Goal: Task Accomplishment & Management: Manage account settings

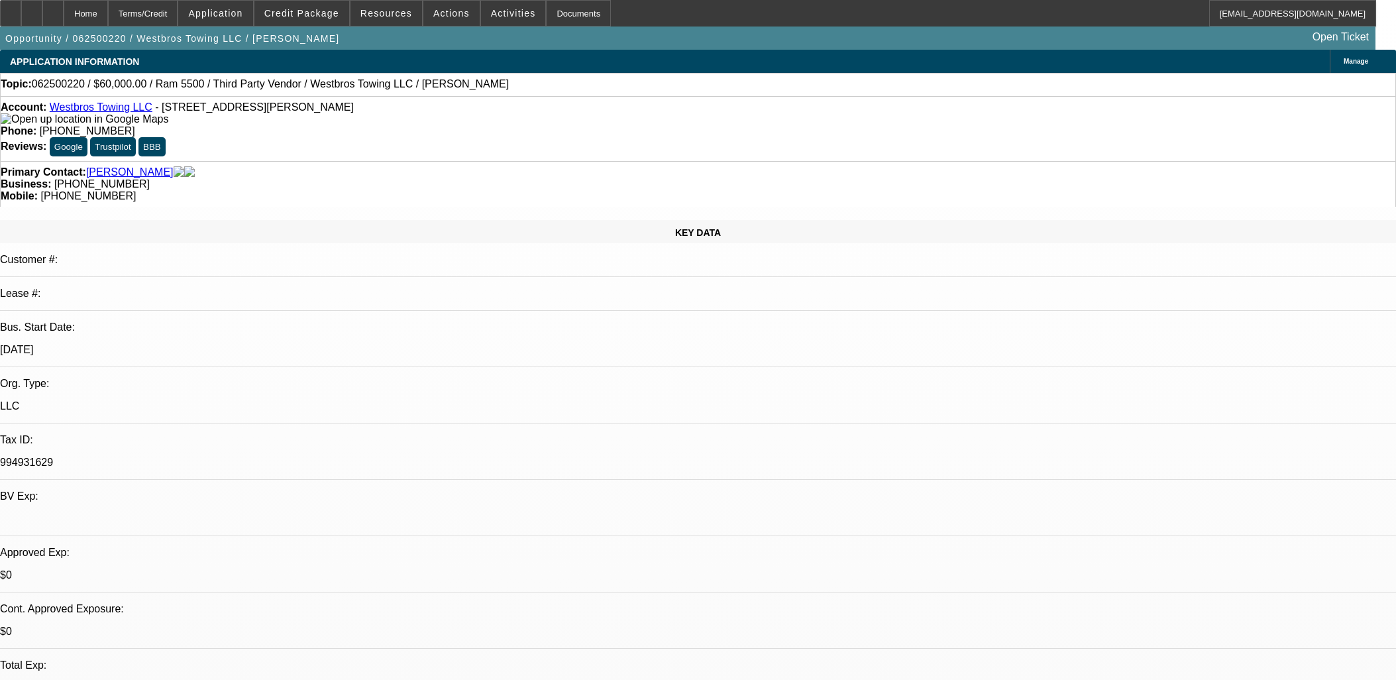
select select "0"
select select "0.1"
select select "4"
select select "0"
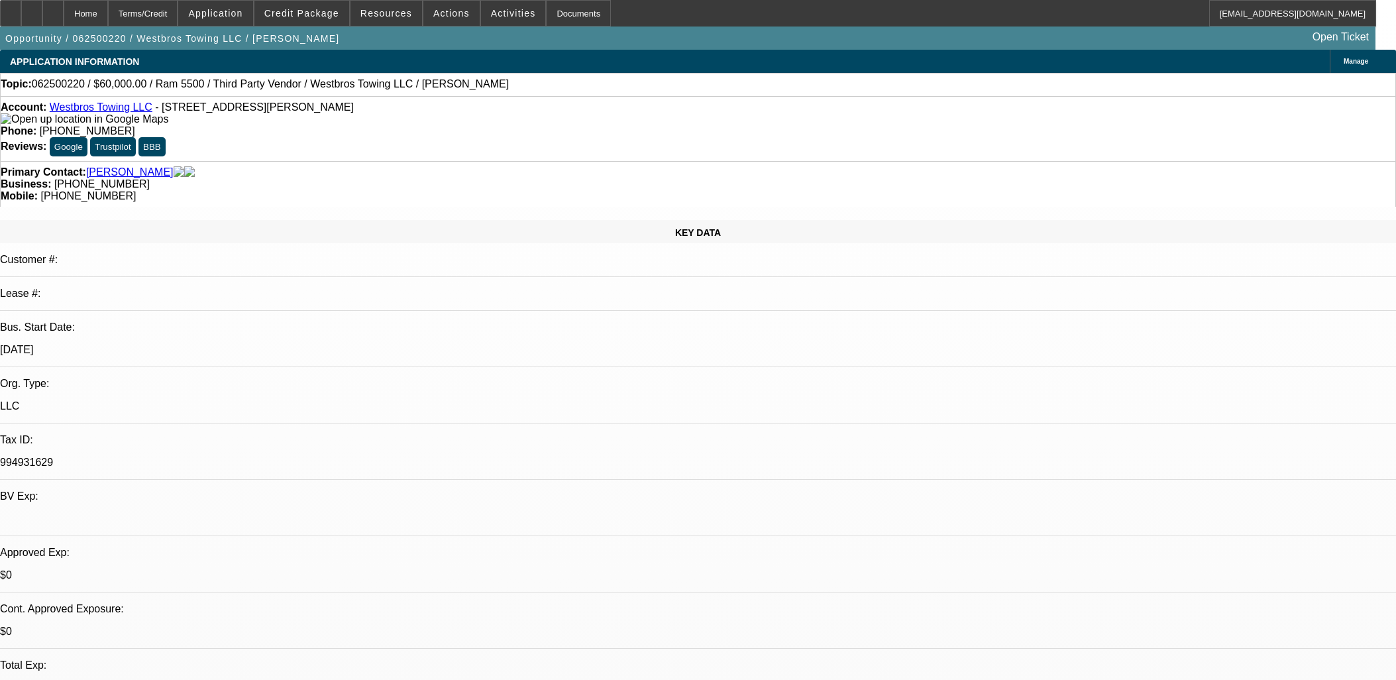
select select "0"
select select "0.1"
select select "4"
select select "0"
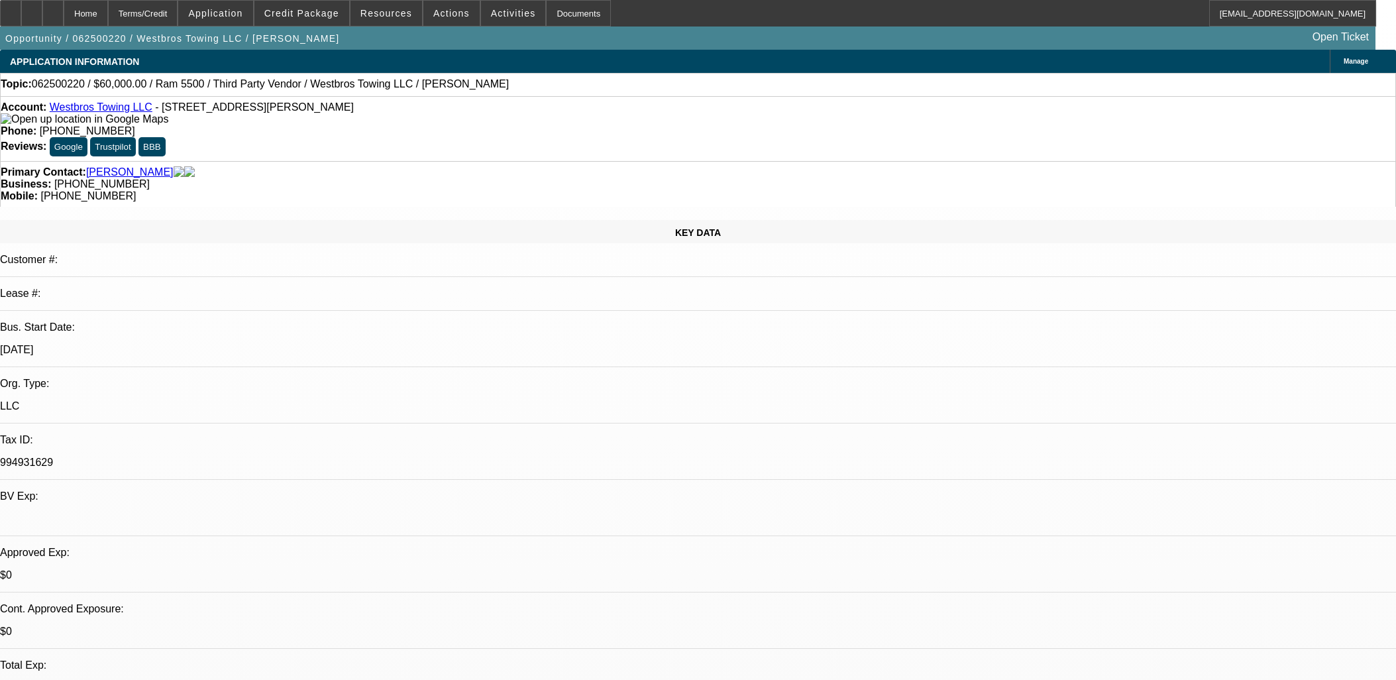
select select "0.1"
select select "4"
select select "0"
select select "0.1"
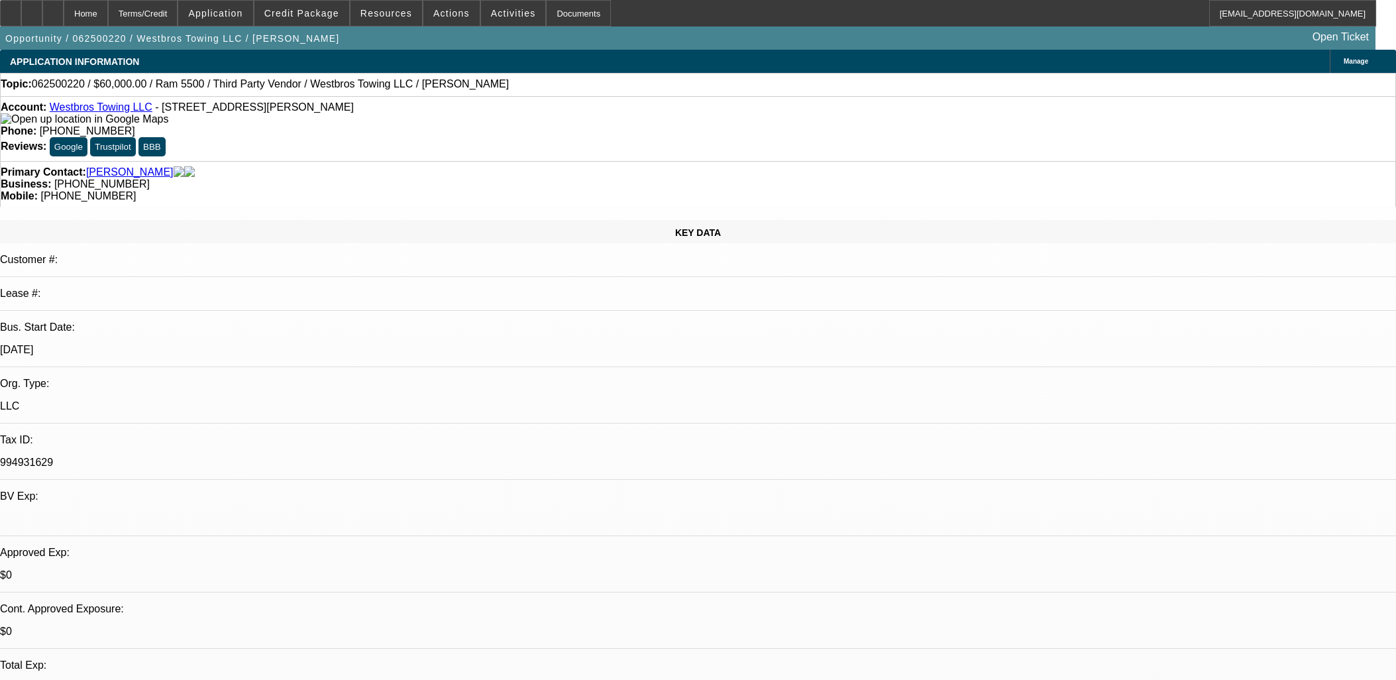
select select "4"
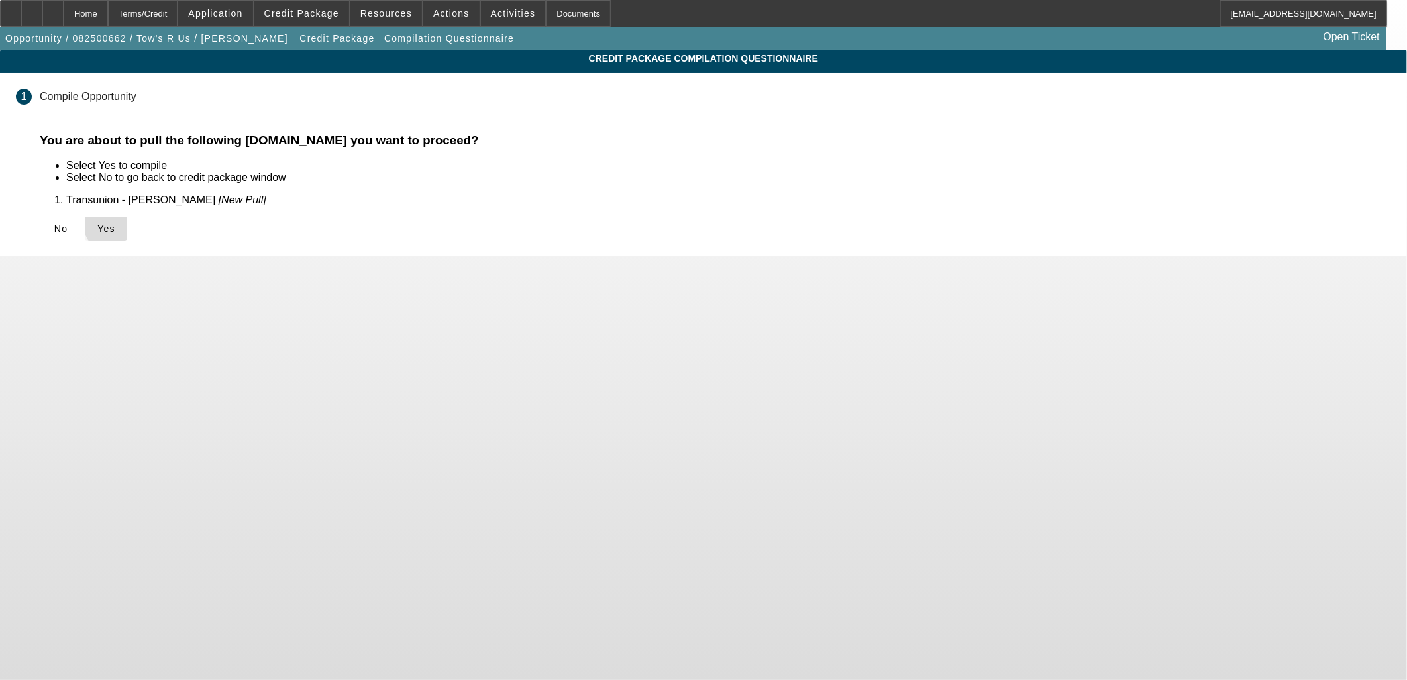
click at [115, 224] on span "Yes" at bounding box center [106, 228] width 18 height 11
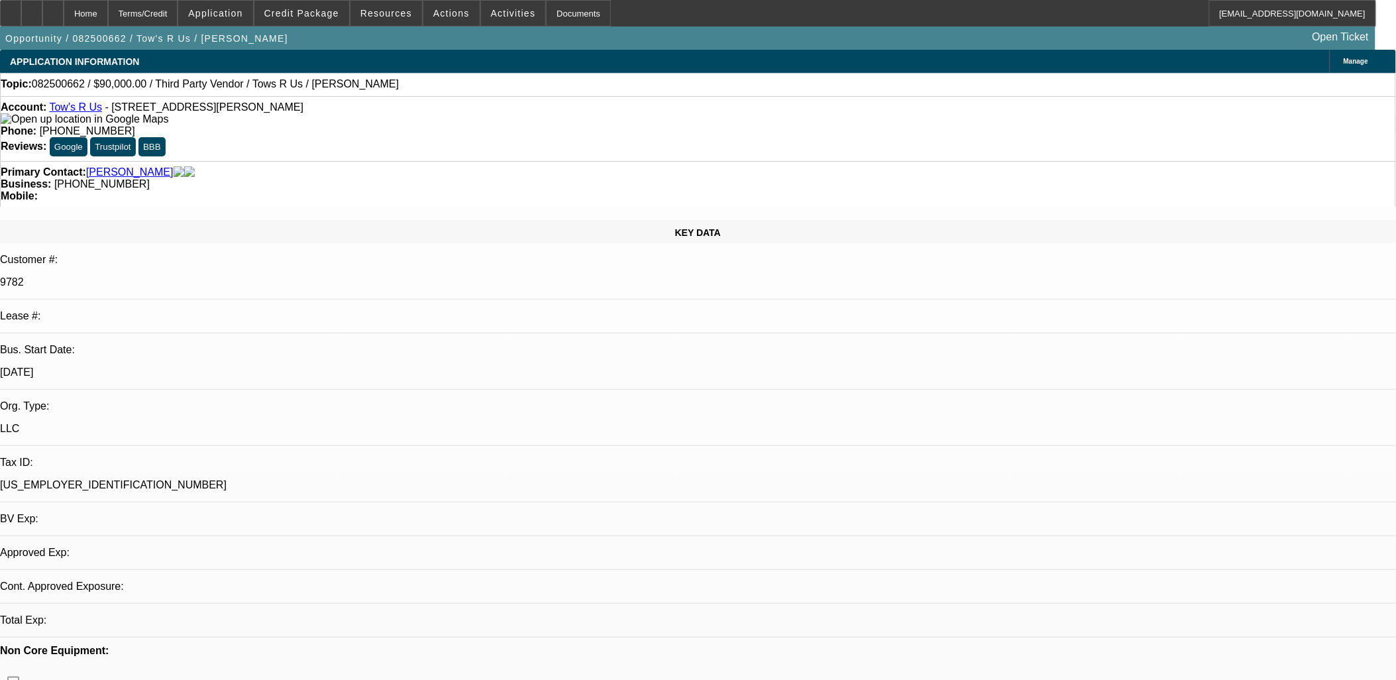
select select "0"
select select "2"
select select "0.1"
select select "1"
select select "4"
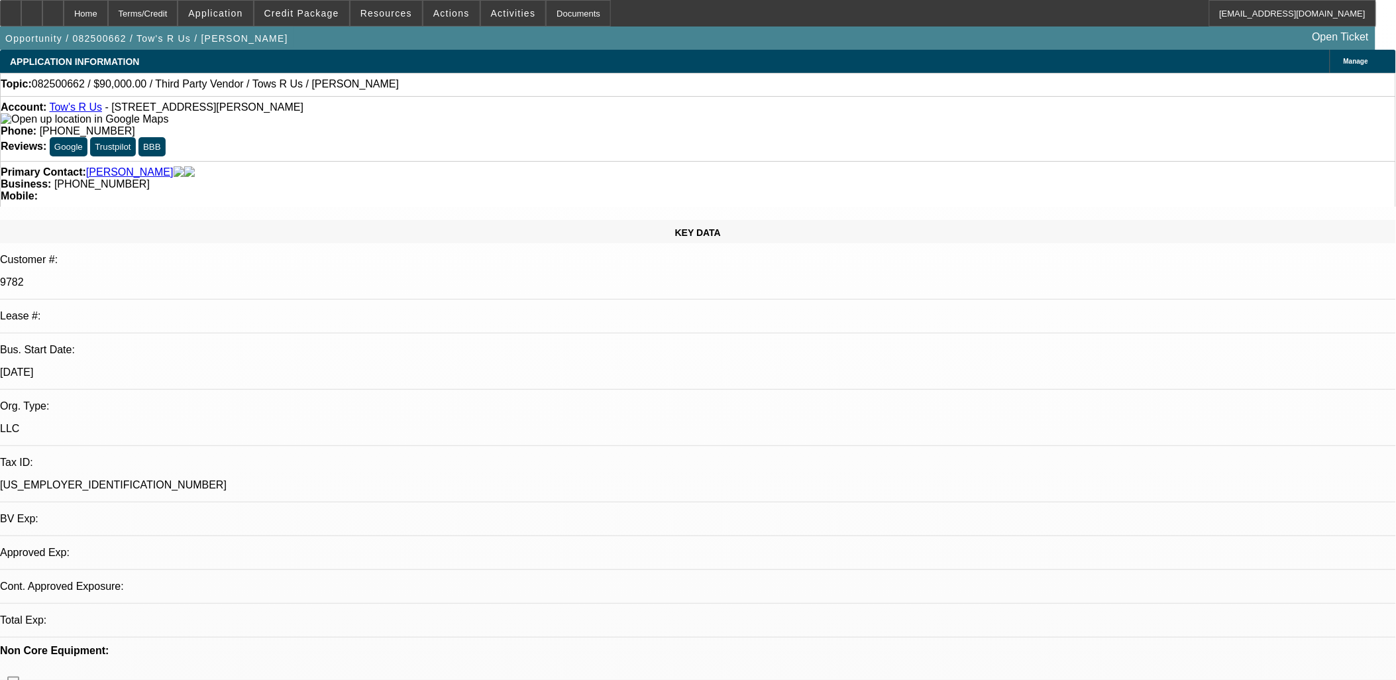
select select "2"
click at [313, 19] on span at bounding box center [301, 13] width 95 height 32
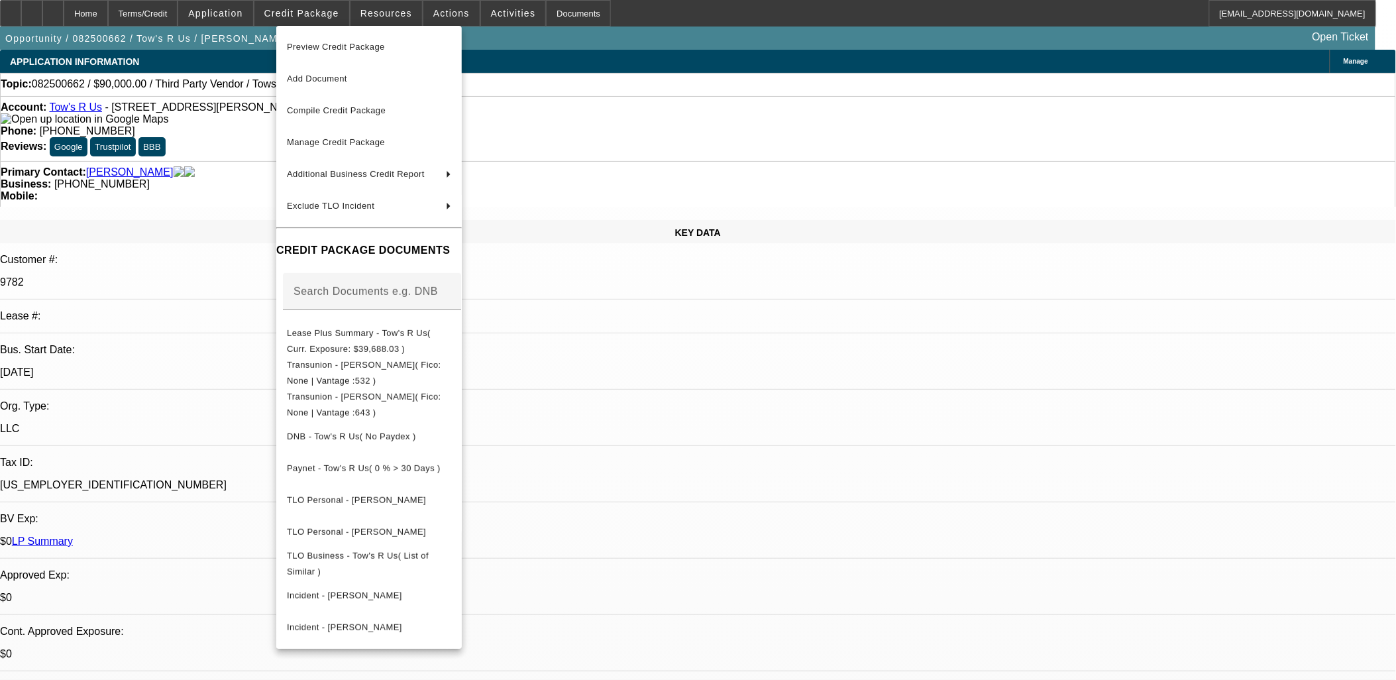
click at [97, 208] on div at bounding box center [698, 340] width 1396 height 680
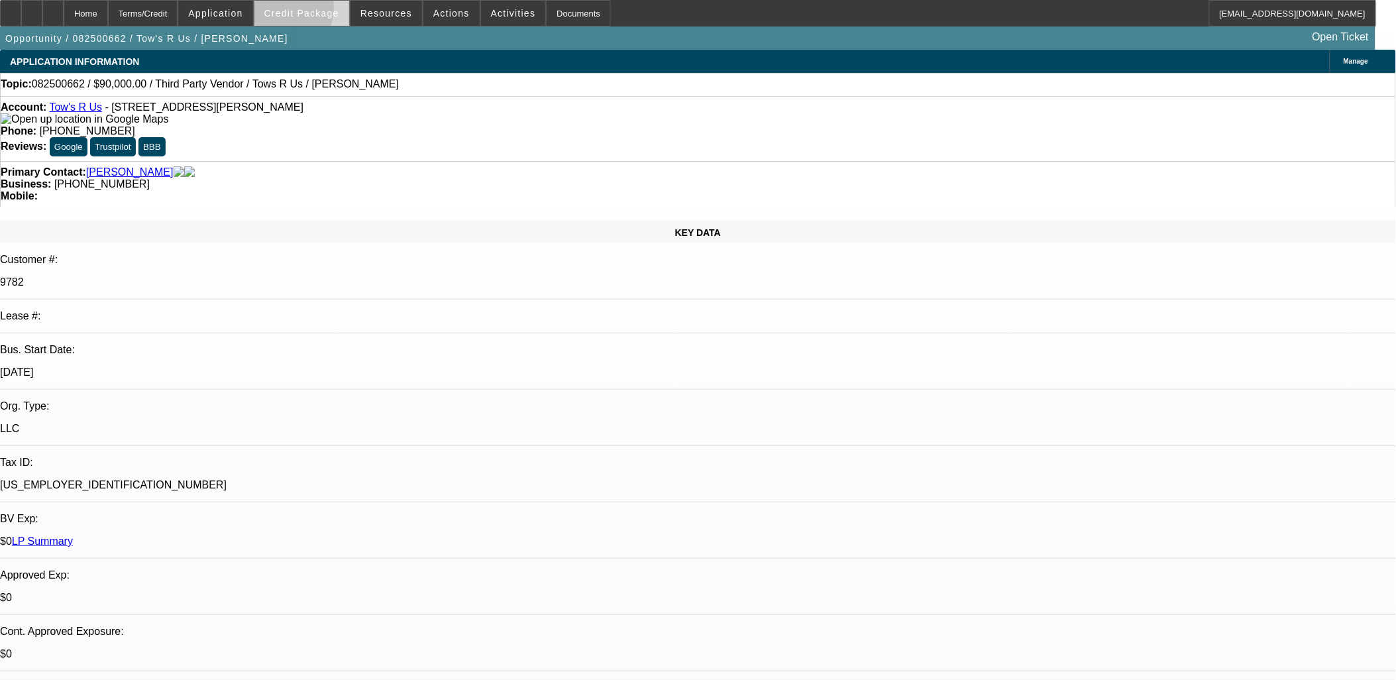
click at [295, 11] on span "Credit Package" at bounding box center [301, 13] width 75 height 11
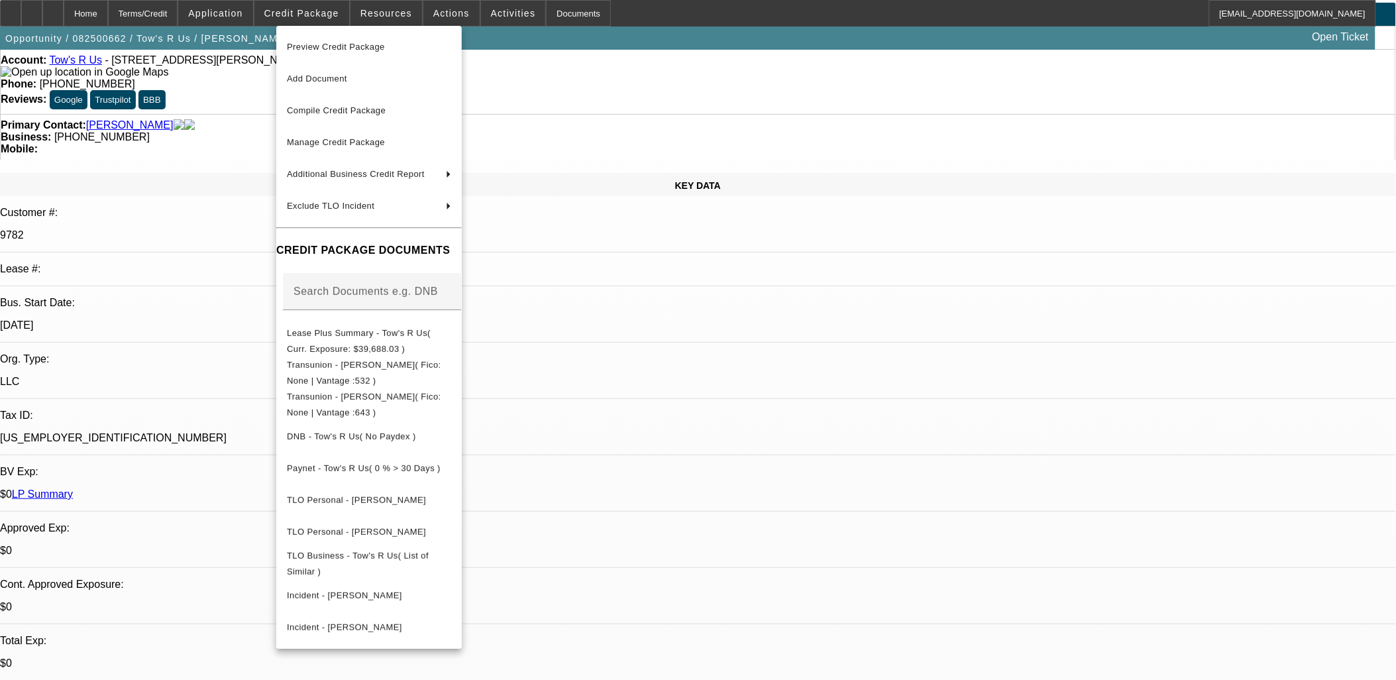
scroll to position [74, 0]
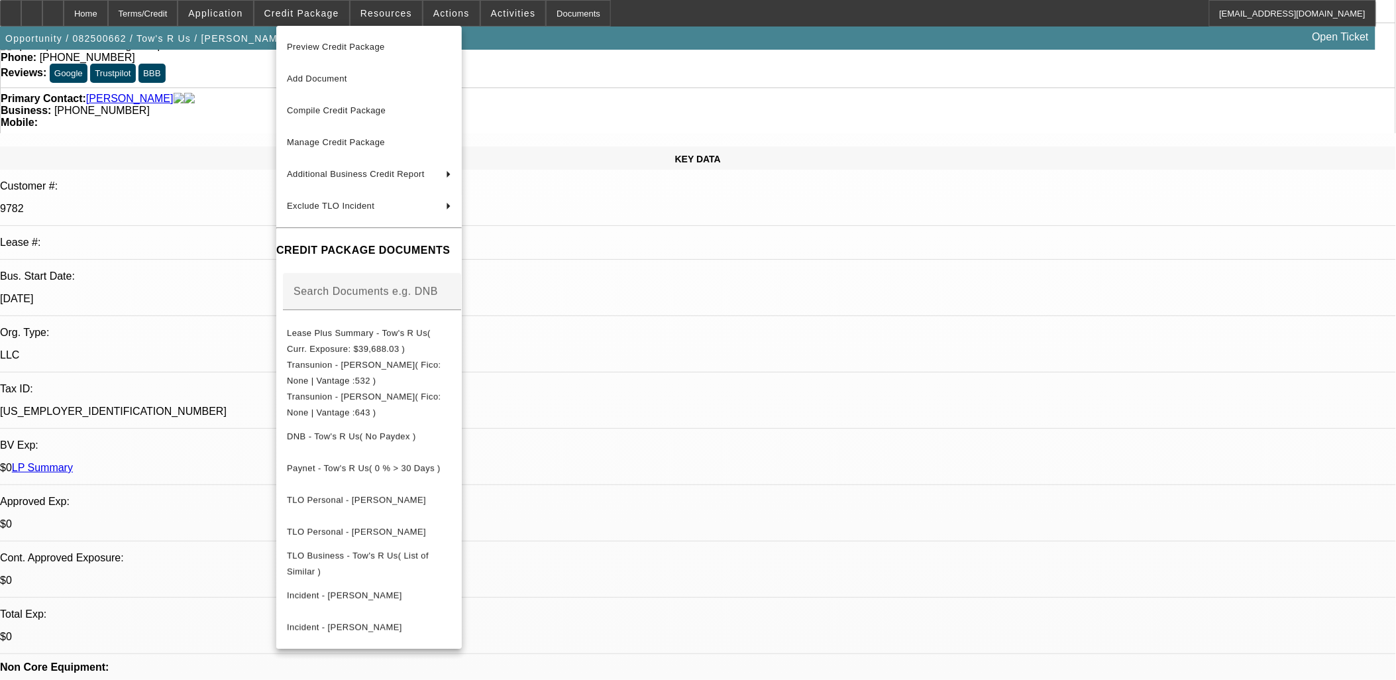
click at [56, 13] on div at bounding box center [698, 340] width 1396 height 680
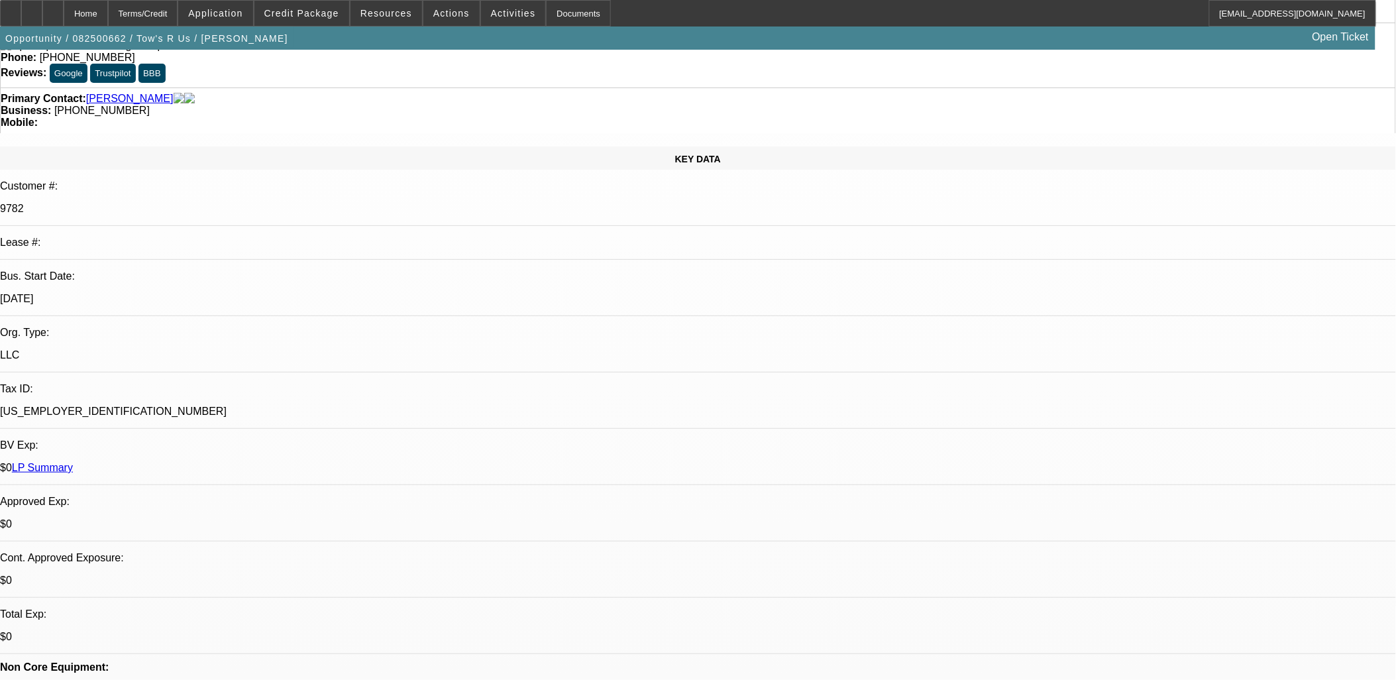
click at [32, 9] on icon at bounding box center [32, 9] width 0 height 0
drag, startPoint x: 1069, startPoint y: 150, endPoint x: 1065, endPoint y: 156, distance: 7.0
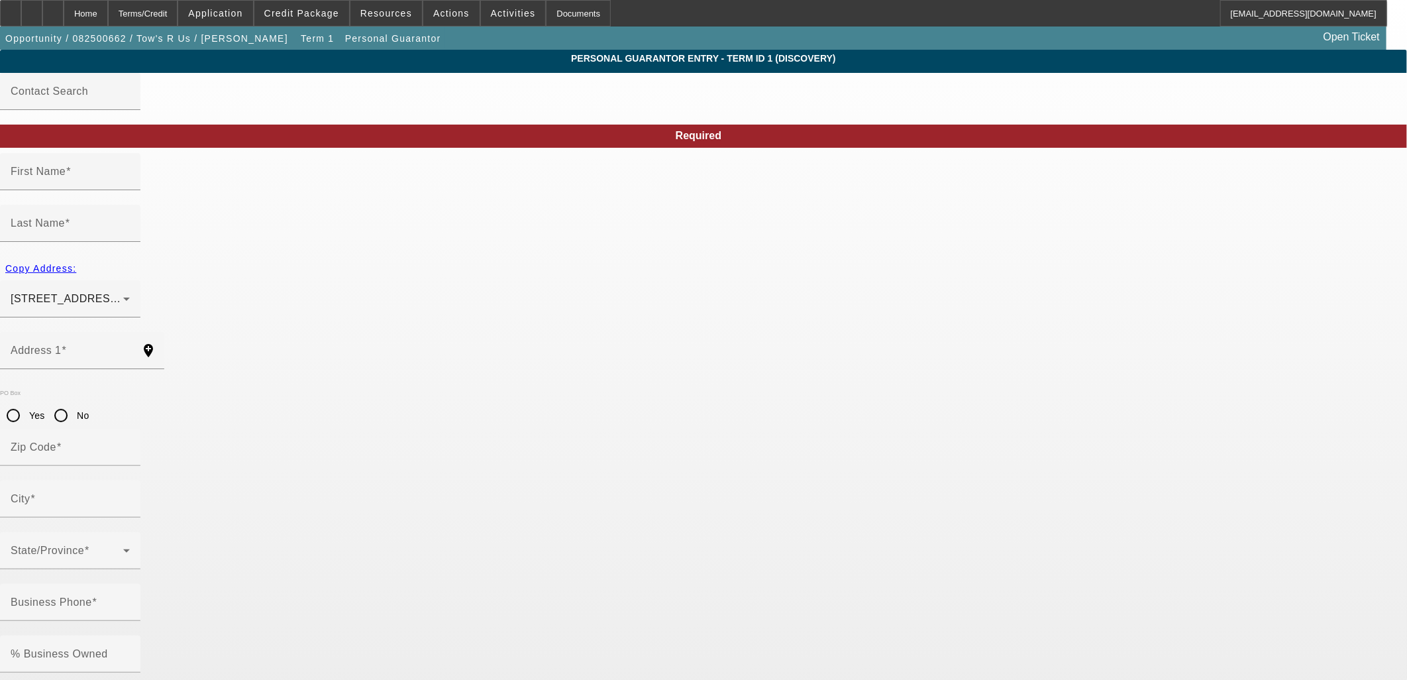
type input "Julio"
type input "Ramos"
type input "6301 Jennifer Street"
radio input "true"
type input "93308"
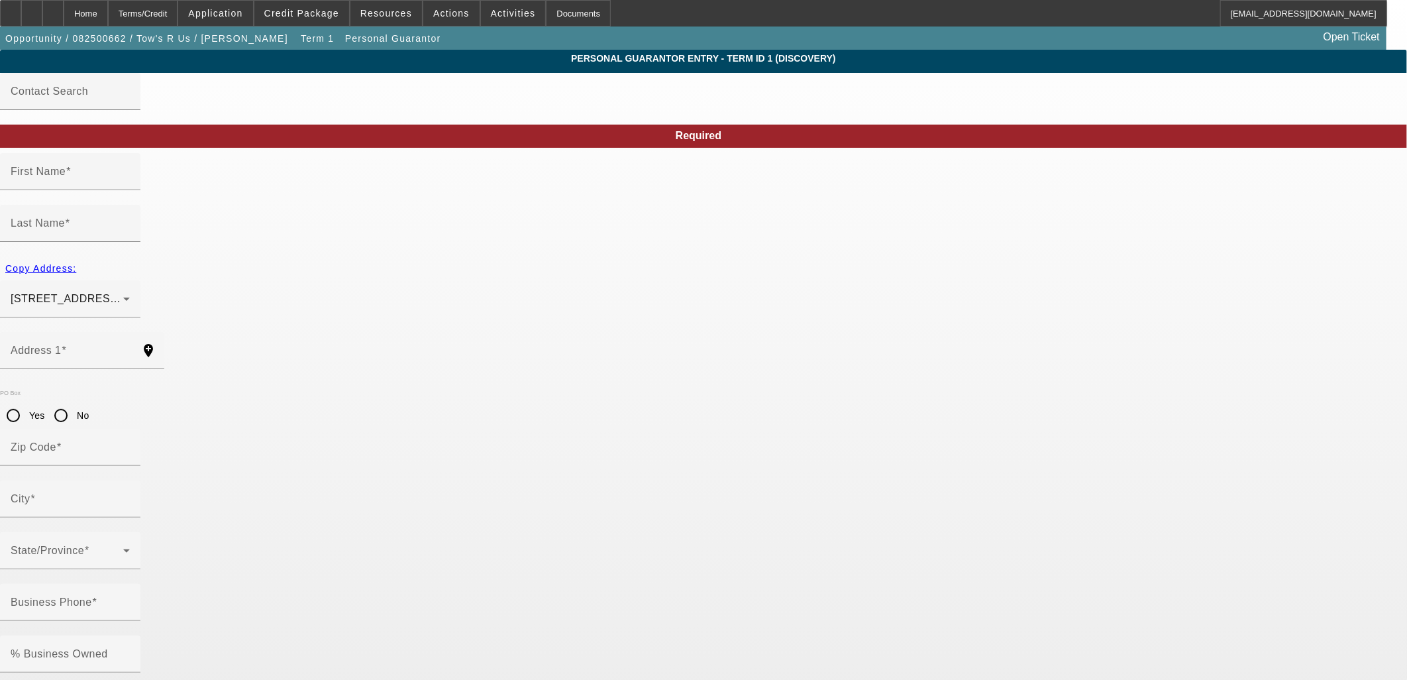
type input "Bakersfield"
type input "(661) 472-4040"
type input "0"
type input "607-09-4040"
type input "towsrus661@gmail.com"
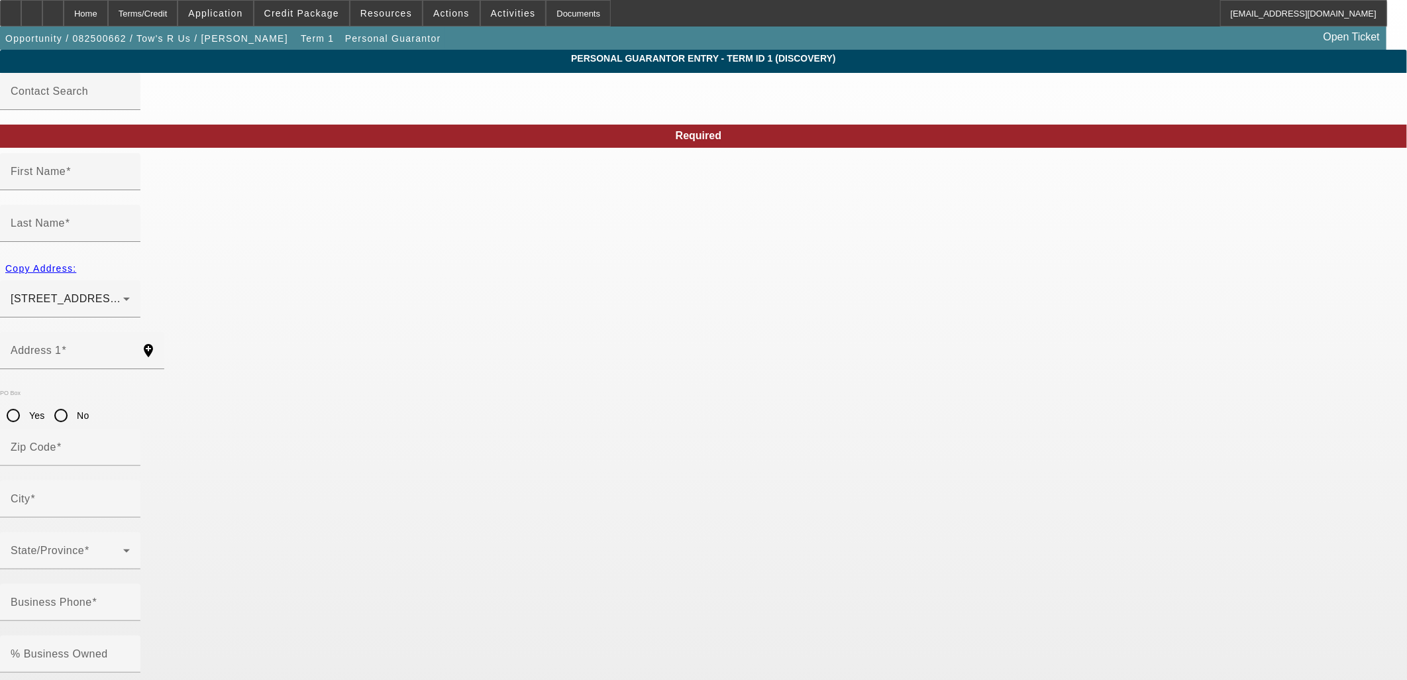
type input "Cesar Sr"
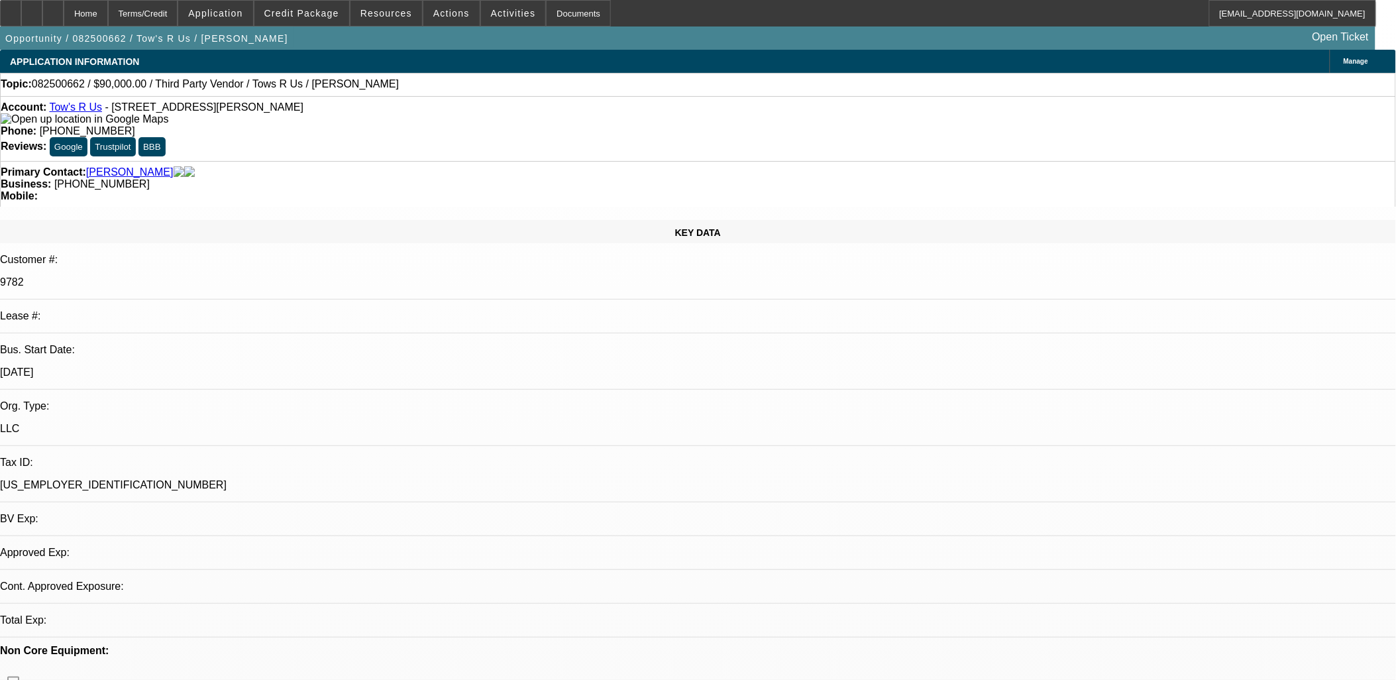
select select "0"
select select "2"
select select "0.1"
select select "4"
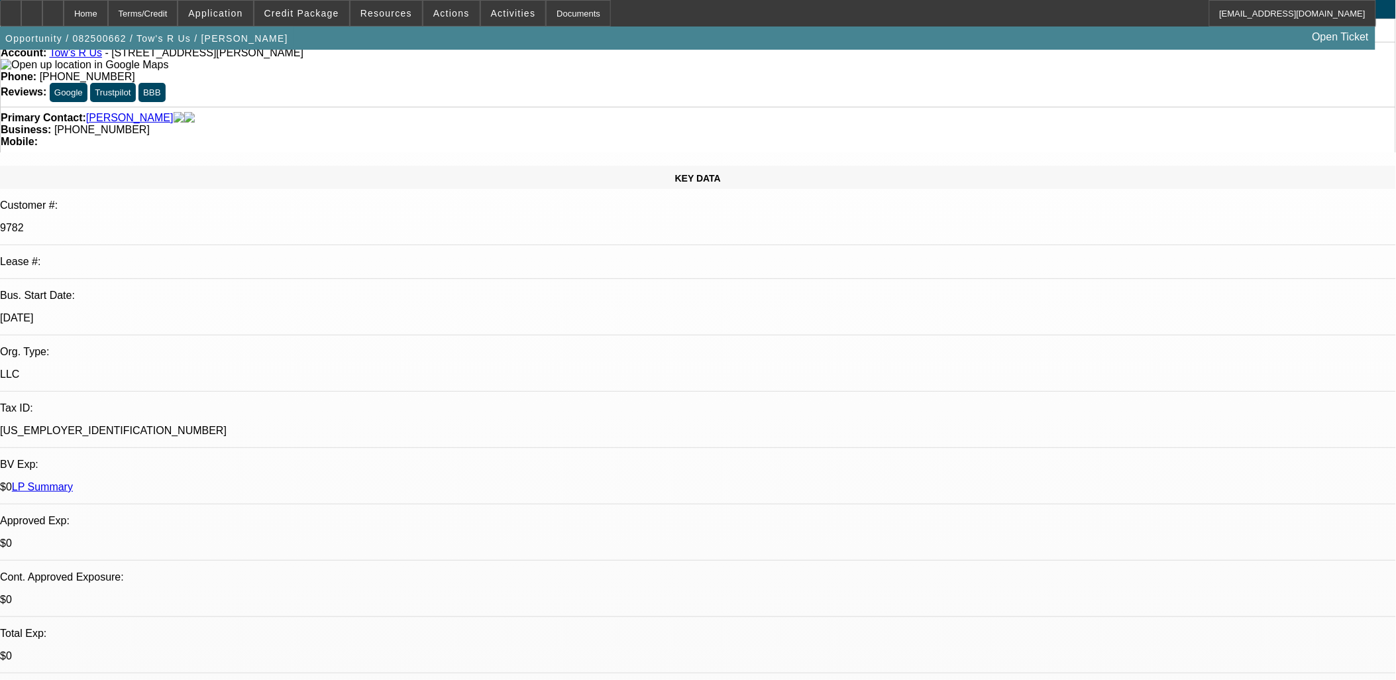
scroll to position [256, 0]
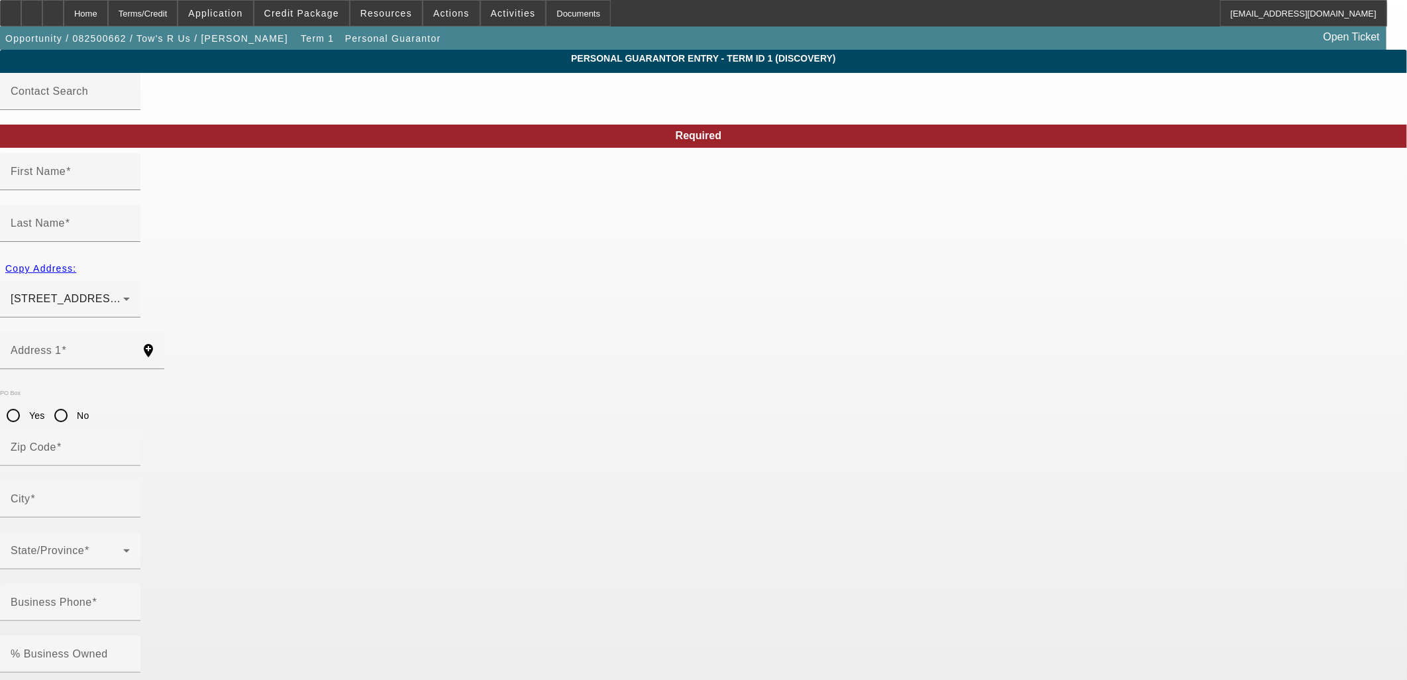
type input "Carmen"
type input "Ramos"
type input "6301 Jennifer Street"
radio input "true"
type input "93308"
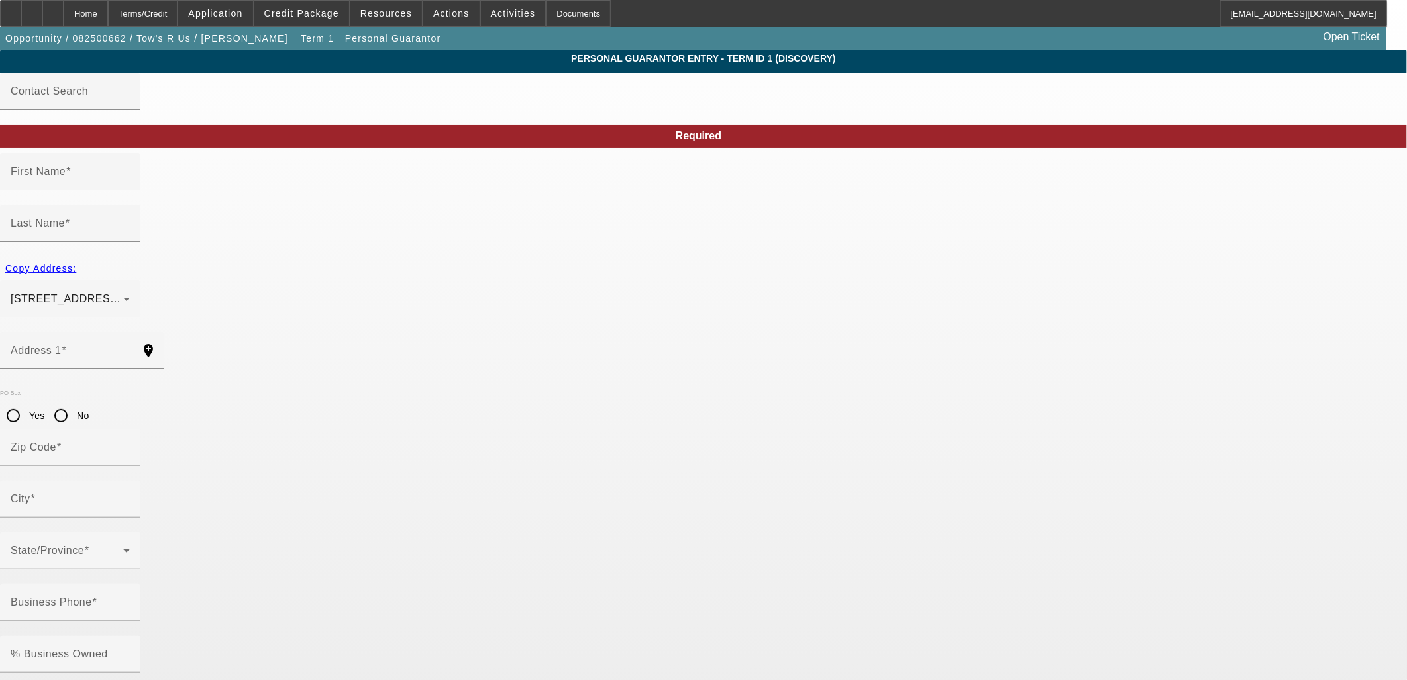
type input "Bakersfield"
type input "(661) 472-4040"
type input "100"
type input "127-58-8059"
type input "towsrus661@gmail.com"
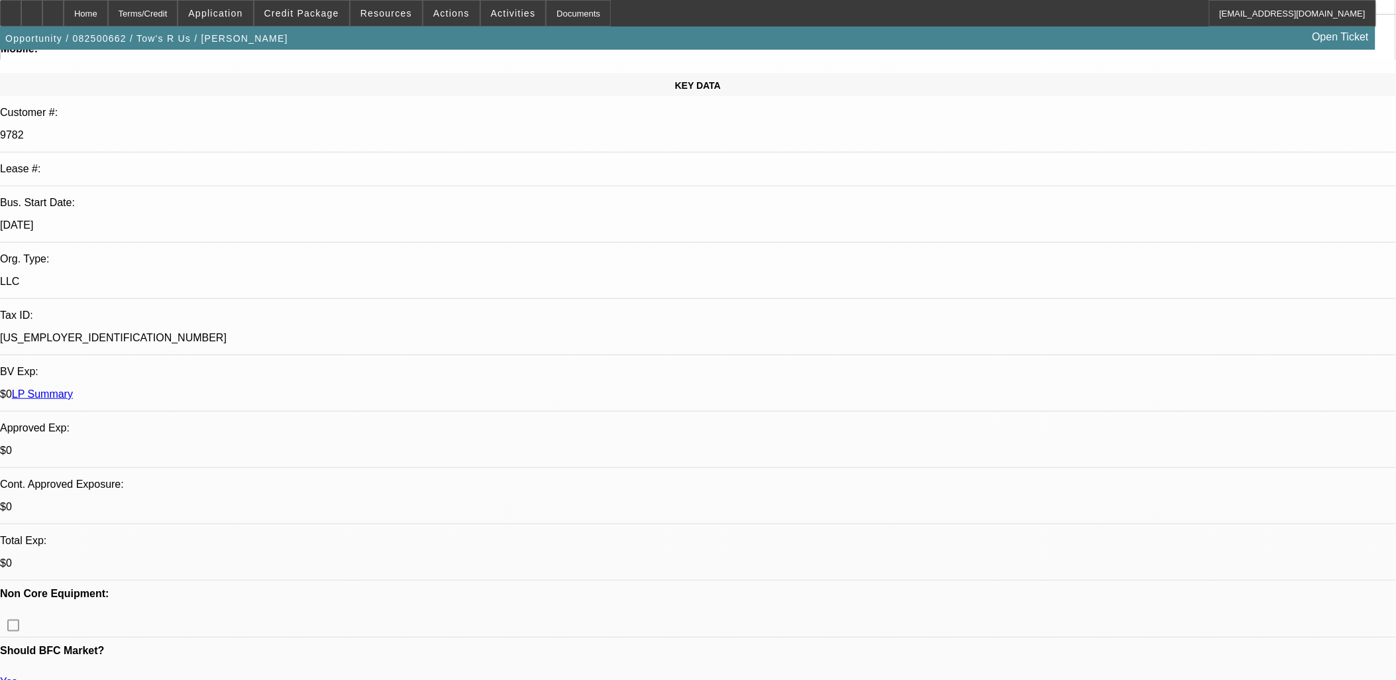
select select "0"
select select "2"
select select "0.1"
select select "4"
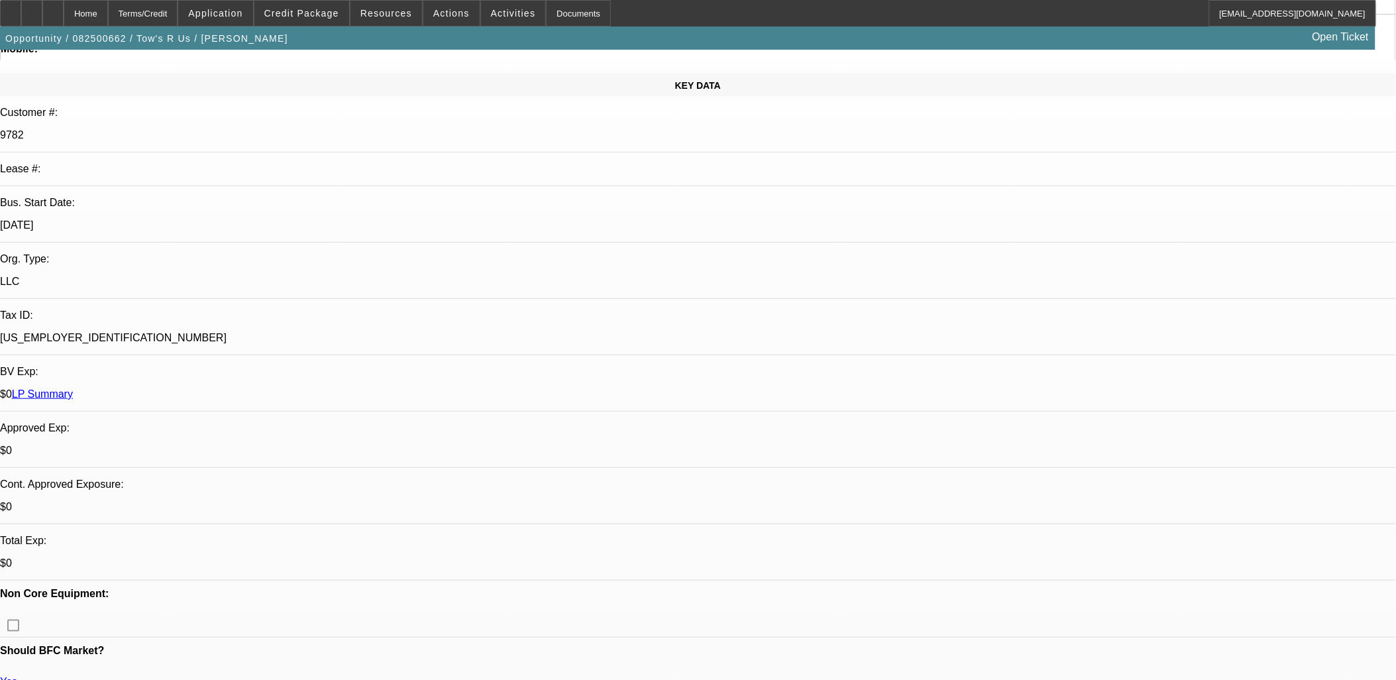
scroll to position [294, 0]
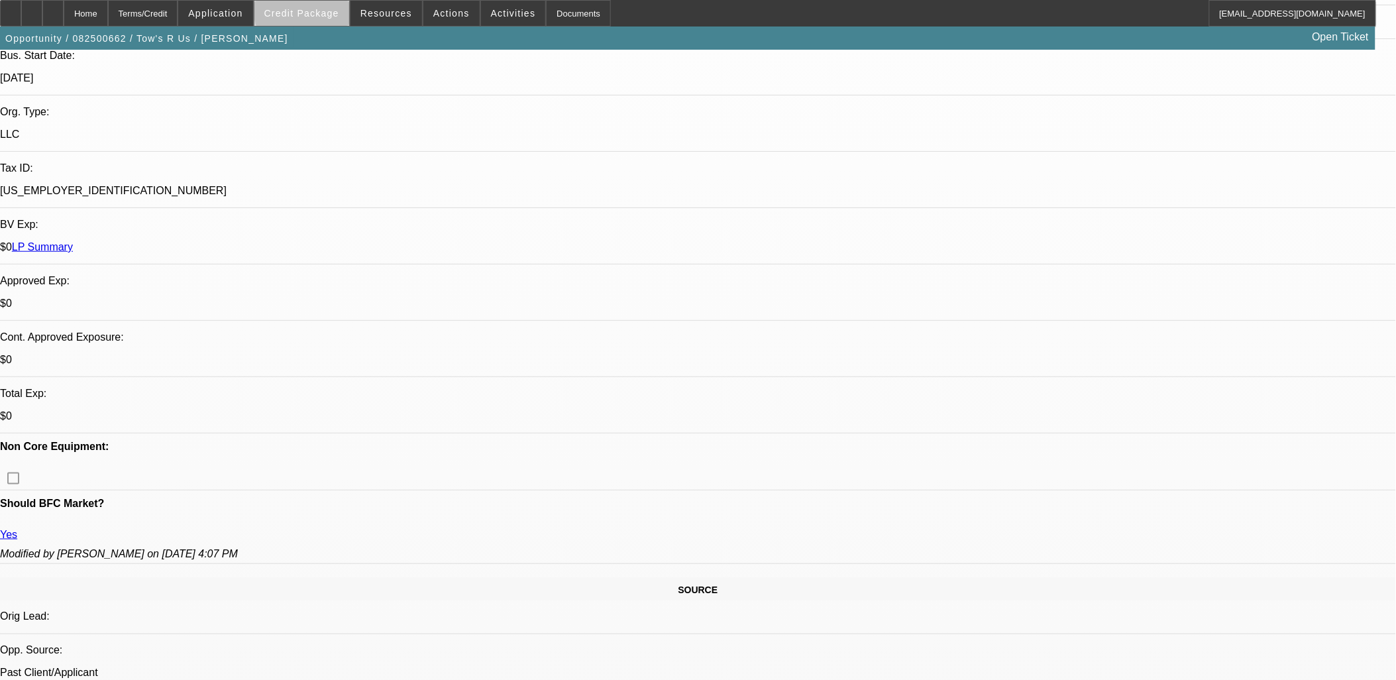
click at [329, 11] on span "Credit Package" at bounding box center [301, 13] width 75 height 11
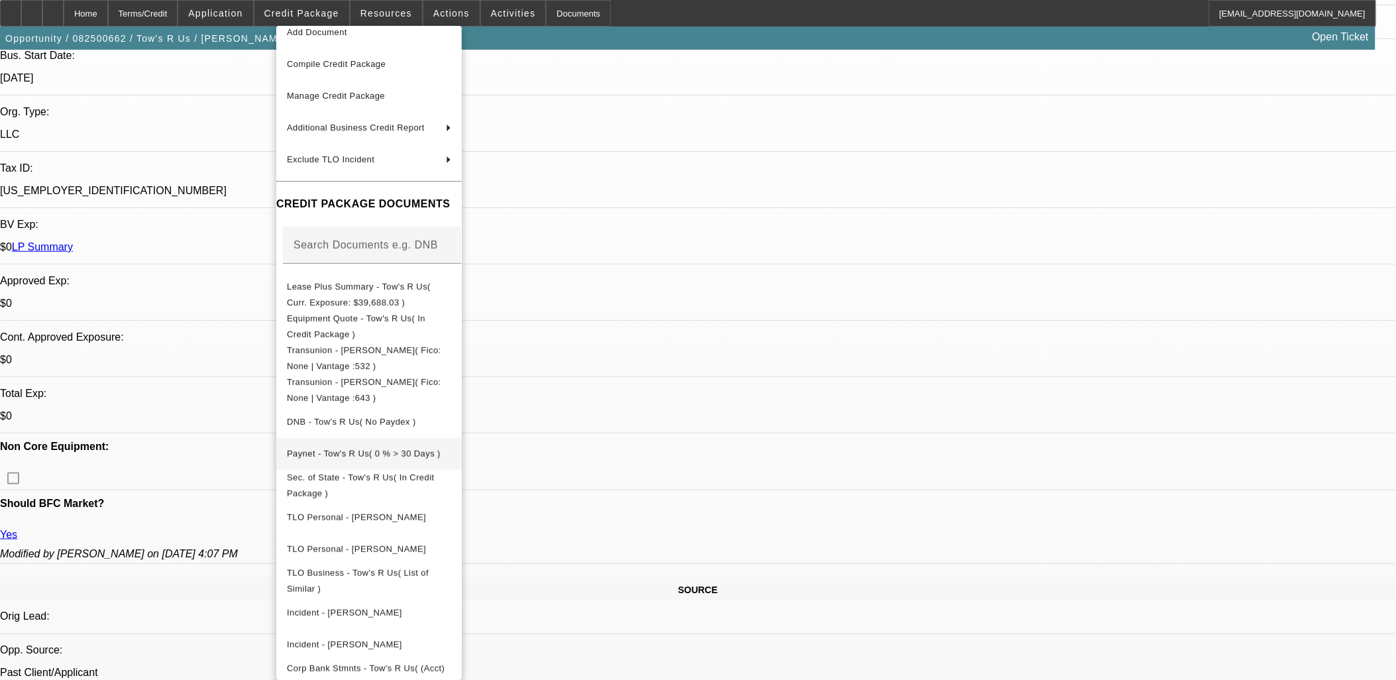
scroll to position [70, 0]
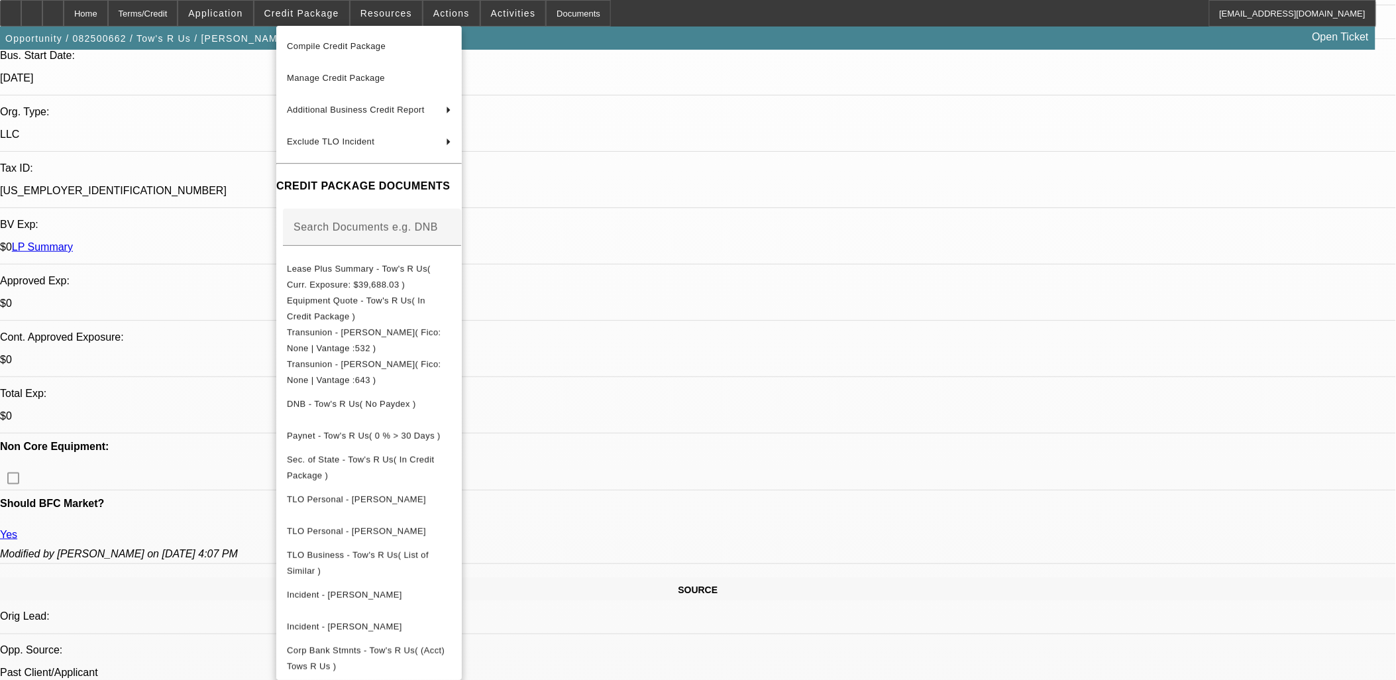
click at [193, 401] on div at bounding box center [698, 340] width 1396 height 680
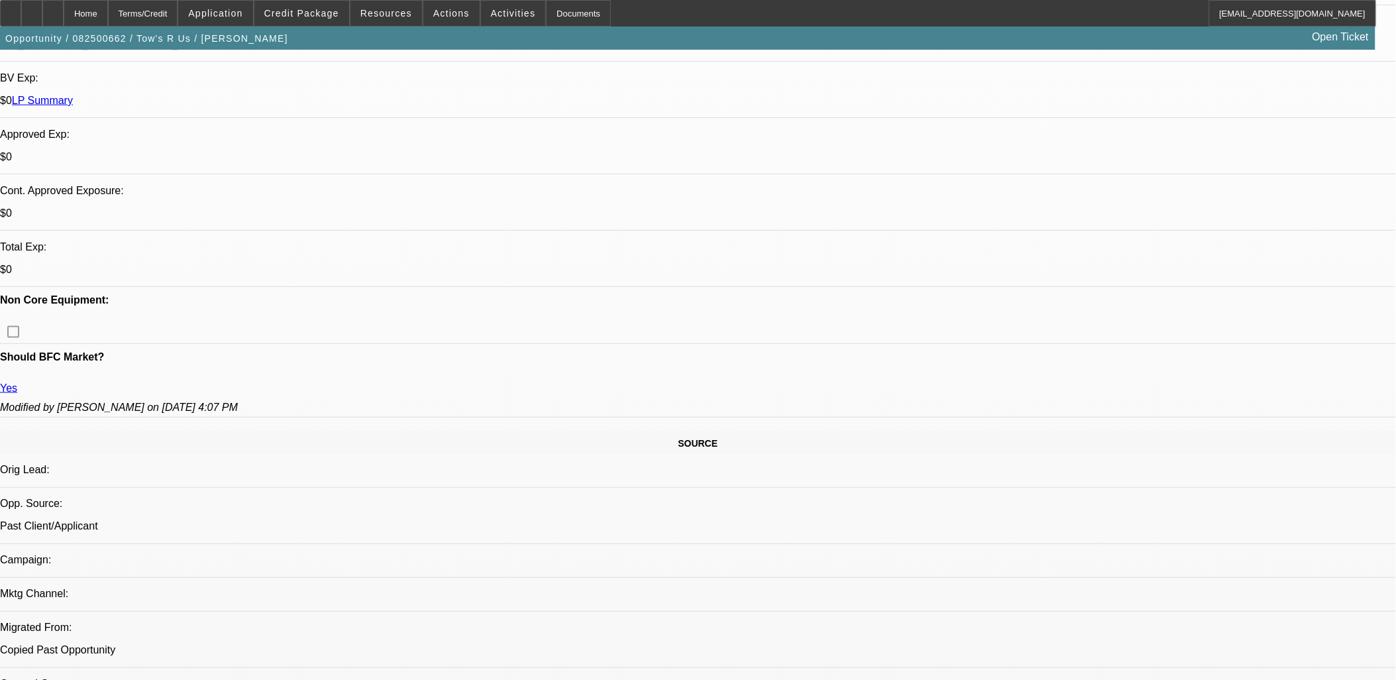
scroll to position [441, 0]
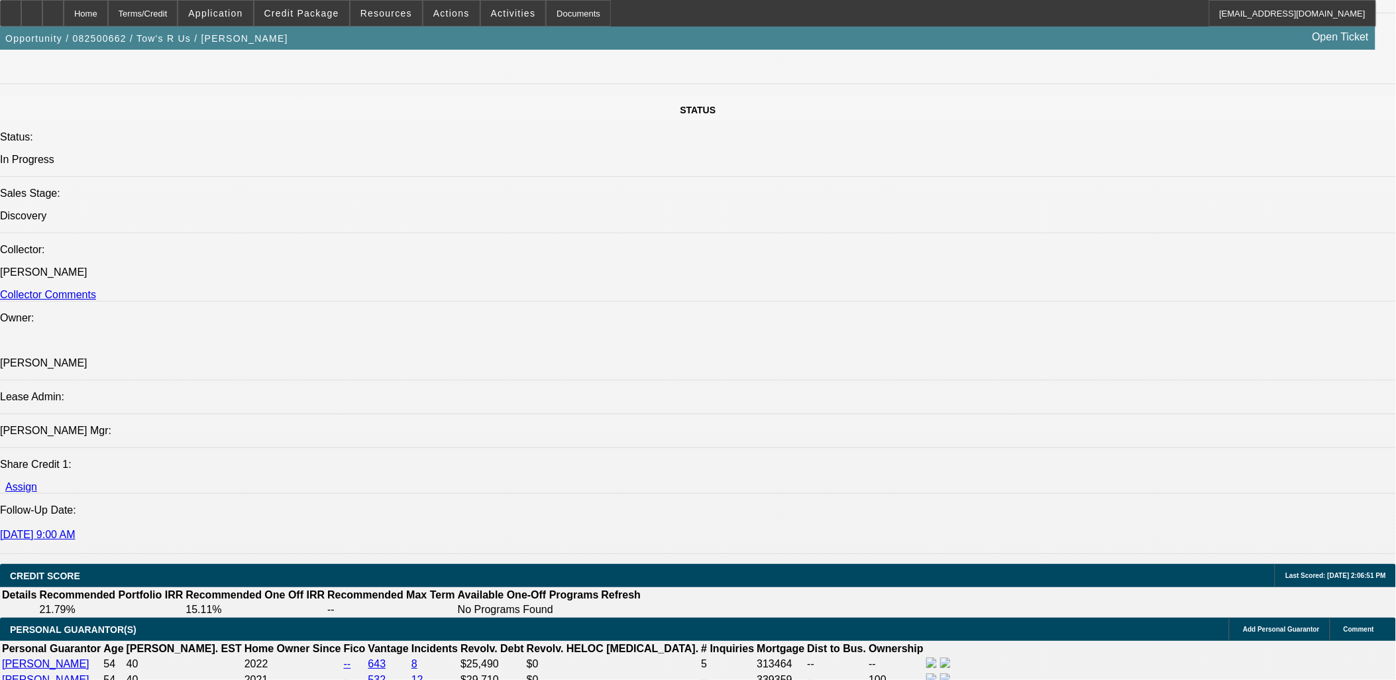
scroll to position [1472, 0]
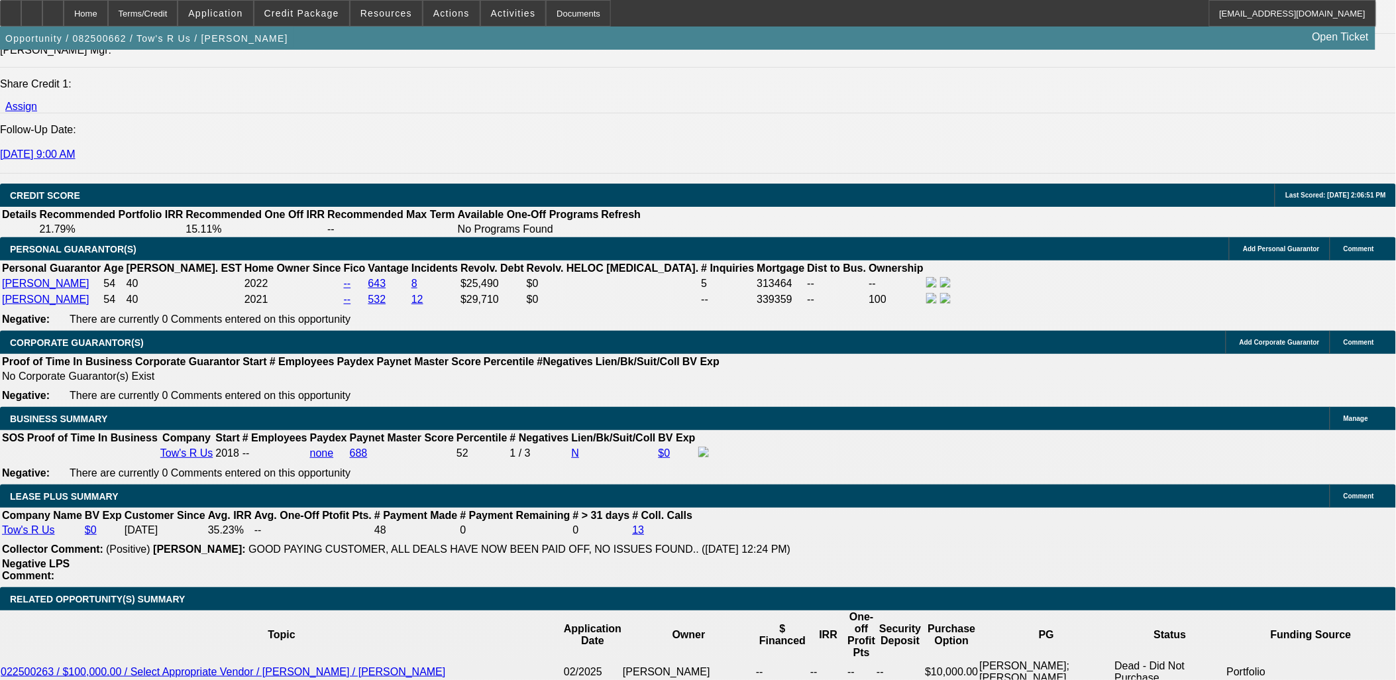
scroll to position [1913, 0]
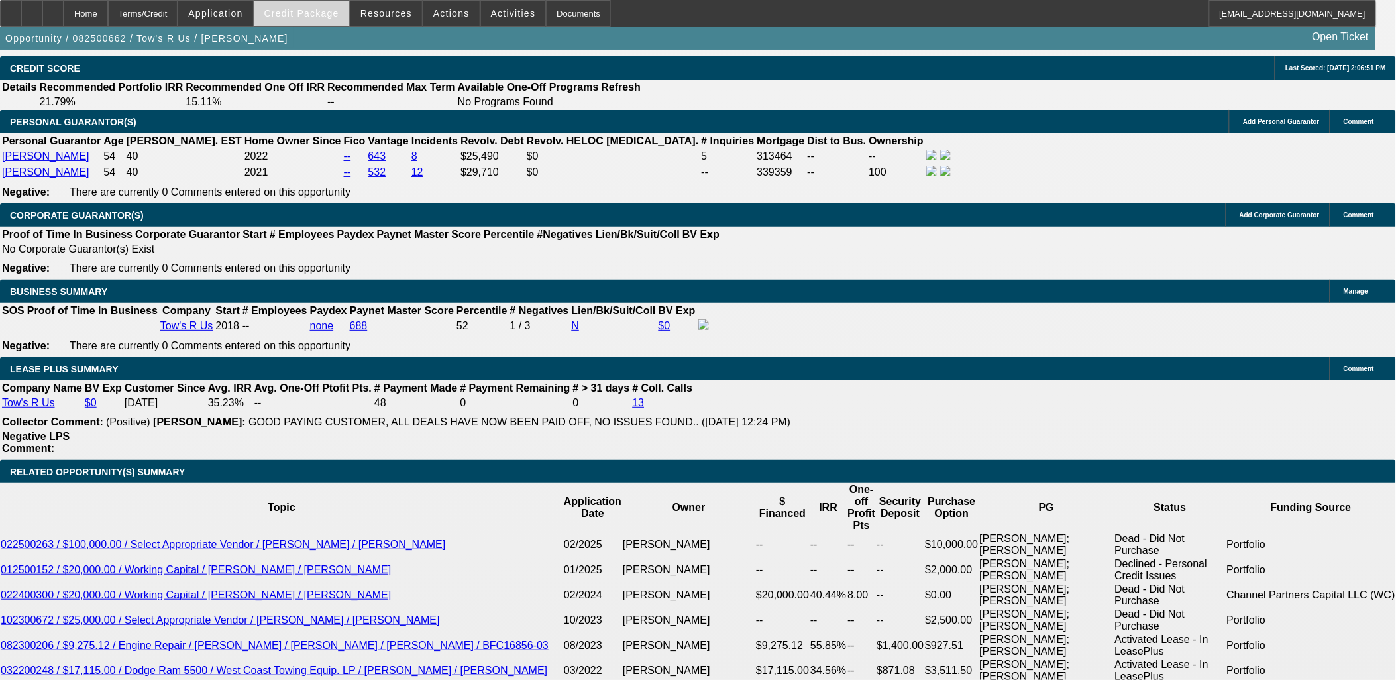
click at [323, 8] on span "Credit Package" at bounding box center [301, 13] width 75 height 11
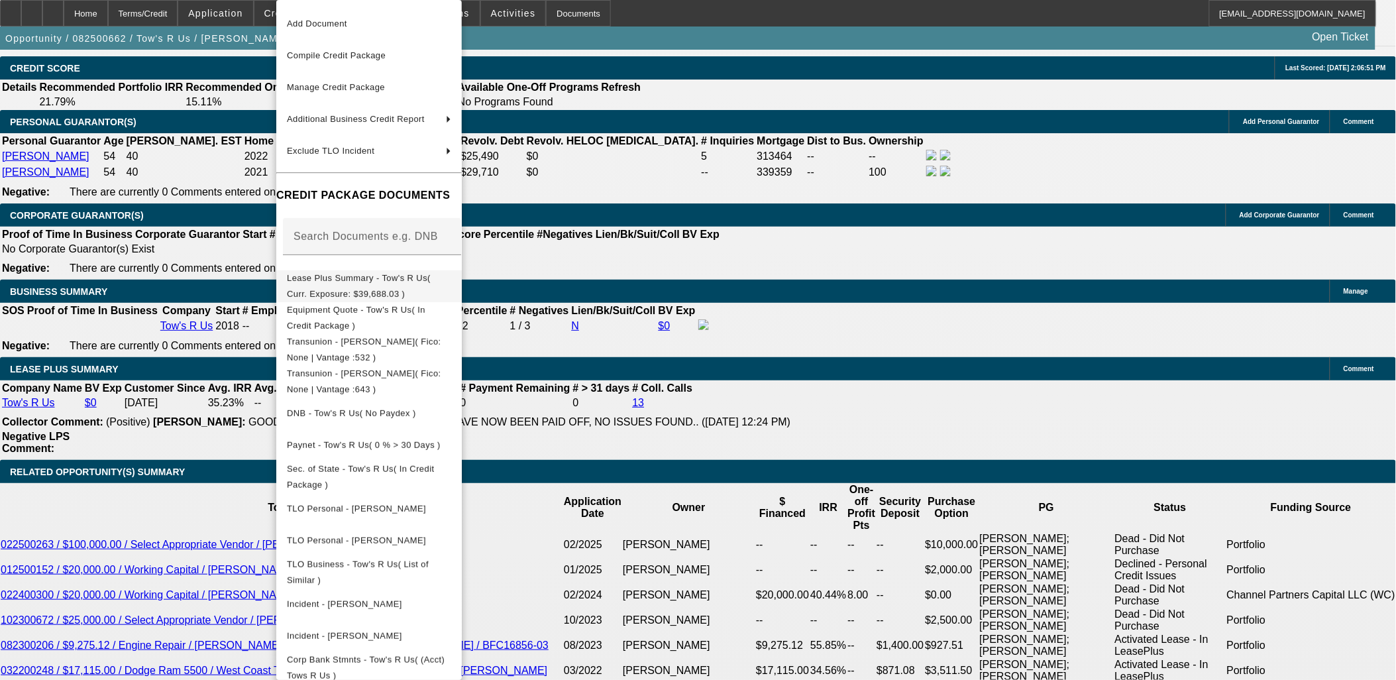
scroll to position [43, 0]
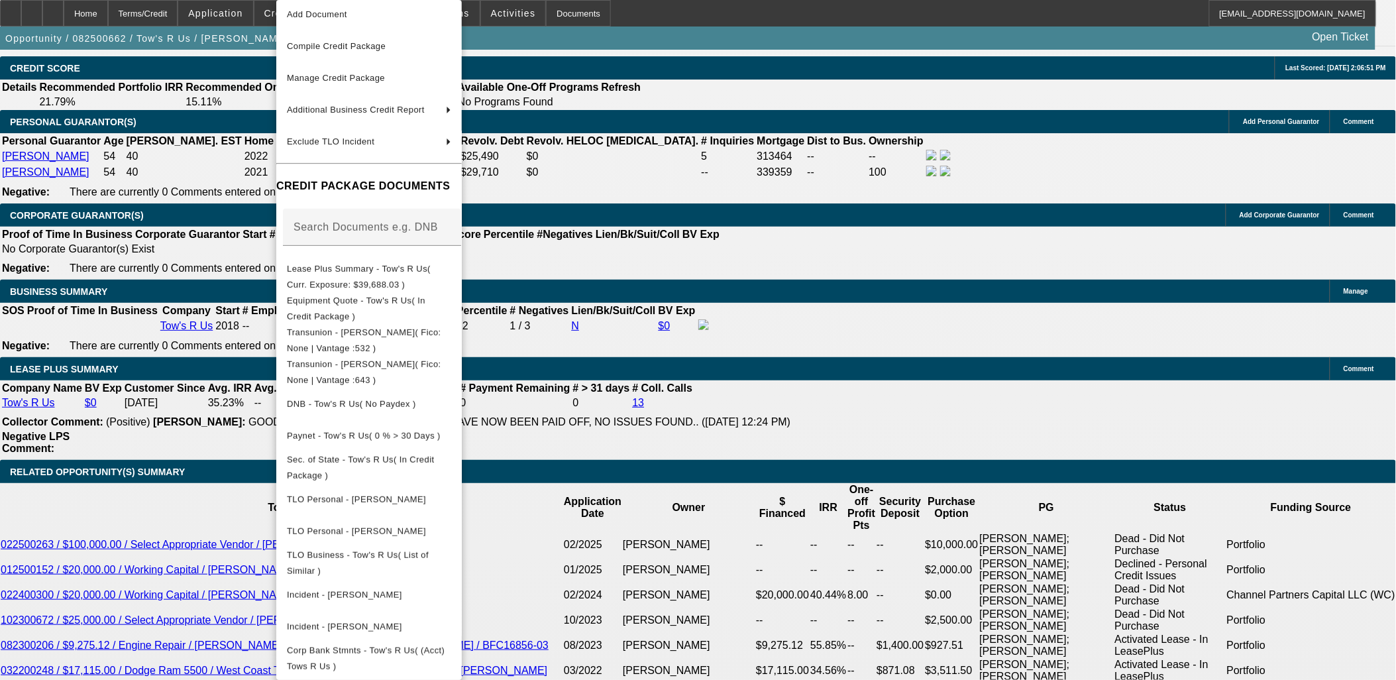
click at [58, 11] on div at bounding box center [698, 340] width 1396 height 680
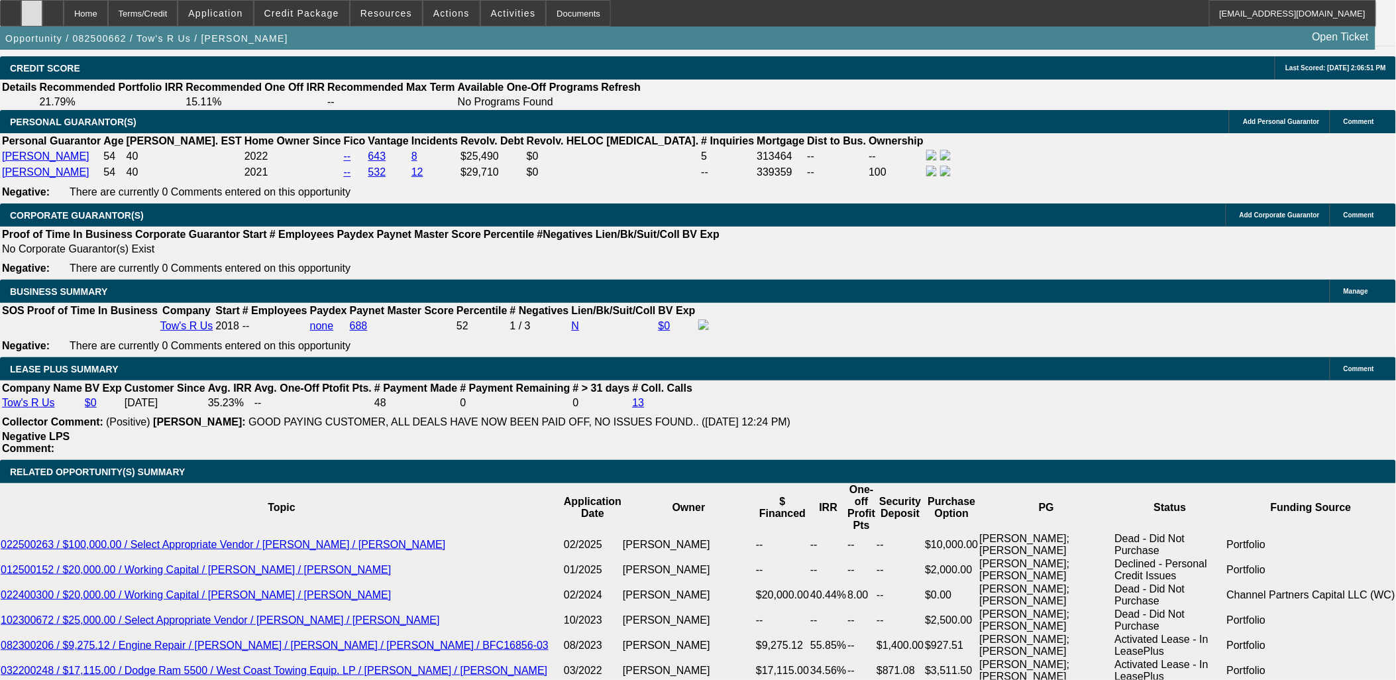
click at [32, 9] on icon at bounding box center [32, 9] width 0 height 0
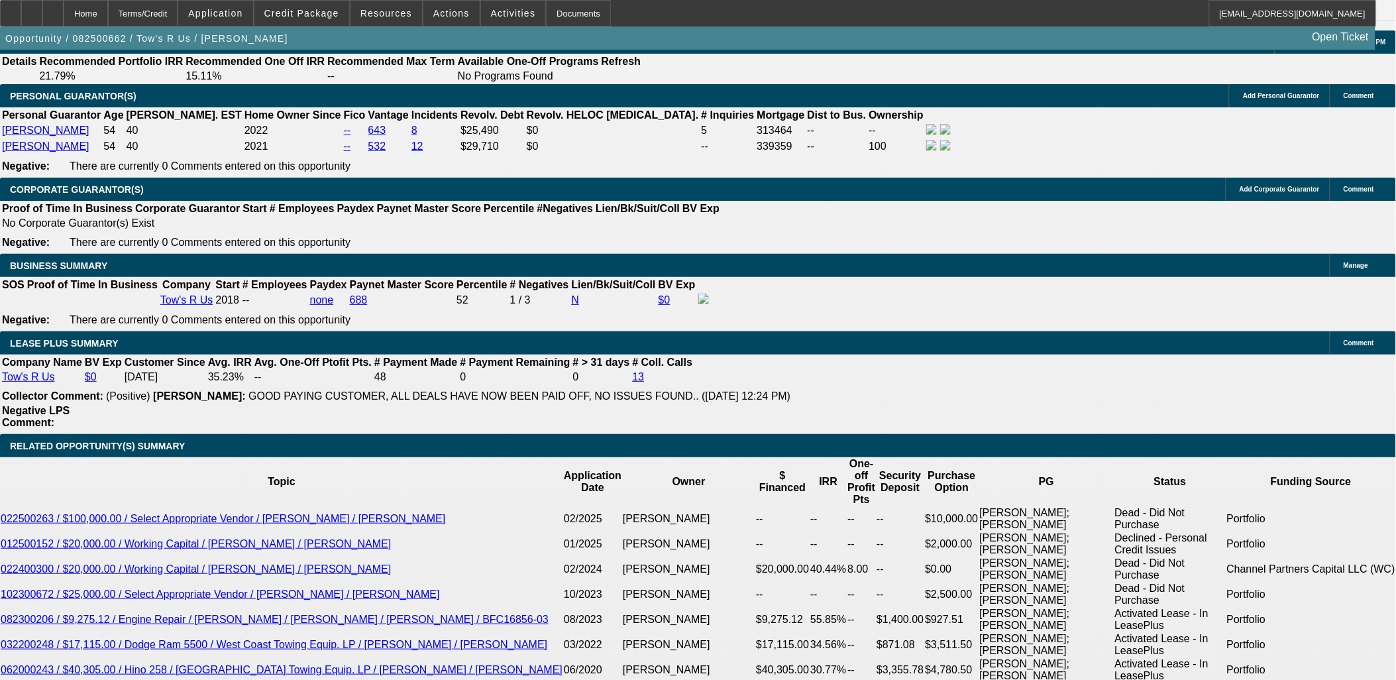
scroll to position [2061, 0]
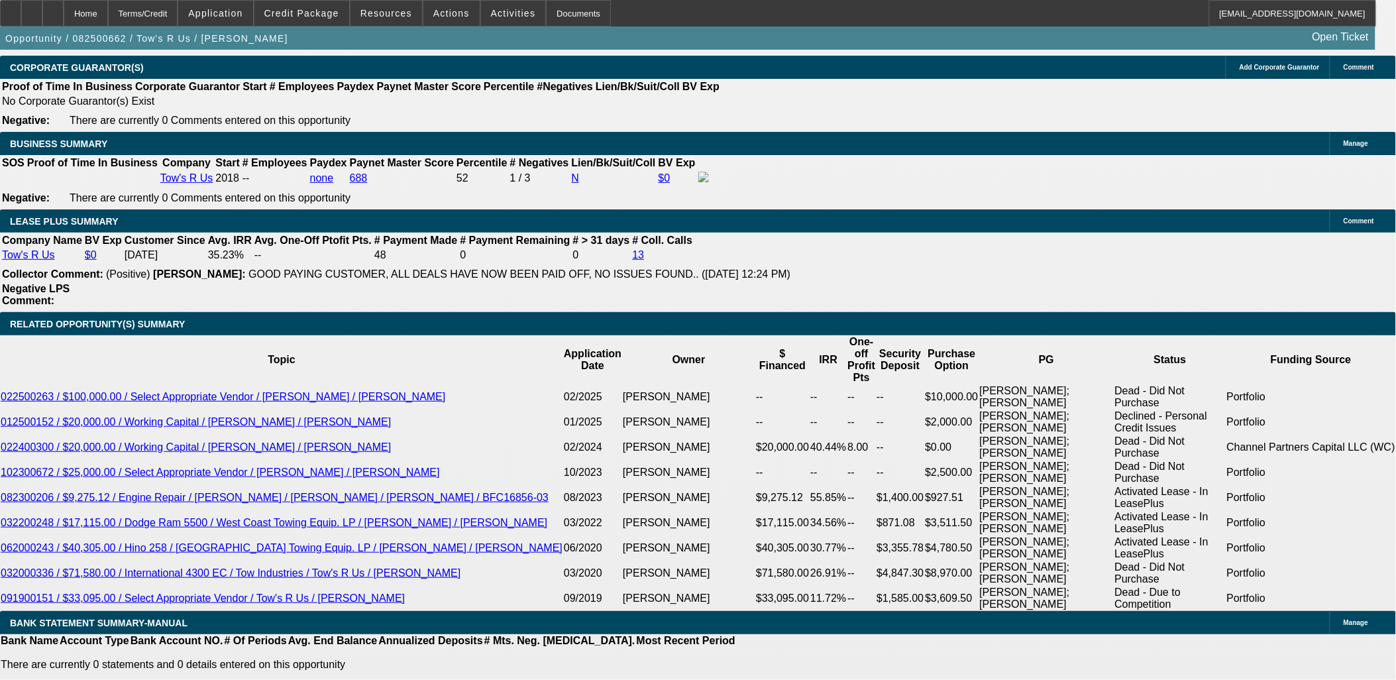
type input "$5,000.00"
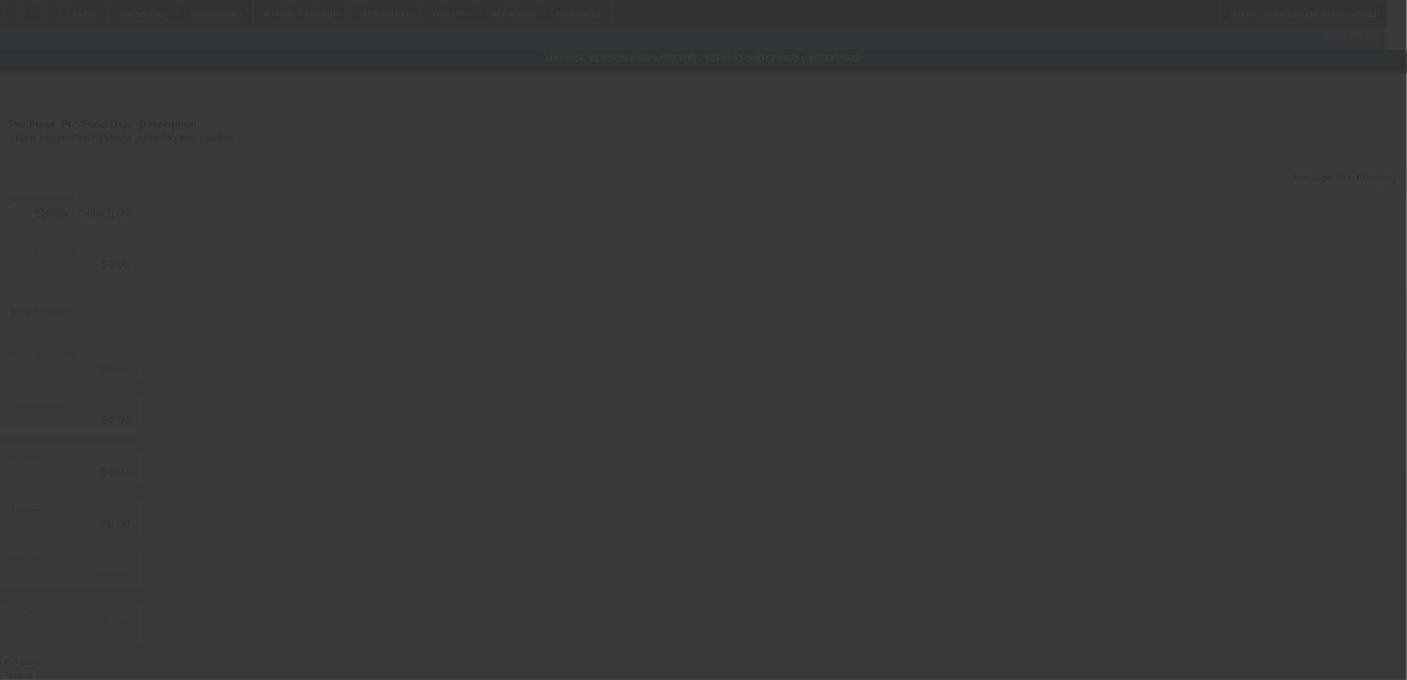
type input "$90,000.00"
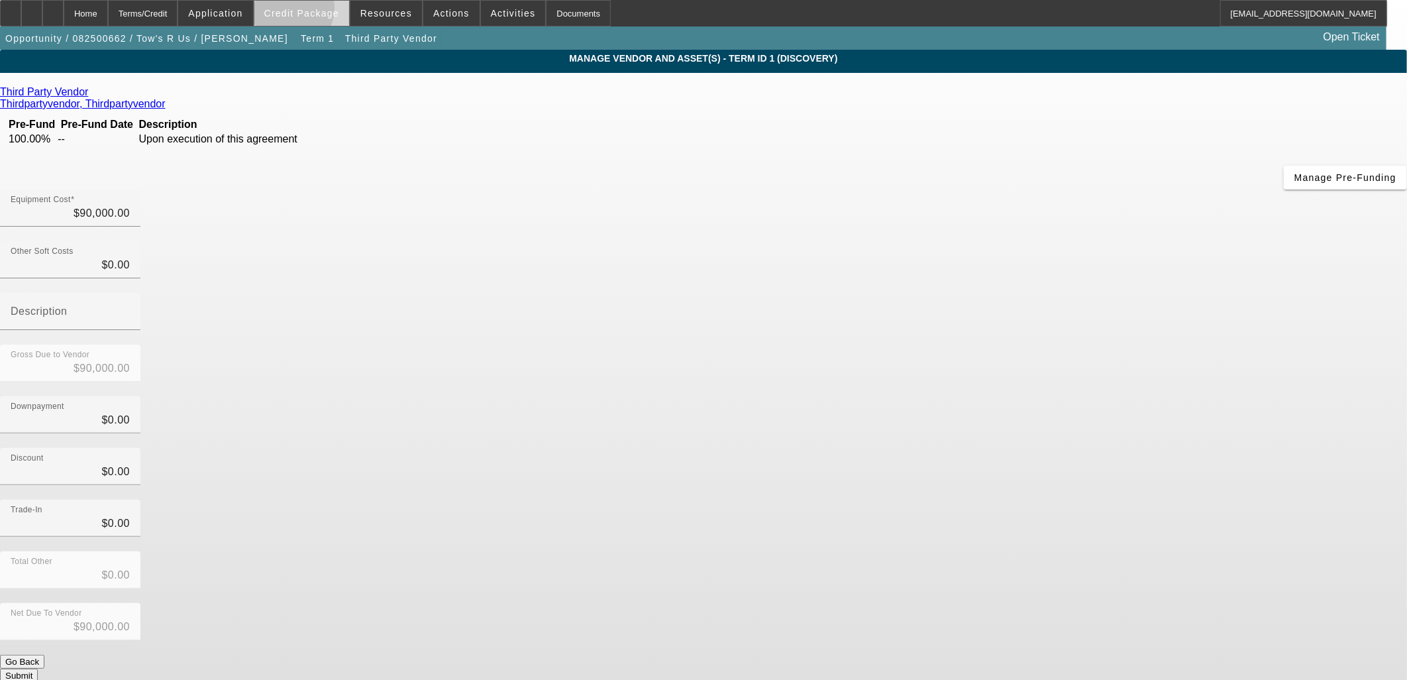
click at [310, 11] on span "Credit Package" at bounding box center [301, 13] width 75 height 11
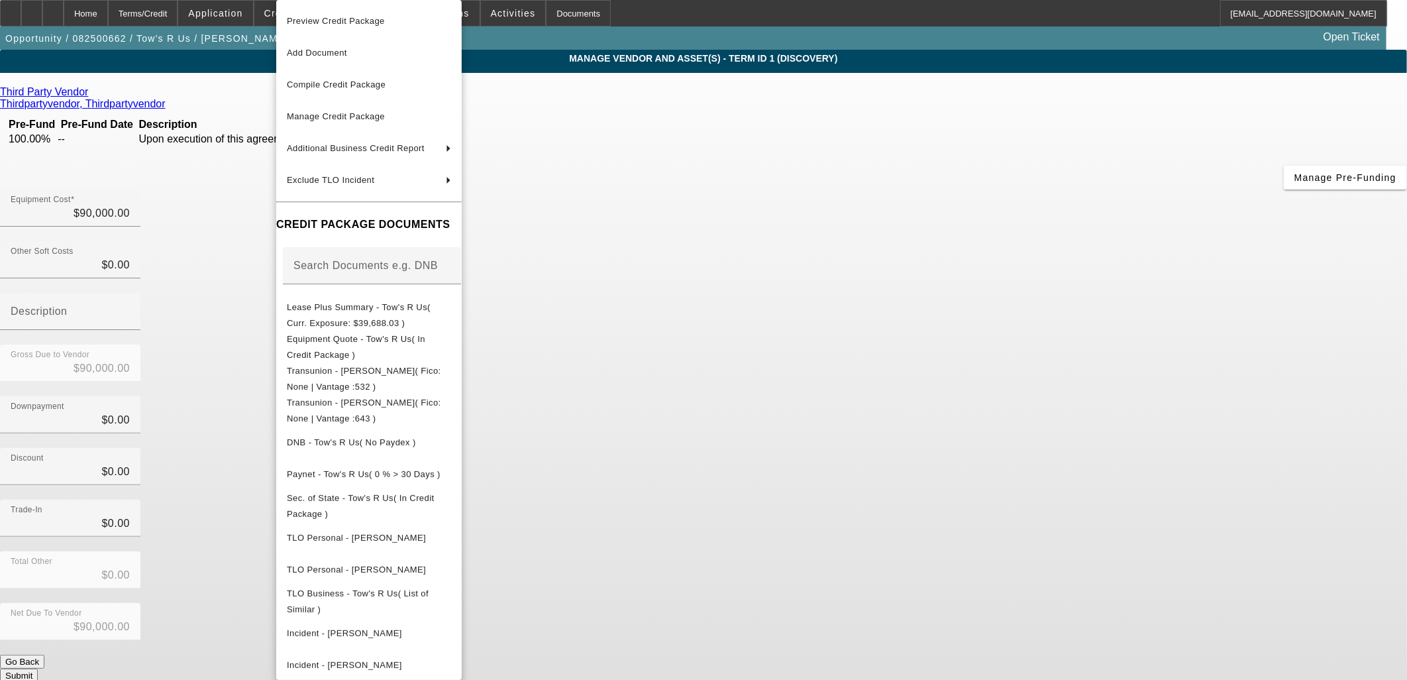
click at [54, 9] on div at bounding box center [703, 340] width 1407 height 680
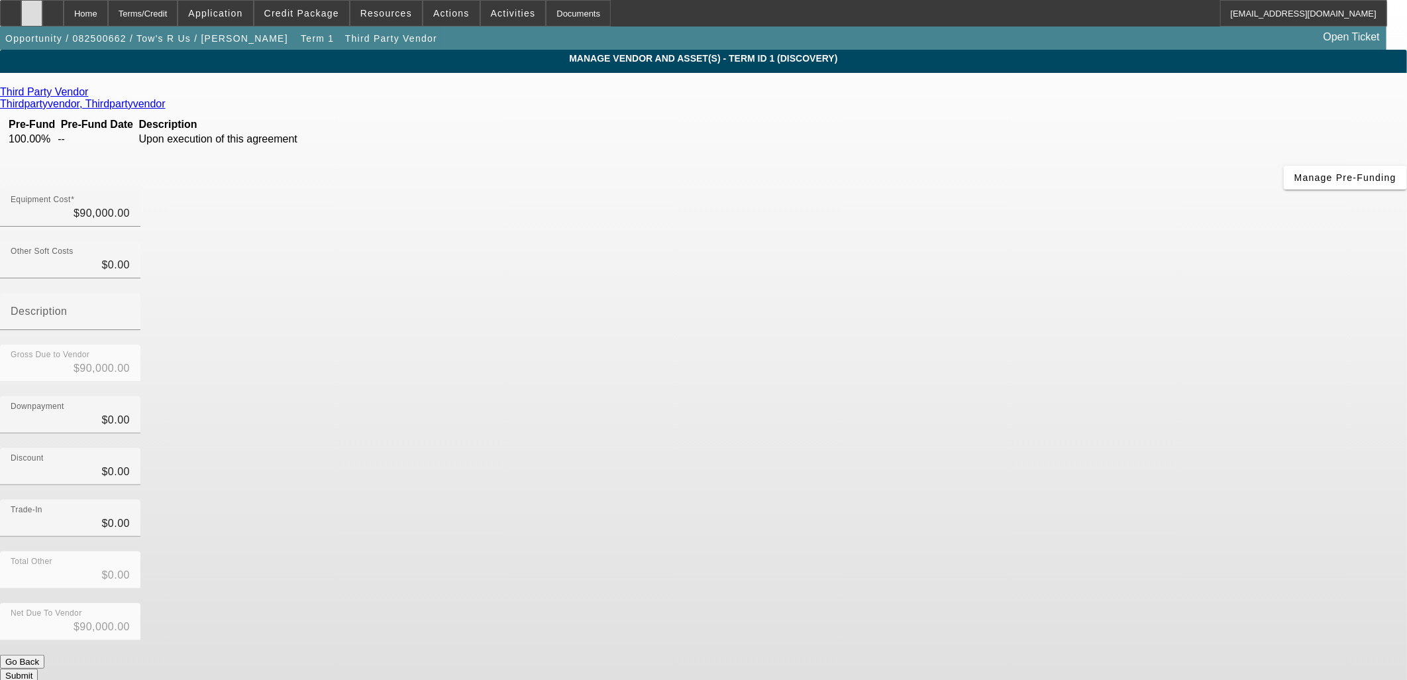
click at [32, 9] on icon at bounding box center [32, 9] width 0 height 0
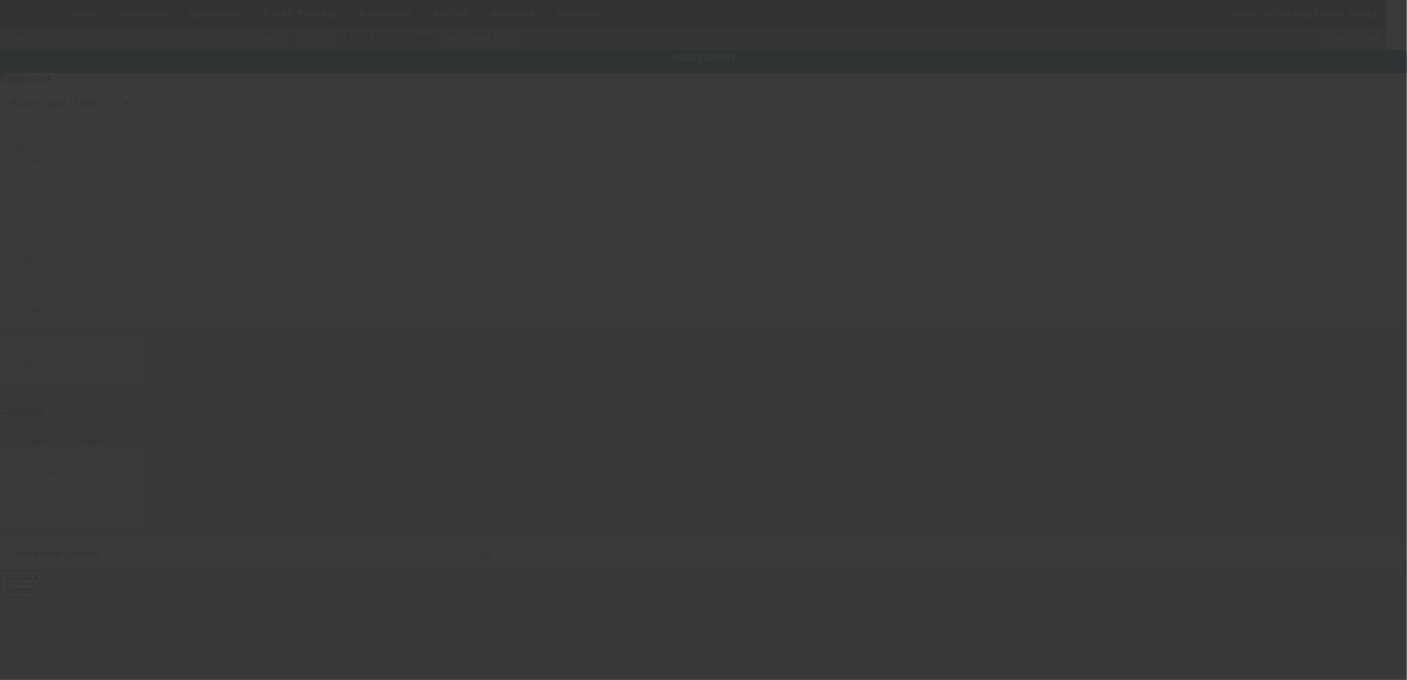
type input "6301 Jennifer St"
type input "Bakersfield"
type input "93308"
type input "Kern"
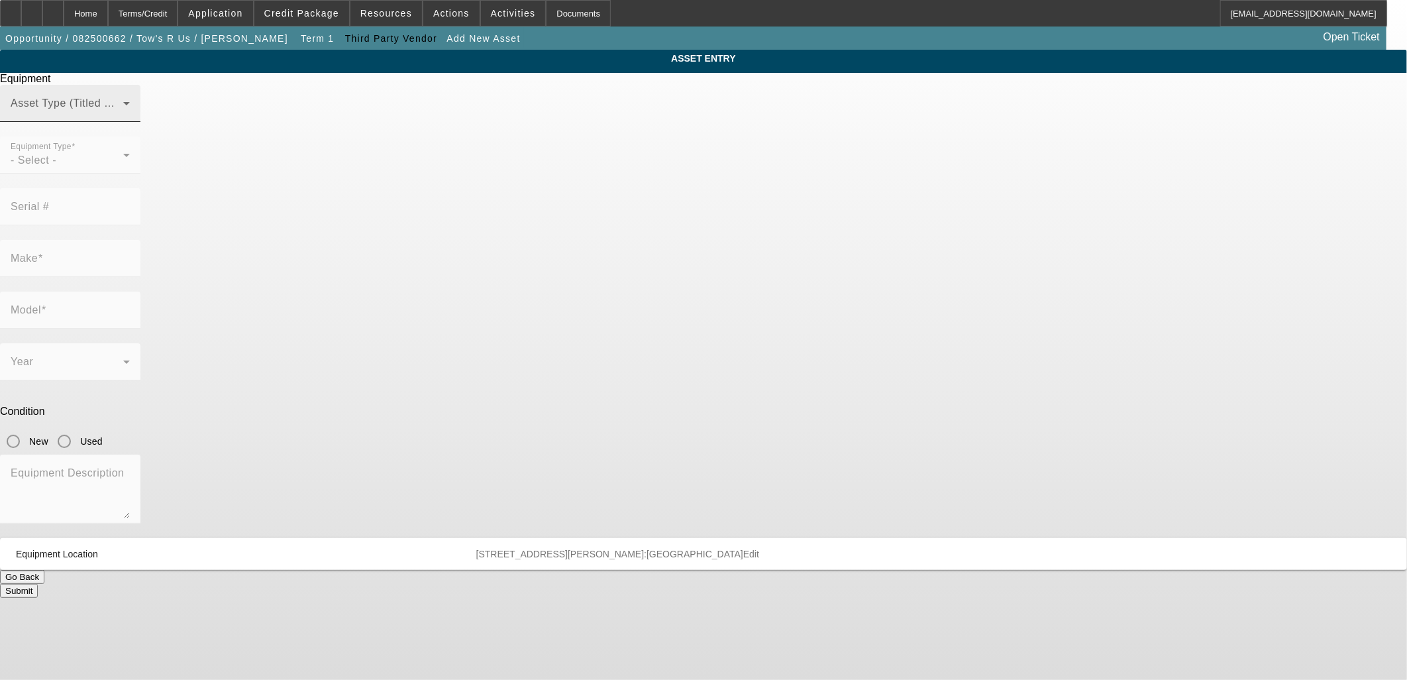
click at [733, 109] on div "Equipment Asset Type (Titled or Non-Titled) Equipment Type - Select - Serial # …" at bounding box center [703, 335] width 1427 height 525
click at [130, 122] on div "Asset Type (Titled or Non-Titled)" at bounding box center [70, 103] width 119 height 37
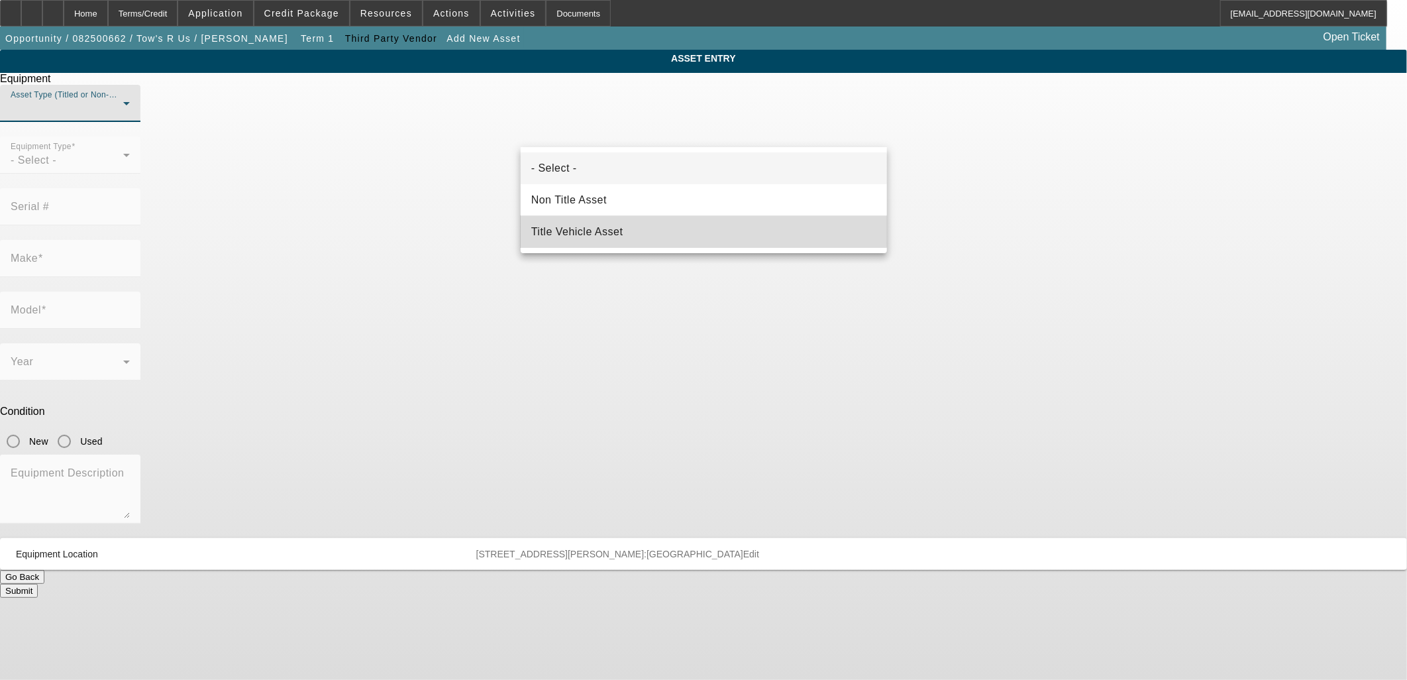
click at [631, 230] on mat-option "Title Vehicle Asset" at bounding box center [704, 232] width 366 height 32
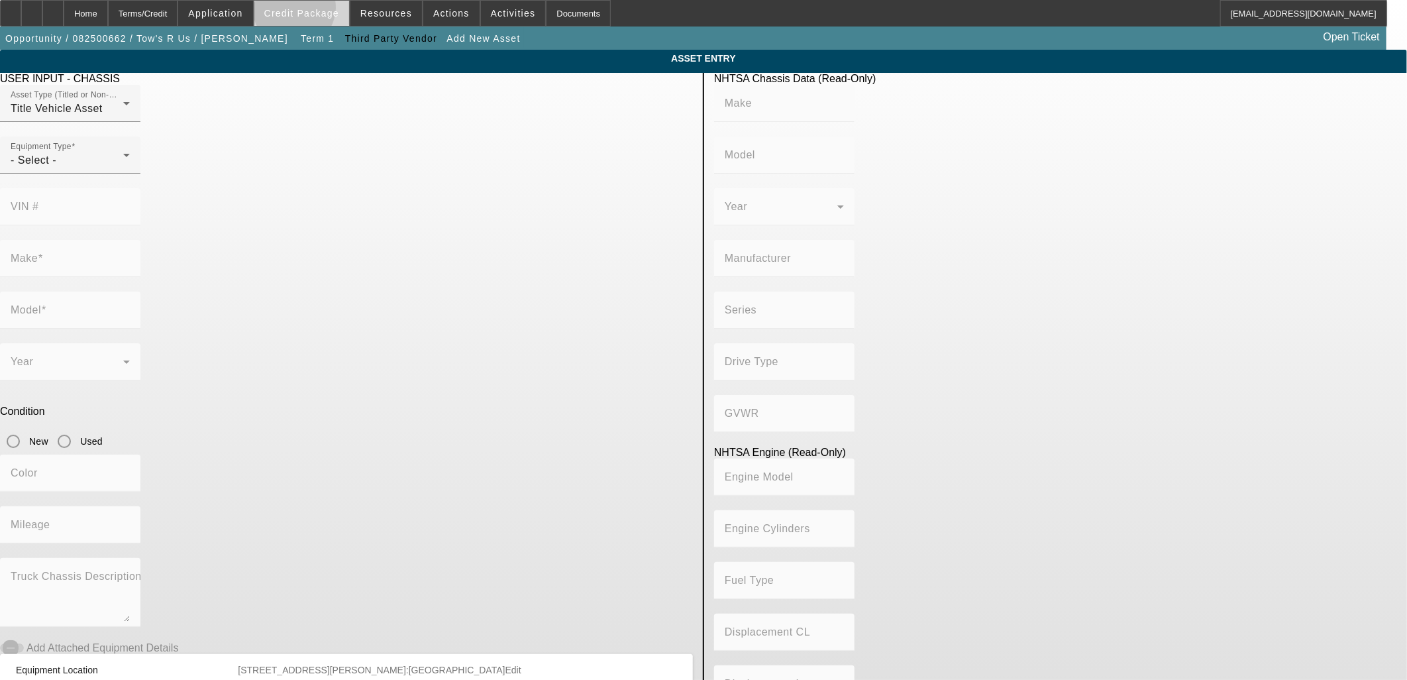
click at [316, 11] on span "Credit Package" at bounding box center [301, 13] width 75 height 11
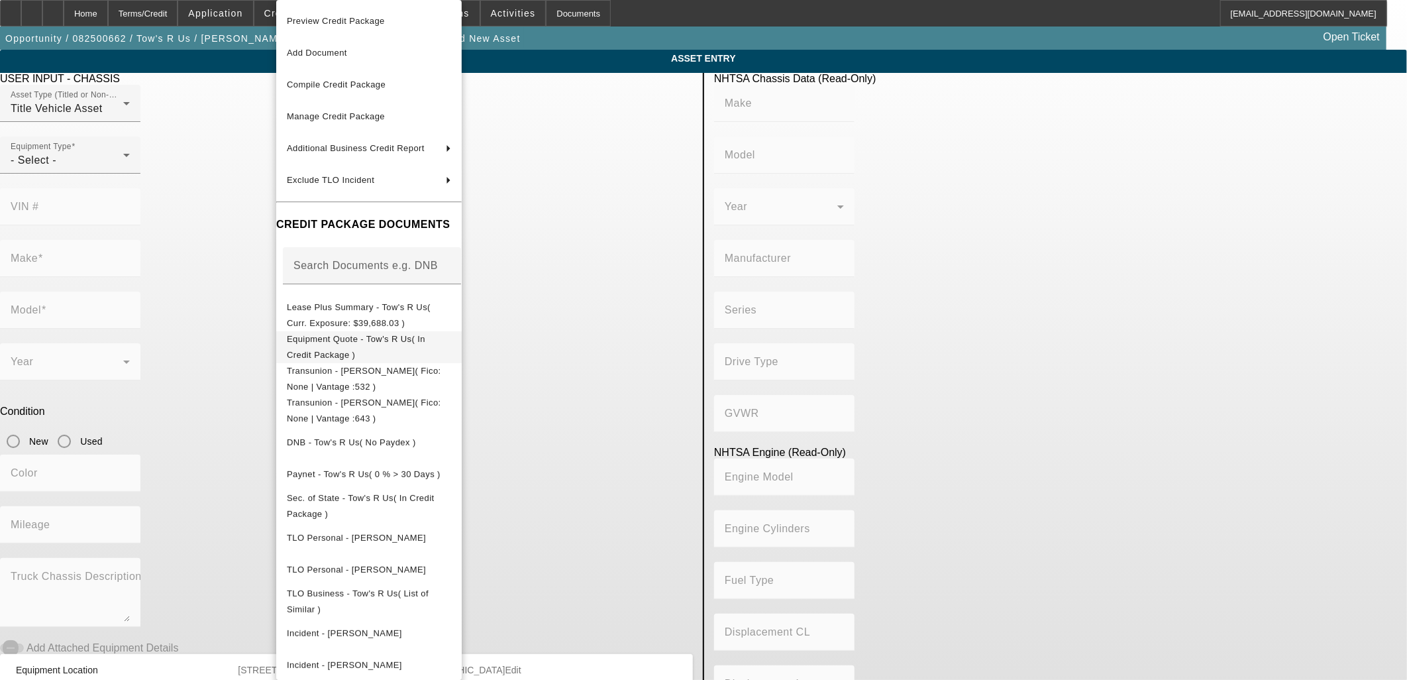
click at [403, 344] on span "Equipment Quote - Tow's R Us( In Credit Package )" at bounding box center [356, 347] width 138 height 26
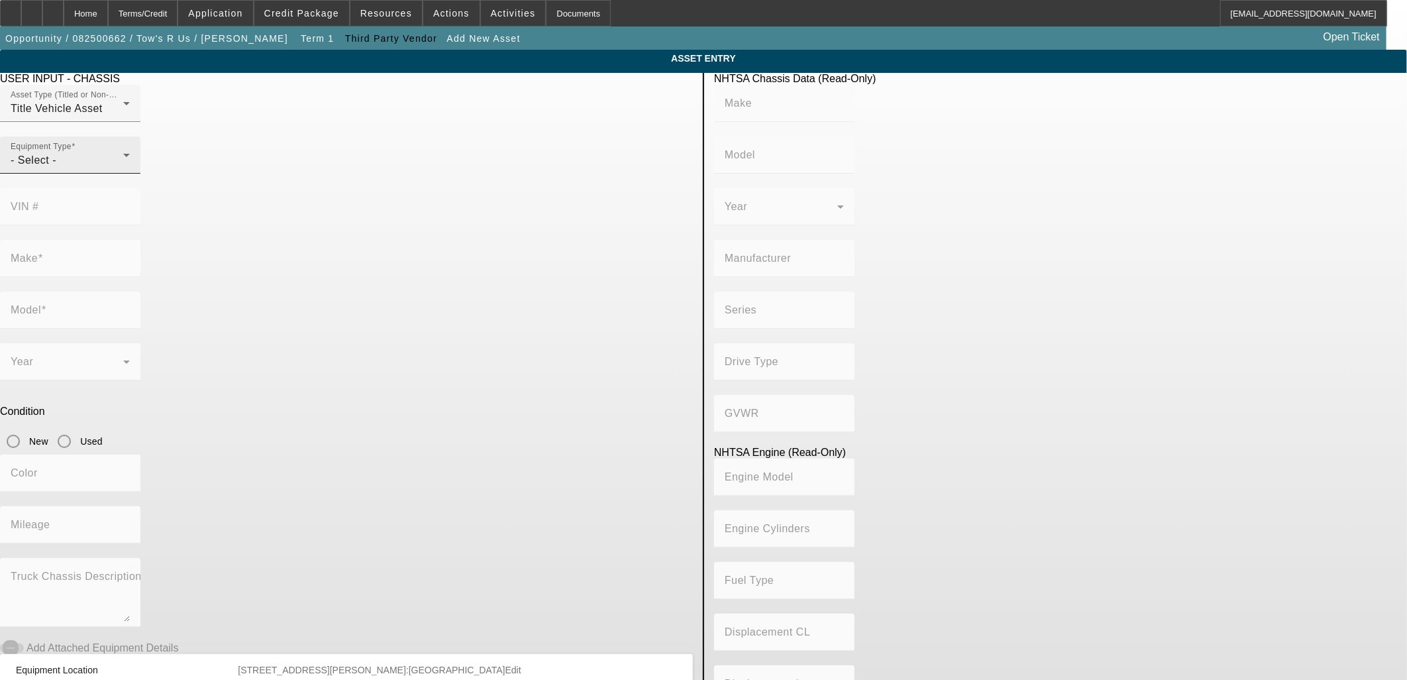
click at [134, 163] on icon at bounding box center [127, 155] width 16 height 16
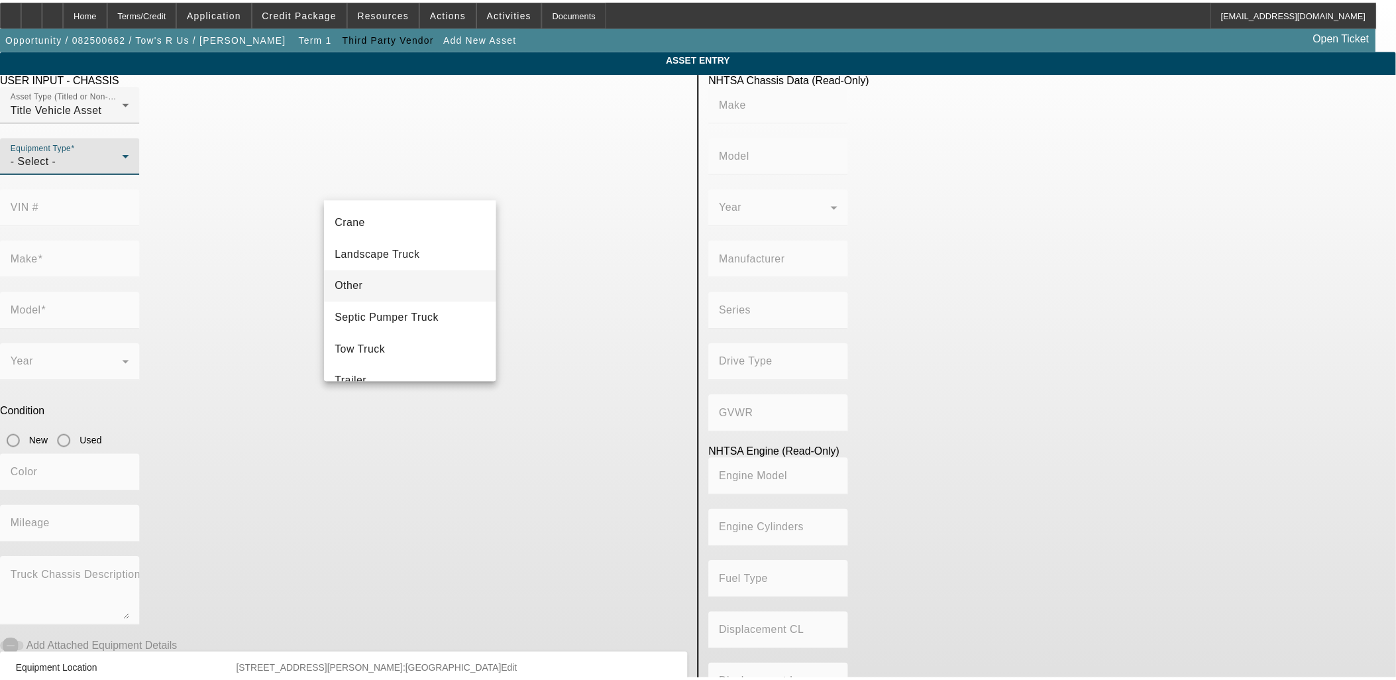
scroll to position [146, 0]
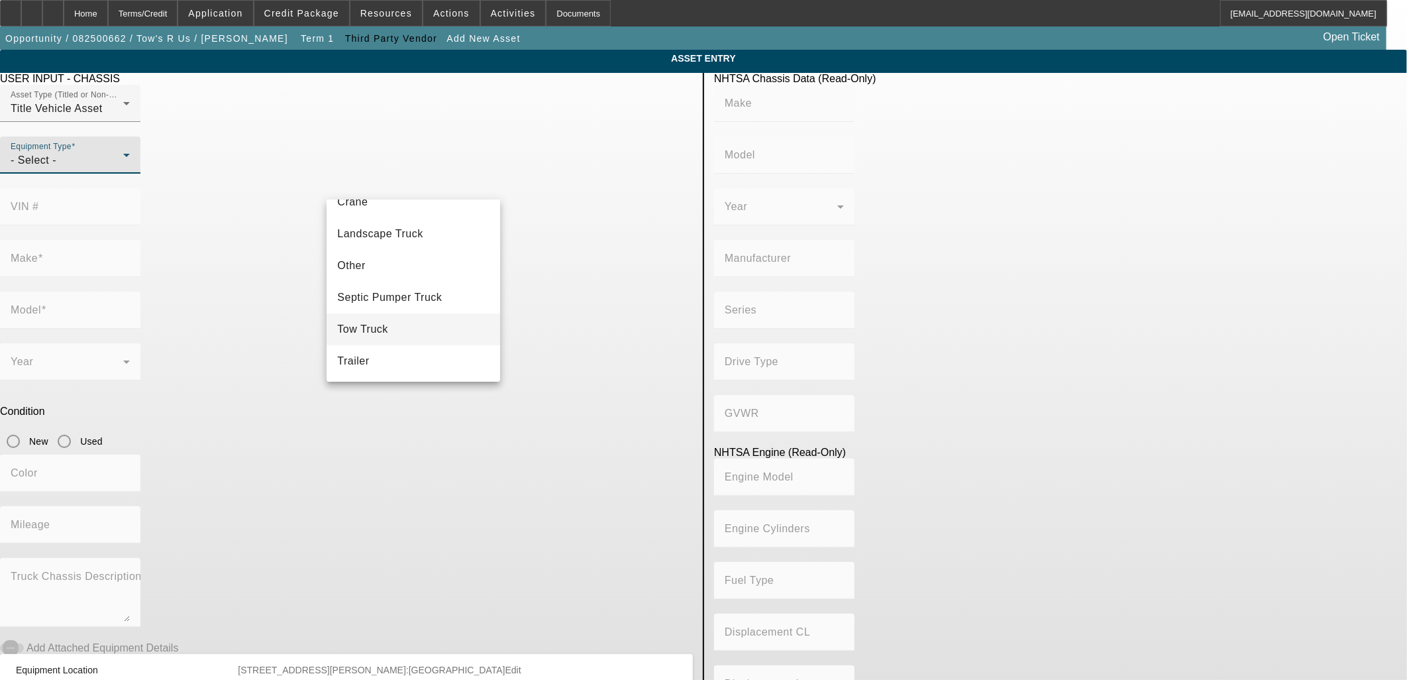
click at [382, 329] on span "Tow Truck" at bounding box center [362, 329] width 51 height 16
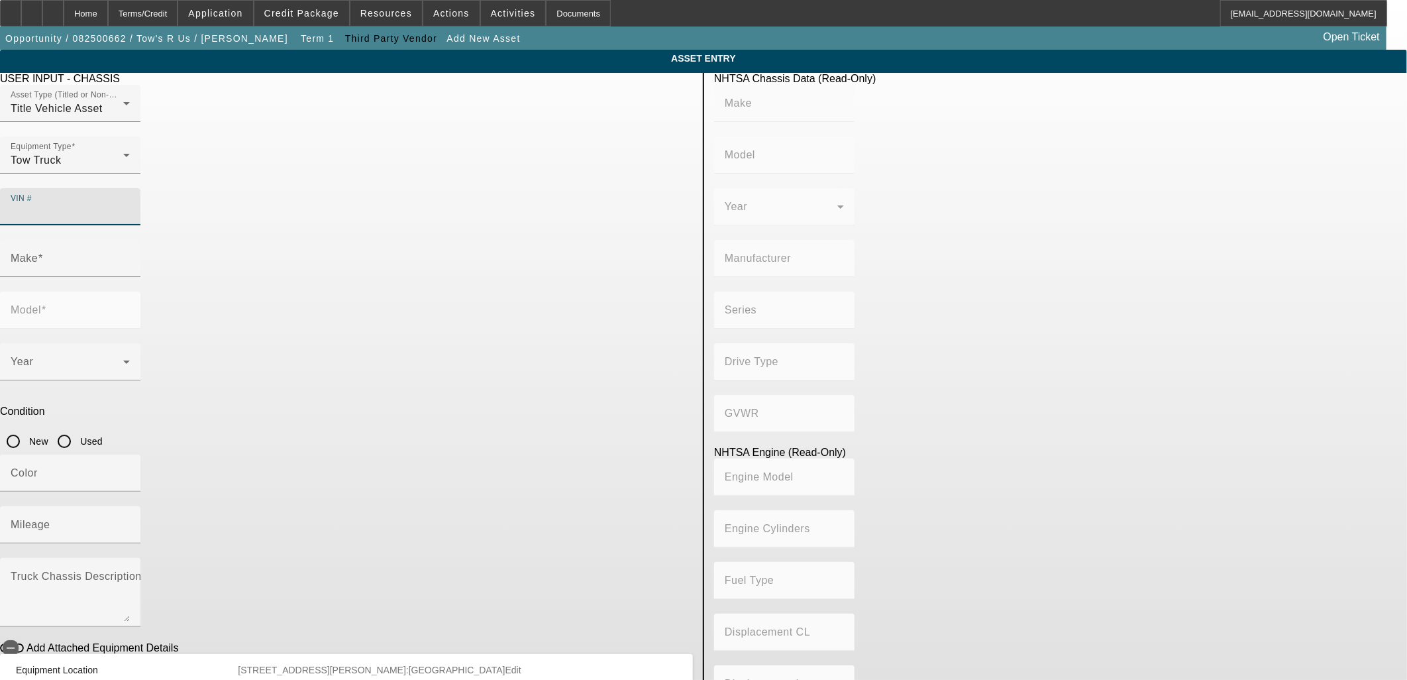
click at [130, 204] on input "VIN #" at bounding box center [70, 212] width 119 height 16
type input "1fvacwfc3nhnd3694"
type input "FREIGHTLINER"
type input "M2"
type input "DAIMLER TRUCK NORTH AMERICA LLC"
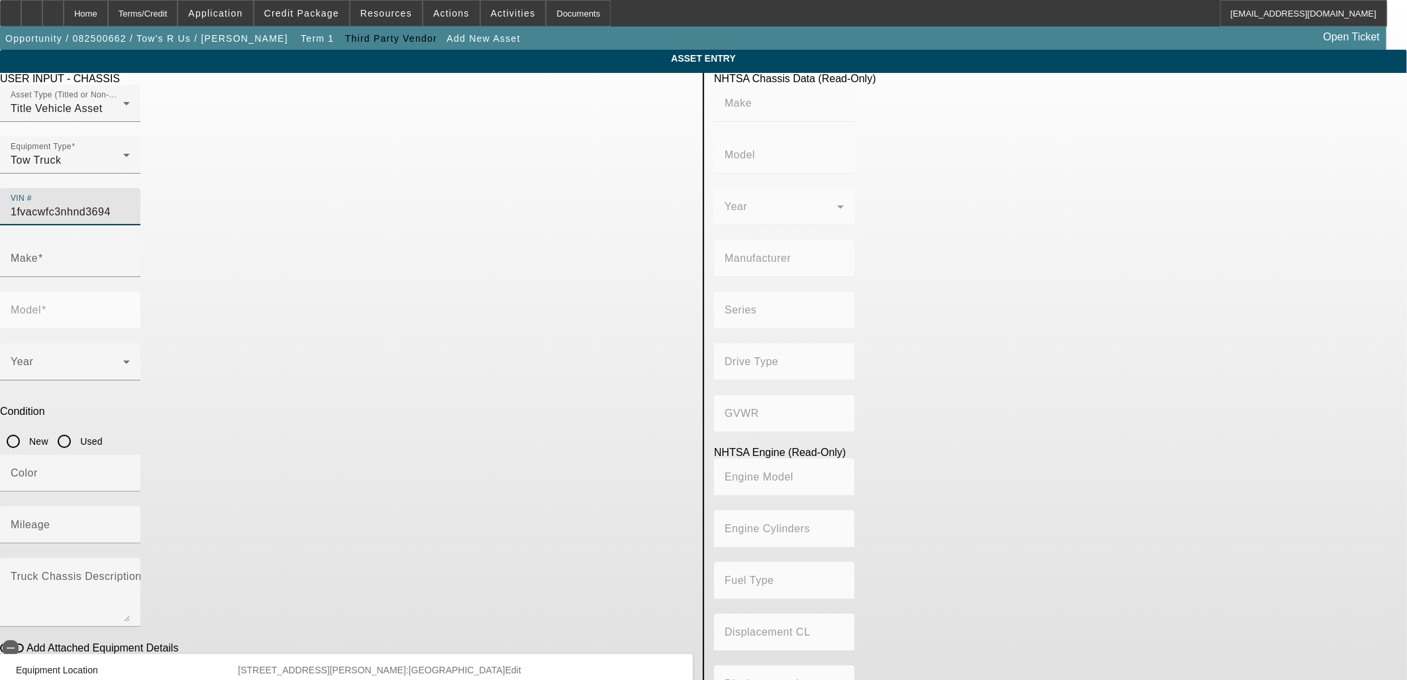
type input "106 Medium Duty"
type input "4x2"
type input "Class 6: 19,501 - 26,000 lb (8,845 - 11,794 kg)"
type input "Cummins B6.7"
type input "6"
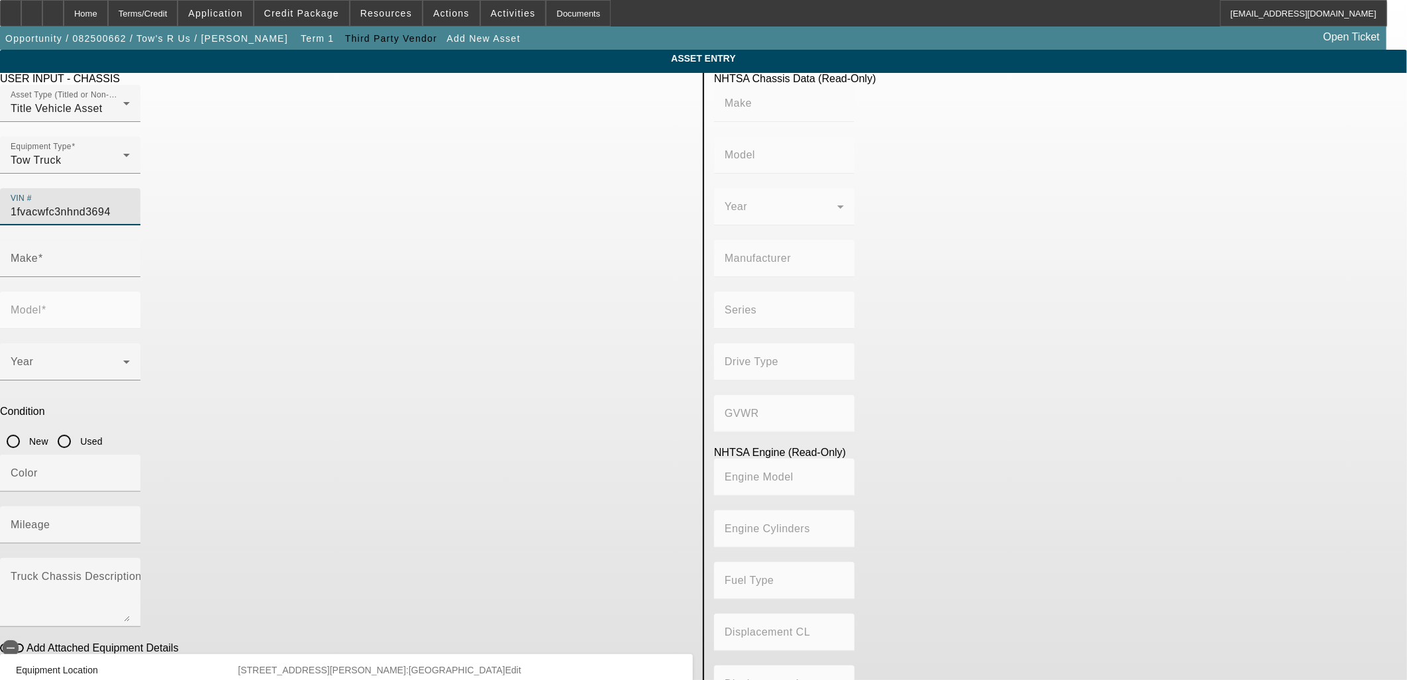
type input "Diesel"
type input "408.85908543470"
type input "6.7"
type input "FREIGHTLINER"
type input "M2"
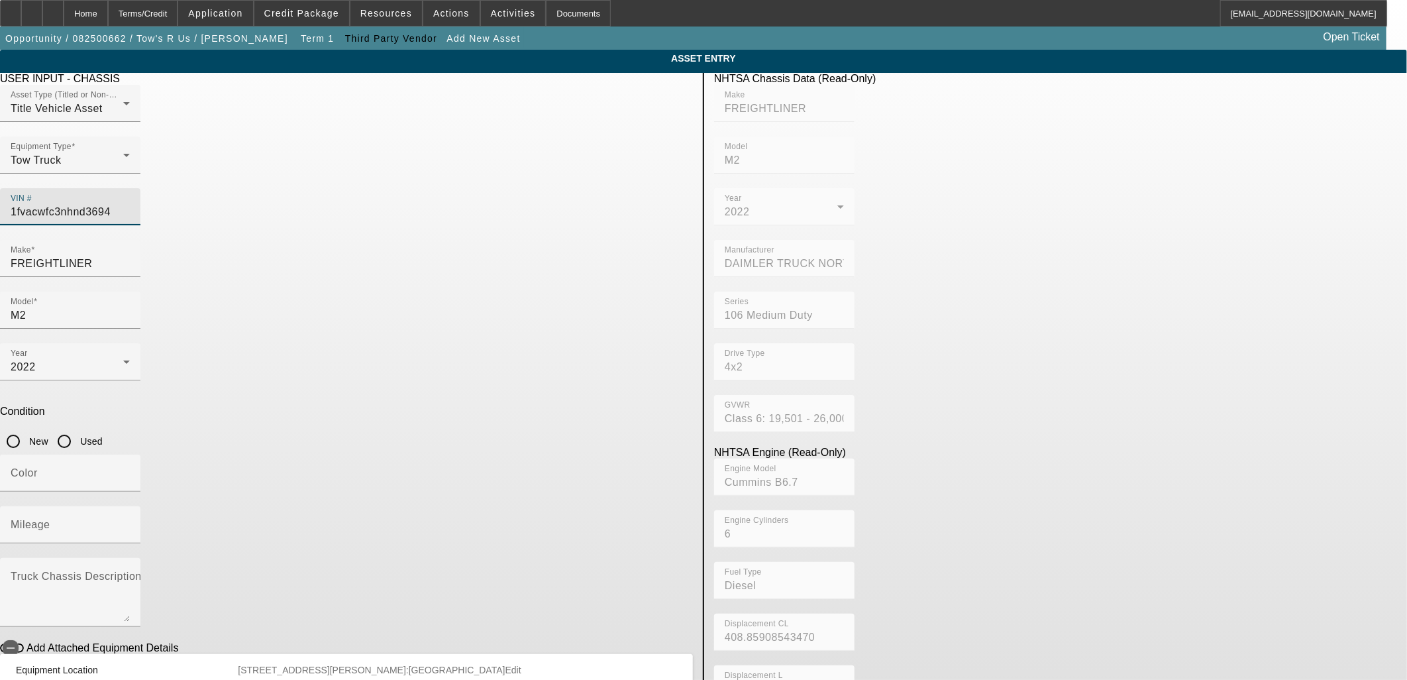
type input "1FVACWFC3NHND3694"
click at [78, 428] on input "Used" at bounding box center [64, 441] width 26 height 26
radio input "true"
type input "FREIGHTLINER"
type input "M2"
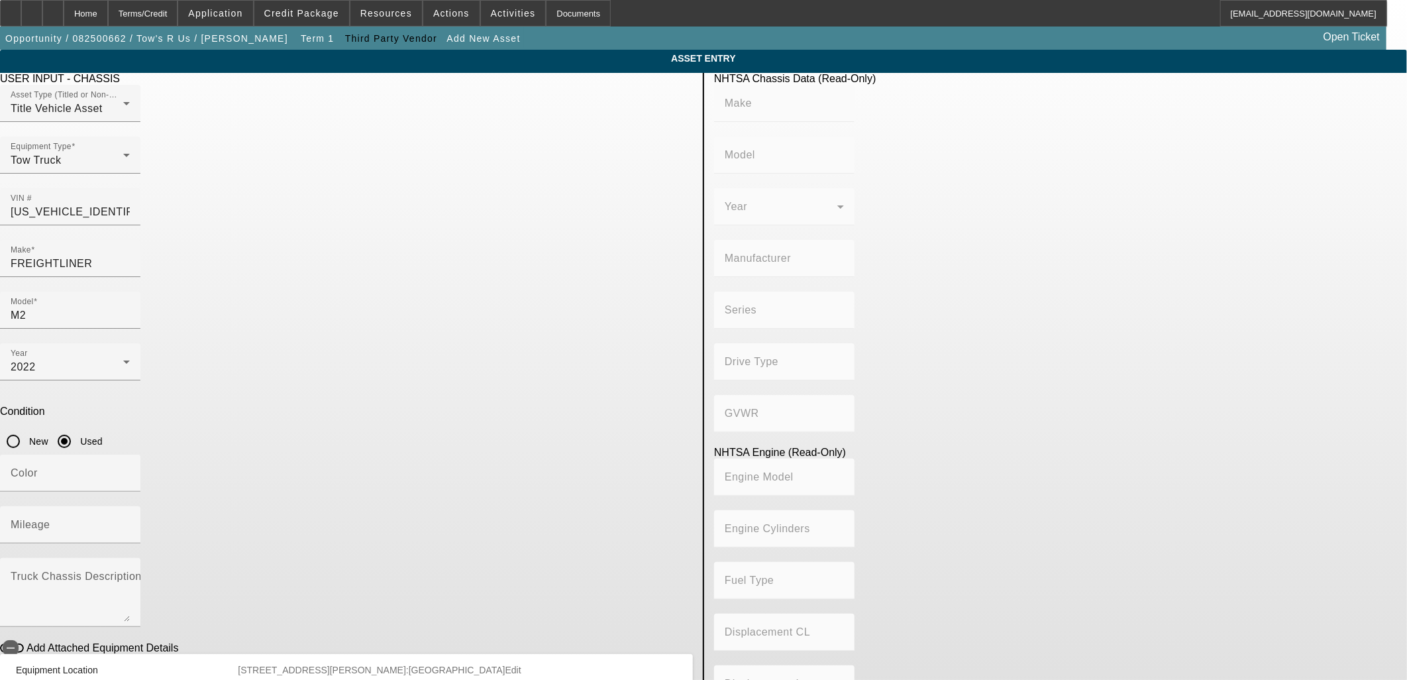
type input "DAIMLER TRUCK NORTH AMERICA LLC"
type input "106 Medium Duty"
type input "4x2"
type input "Class 6: 19,501 - 26,000 lb (8,845 - 11,794 kg)"
type input "Cummins B6.7"
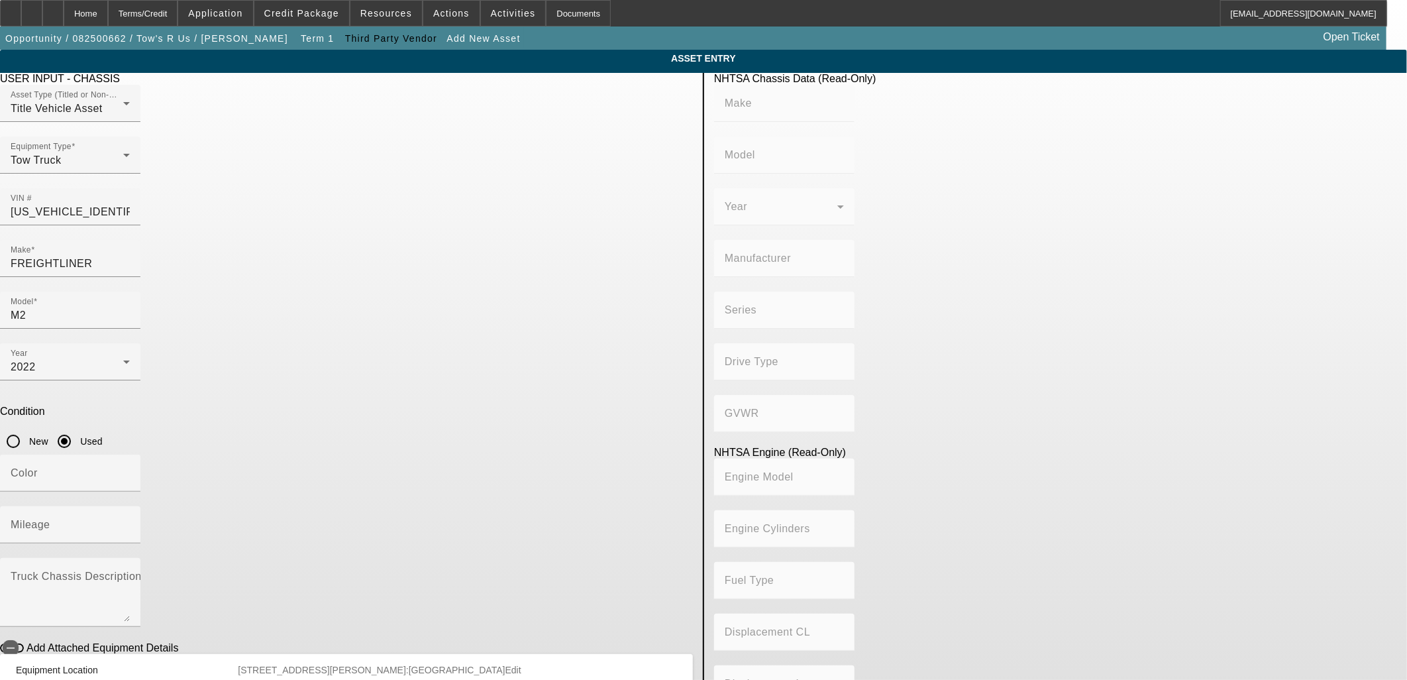
type input "6"
type input "Diesel"
type input "408.85908543470"
type input "6.7"
click at [130, 522] on input "Mileage" at bounding box center [70, 530] width 119 height 16
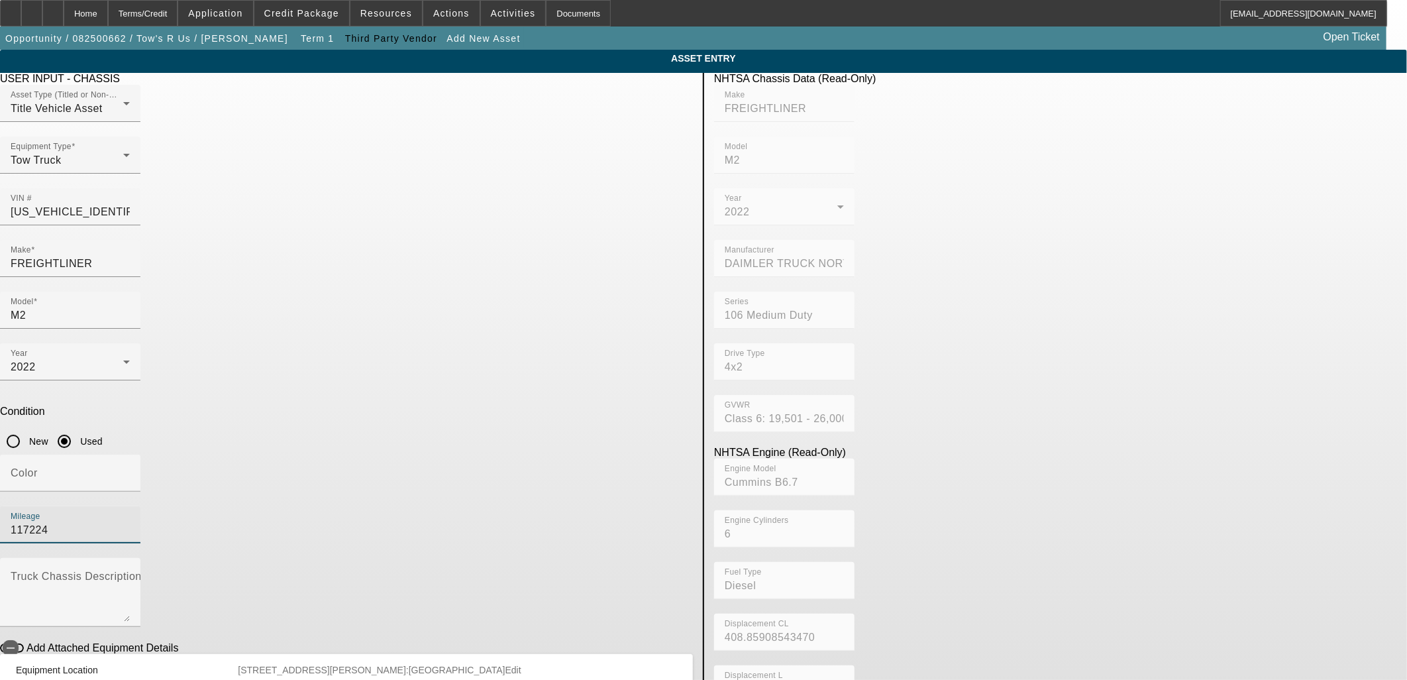
type input "117224"
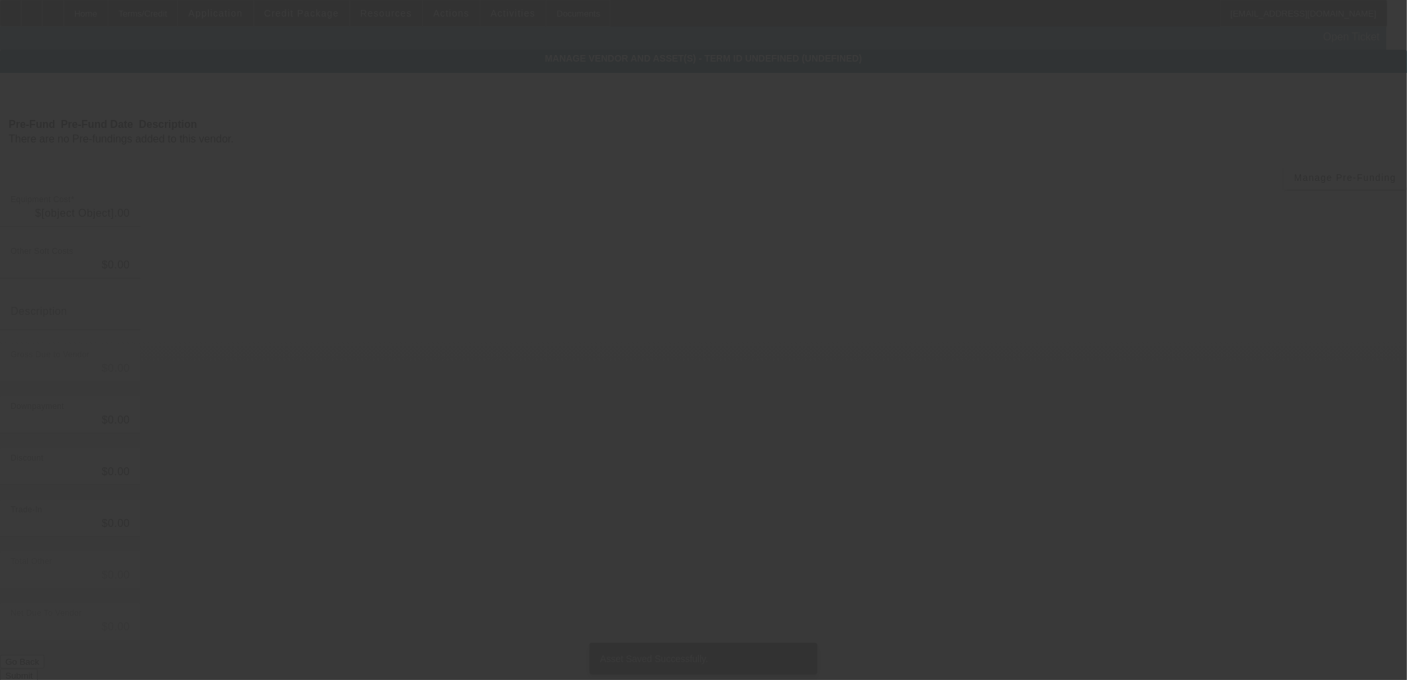
type input "$90,000.00"
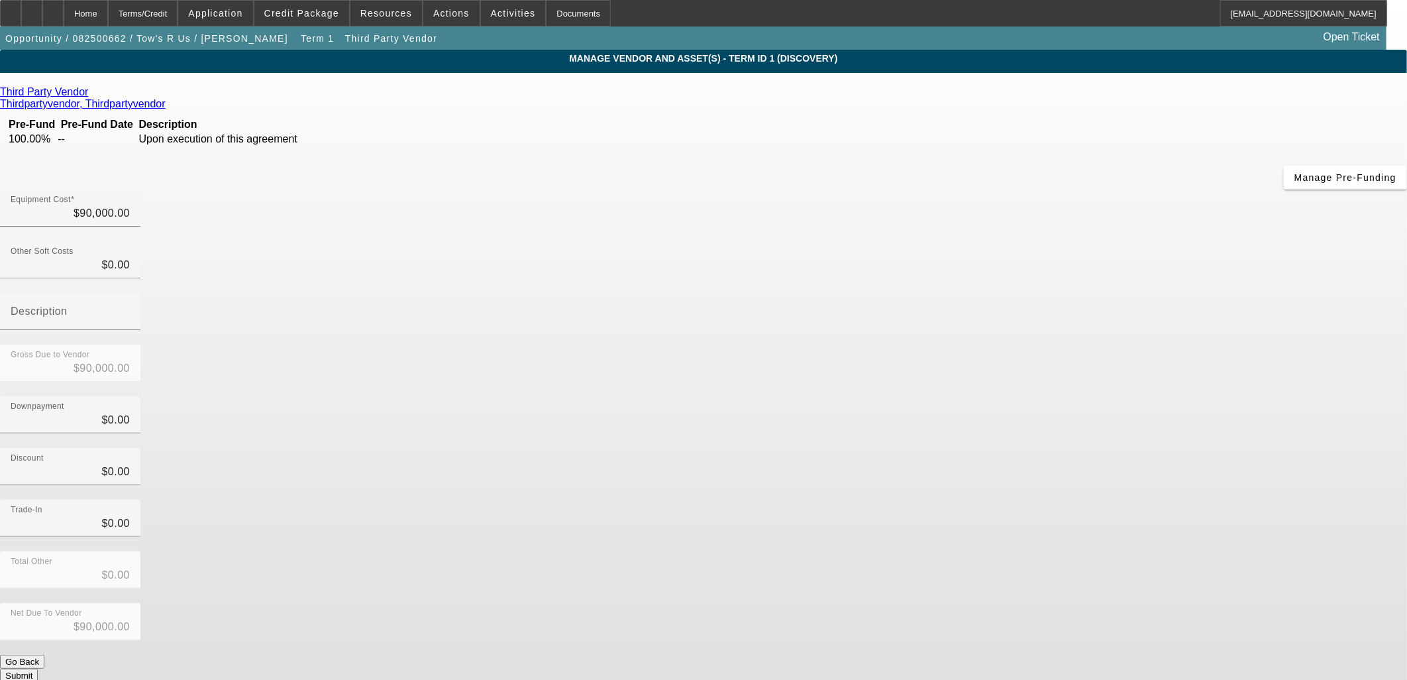
click at [953, 530] on form "Third Party Vendor Thirdpartyvendor, Thirdpartyvendor Pre-Fund Pre-Fund Date De…" at bounding box center [703, 417] width 1407 height 662
click at [38, 668] on button "Submit" at bounding box center [19, 675] width 38 height 14
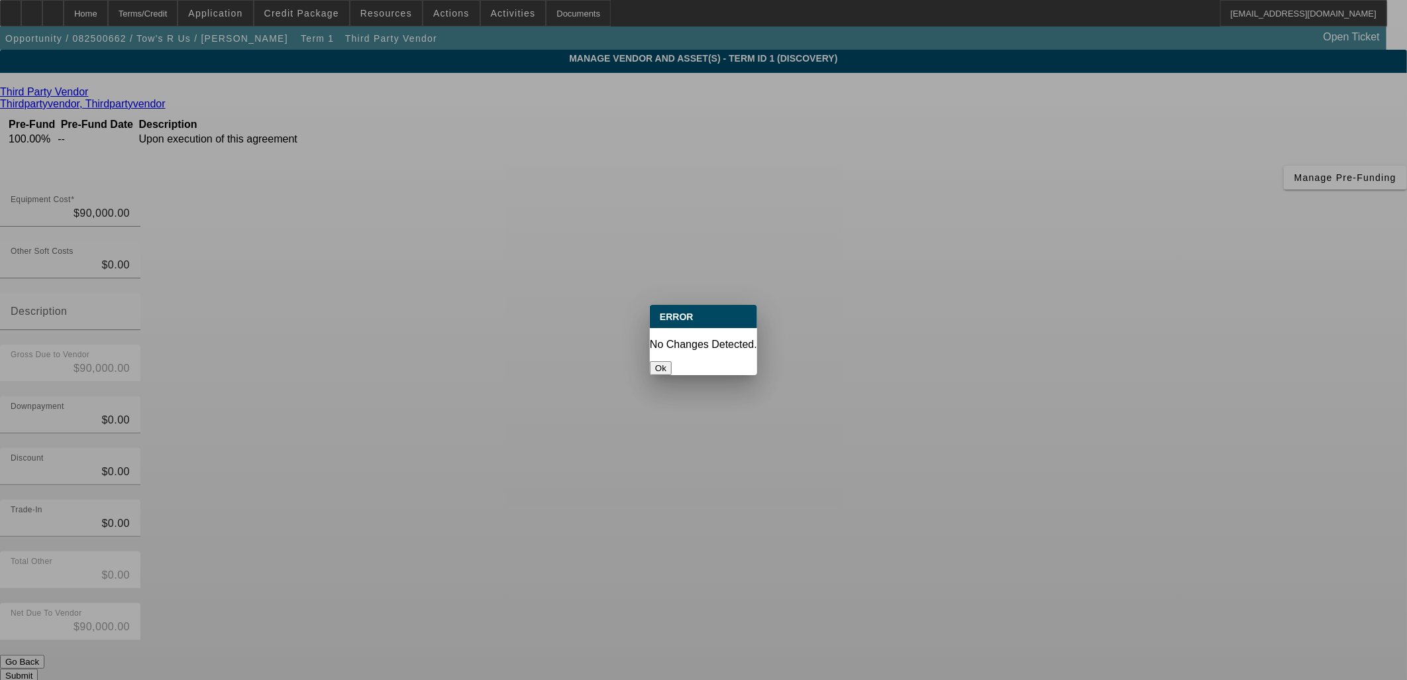
click at [951, 526] on div at bounding box center [703, 340] width 1407 height 680
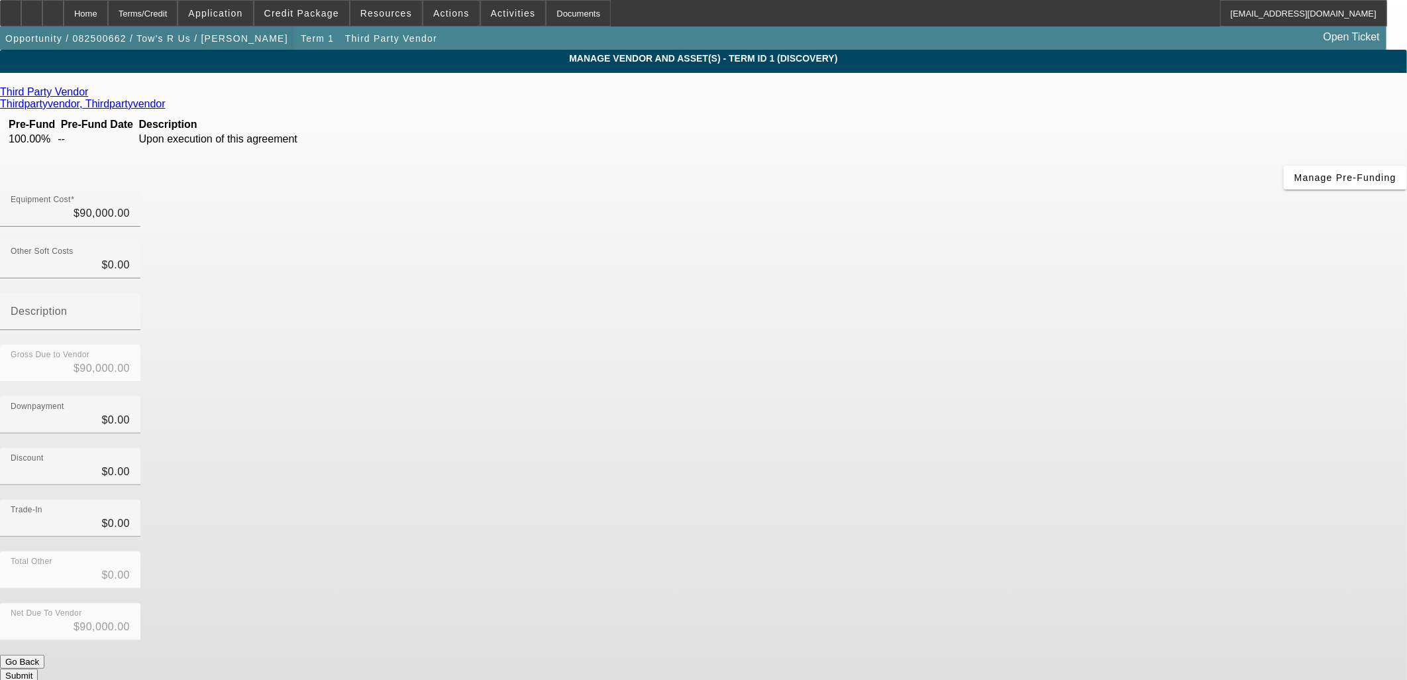
click at [184, 52] on span "button" at bounding box center [146, 39] width 293 height 32
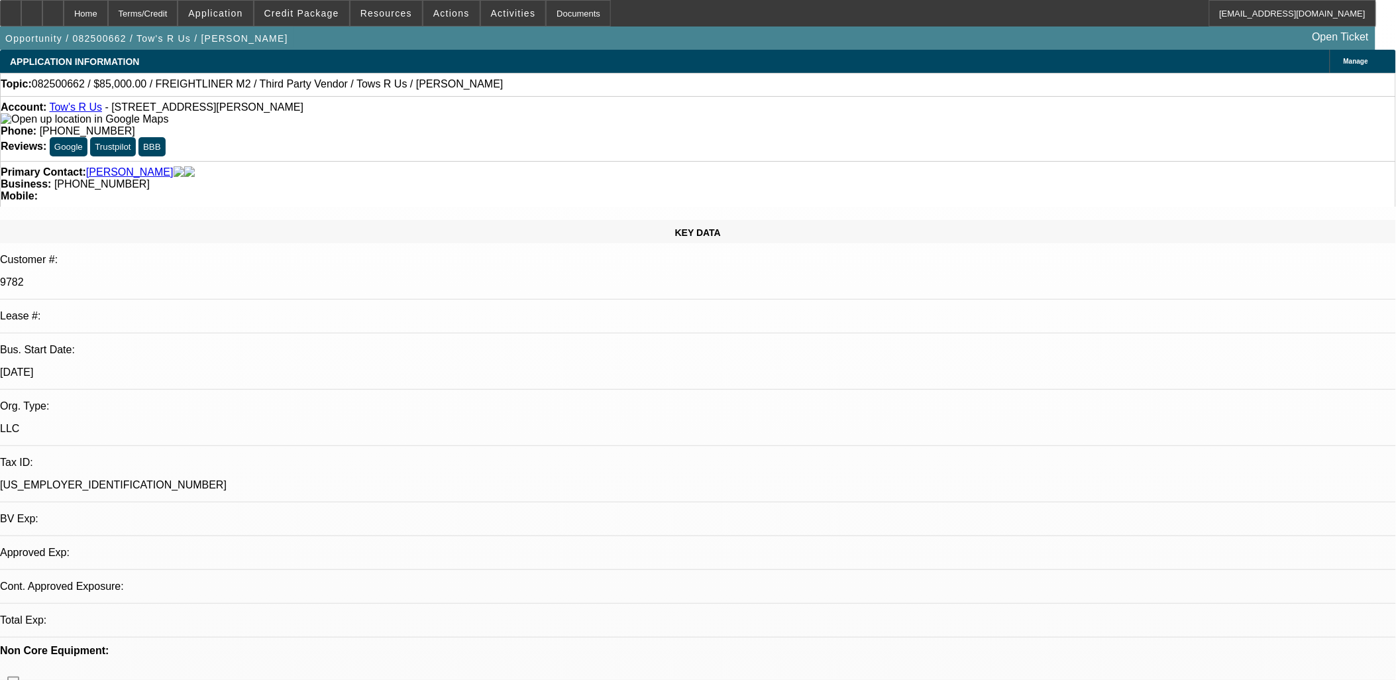
select select "0"
select select "2"
select select "0.1"
select select "4"
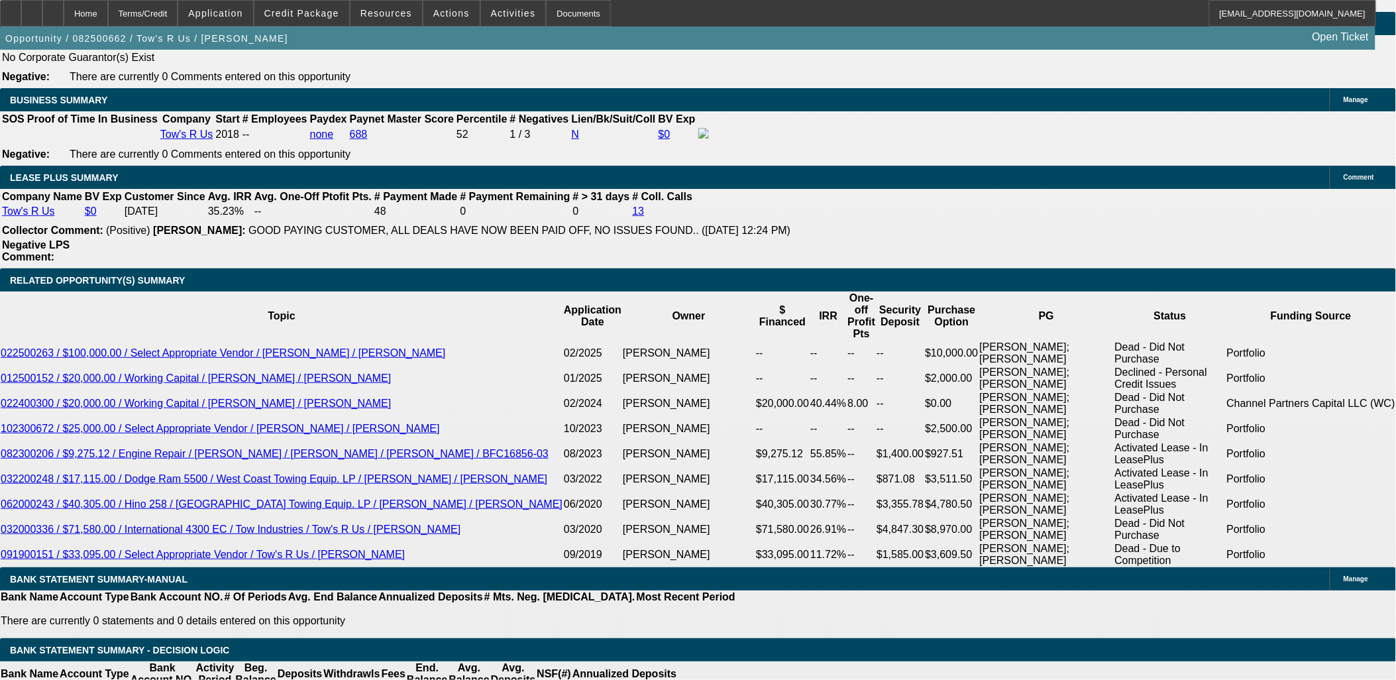
scroll to position [2208, 0]
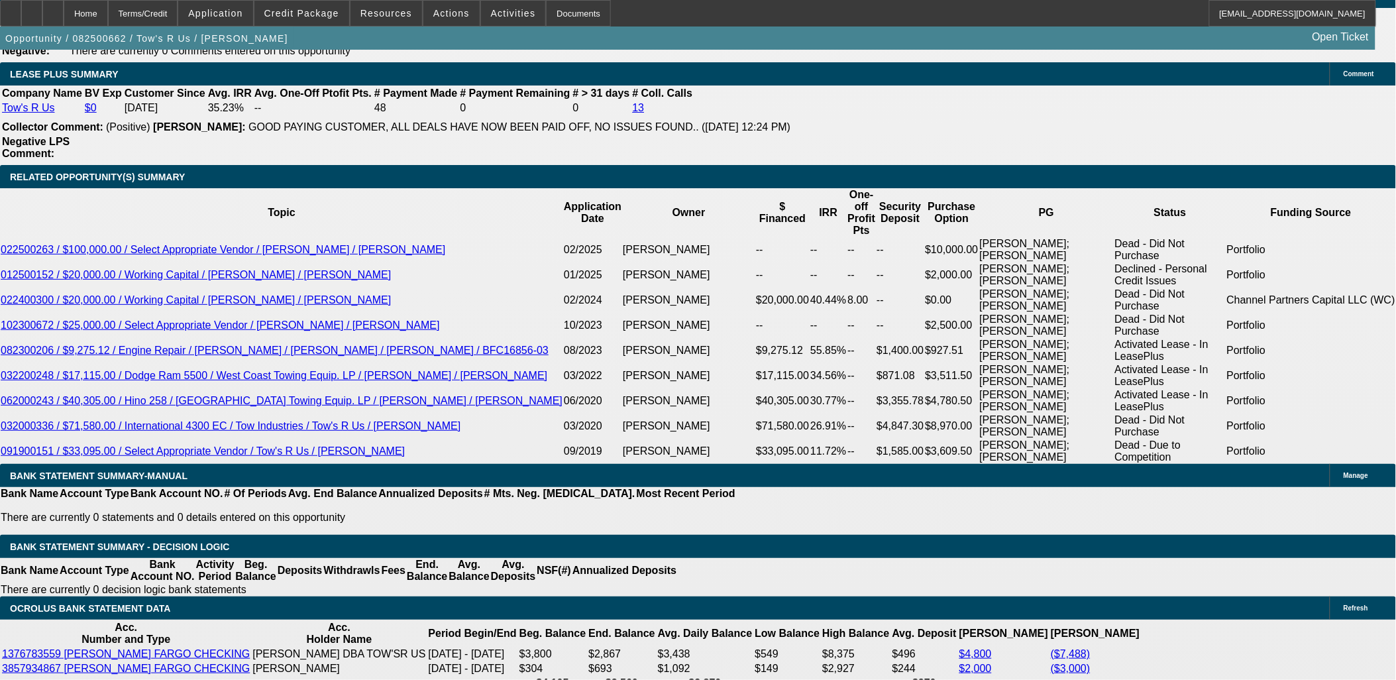
type input "51"
type input "1"
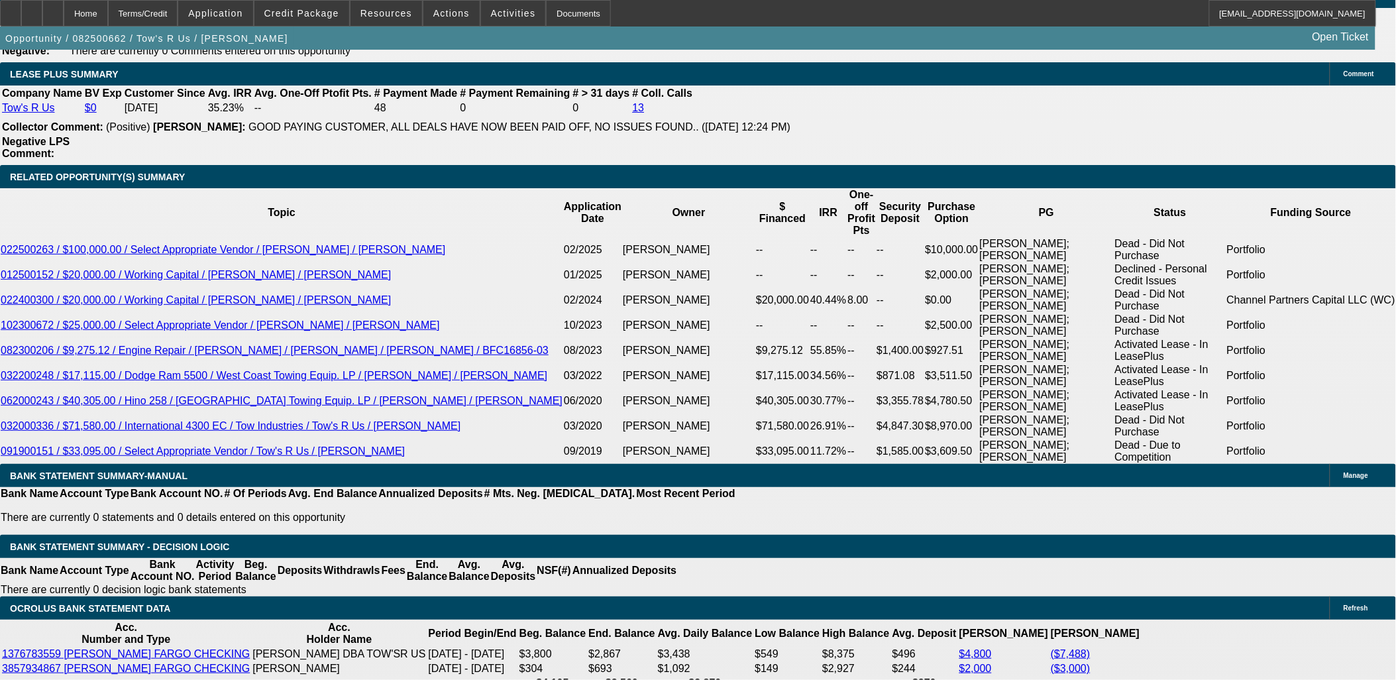
type input "$3,406.06"
type input "$1,703.03"
type input "15"
type input "$4,528.08"
type input "$2,264.04"
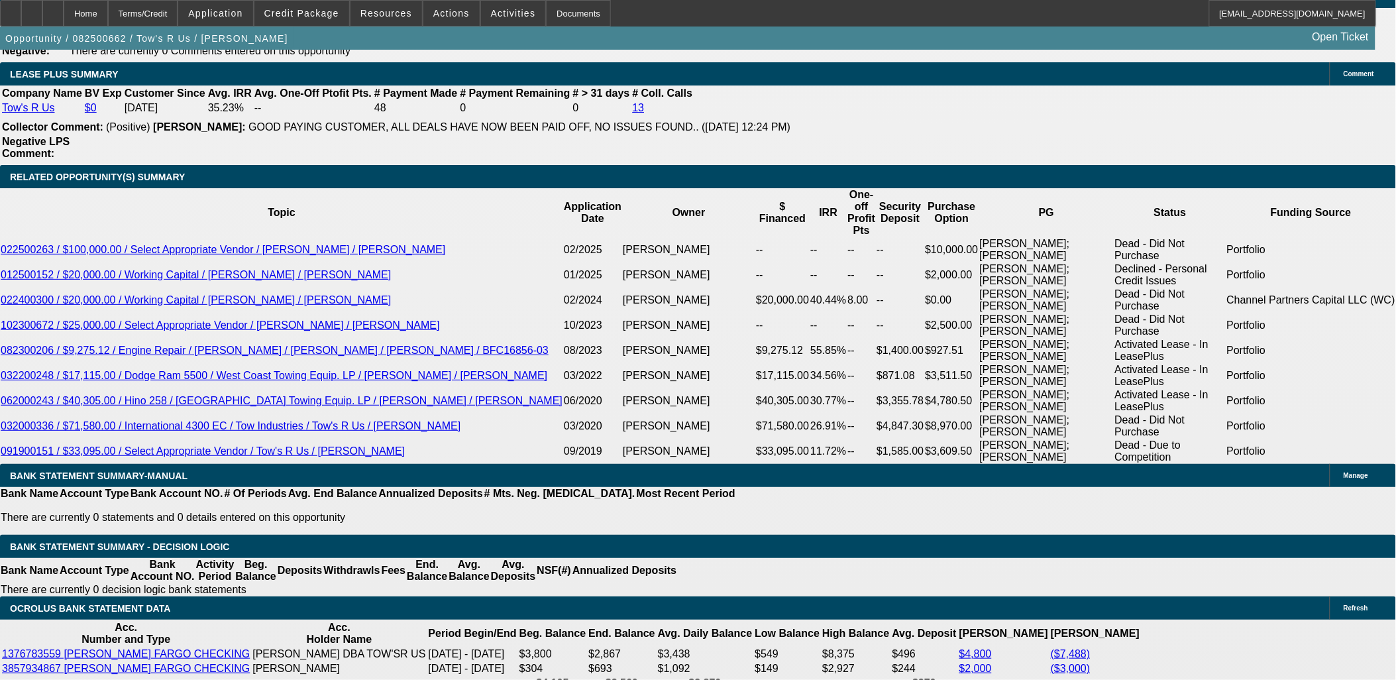
type input "15"
drag, startPoint x: 249, startPoint y: 402, endPoint x: 299, endPoint y: 393, distance: 50.5
type input "2264.9"
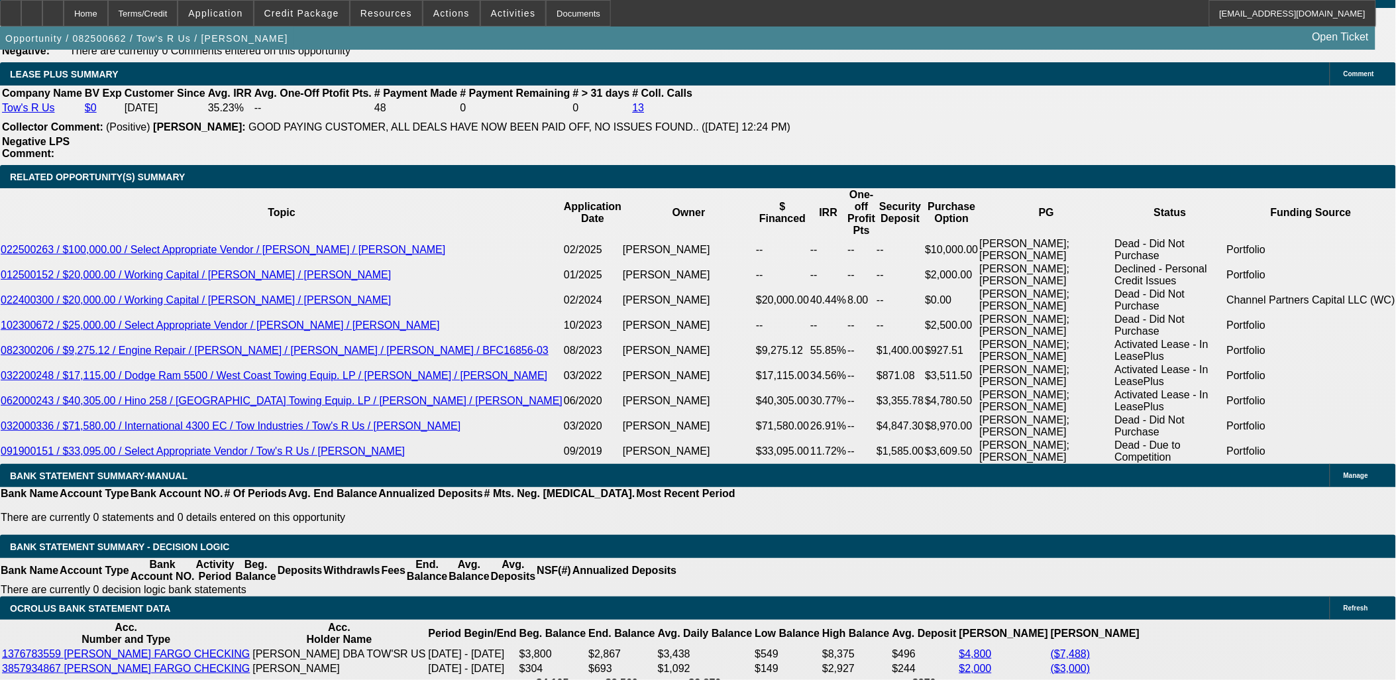
type input "$4,529.80"
type input "2264.99"
type input "$4,529.98"
type input "$2,264.99"
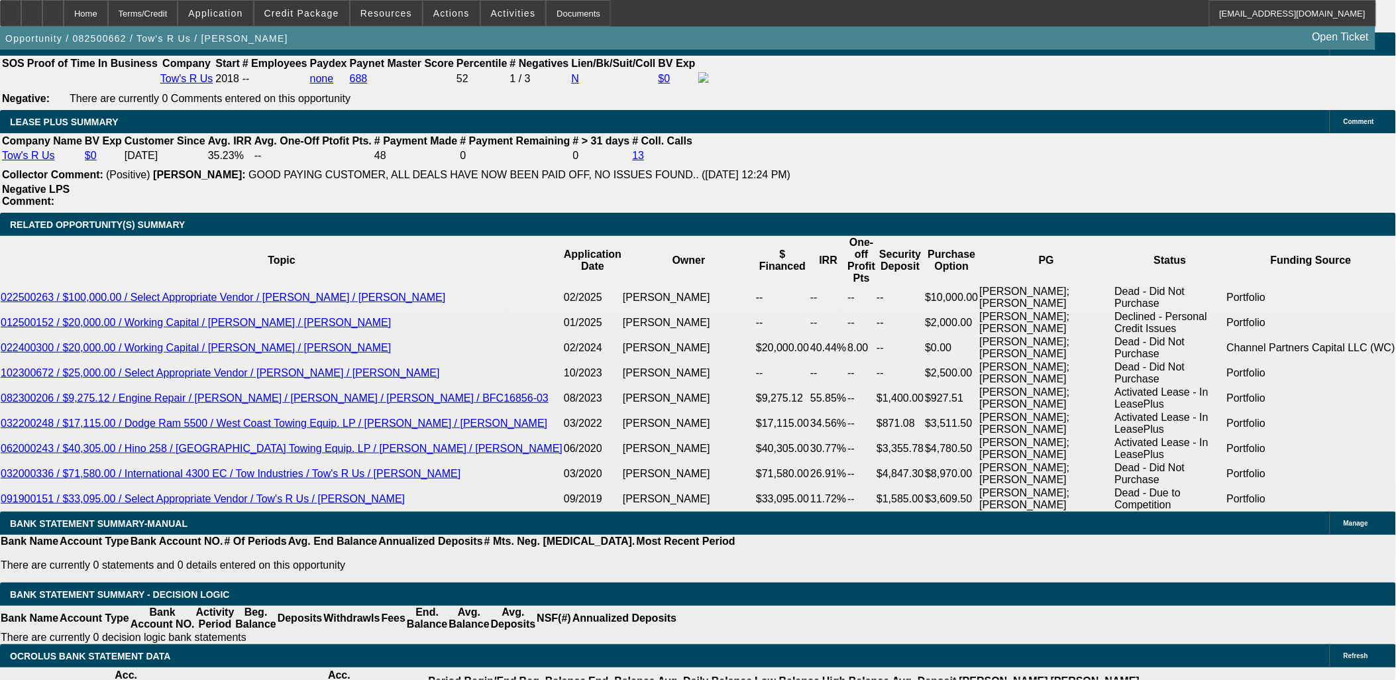
scroll to position [2135, 0]
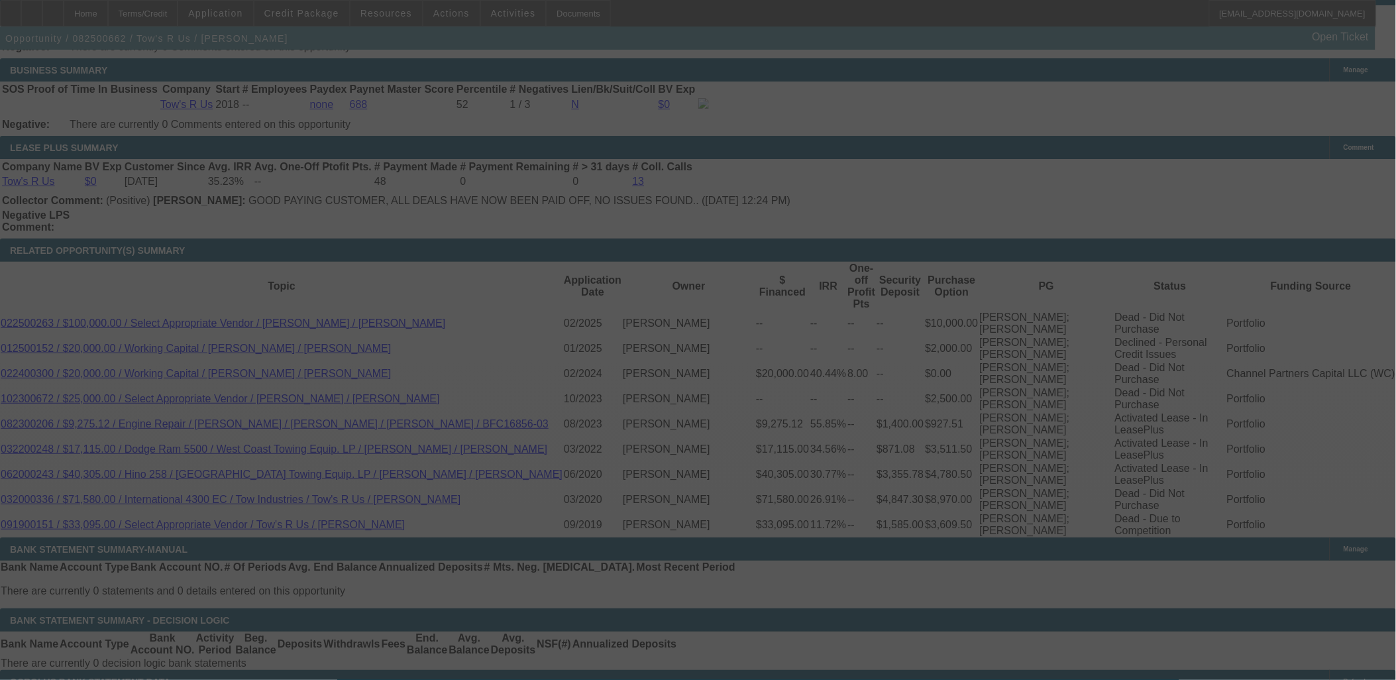
select select "0"
select select "2"
select select "0.1"
select select "4"
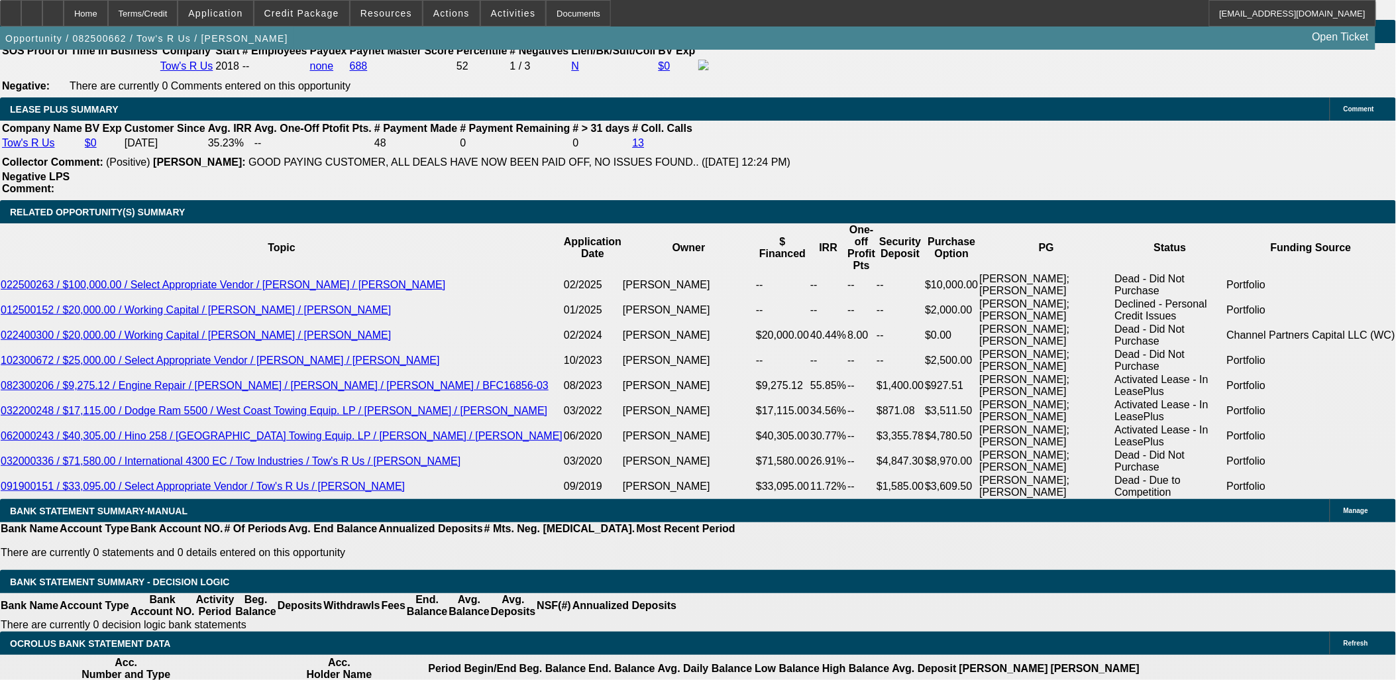
scroll to position [2205, 0]
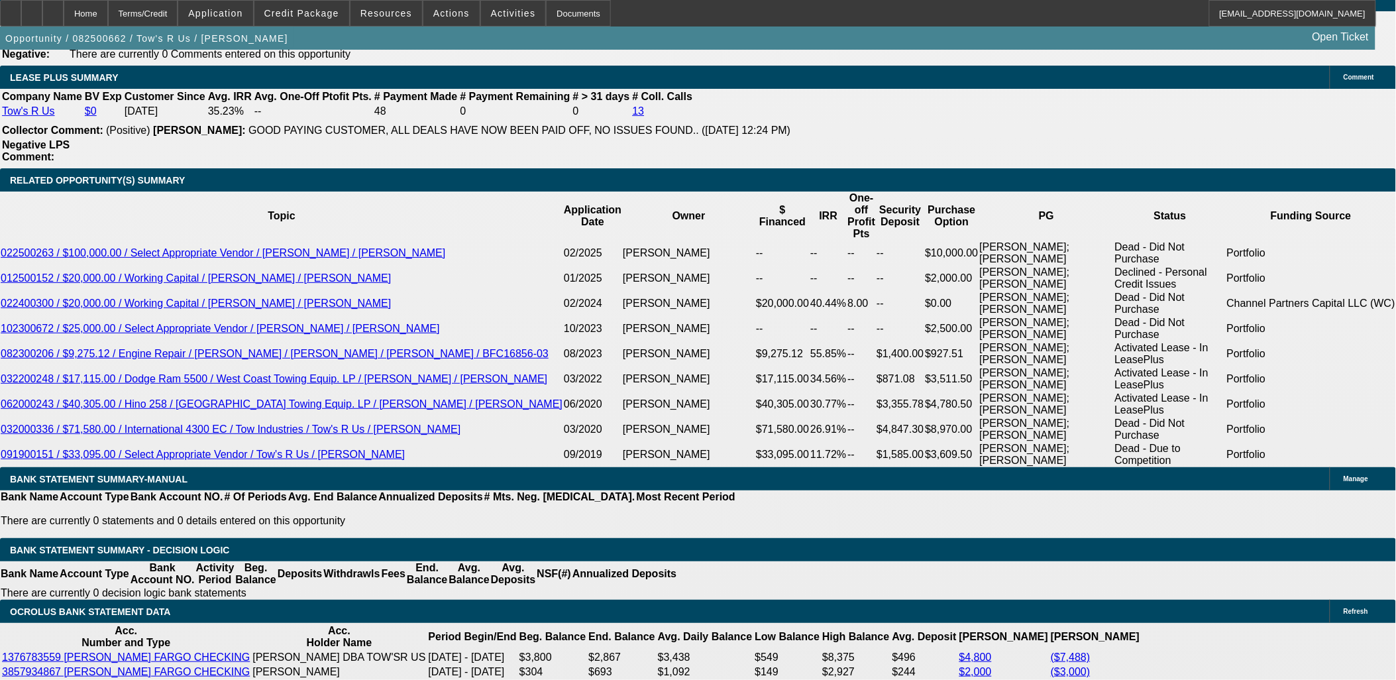
drag, startPoint x: 316, startPoint y: 404, endPoint x: 342, endPoint y: 406, distance: 25.9
type input "16"
type input "UNKNOWN"
type input "$2,307.74"
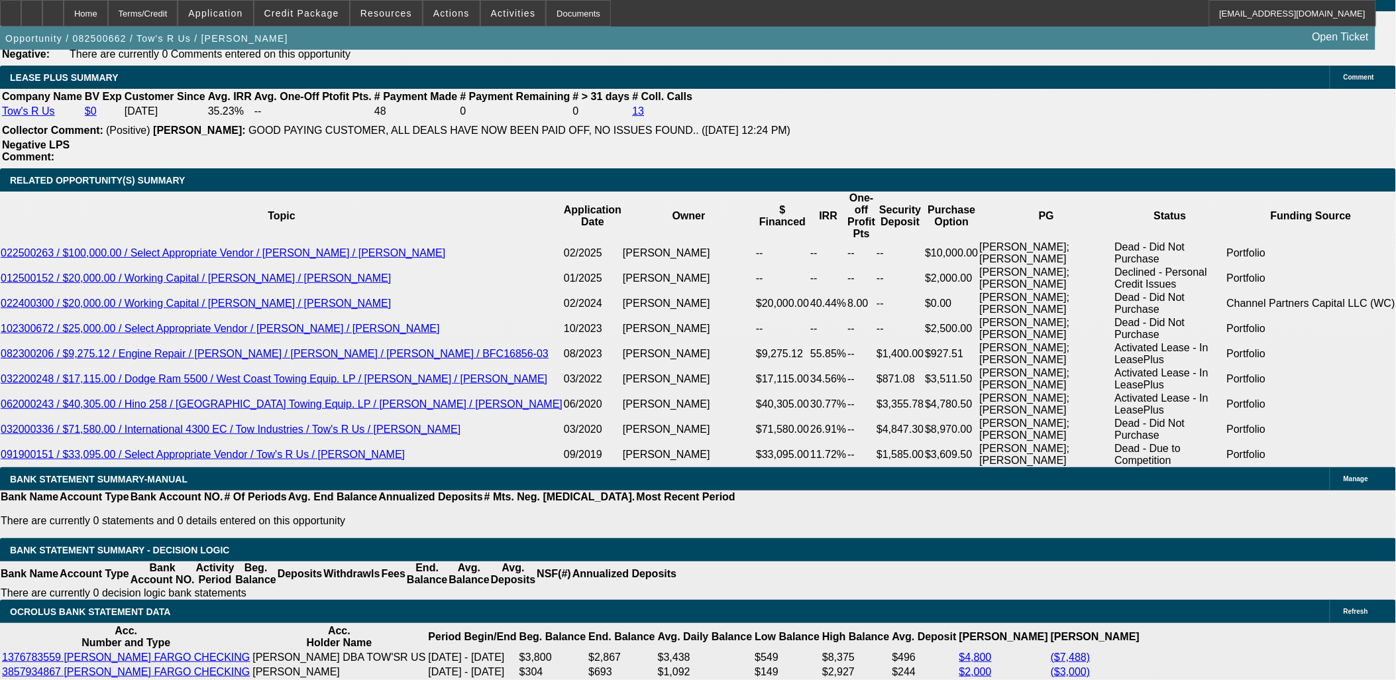
type input "$4,615.48"
type input "15"
type input "$1,703.03"
type input "$3,406.06"
type input "$2,264.04"
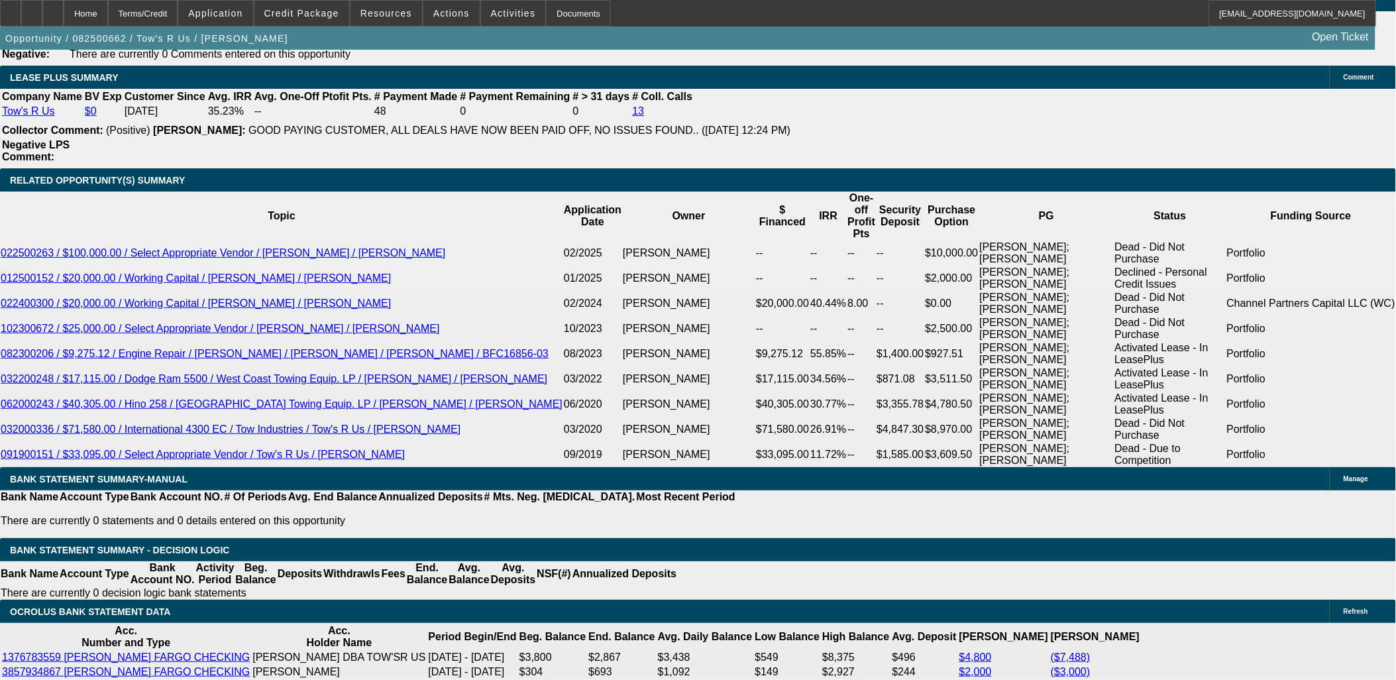
type input "$4,528.08"
type input "15.9"
type input "$2,303.35"
type input "$4,606.70"
type input "15.9"
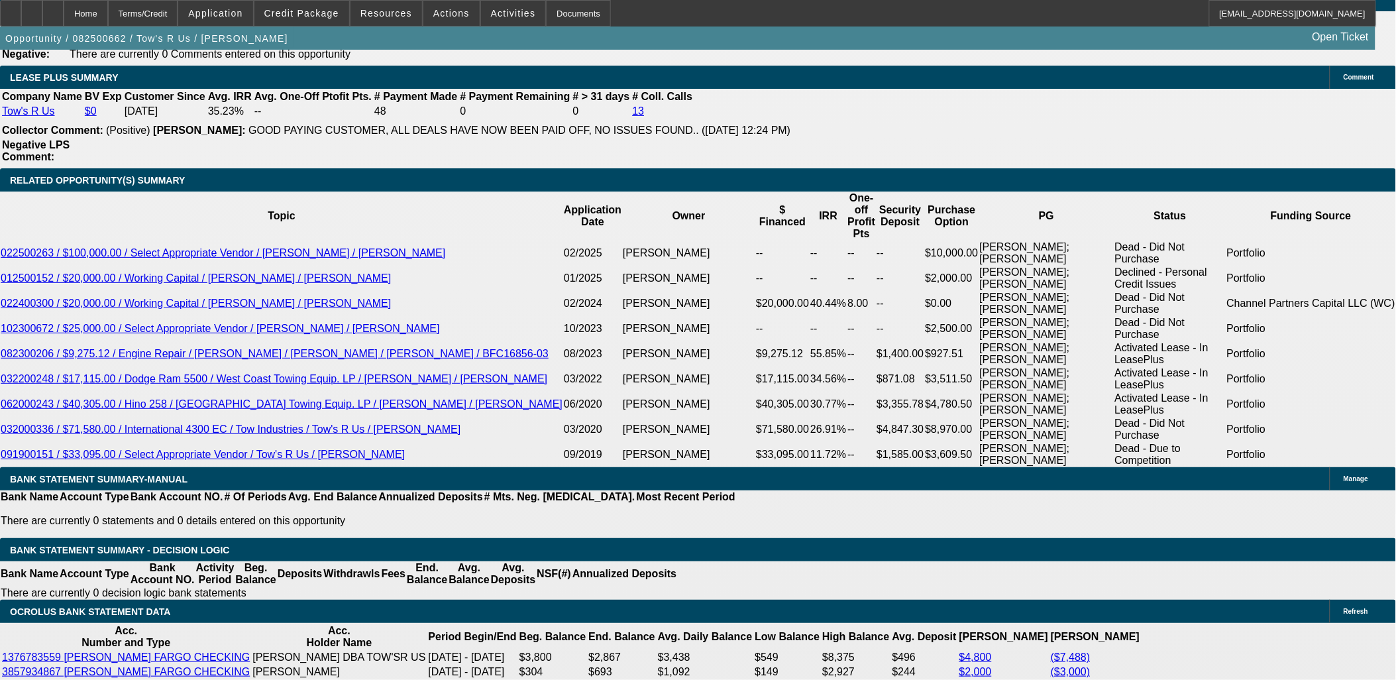
type input "2303.35"
type input "$2,303.35"
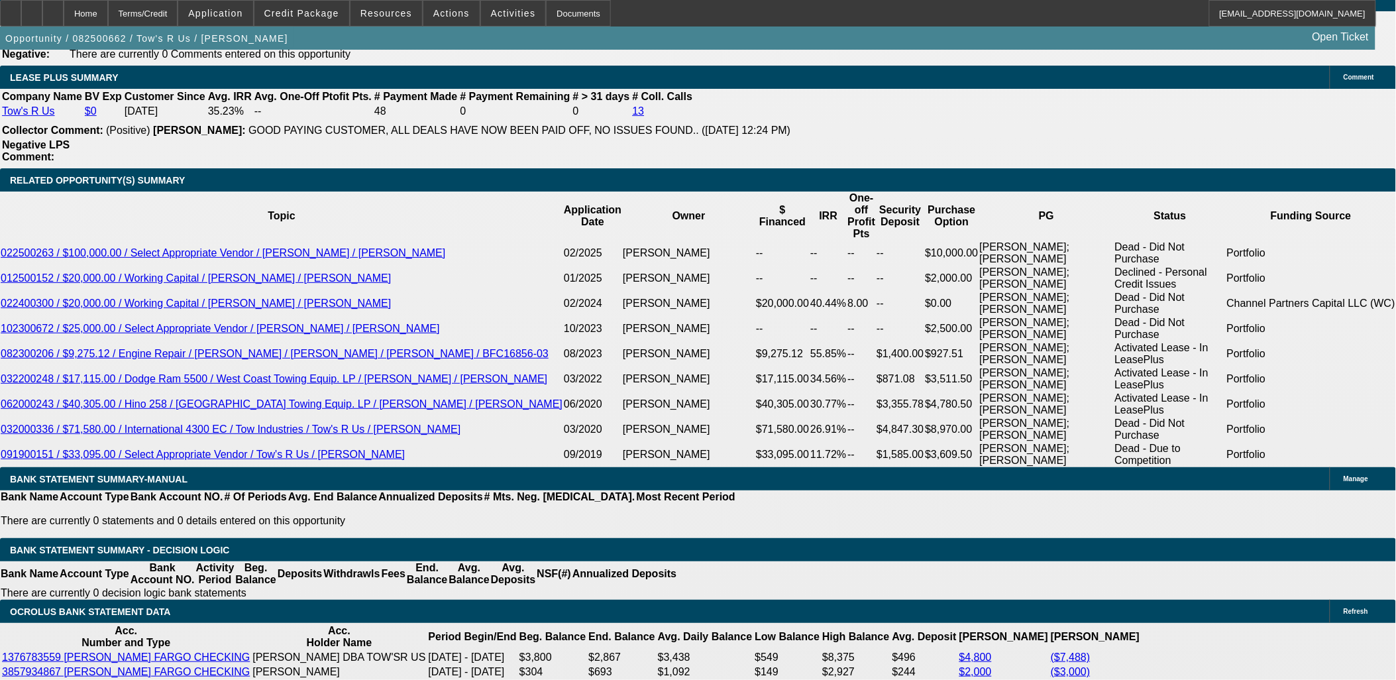
drag, startPoint x: 307, startPoint y: 402, endPoint x: 366, endPoint y: 391, distance: 59.4
type input "16"
type input "$2,307.74"
type input "$4,615.48"
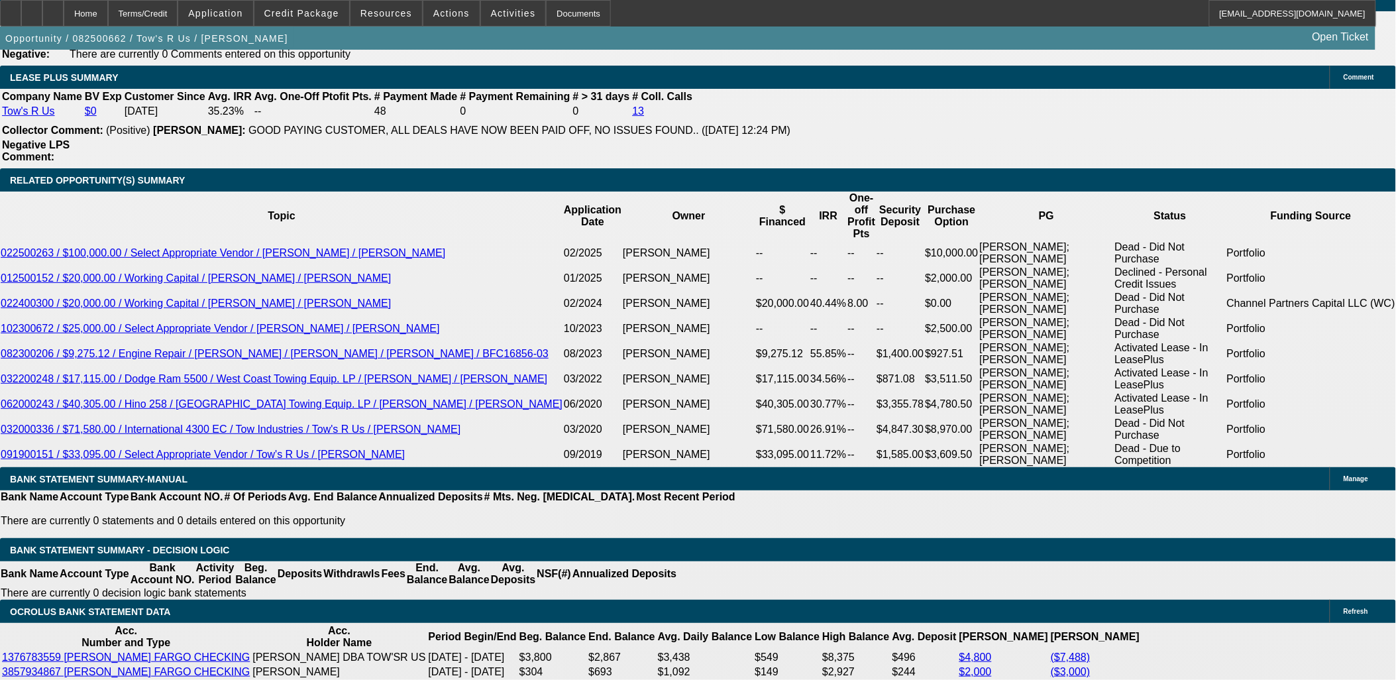
type input "16"
drag, startPoint x: 235, startPoint y: 405, endPoint x: 299, endPoint y: 395, distance: 65.1
type input "229"
type input "$458.00"
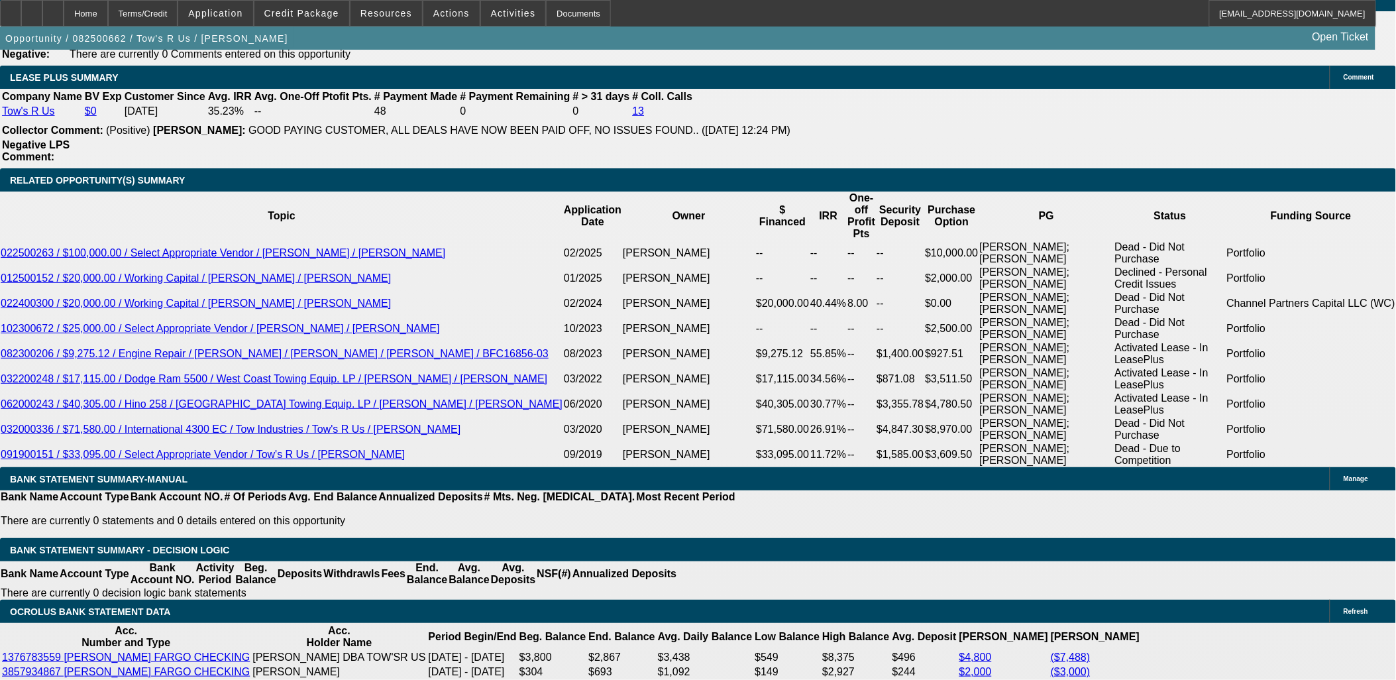
type input "2299."
type input "15.8"
type input "$4,598.00"
type input "2299.9"
type input "$4,599.80"
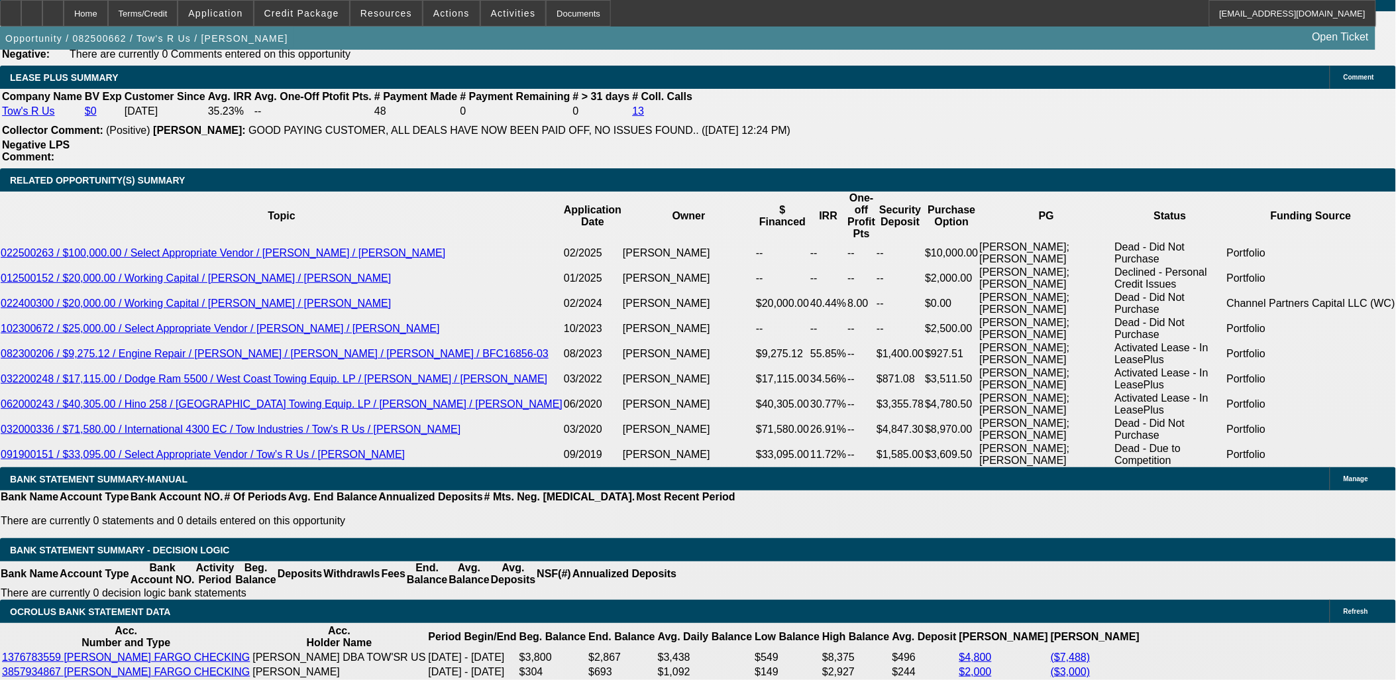
type input "2299.99"
type input "$4,599.98"
type input "$2,299.99"
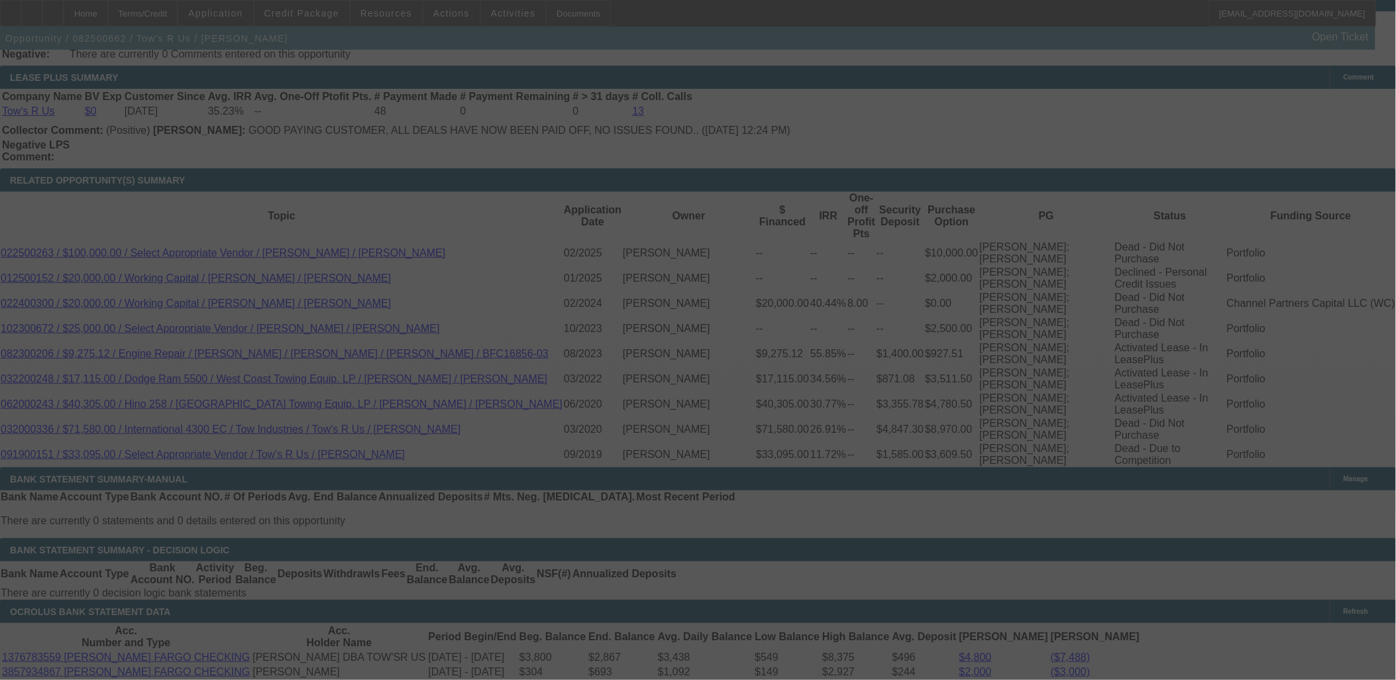
select select "0"
select select "2"
select select "0.1"
select select "4"
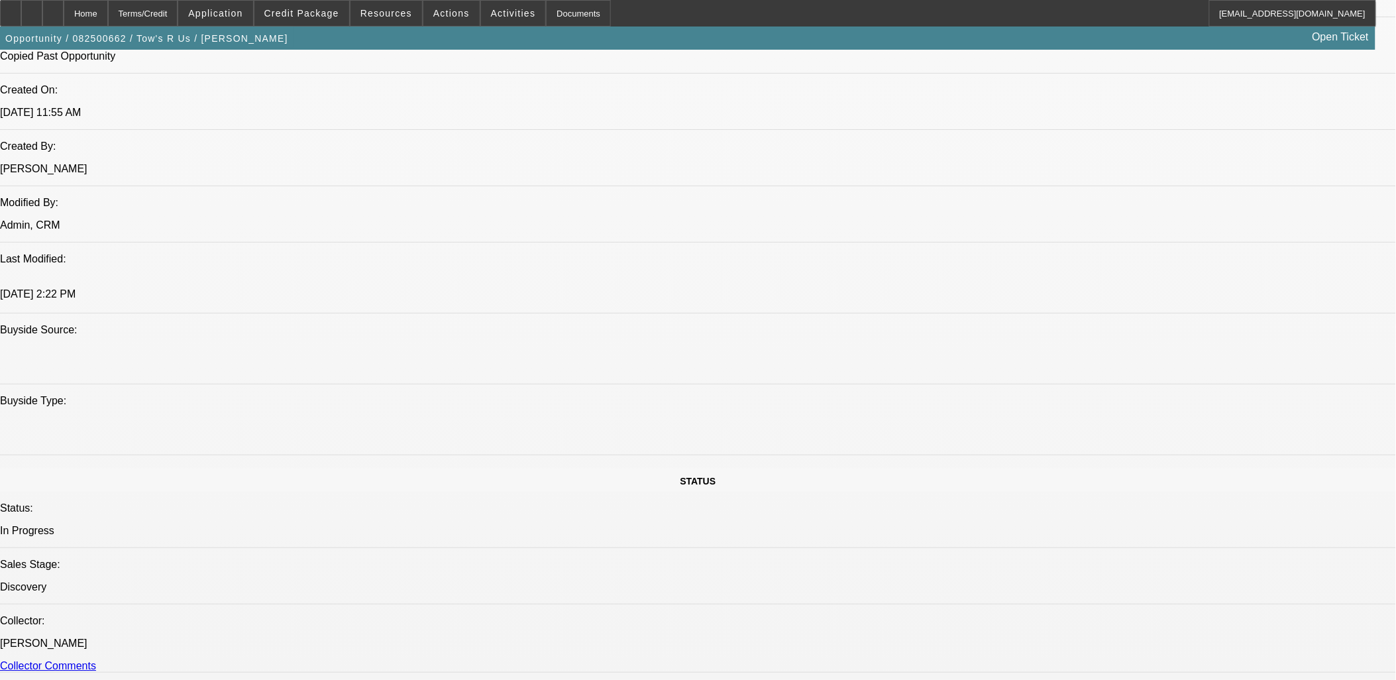
scroll to position [880, 0]
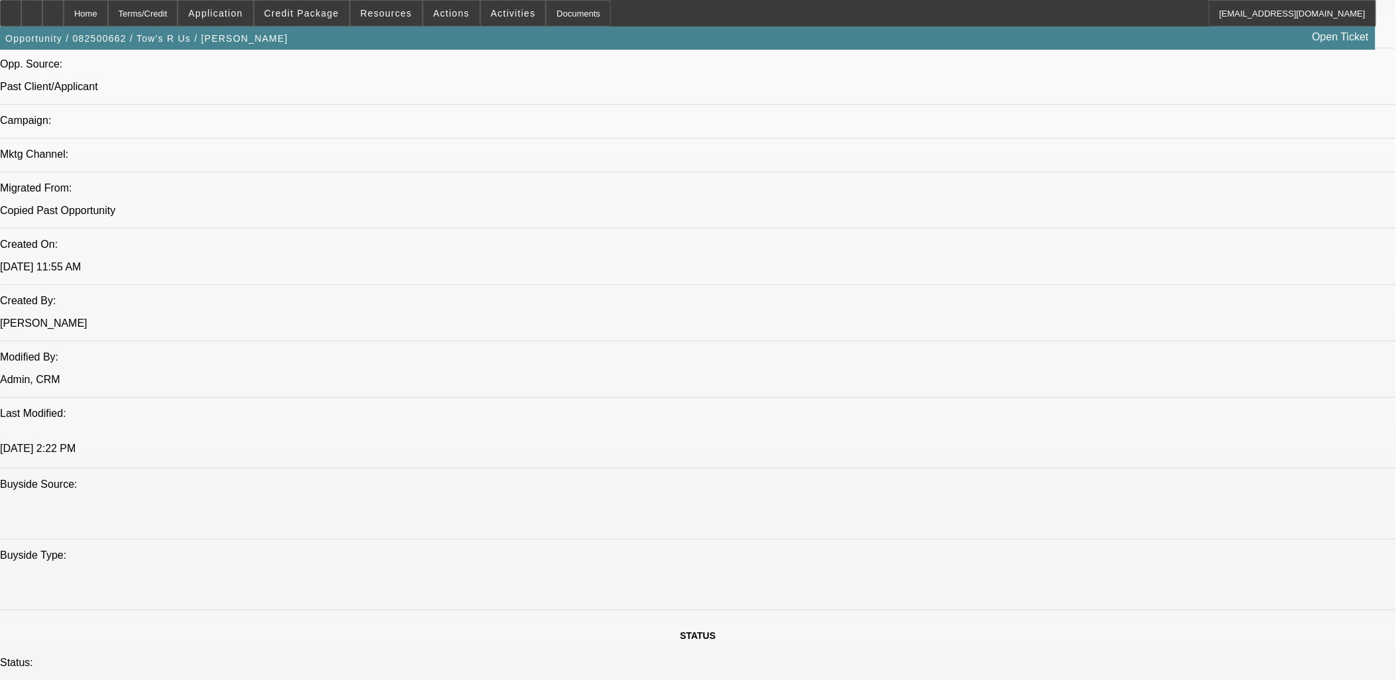
drag, startPoint x: 879, startPoint y: 262, endPoint x: 299, endPoint y: 227, distance: 580.8
drag, startPoint x: 299, startPoint y: 227, endPoint x: 288, endPoint y: 224, distance: 12.2
drag, startPoint x: 284, startPoint y: 224, endPoint x: 913, endPoint y: 259, distance: 630.3
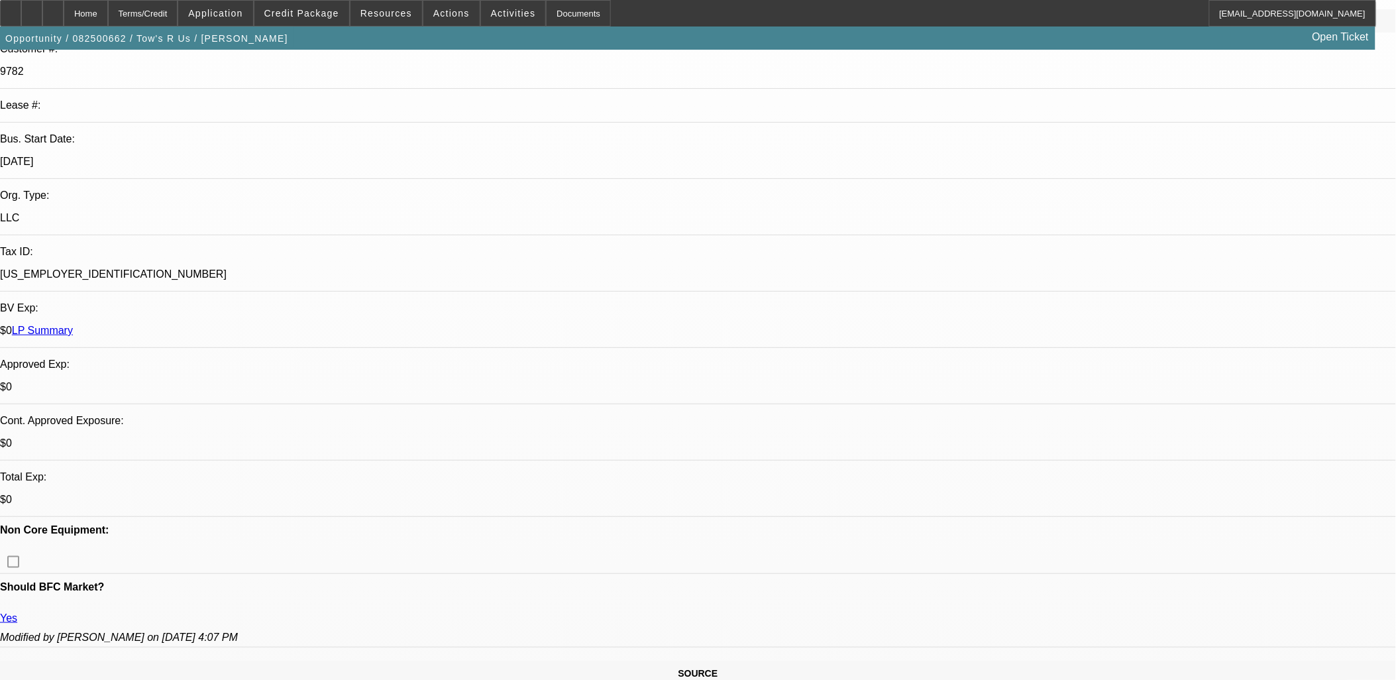
scroll to position [144, 0]
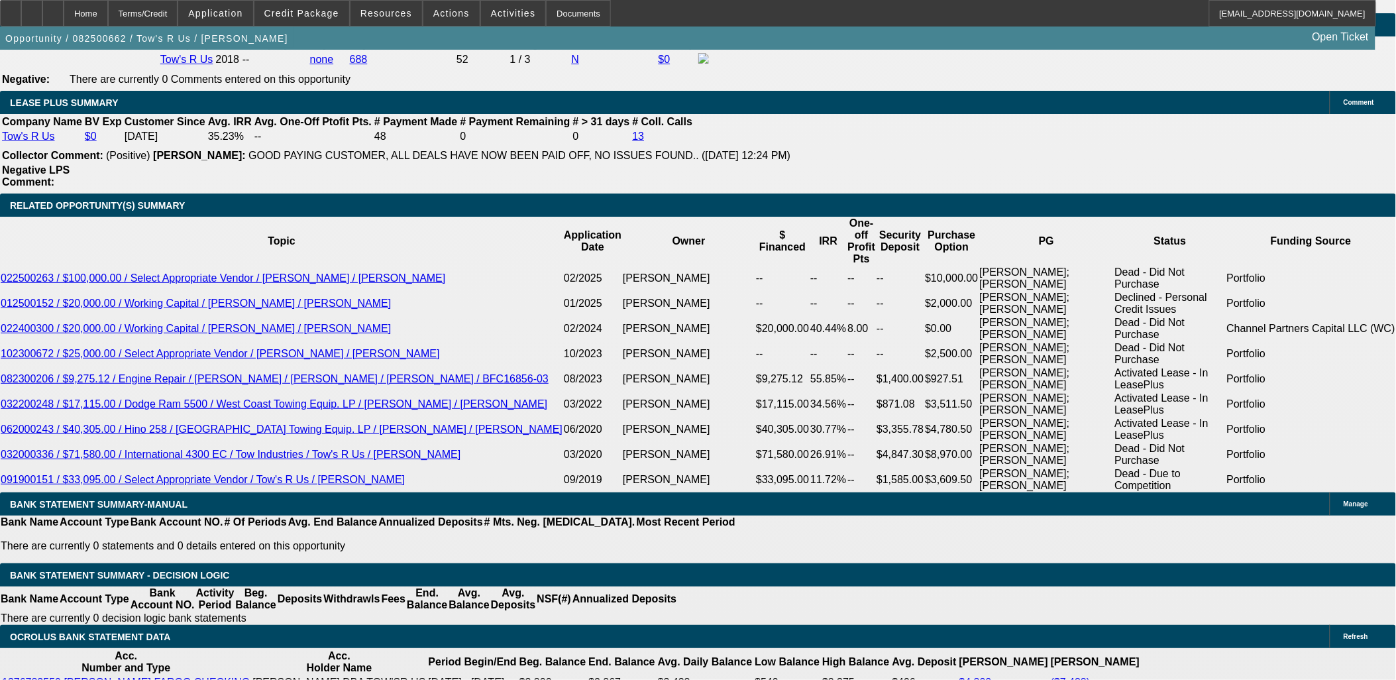
scroll to position [2205, 0]
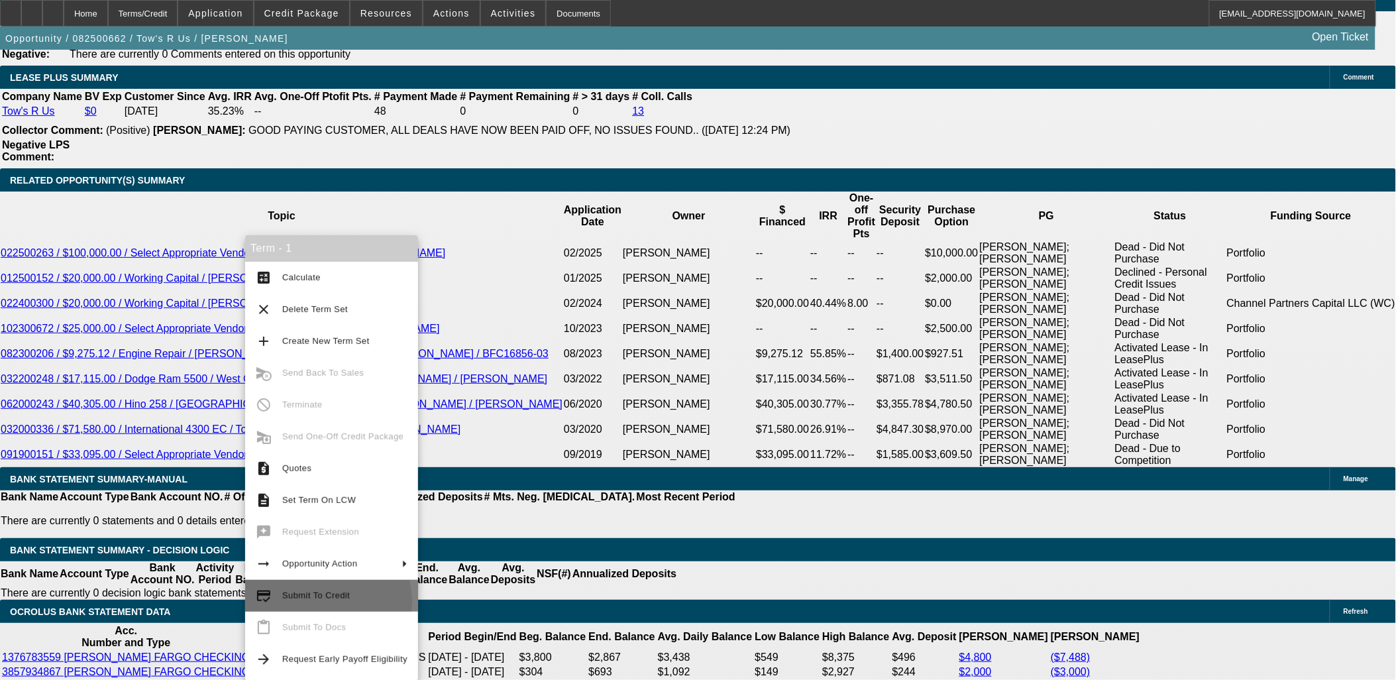
click at [327, 601] on span "Submit To Credit" at bounding box center [344, 596] width 125 height 16
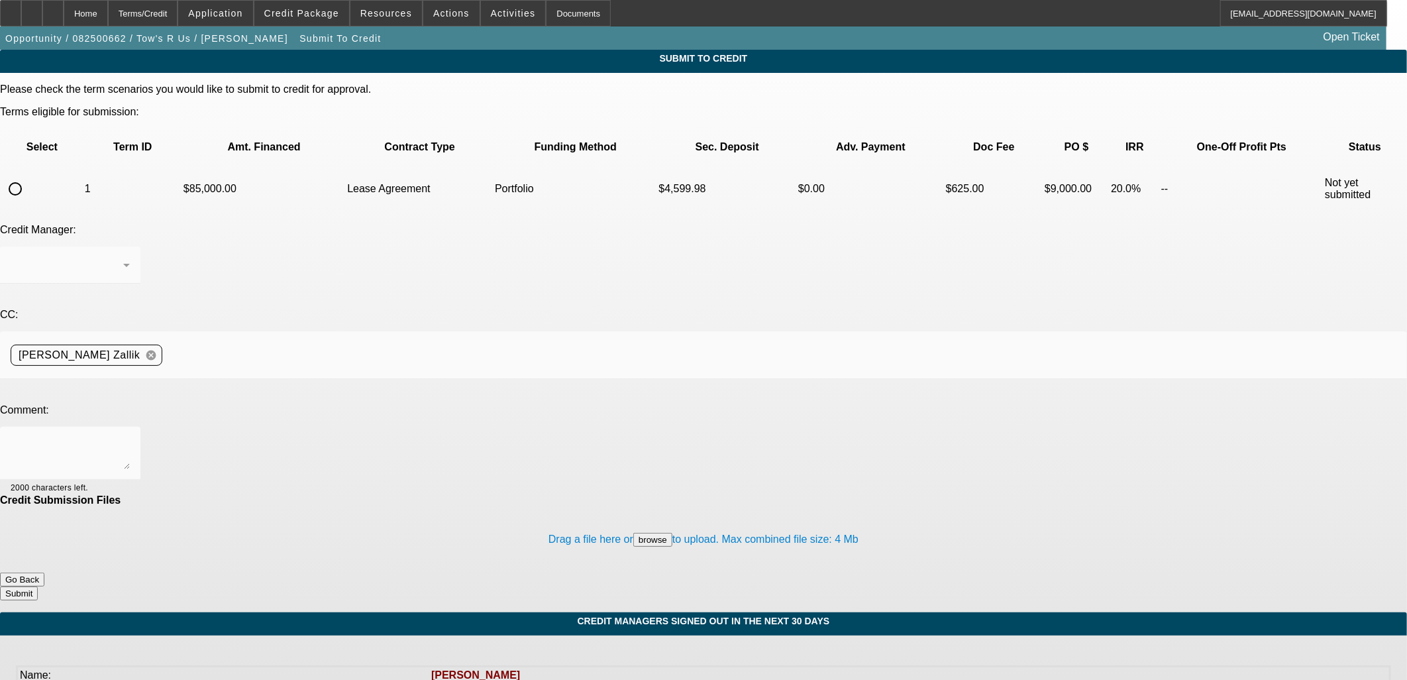
click at [28, 176] on input "radio" at bounding box center [15, 189] width 26 height 26
radio input "true"
click at [123, 257] on div at bounding box center [67, 265] width 113 height 16
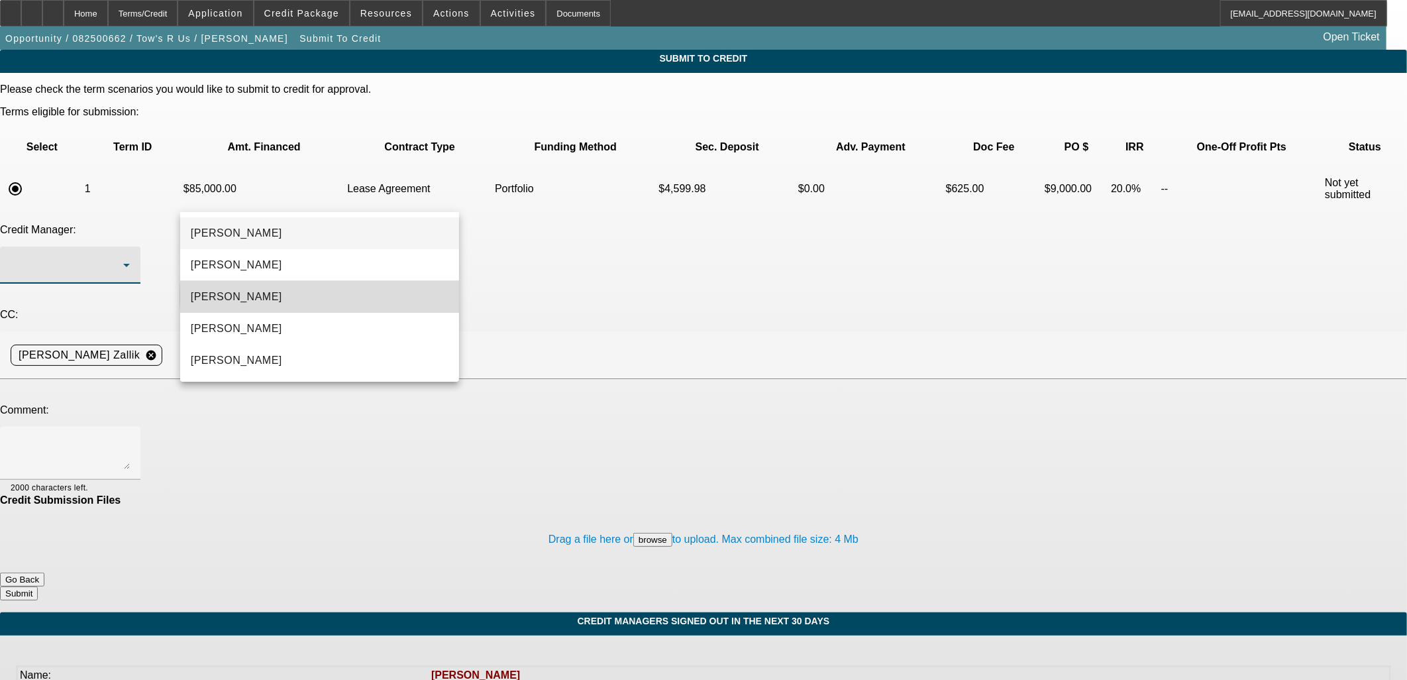
click at [346, 296] on mat-option "Arida, Michael" at bounding box center [319, 297] width 279 height 32
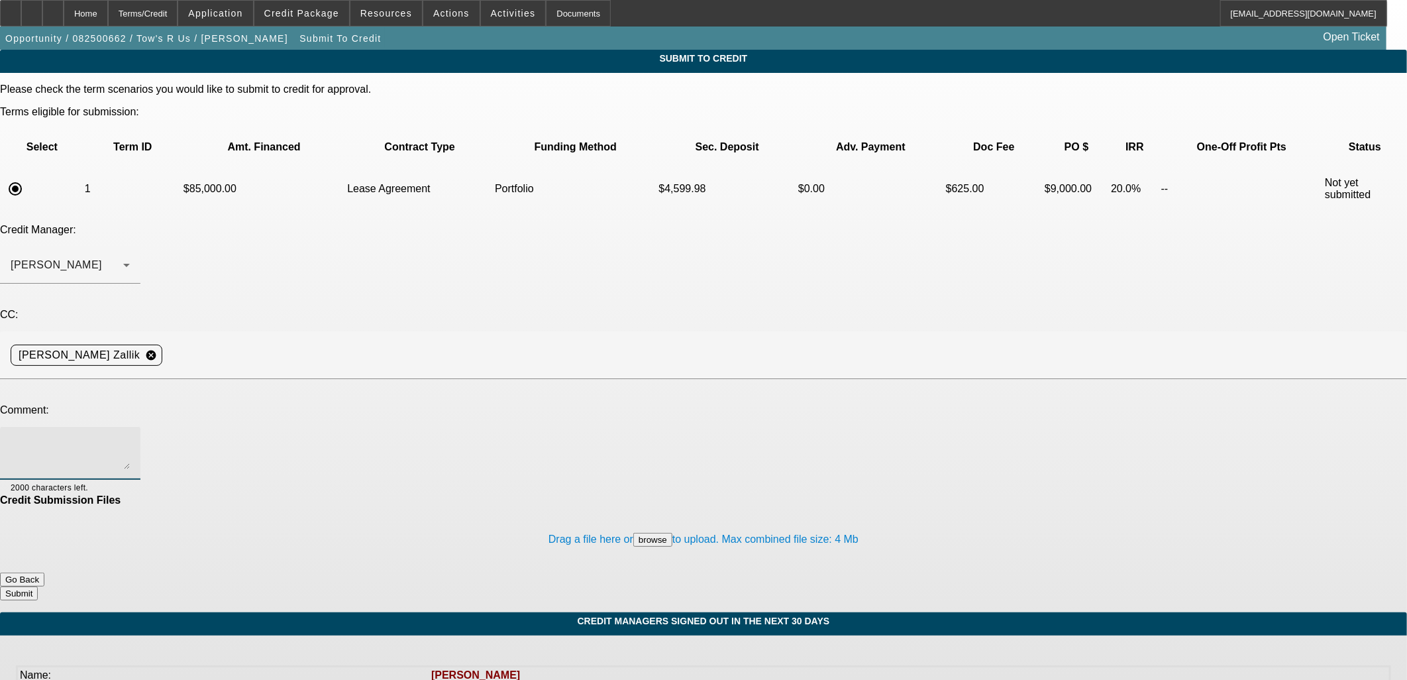
click at [130, 437] on textarea at bounding box center [70, 453] width 119 height 32
type textarea "Michael, can you please consider an approval for this past customer? All past b…"
click at [38, 586] on button "Submit" at bounding box center [19, 593] width 38 height 14
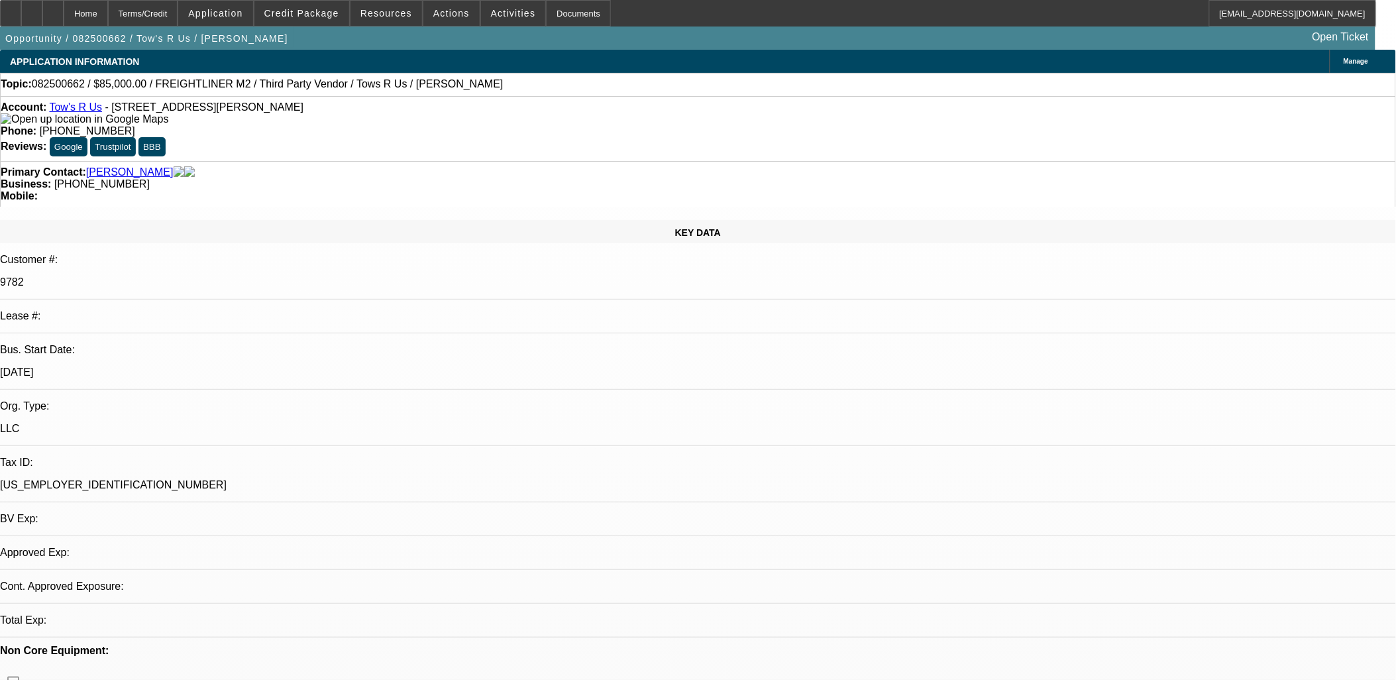
select select "0"
select select "2"
select select "0.1"
select select "4"
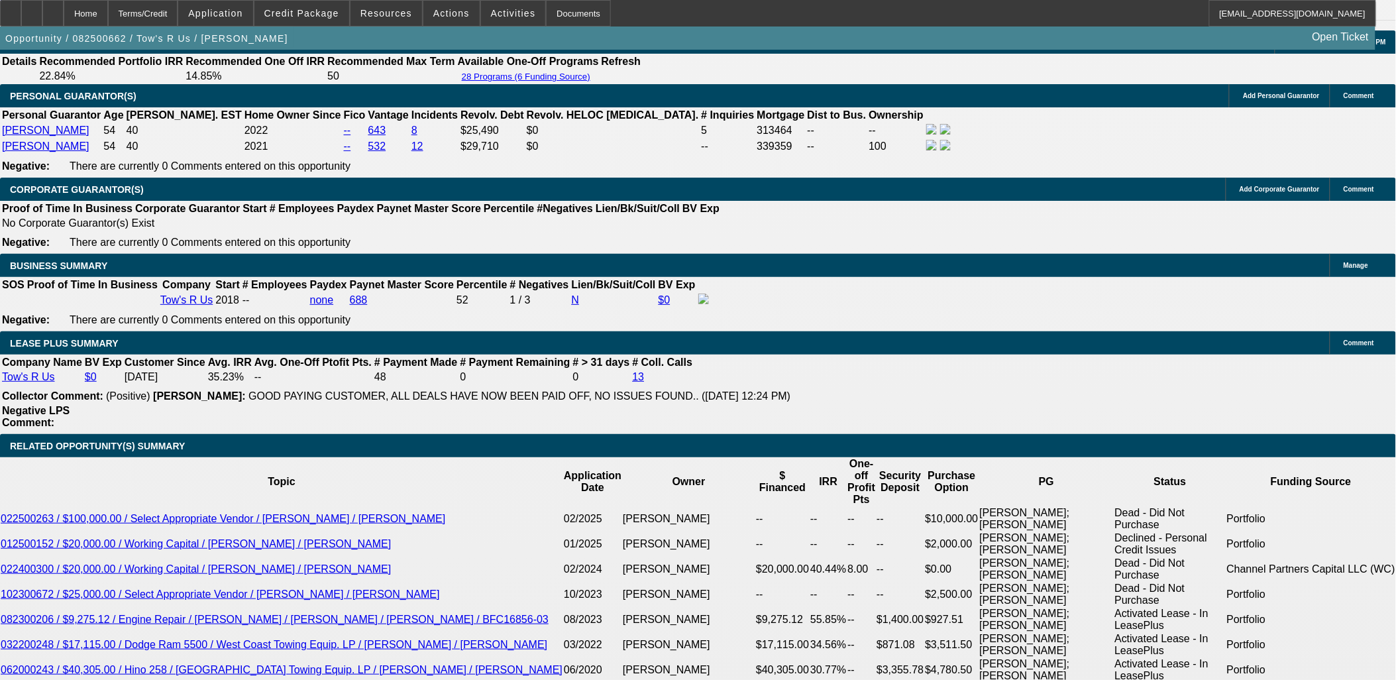
scroll to position [1933, 0]
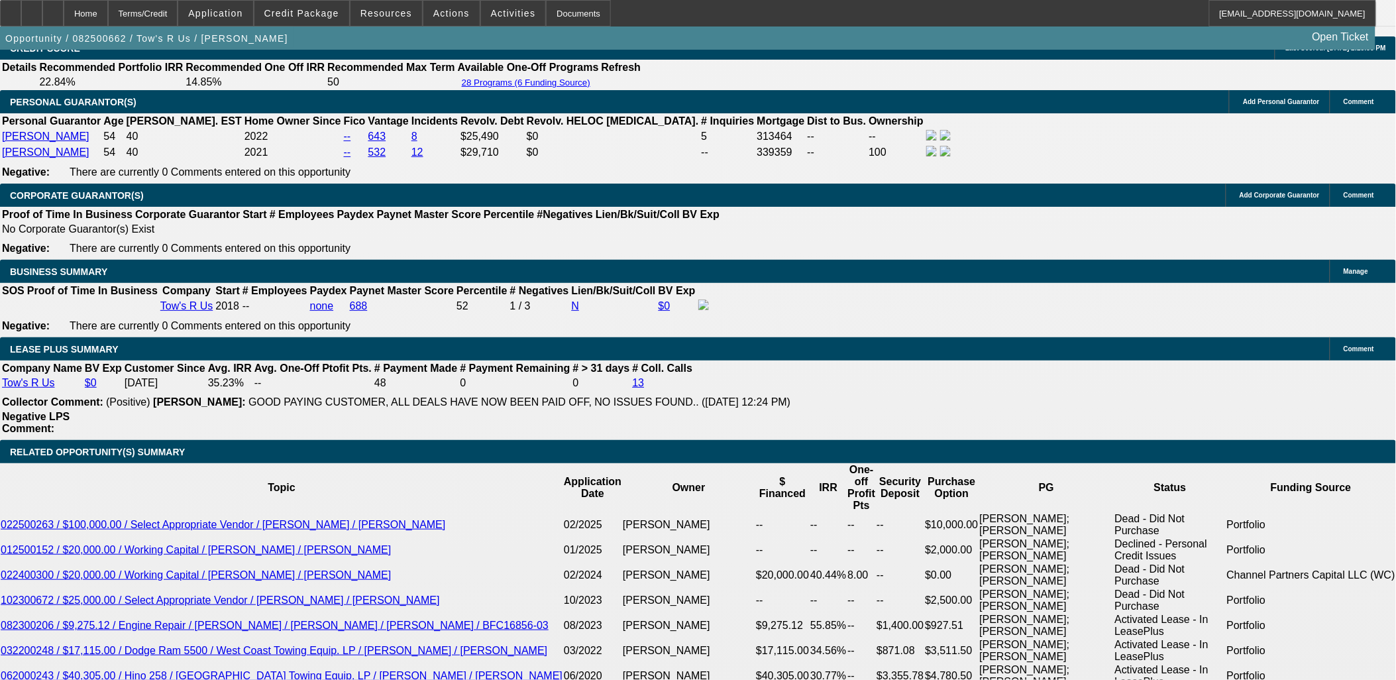
drag, startPoint x: 521, startPoint y: 163, endPoint x: 513, endPoint y: 153, distance: 12.7
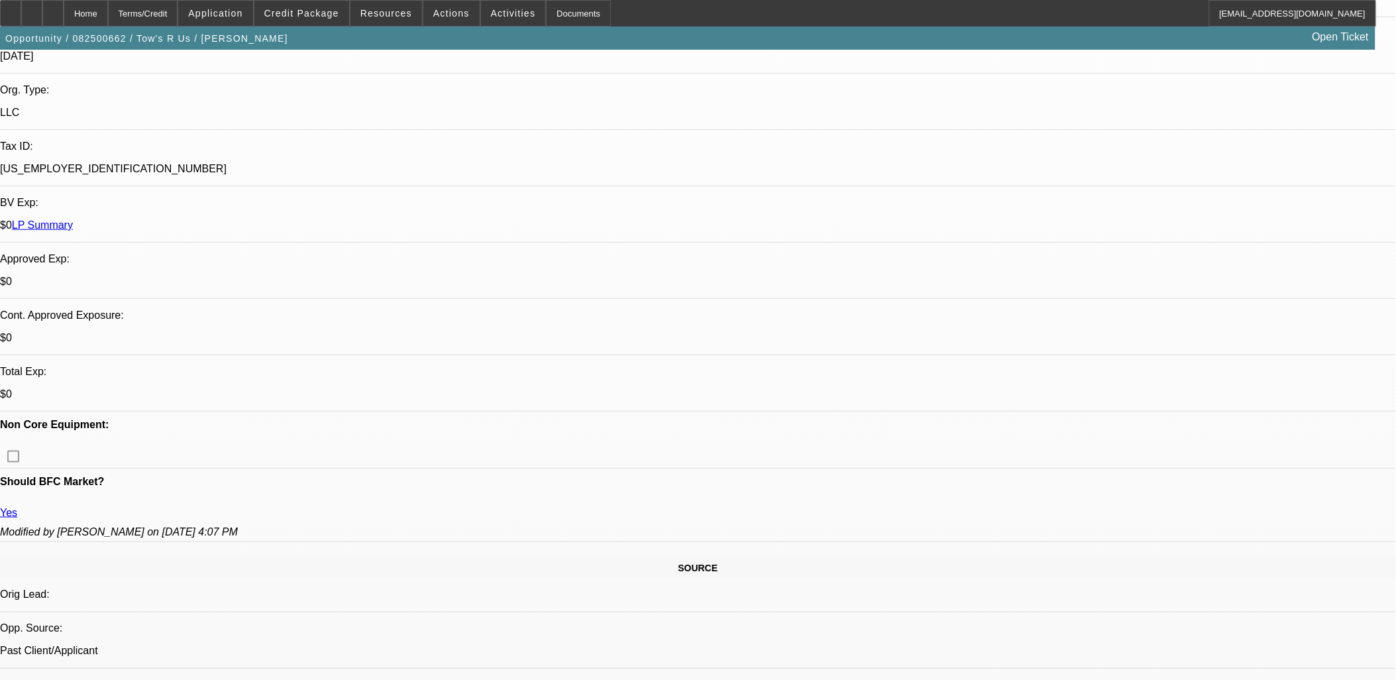
scroll to position [20, 0]
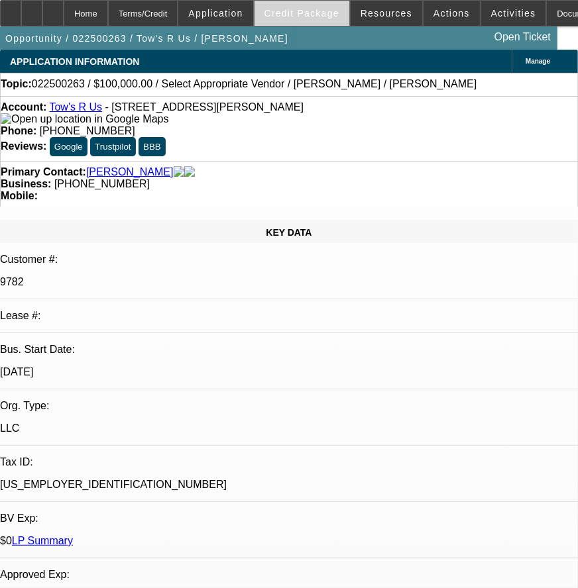
select select "0"
select select "2"
select select "0.1"
select select "4"
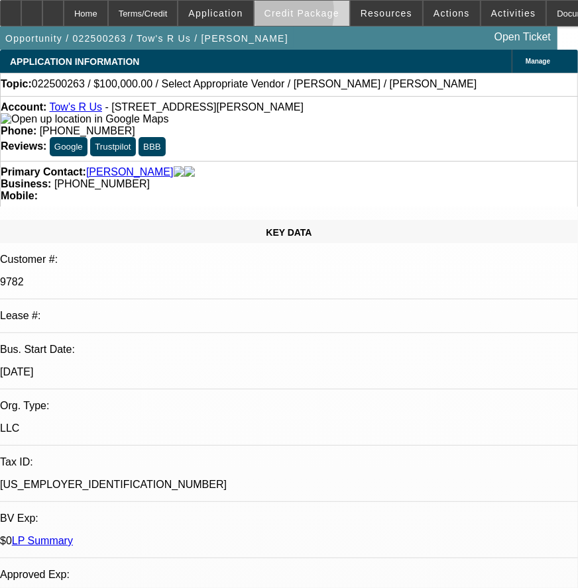
click at [292, 15] on span "Credit Package" at bounding box center [301, 13] width 75 height 11
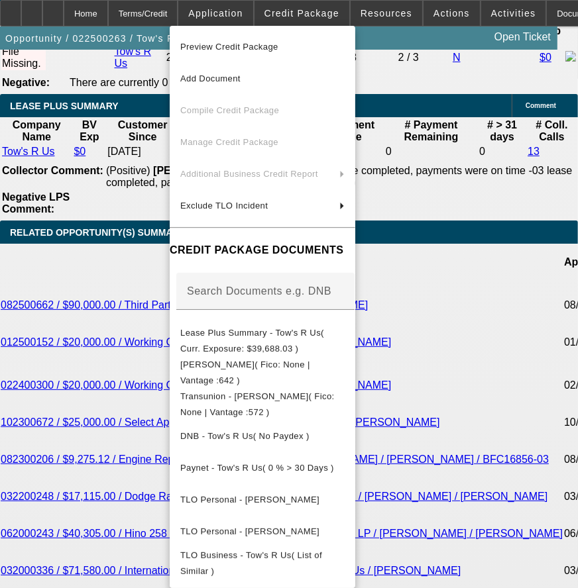
scroll to position [2429, 0]
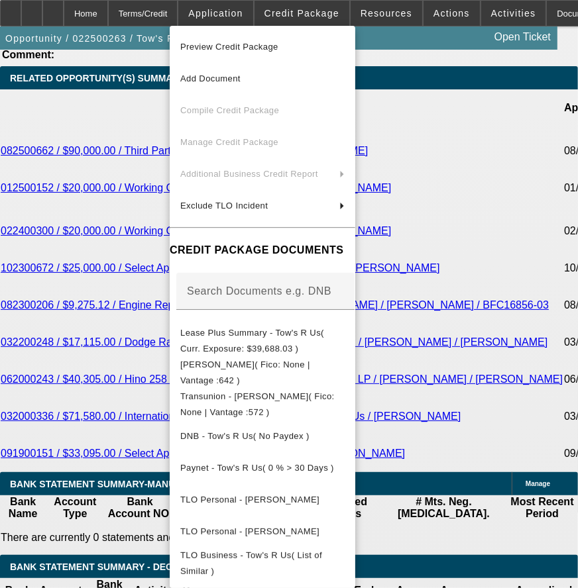
click at [447, 288] on div at bounding box center [289, 294] width 578 height 588
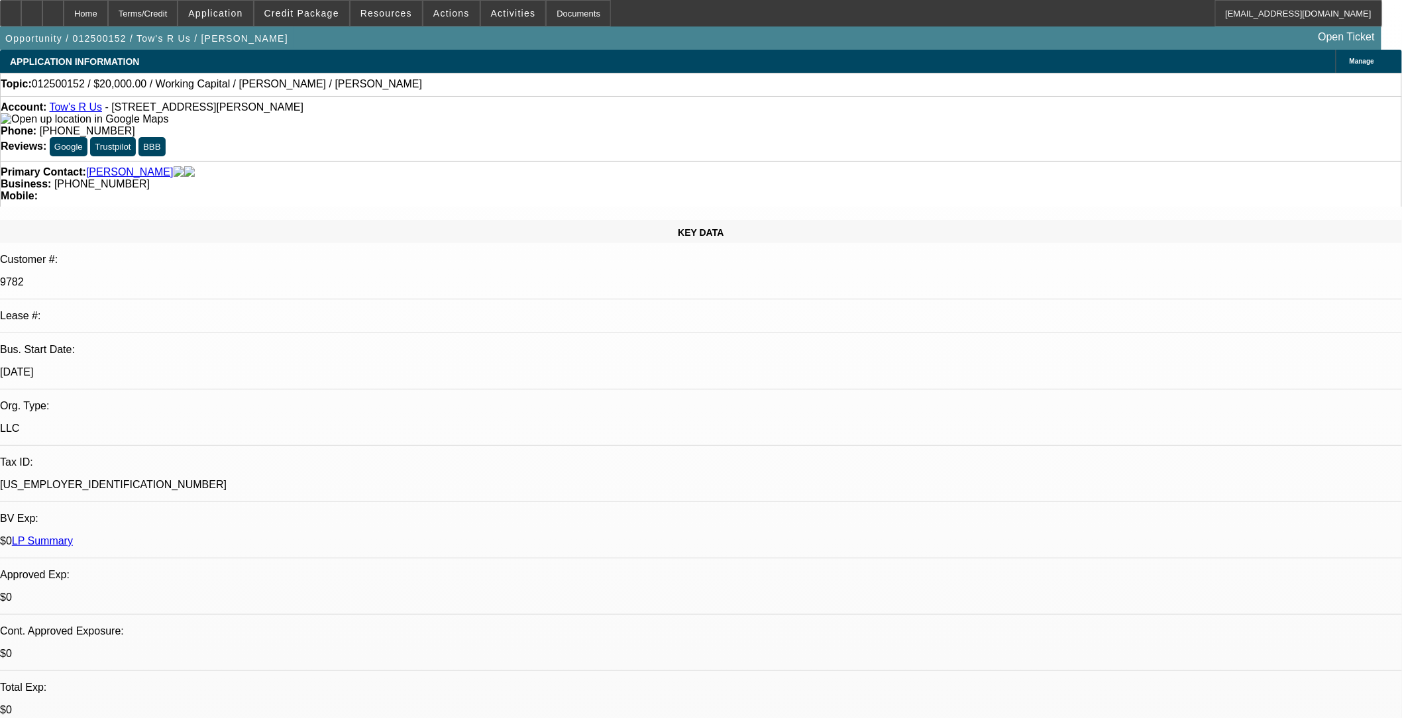
select select "0"
select select "2"
select select "0.1"
select select "4"
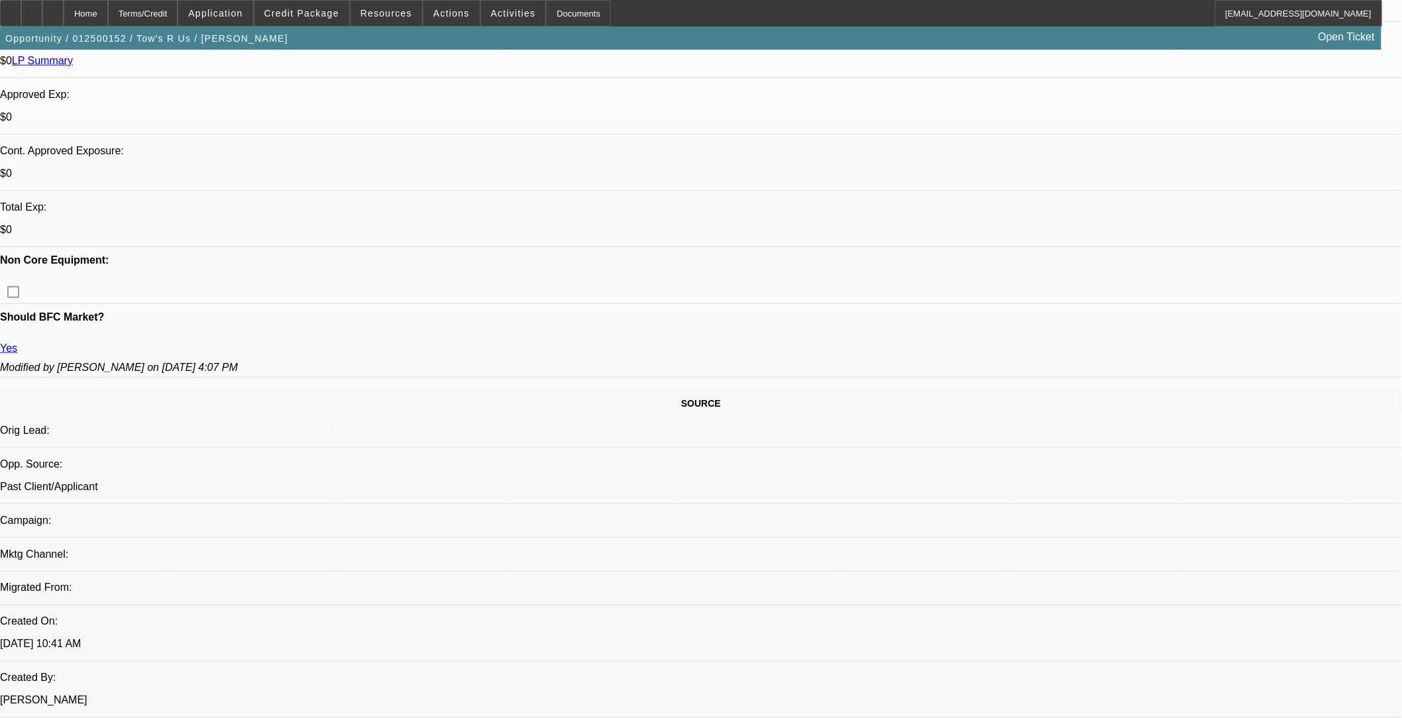
scroll to position [662, 0]
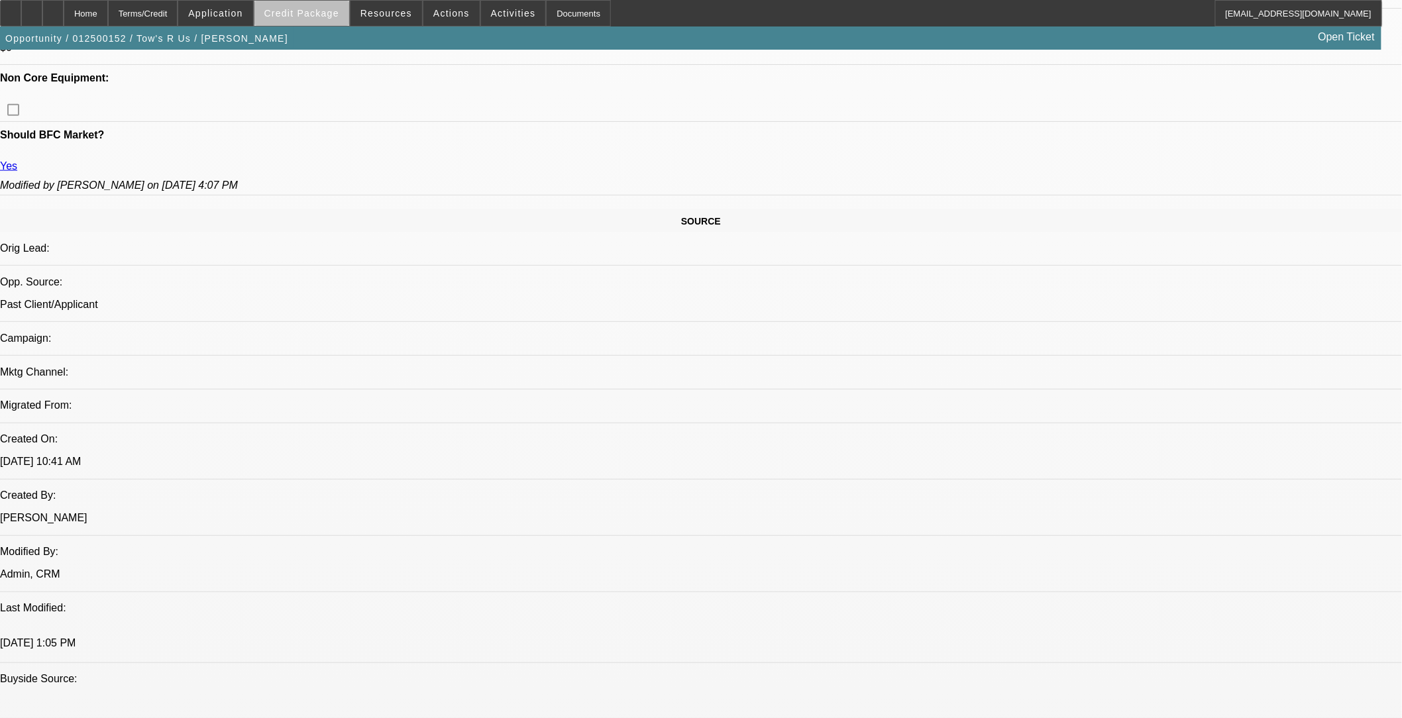
click at [329, 21] on span at bounding box center [301, 13] width 95 height 32
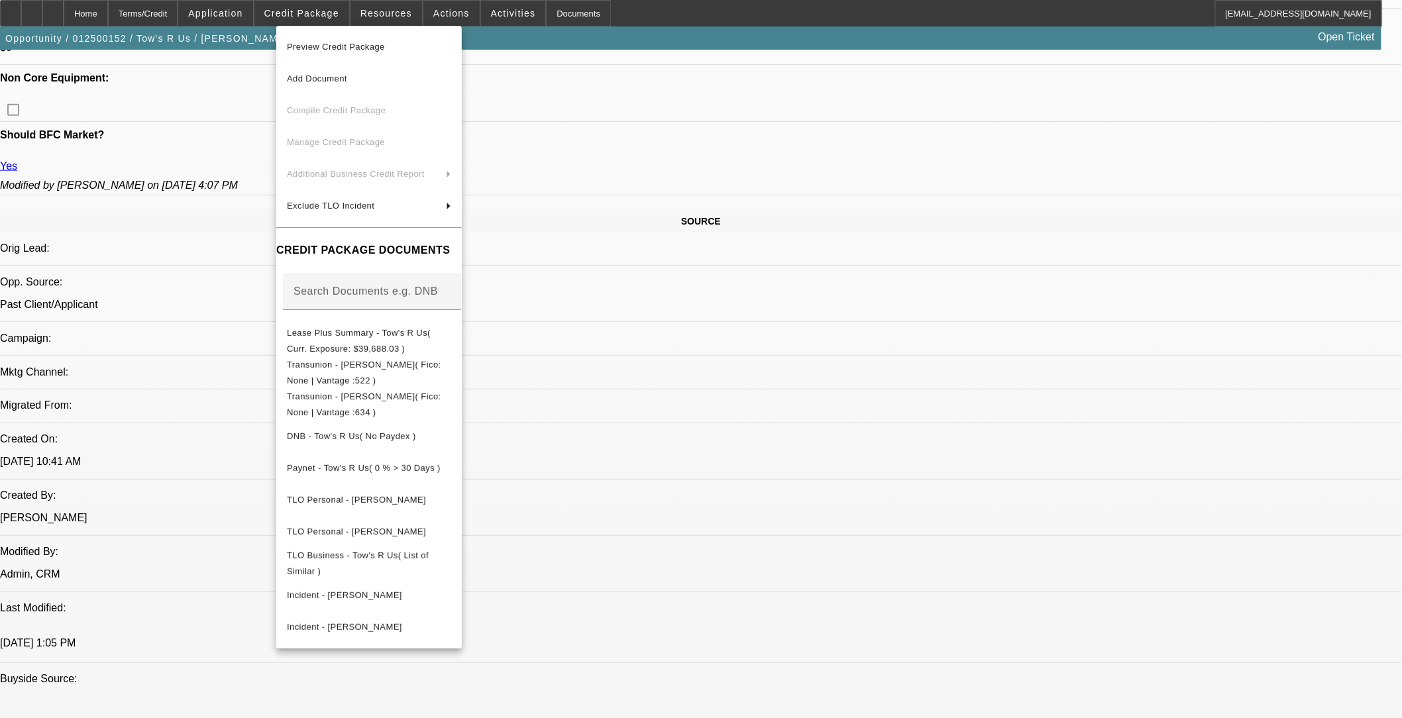
click at [217, 342] on div at bounding box center [701, 359] width 1402 height 718
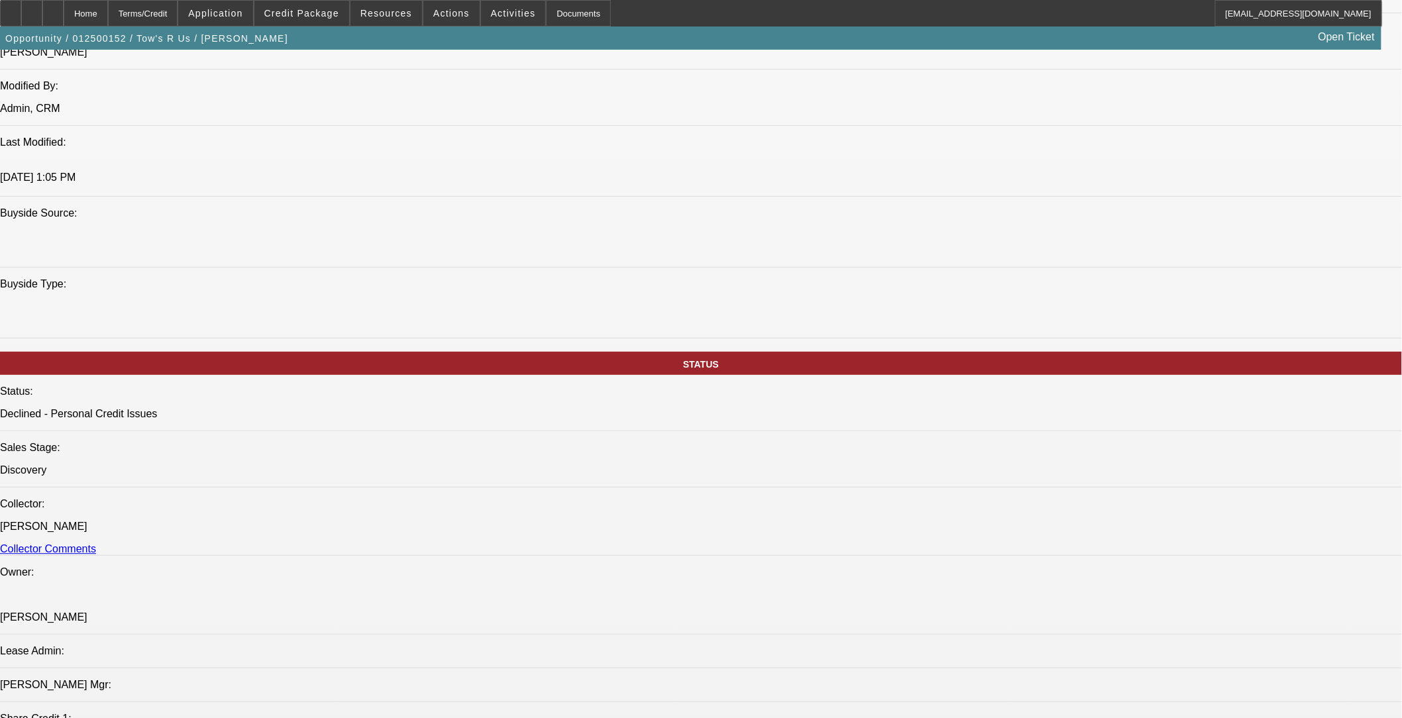
scroll to position [1766, 0]
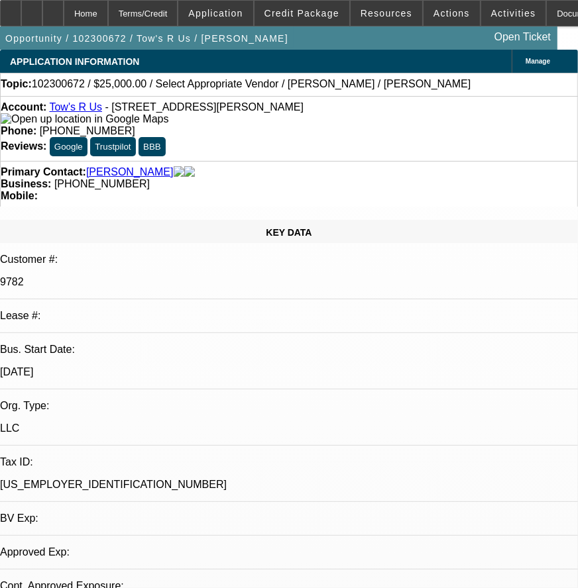
select select "0"
select select "2"
select select "0.1"
select select "4"
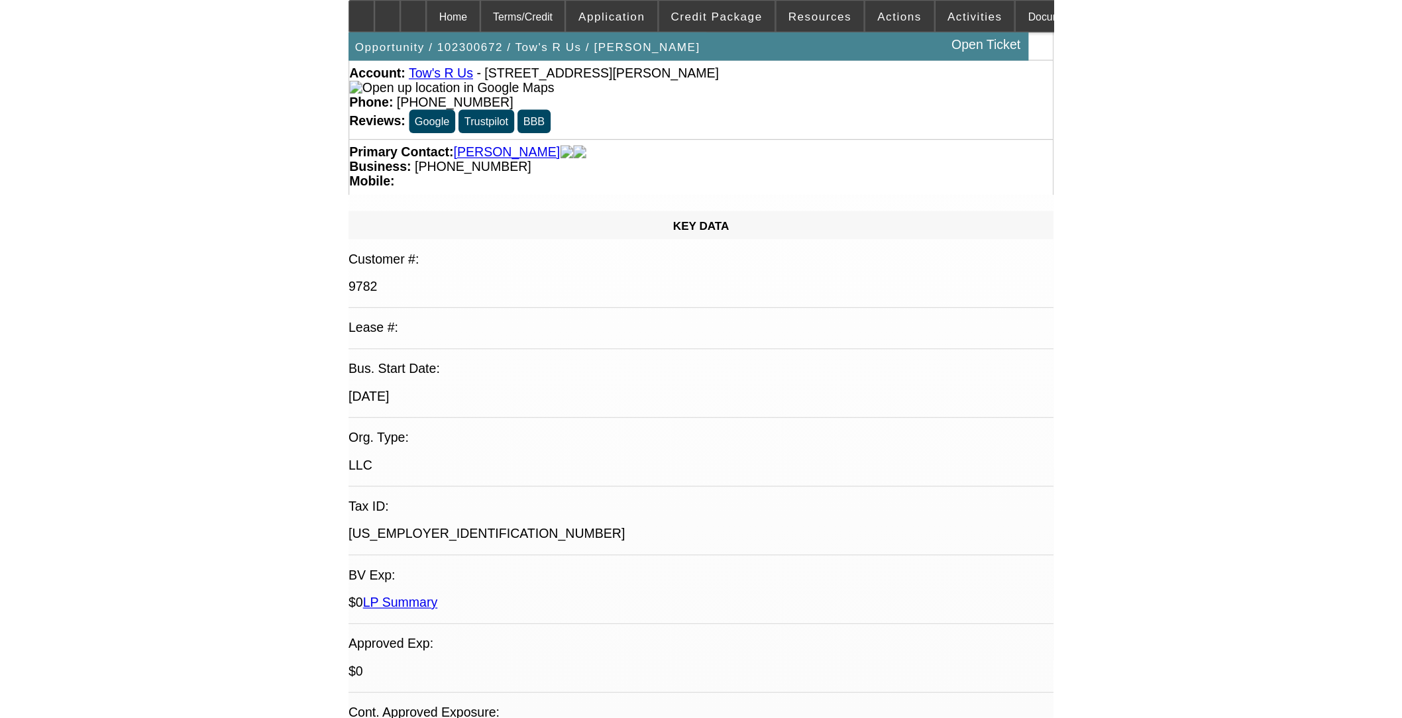
scroll to position [294, 0]
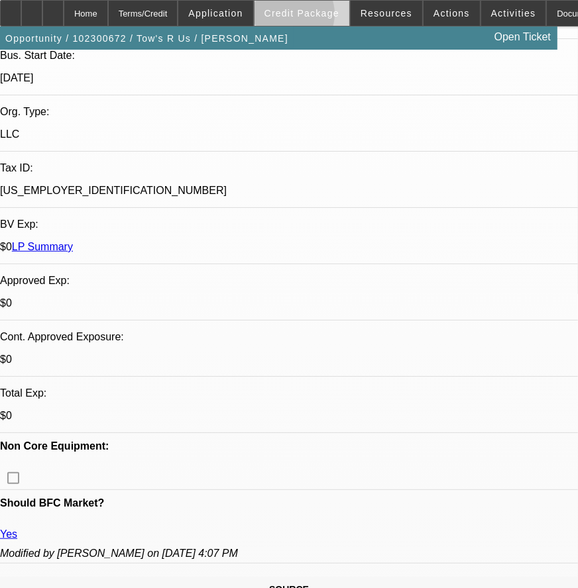
click at [307, 17] on span "Credit Package" at bounding box center [301, 13] width 75 height 11
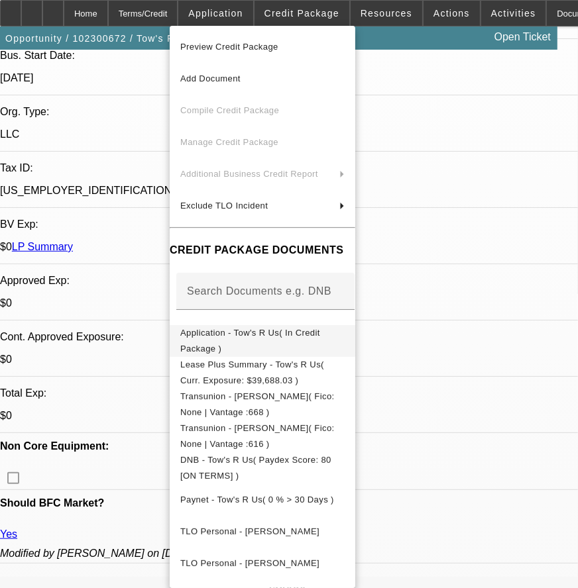
click at [200, 340] on span "Application - Tow's R Us( In Credit Package )" at bounding box center [262, 341] width 164 height 32
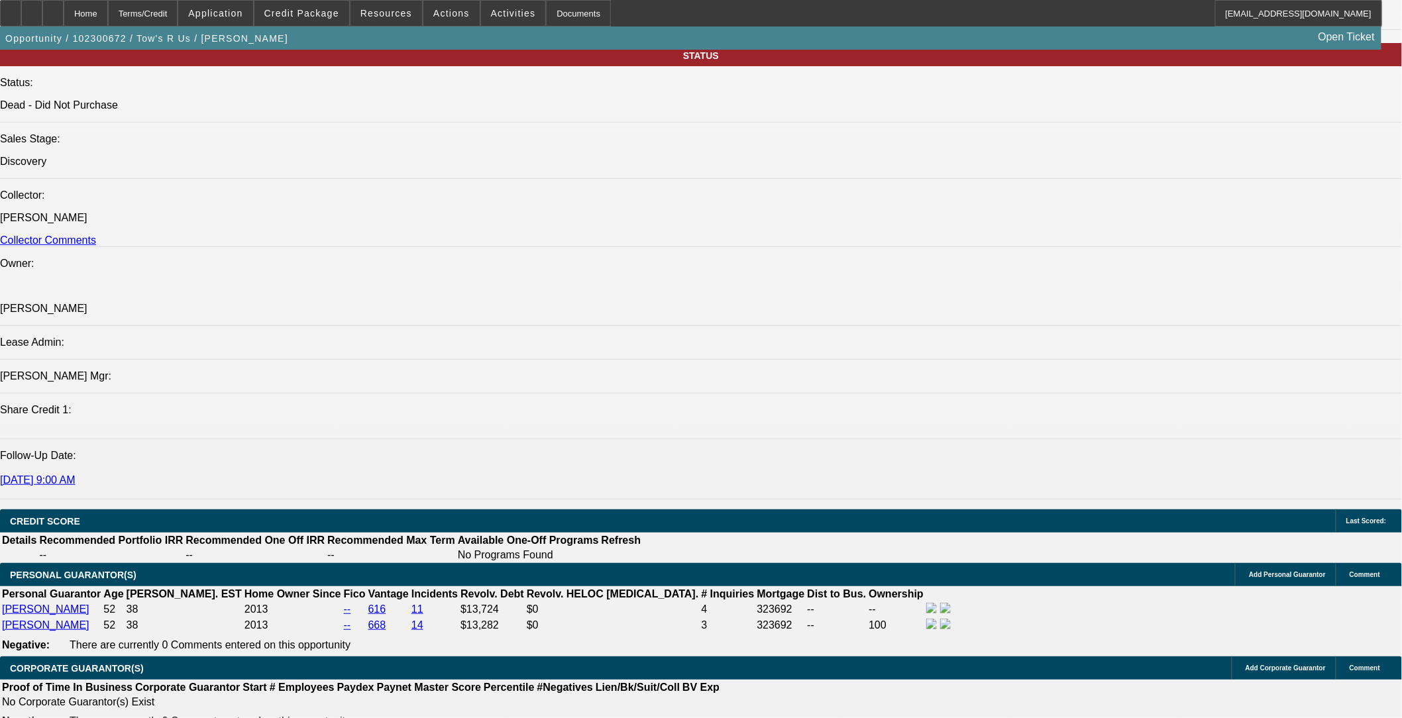
scroll to position [1325, 0]
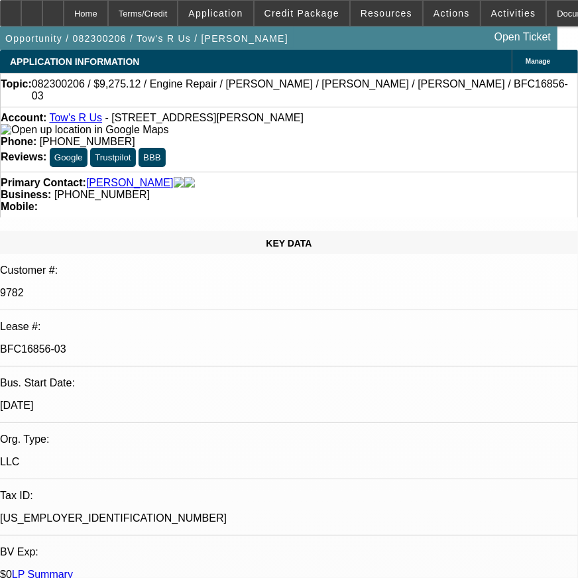
select select "0"
select select "0.1"
select select "0"
select select "0.1"
select select "0"
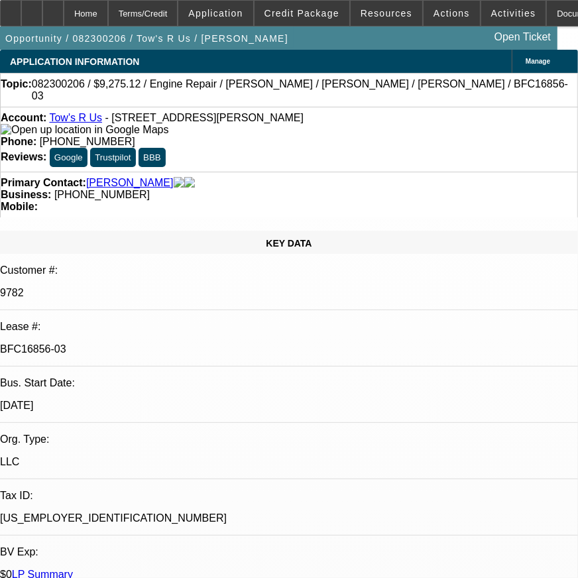
select select "0"
select select "0.1"
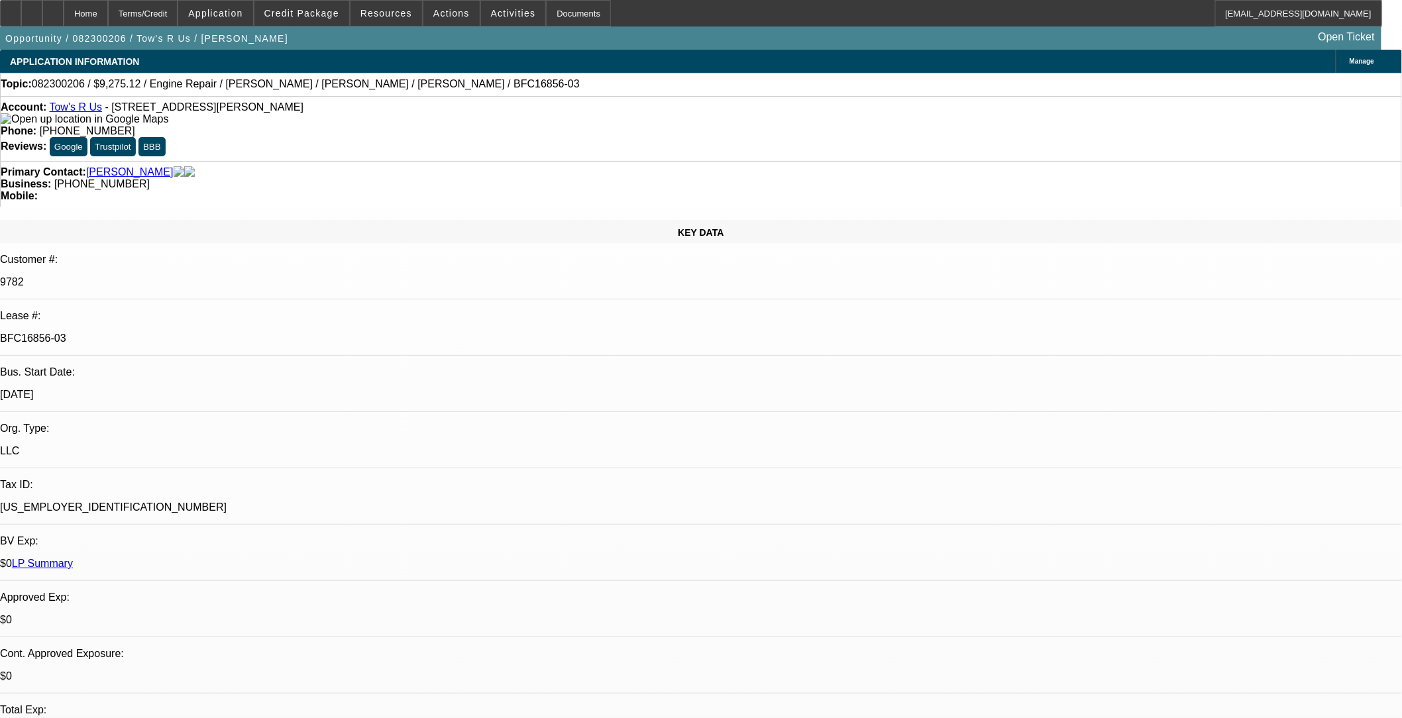
select select "1"
select select "2"
select select "4"
select select "1"
select select "2"
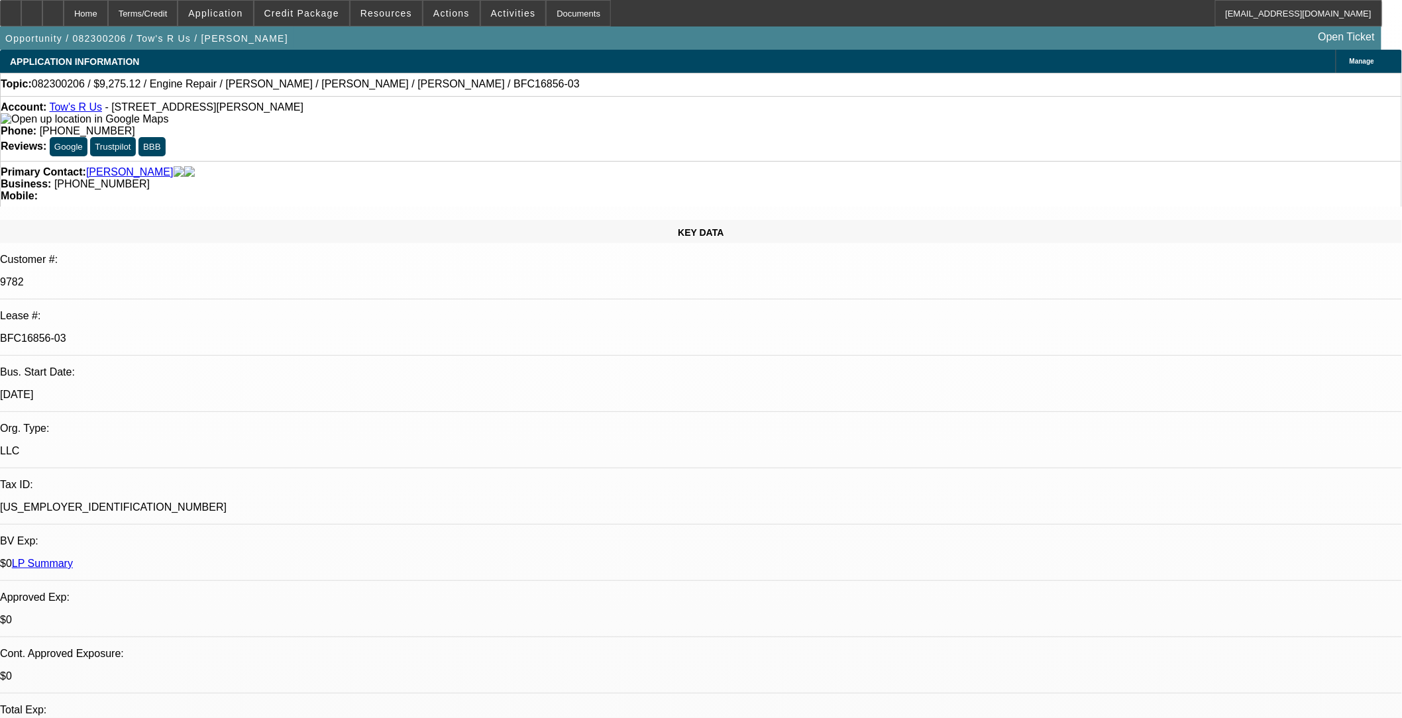
select select "4"
select select "1"
select select "2"
select select "4"
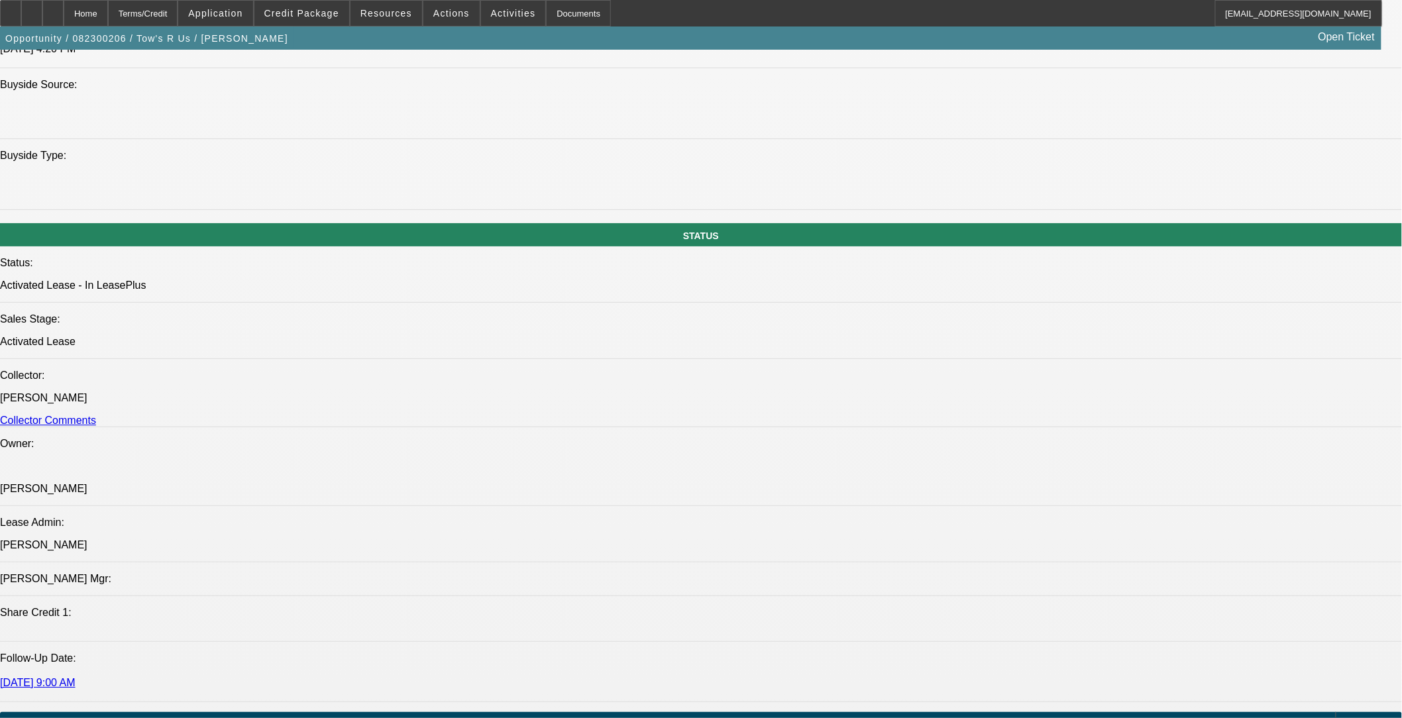
scroll to position [1472, 0]
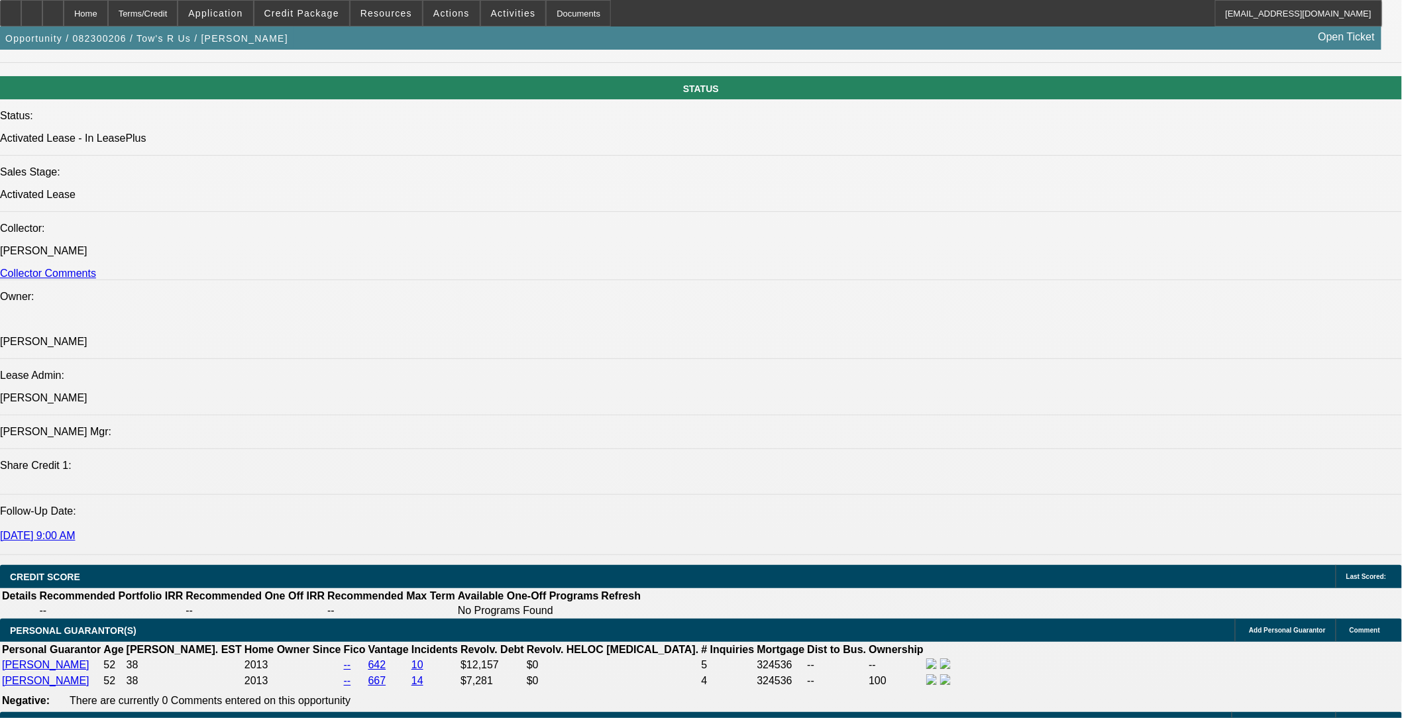
drag, startPoint x: 79, startPoint y: 428, endPoint x: 446, endPoint y: 464, distance: 368.1
copy span "Julio and Carmen Ramos have been good paying customers of ours for almost 3 yea…"
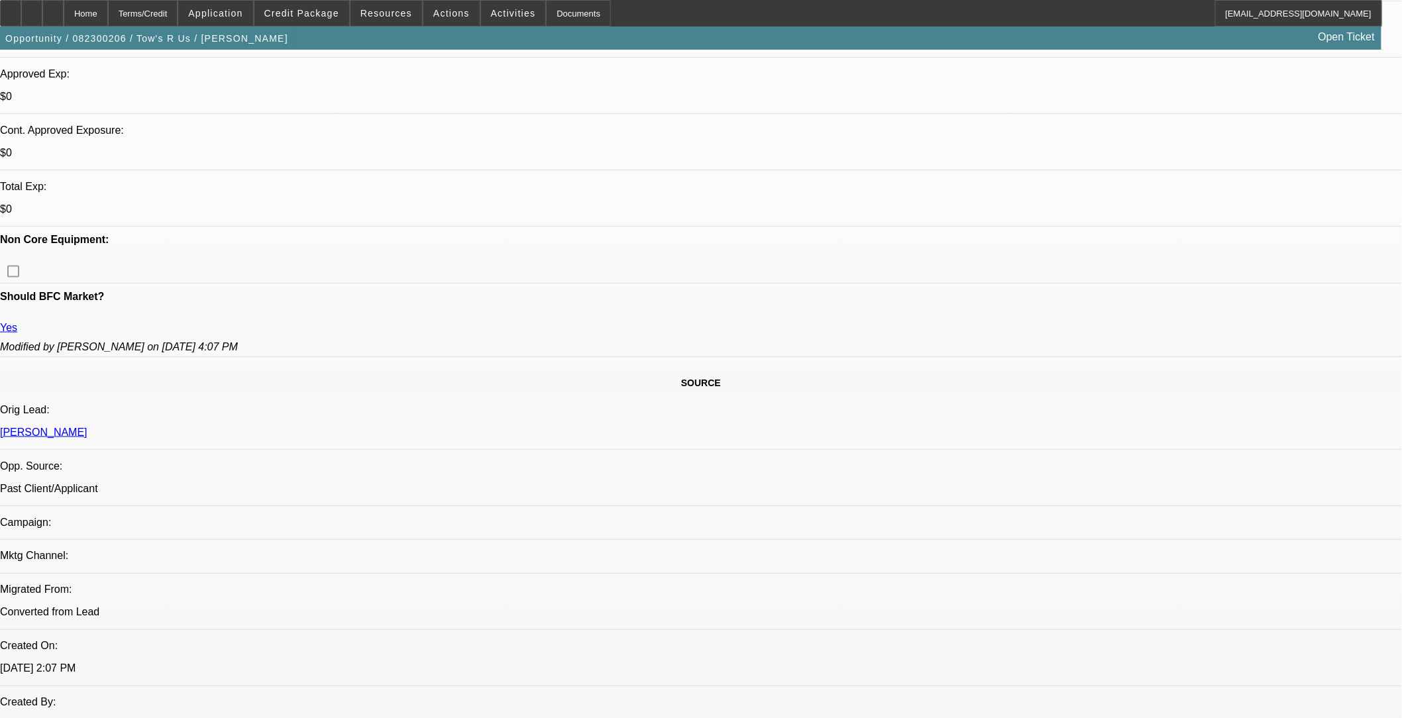
scroll to position [294, 0]
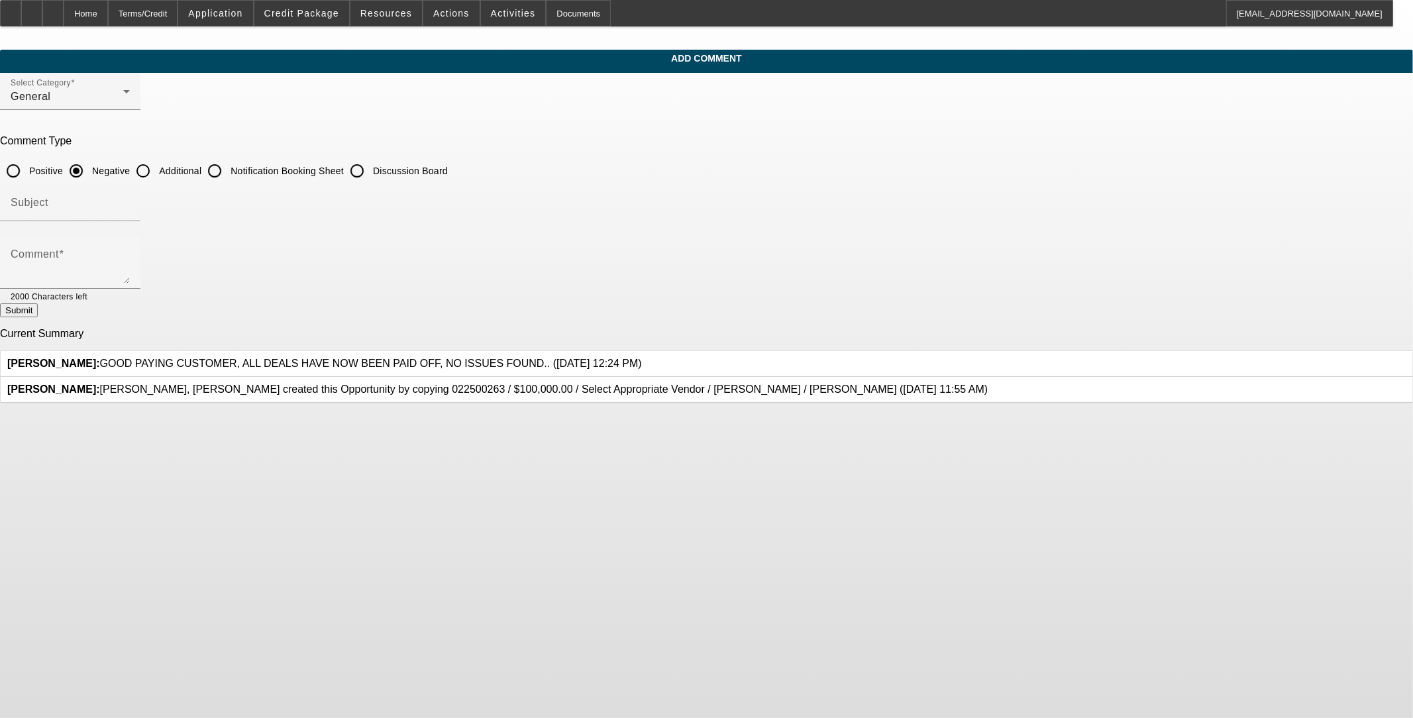
click at [156, 168] on input "Additional" at bounding box center [143, 171] width 26 height 26
radio input "true"
click at [130, 261] on textarea "Comment" at bounding box center [70, 268] width 119 height 32
paste textarea "[PERSON_NAME] and [PERSON_NAME] have been good paying customers of ours for alm…"
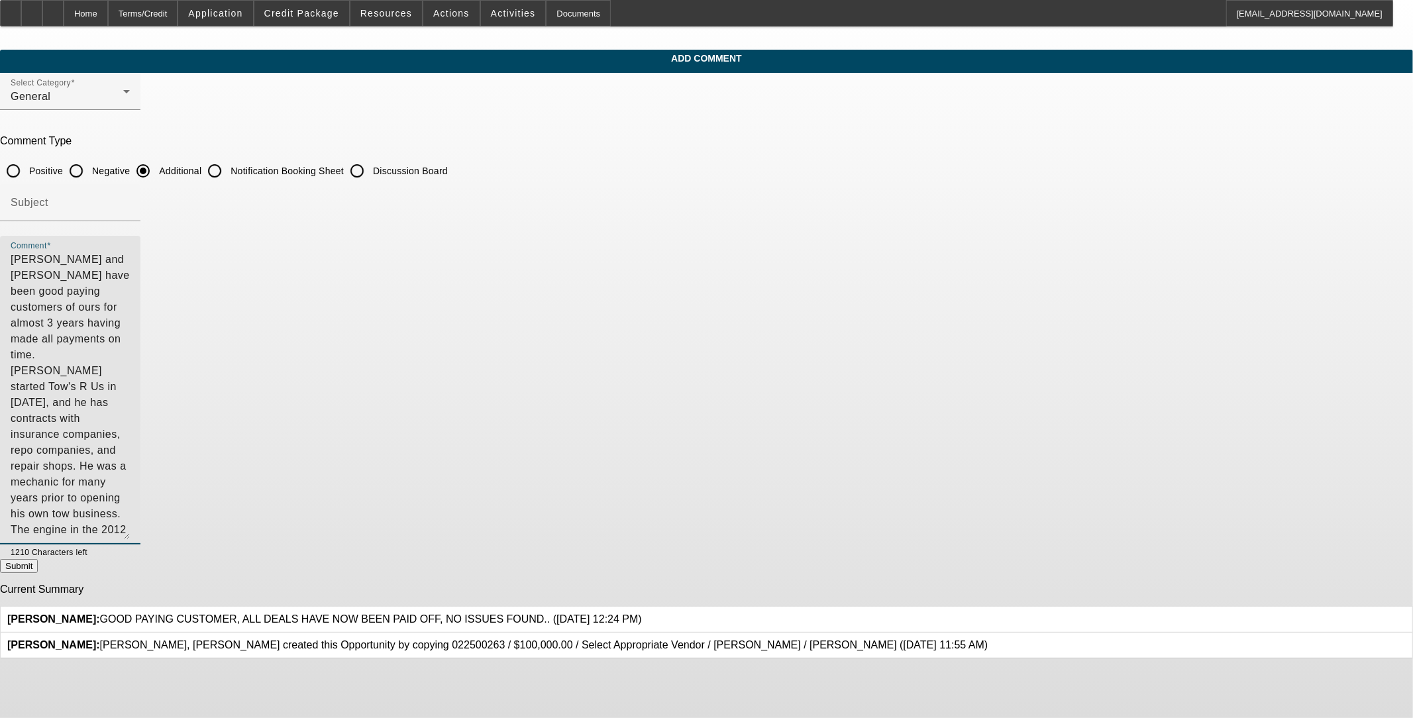
drag, startPoint x: 942, startPoint y: 276, endPoint x: 859, endPoint y: 474, distance: 214.7
click at [130, 530] on textarea "[PERSON_NAME] and [PERSON_NAME] have been good paying customers of ours for alm…" at bounding box center [70, 396] width 119 height 288
click at [130, 258] on textarea "[PERSON_NAME] and [PERSON_NAME] have been good paying customers of ours for alm…" at bounding box center [70, 395] width 119 height 286
click at [130, 256] on textarea "[PERSON_NAME] and [PERSON_NAME] have been good paying customers of ours for alm…" at bounding box center [70, 395] width 119 height 286
click at [130, 257] on textarea "[PERSON_NAME] and [PERSON_NAME] have been good paying customers of ours for alm…" at bounding box center [70, 395] width 119 height 286
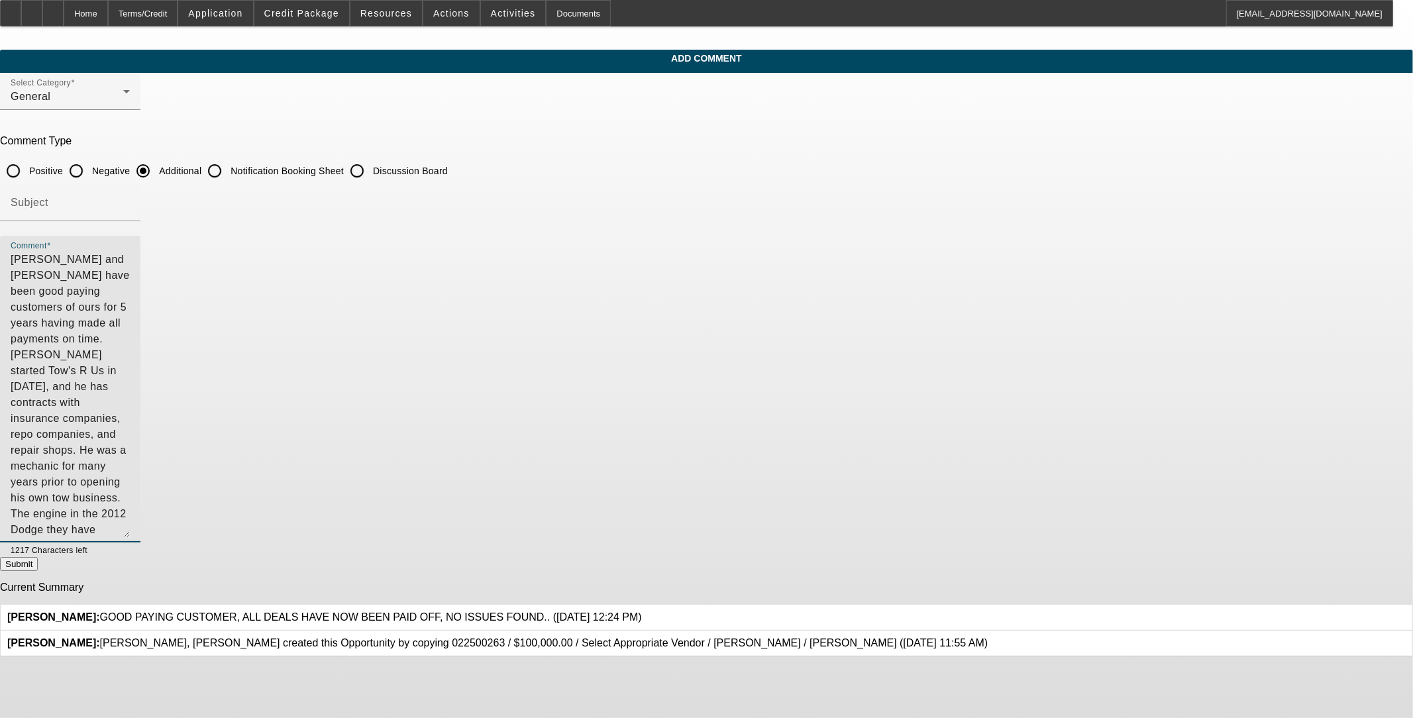
drag, startPoint x: 904, startPoint y: 256, endPoint x: 771, endPoint y: 260, distance: 133.2
click at [130, 260] on textarea "[PERSON_NAME] and [PERSON_NAME] have been good paying customers of ours for 5 y…" at bounding box center [70, 395] width 119 height 286
click at [130, 259] on textarea "[PERSON_NAME] and [PERSON_NAME] have been good paying customers of ours for 5 y…" at bounding box center [70, 395] width 119 height 286
click at [130, 258] on textarea "[PERSON_NAME] and [PERSON_NAME] have been good paying customers of ours for 5 y…" at bounding box center [70, 395] width 119 height 286
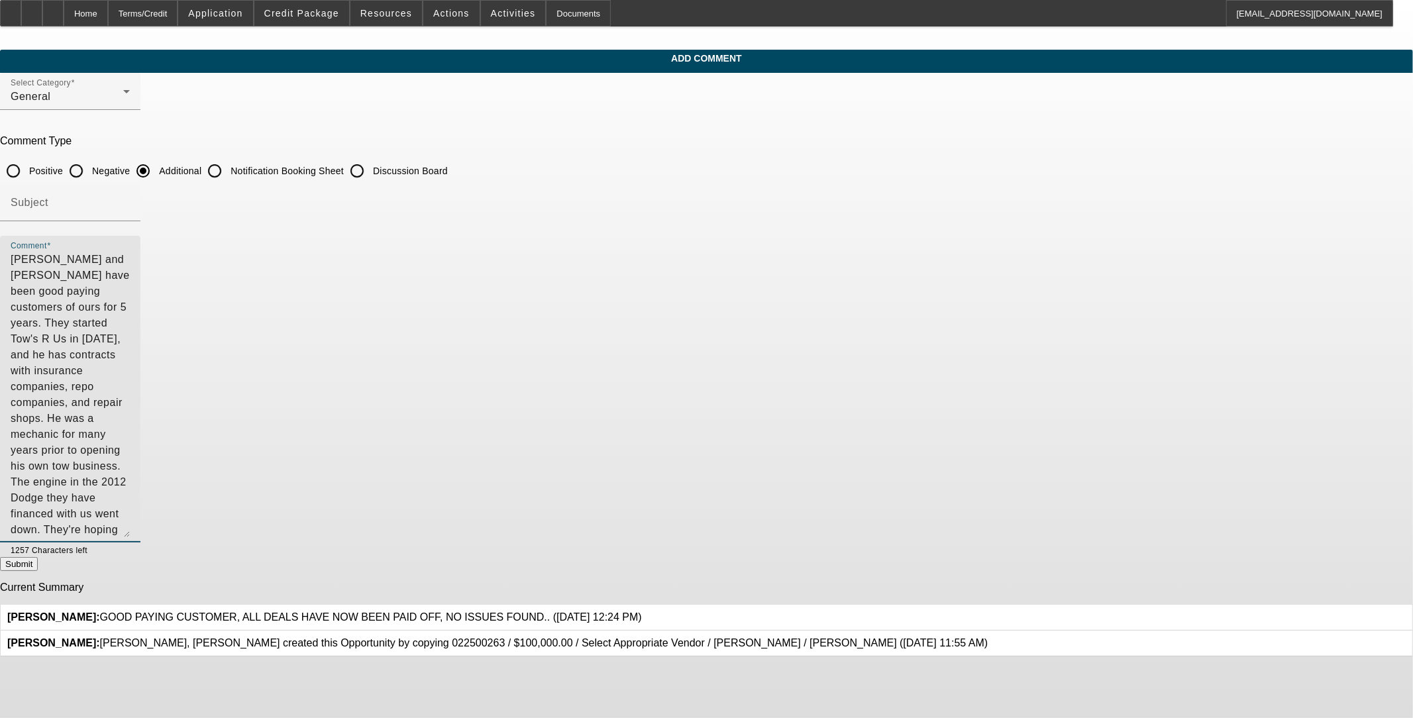
click at [130, 276] on textarea "[PERSON_NAME] and [PERSON_NAME] have been good paying customers of ours for 5 y…" at bounding box center [70, 395] width 119 height 286
click at [130, 389] on textarea "[PERSON_NAME] and [PERSON_NAME] have been good paying customers of ours for 5 y…" at bounding box center [70, 395] width 119 height 286
click at [130, 290] on textarea "[PERSON_NAME] and [PERSON_NAME] have been good paying customers of ours for 5 y…" at bounding box center [70, 395] width 119 height 286
click at [130, 381] on textarea "[PERSON_NAME] and [PERSON_NAME] have been good paying customers of ours for 5 y…" at bounding box center [70, 395] width 119 height 286
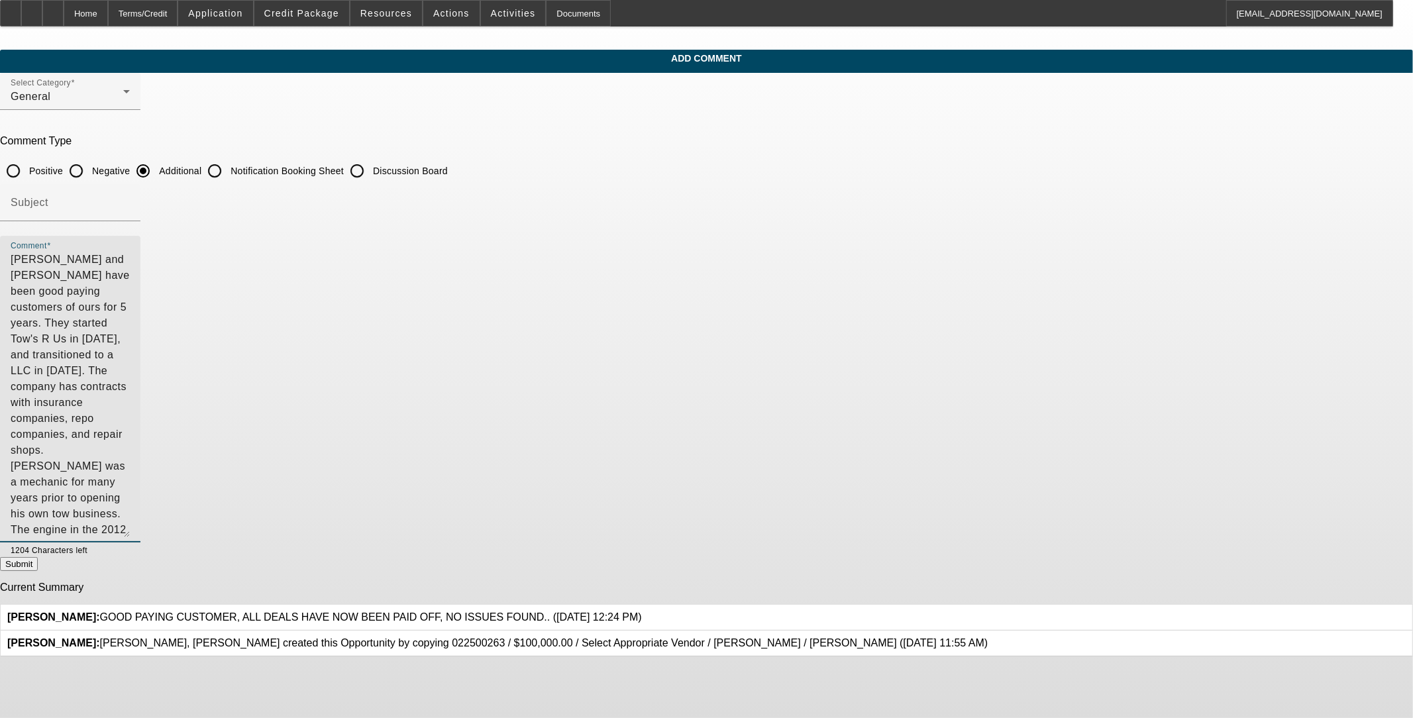
click at [130, 288] on textarea "[PERSON_NAME] and [PERSON_NAME] have been good paying customers of ours for 5 y…" at bounding box center [70, 395] width 119 height 286
click at [130, 293] on textarea "[PERSON_NAME] and [PERSON_NAME] have been good paying customers of ours for 5 y…" at bounding box center [70, 395] width 119 height 286
click at [130, 290] on textarea "[PERSON_NAME] and [PERSON_NAME] have been good paying customers of ours for 5 y…" at bounding box center [70, 395] width 119 height 286
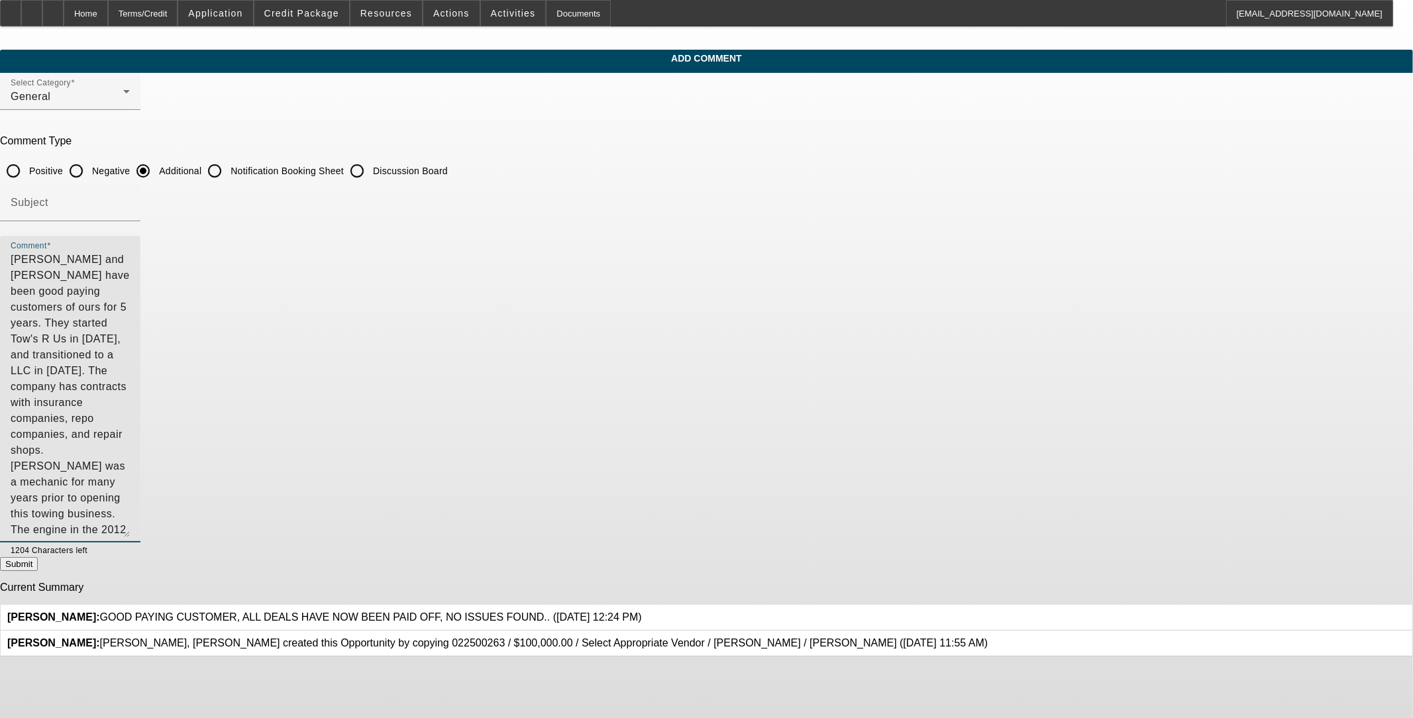
click at [130, 386] on textarea "[PERSON_NAME] and [PERSON_NAME] have been good paying customers of ours for 5 y…" at bounding box center [70, 395] width 119 height 286
drag, startPoint x: 872, startPoint y: 285, endPoint x: 804, endPoint y: 333, distance: 83.8
click at [130, 333] on textarea "[PERSON_NAME] and [PERSON_NAME] have been good paying customers of ours for 5 y…" at bounding box center [70, 395] width 119 height 286
type textarea "[PERSON_NAME] and [PERSON_NAME] have been good paying customers of ours for 5 y…"
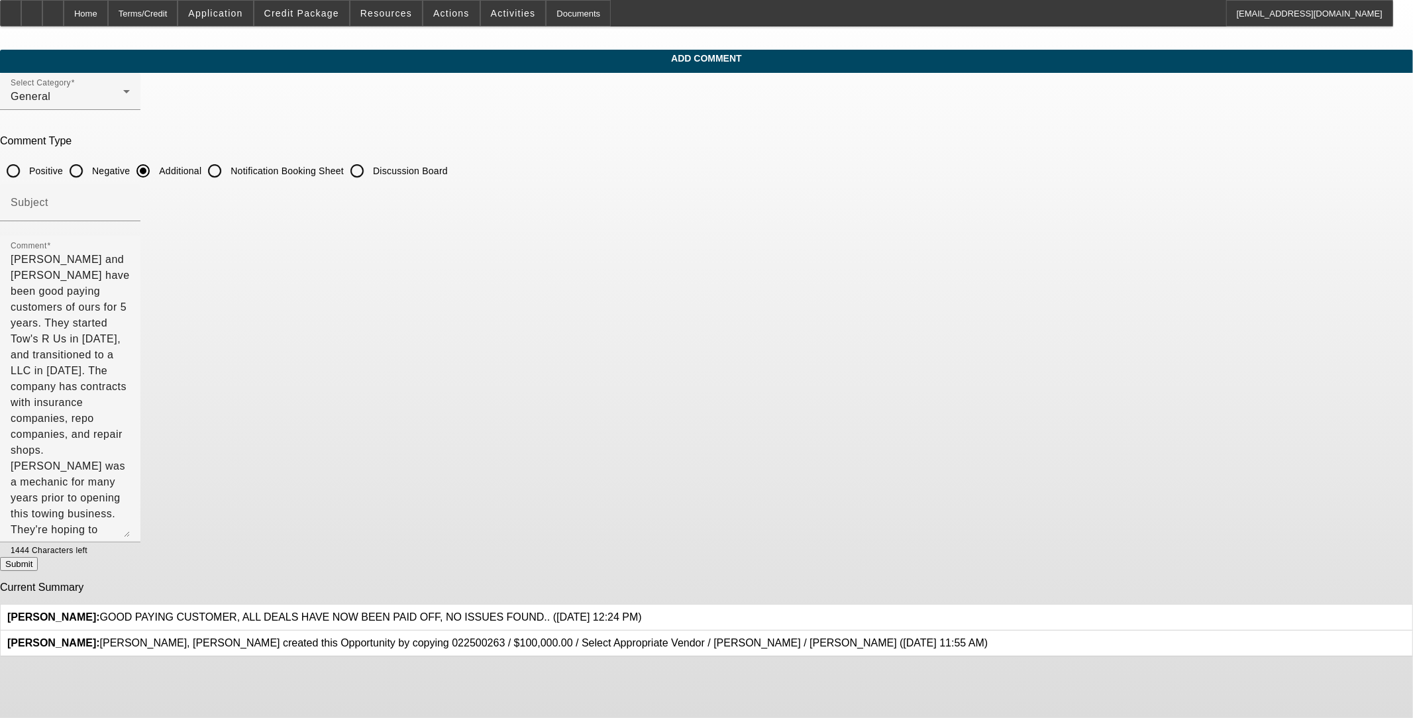
click at [38, 570] on button "Submit" at bounding box center [19, 564] width 38 height 14
radio input "true"
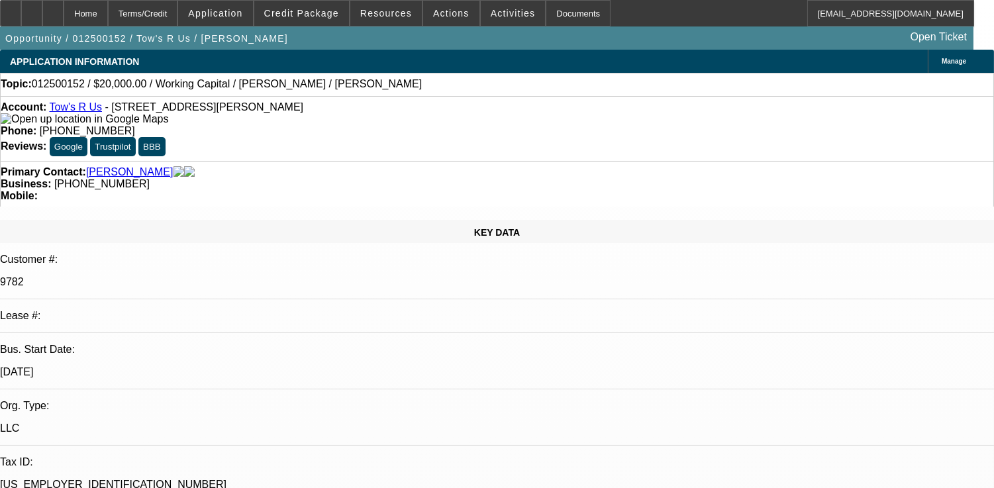
select select "0"
select select "2"
select select "0.1"
select select "4"
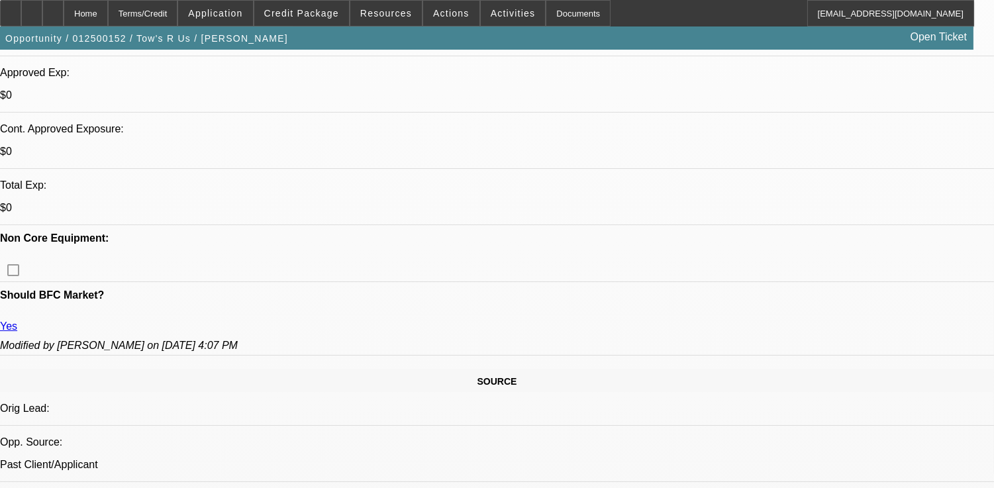
scroll to position [368, 0]
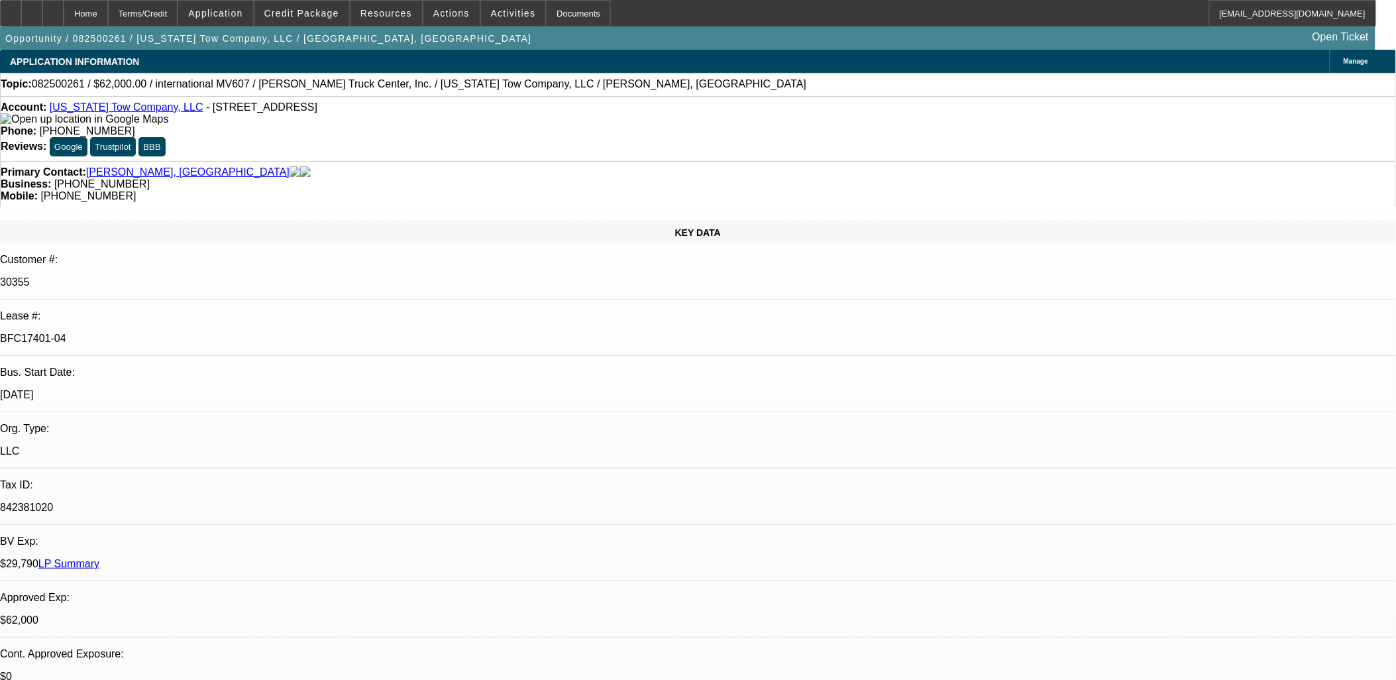
select select "0"
select select "2"
select select "0"
select select "2"
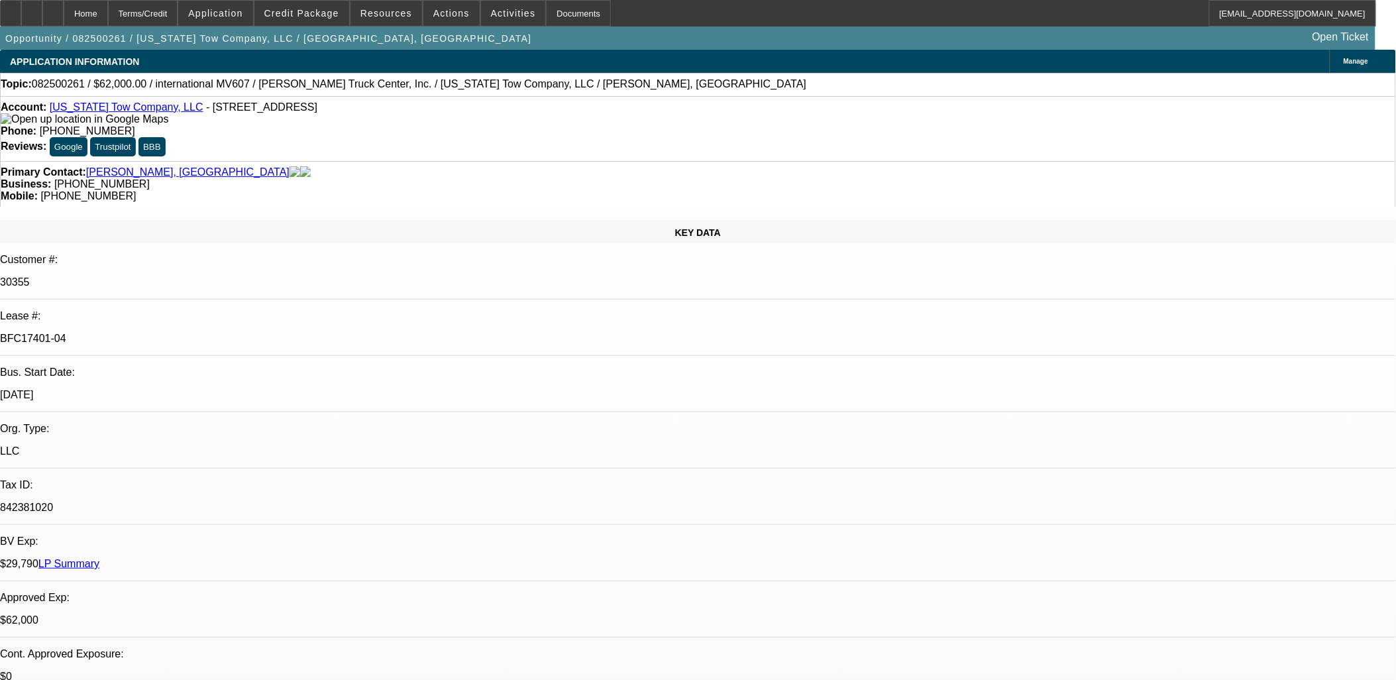
select select "0"
select select "2"
select select "0"
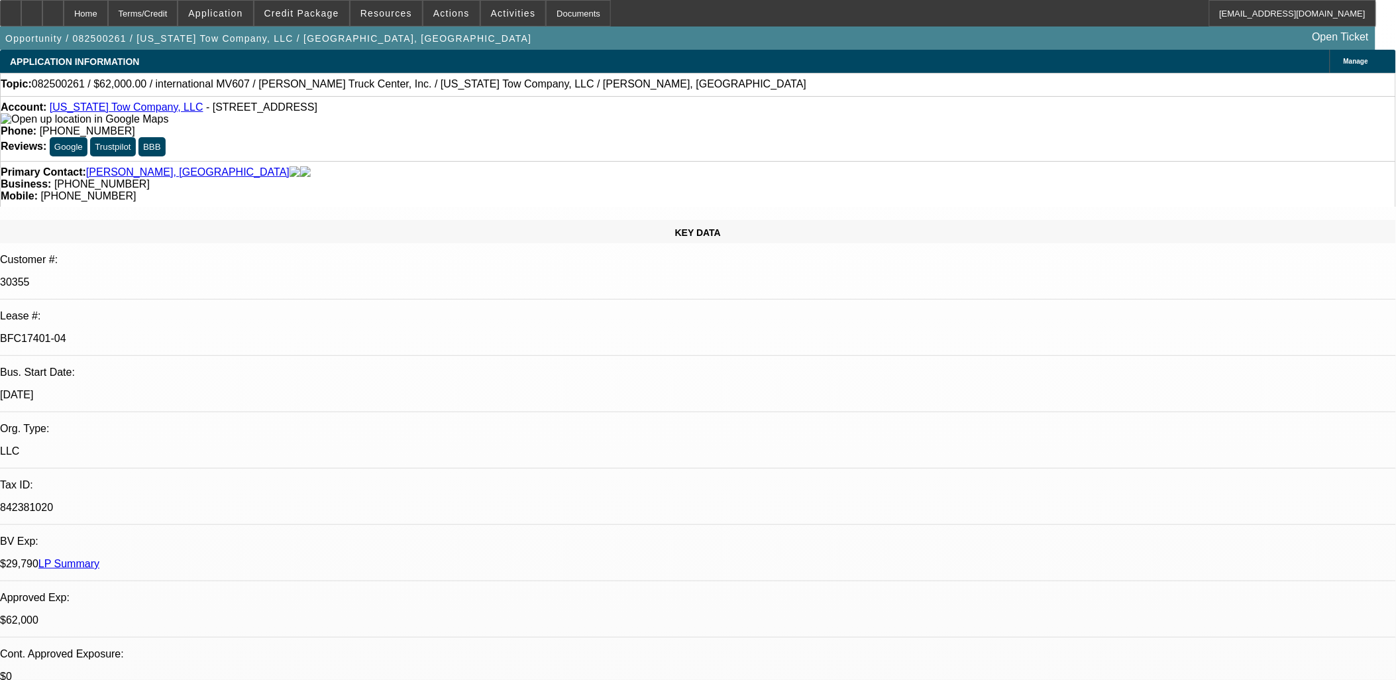
select select "2"
select select "0"
select select "1"
select select "2"
select select "6"
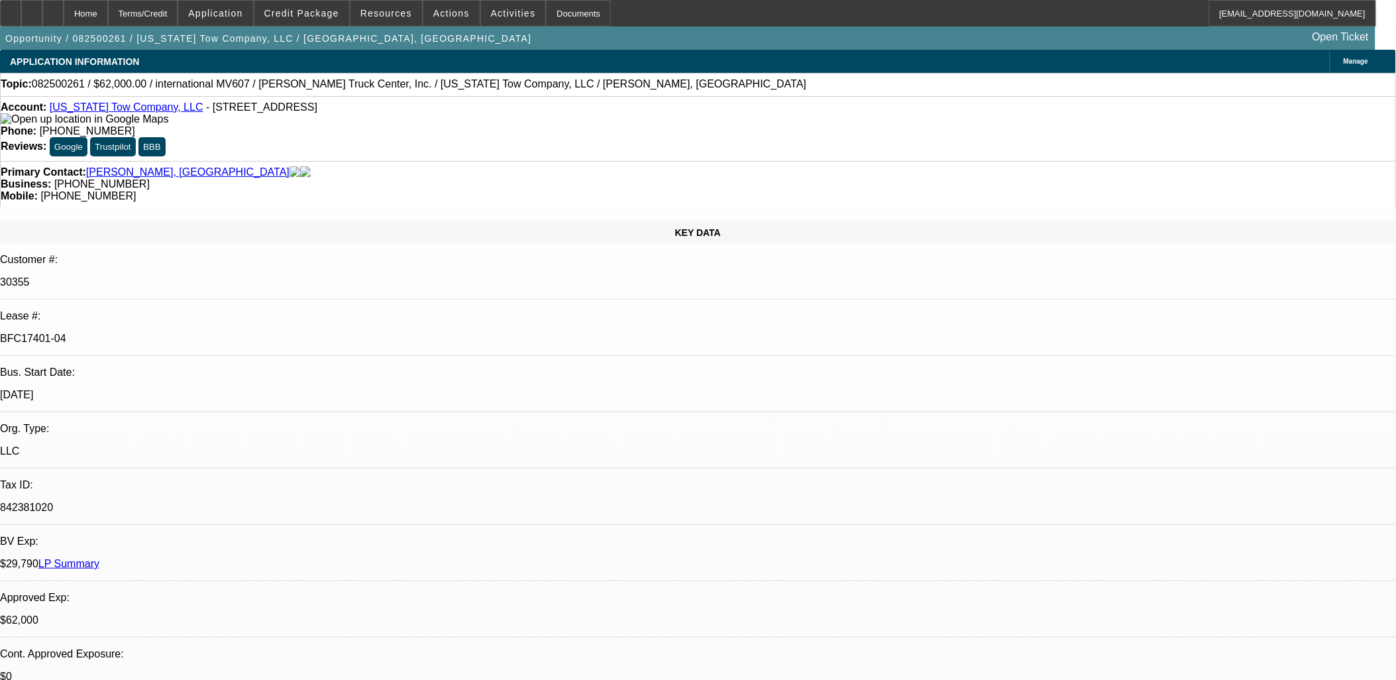
select select "1"
select select "2"
select select "6"
select select "1"
select select "2"
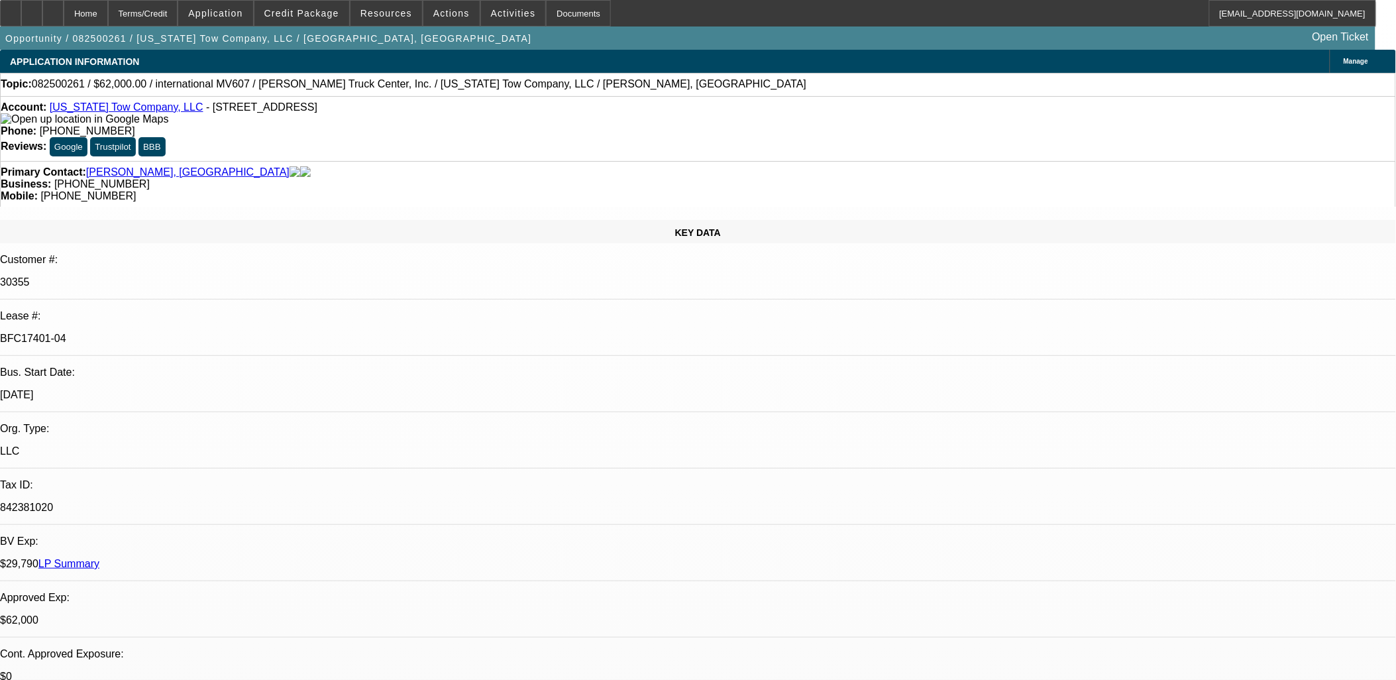
select select "6"
select select "1"
select select "2"
select select "6"
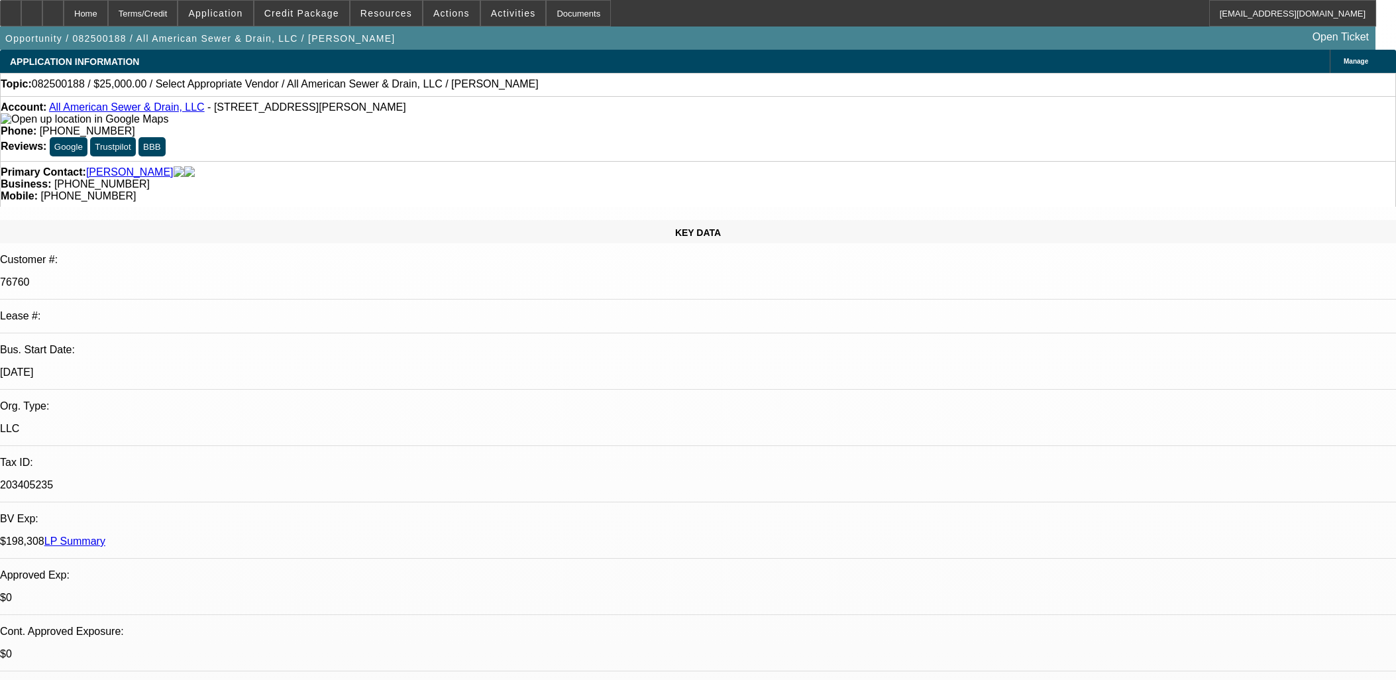
select select "0"
select select "2"
select select "0.1"
select select "4"
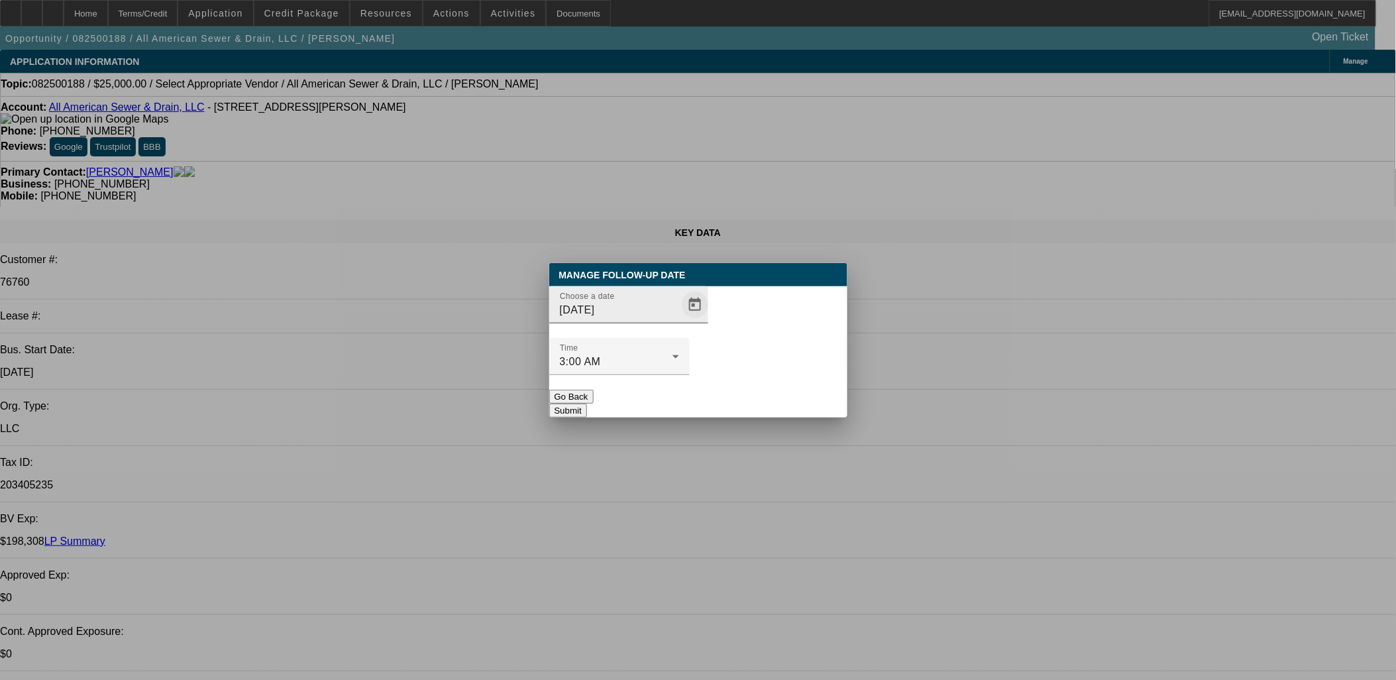
click at [679, 321] on span "Open calendar" at bounding box center [695, 305] width 32 height 32
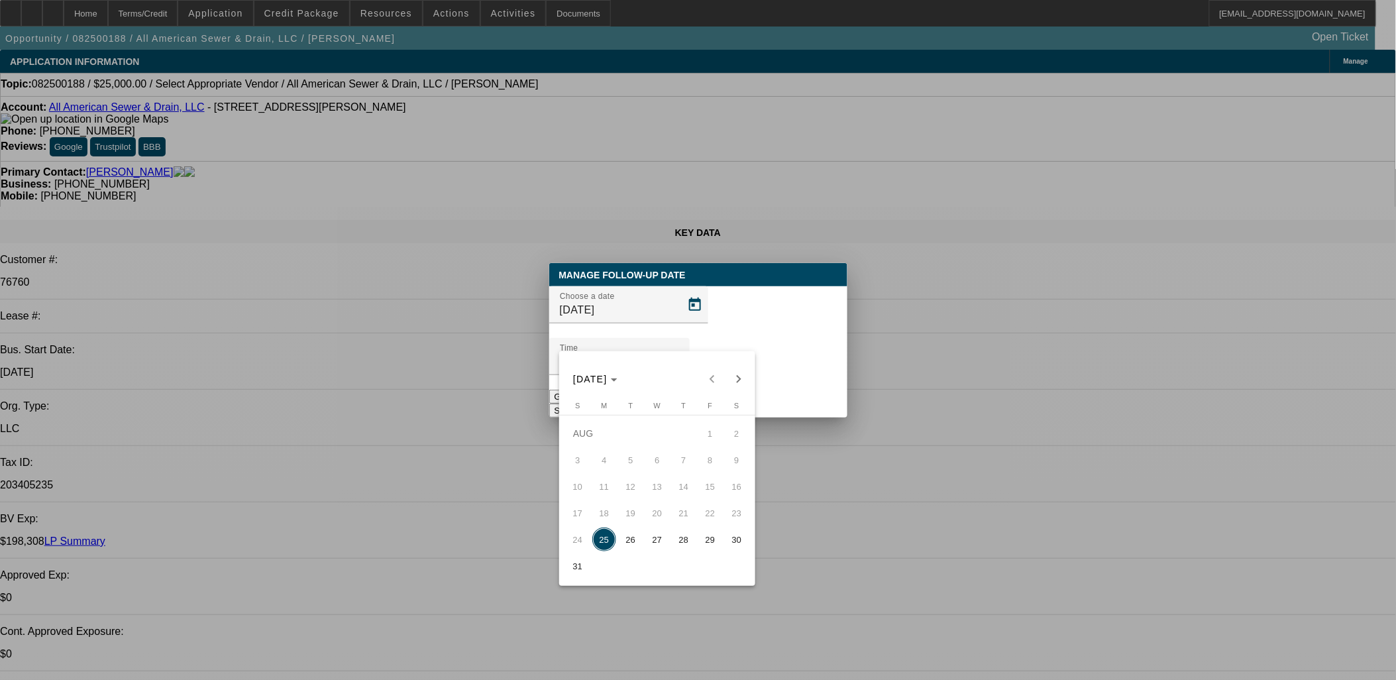
click at [712, 535] on span "29" at bounding box center [710, 539] width 24 height 24
type input "[DATE]"
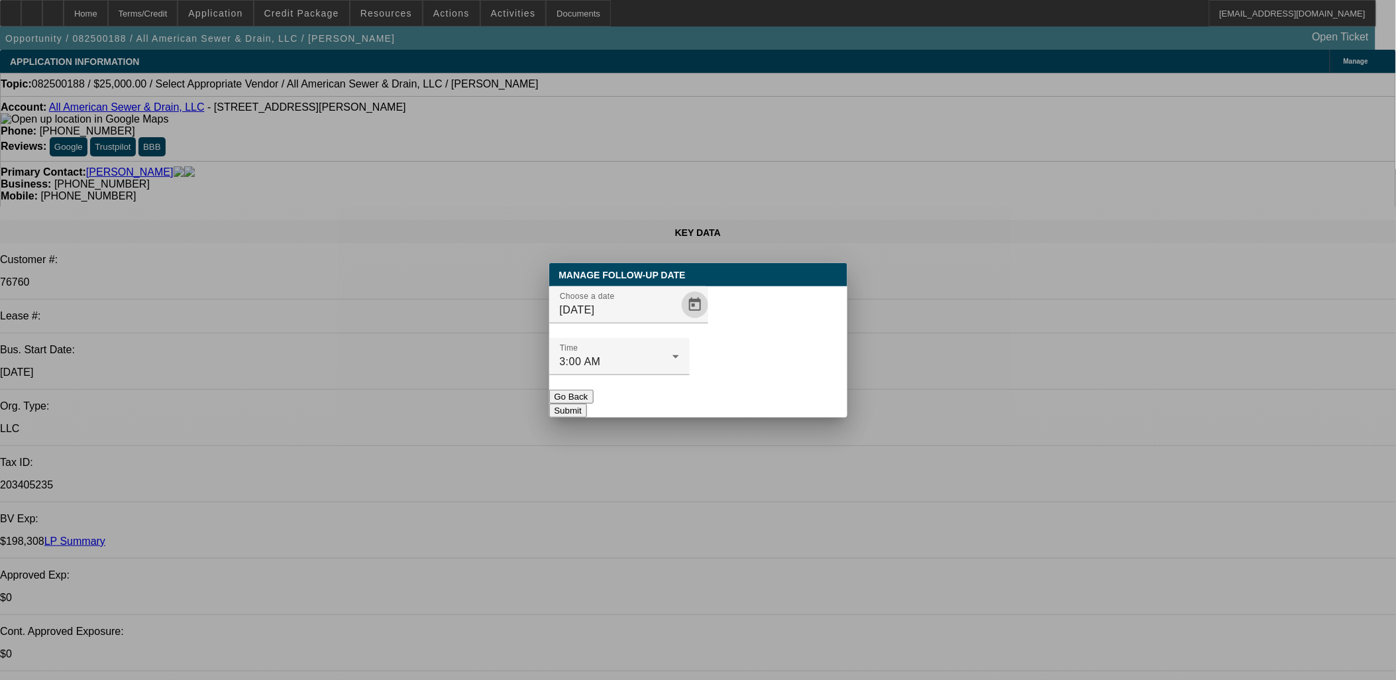
click at [587, 403] on button "Submit" at bounding box center [568, 410] width 38 height 14
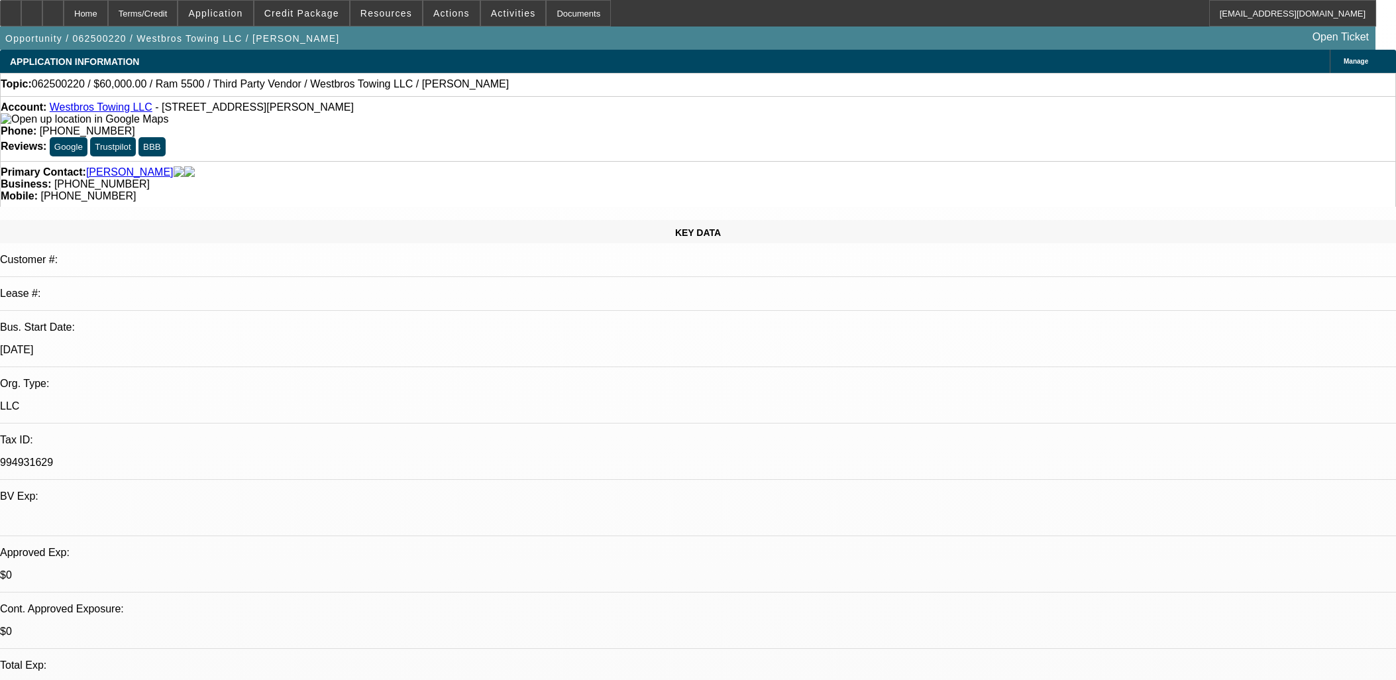
select select "0"
select select "0.1"
select select "4"
select select "0"
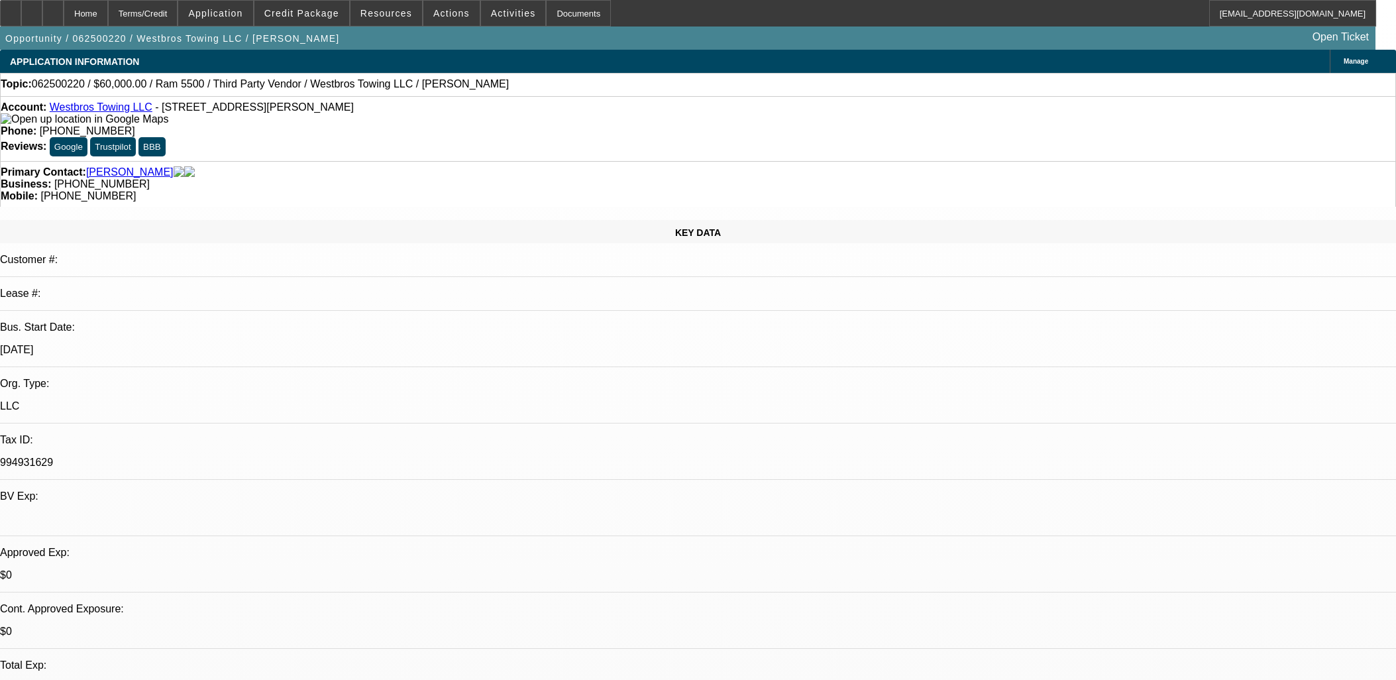
select select "0"
select select "0.1"
select select "4"
select select "0"
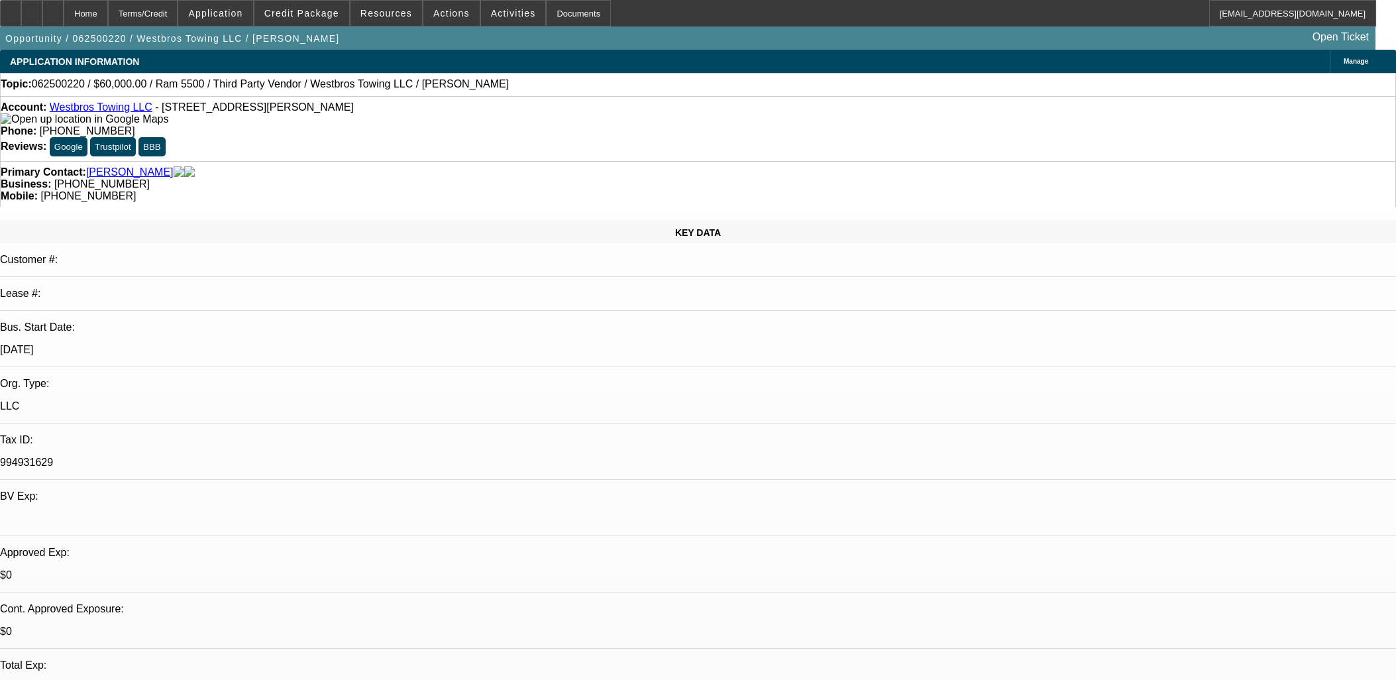
select select "0.1"
select select "4"
select select "0"
select select "0.1"
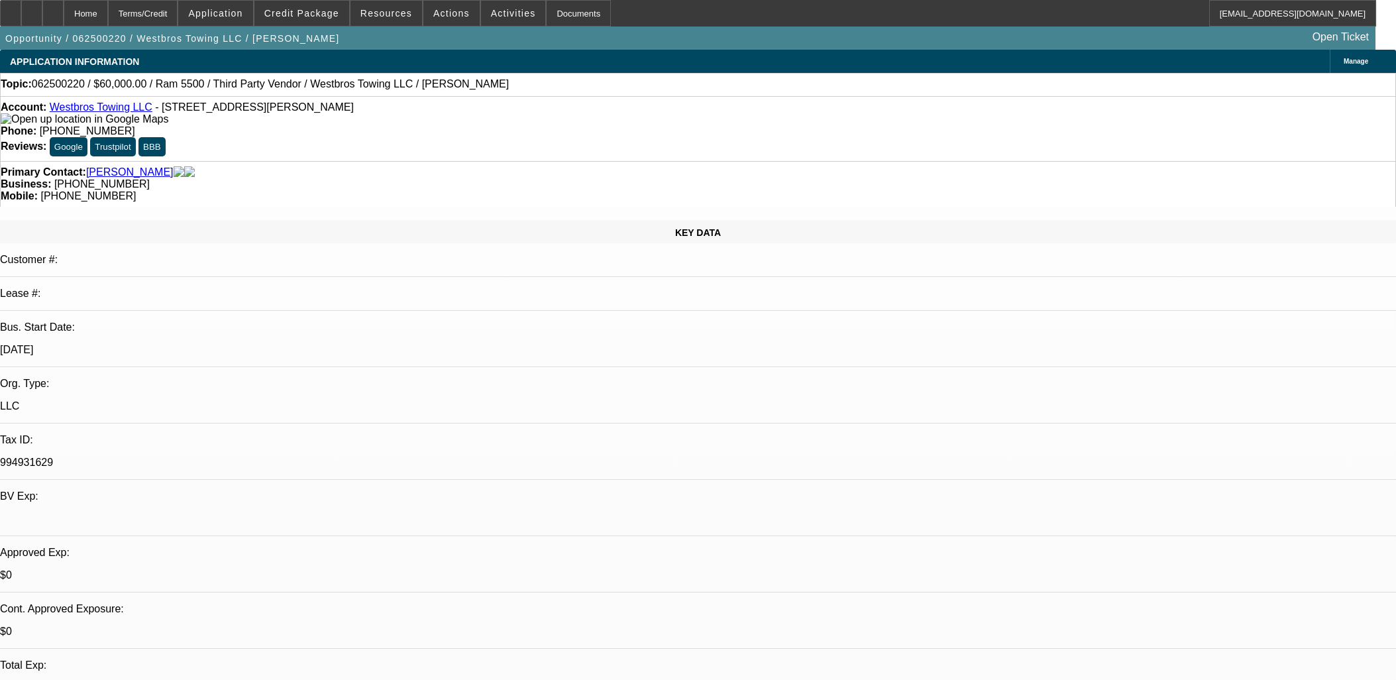
select select "4"
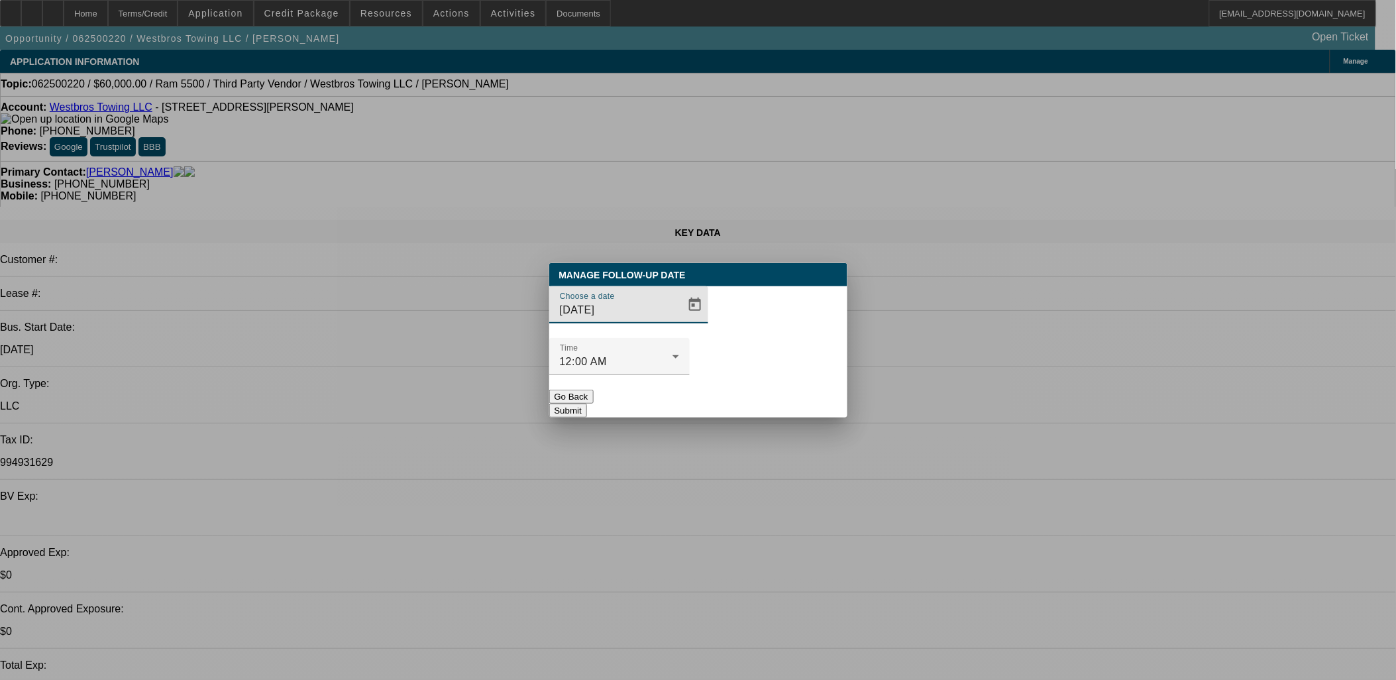
click at [674, 331] on div at bounding box center [698, 340] width 1396 height 680
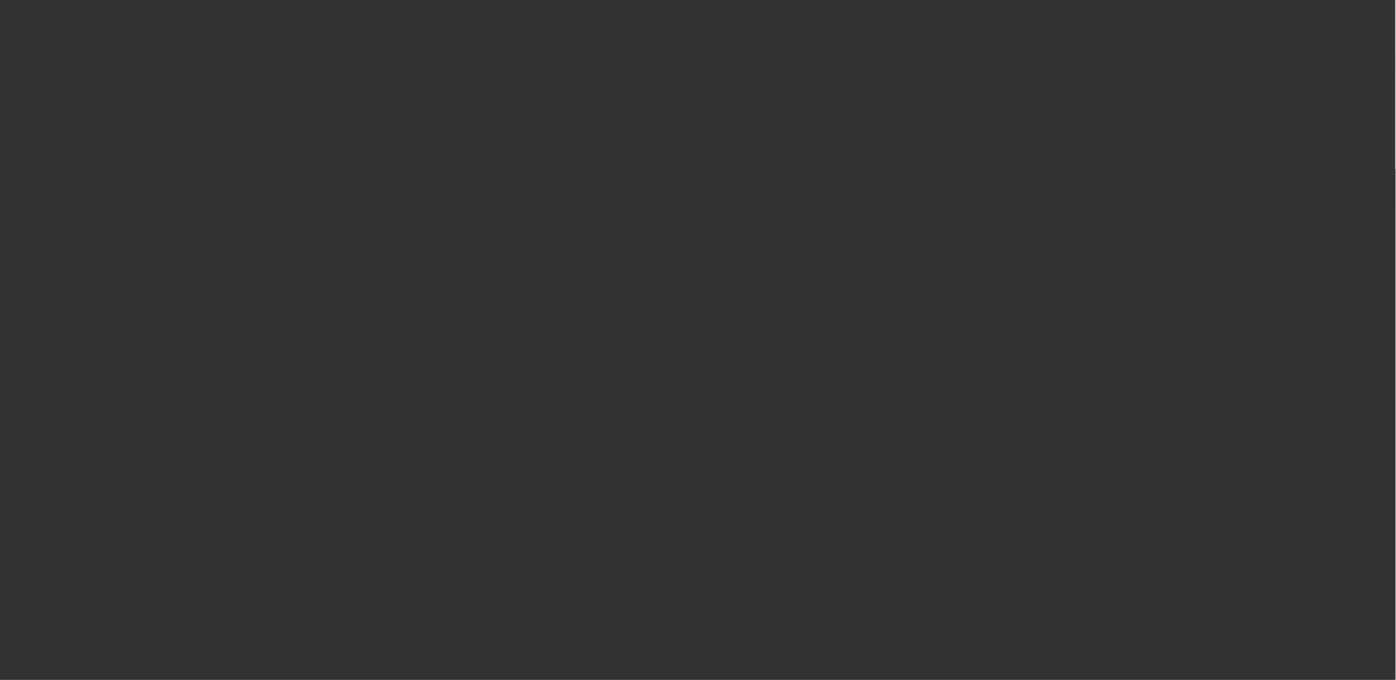
click at [688, 337] on div "Choose a date 8/25/2025" at bounding box center [698, 312] width 298 height 52
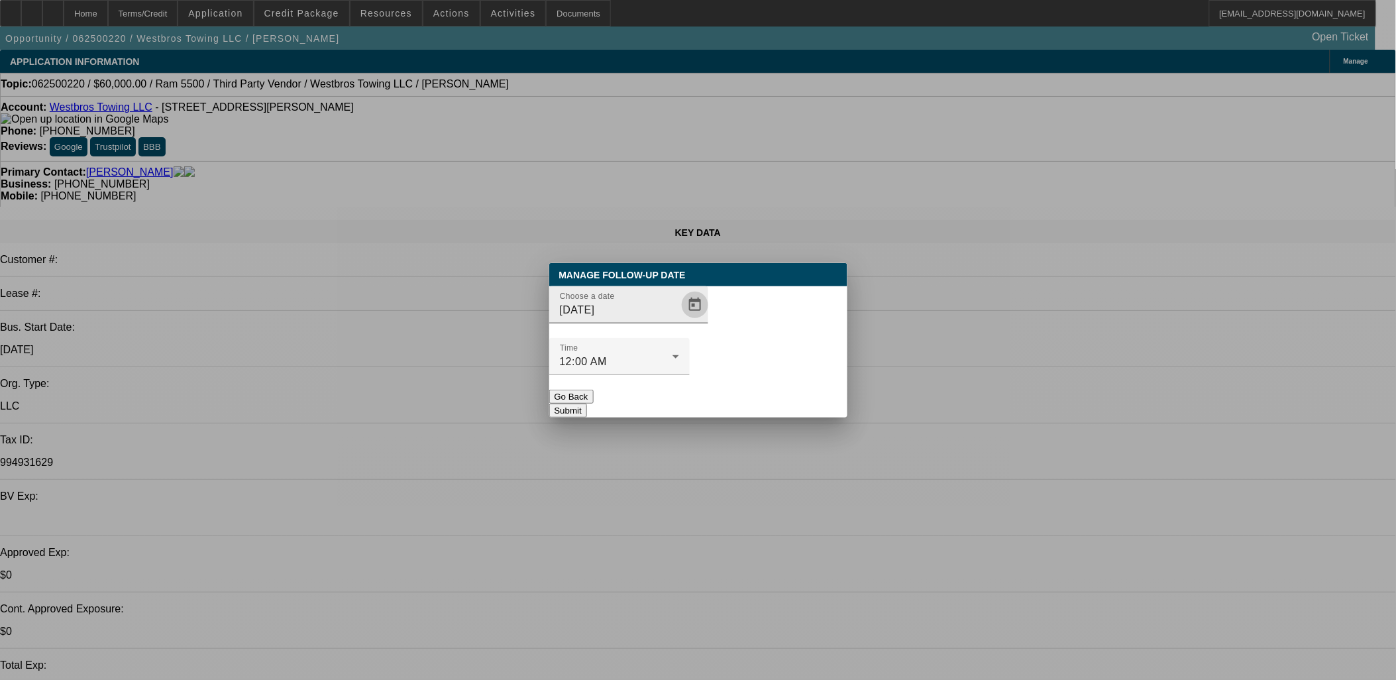
click at [681, 321] on span "Open calendar" at bounding box center [695, 305] width 32 height 32
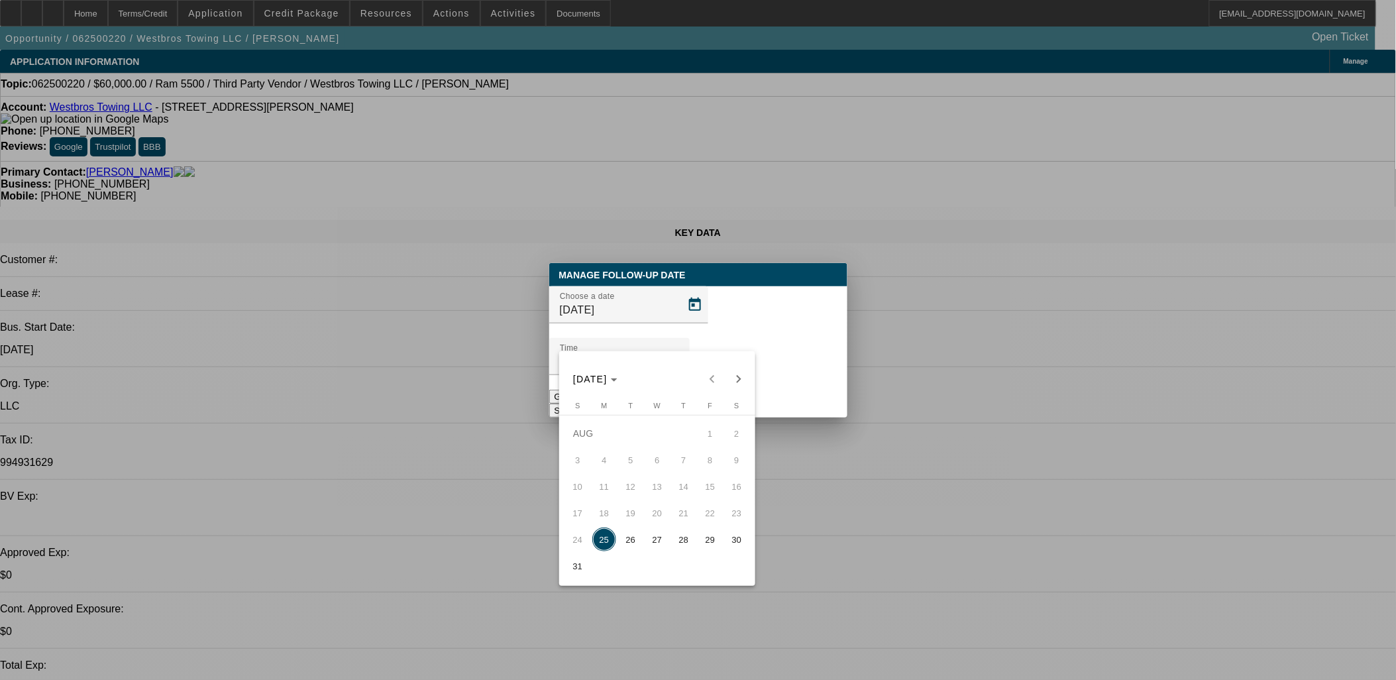
click at [701, 552] on button "29" at bounding box center [710, 539] width 26 height 26
type input "8/29/2025"
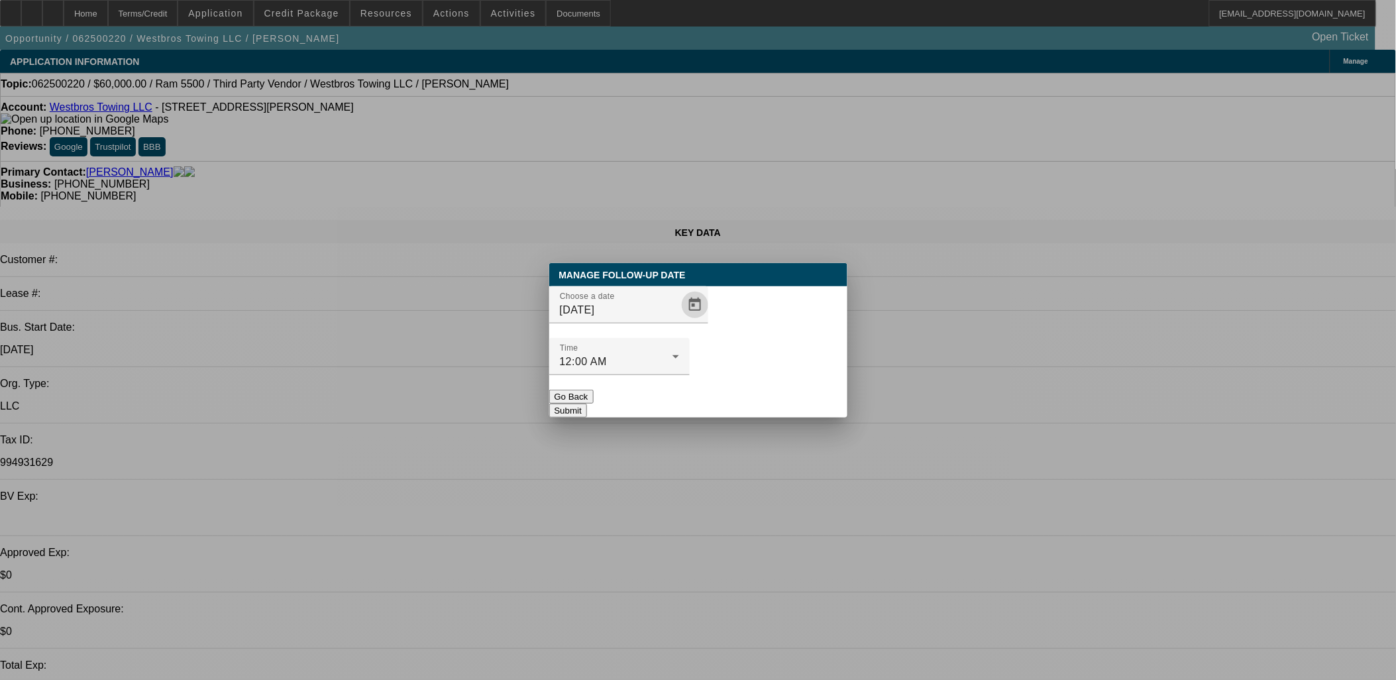
click at [587, 403] on button "Submit" at bounding box center [568, 410] width 38 height 14
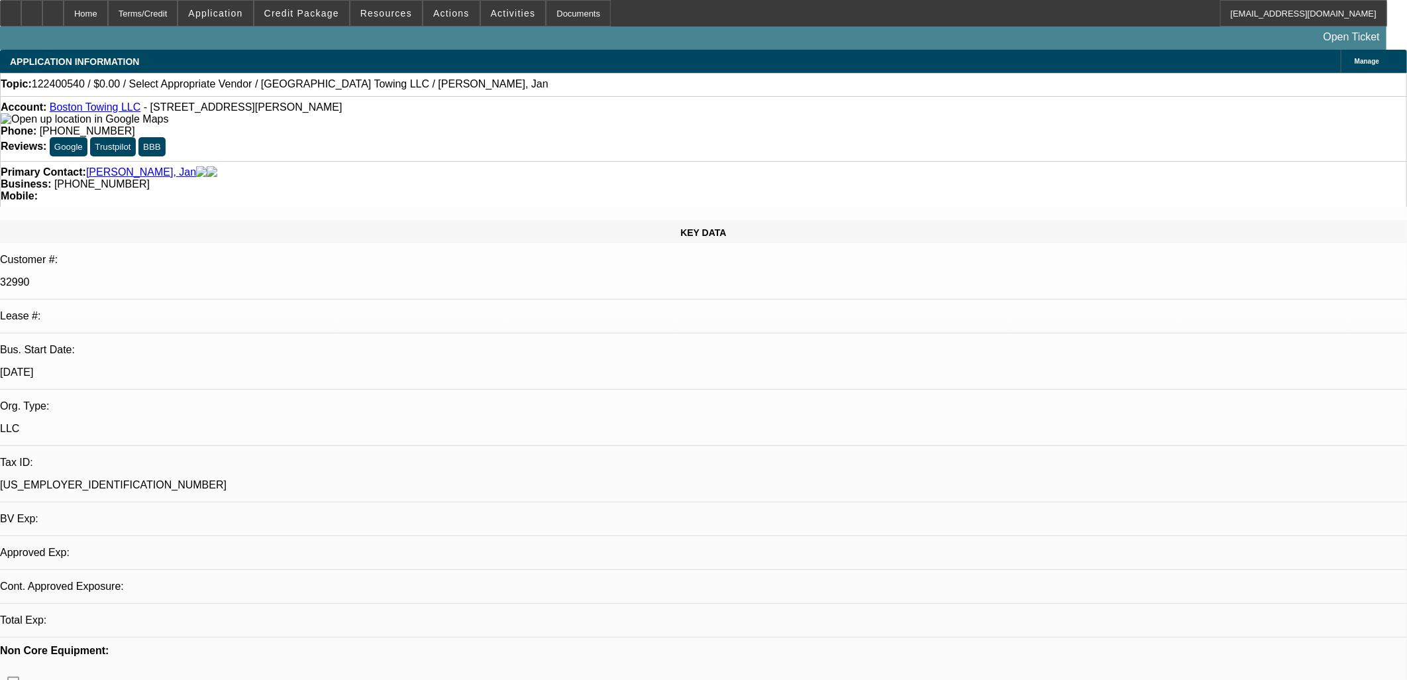
select select "0"
select select "2"
select select "0.1"
select select "4"
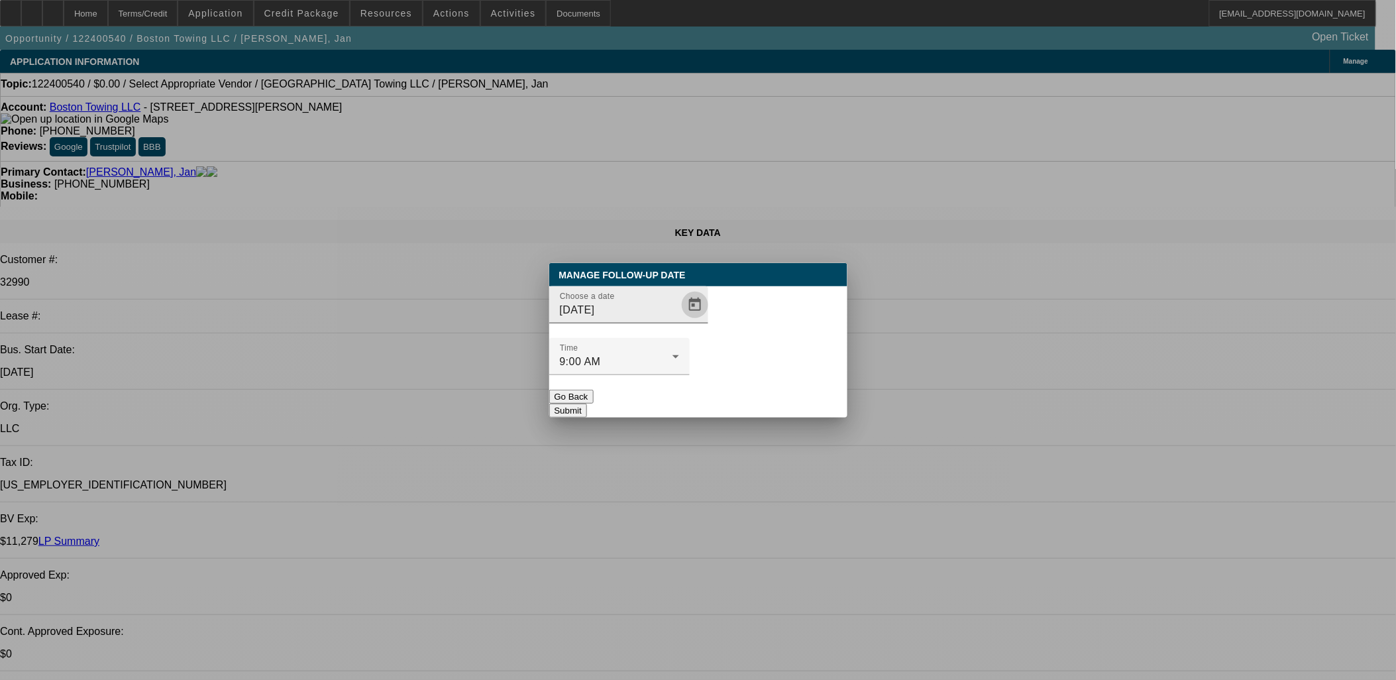
click at [684, 321] on span "Open calendar" at bounding box center [695, 305] width 32 height 32
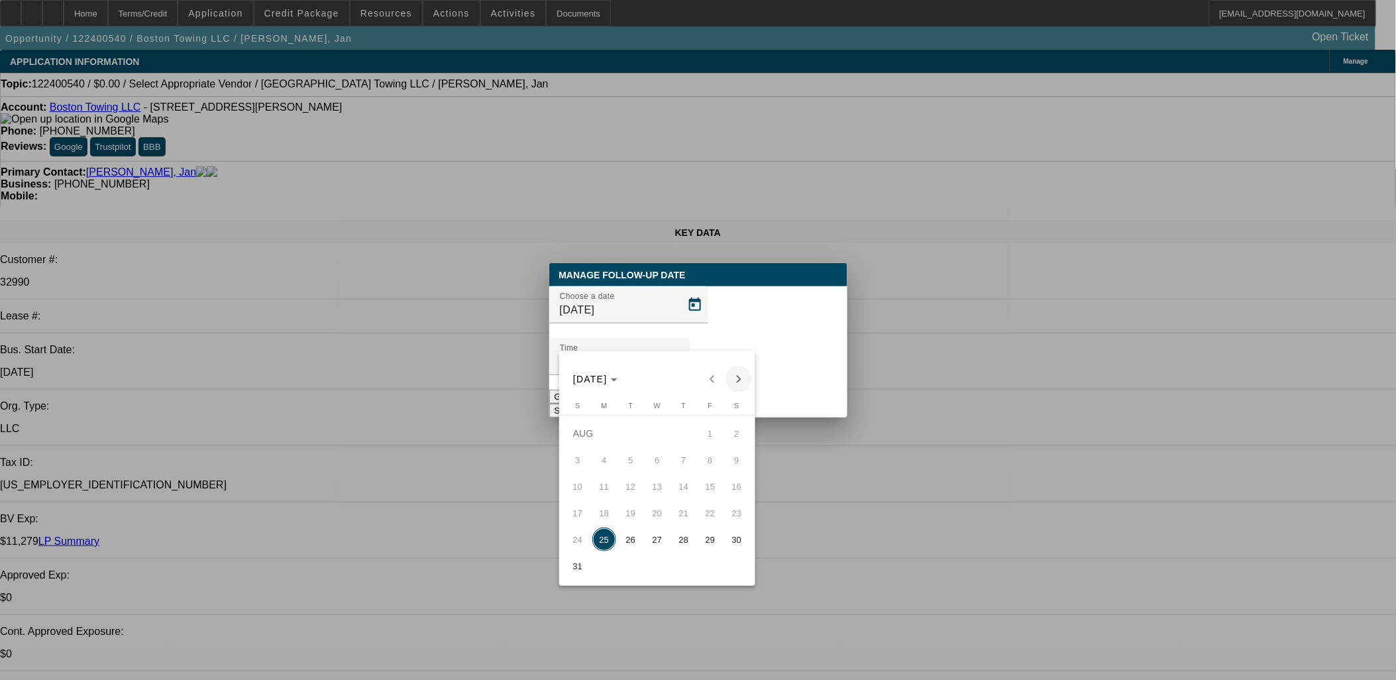
click at [727, 375] on span "Next month" at bounding box center [738, 379] width 26 height 26
click at [611, 494] on span "8" at bounding box center [604, 486] width 24 height 24
type input "9/8/2025"
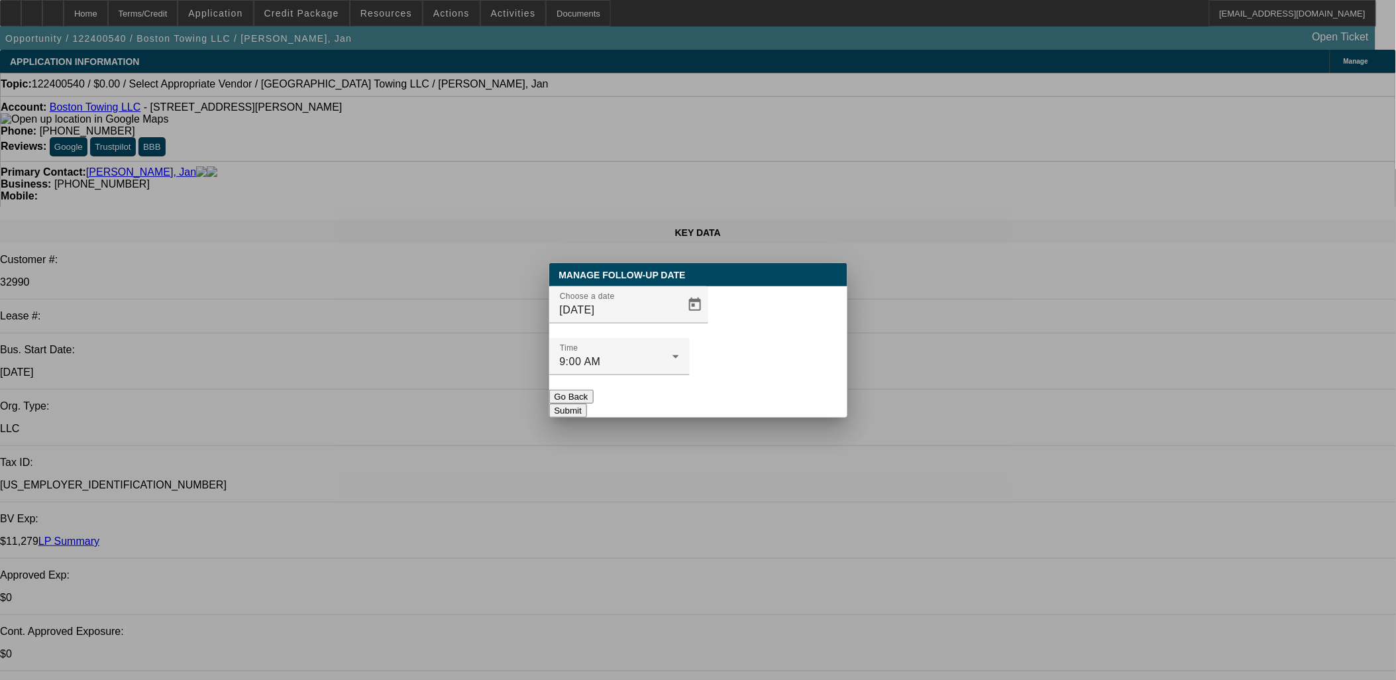
drag, startPoint x: 786, startPoint y: 354, endPoint x: 780, endPoint y: 360, distance: 8.0
click at [690, 375] on div at bounding box center [619, 382] width 140 height 15
drag, startPoint x: 770, startPoint y: 378, endPoint x: 611, endPoint y: 166, distance: 265.9
click at [587, 403] on button "Submit" at bounding box center [568, 410] width 38 height 14
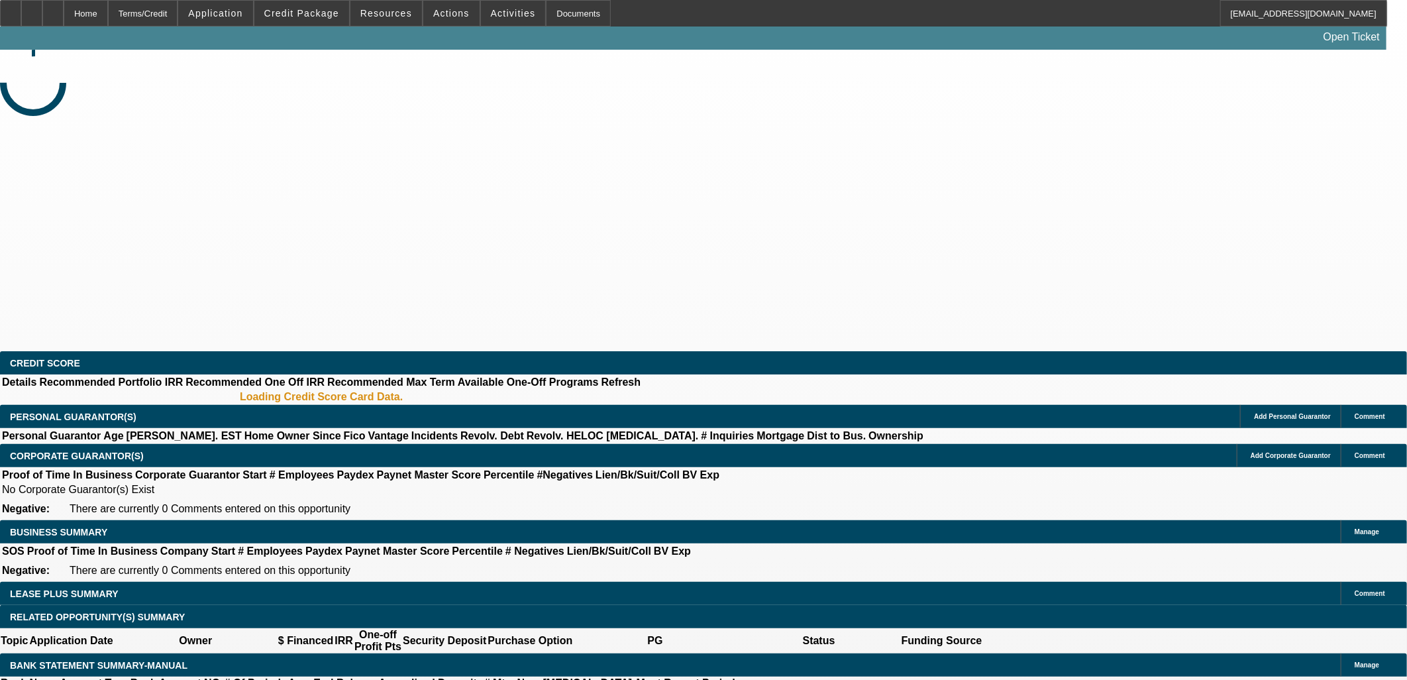
select select "0"
select select "2"
select select "0.1"
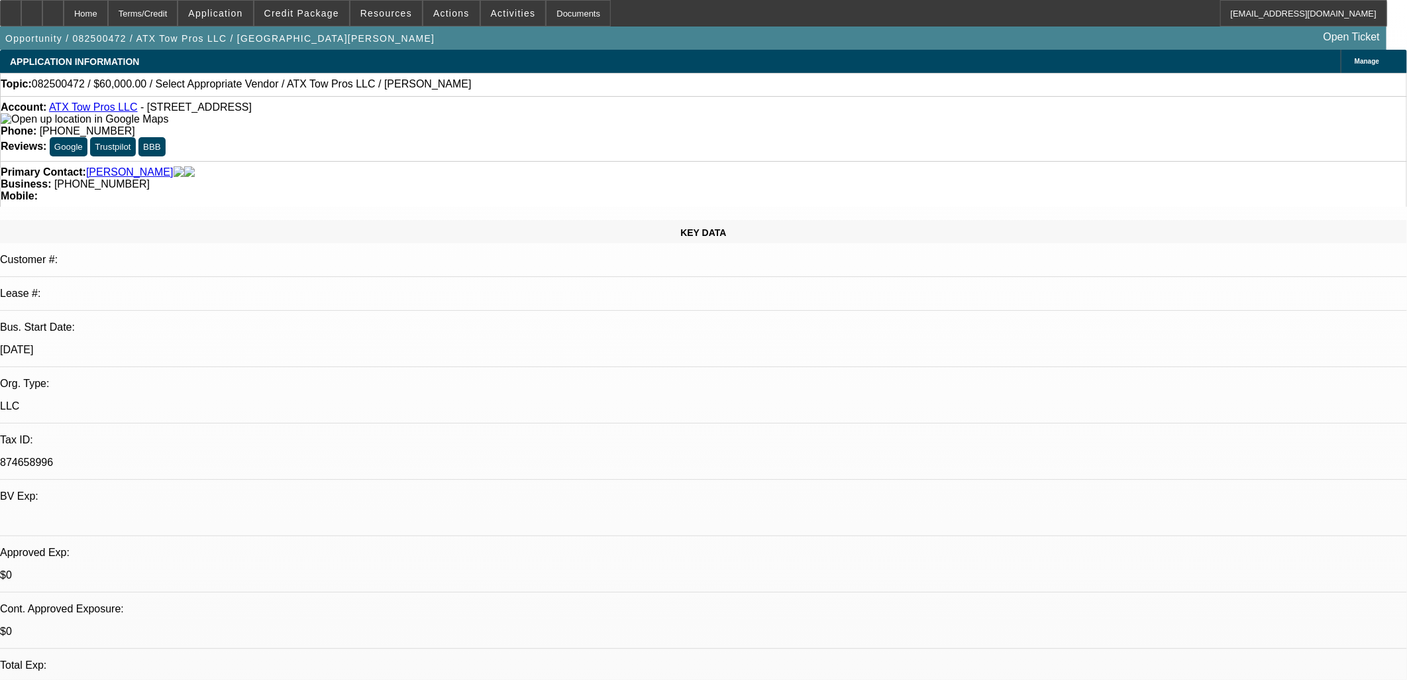
select select "1"
select select "2"
select select "4"
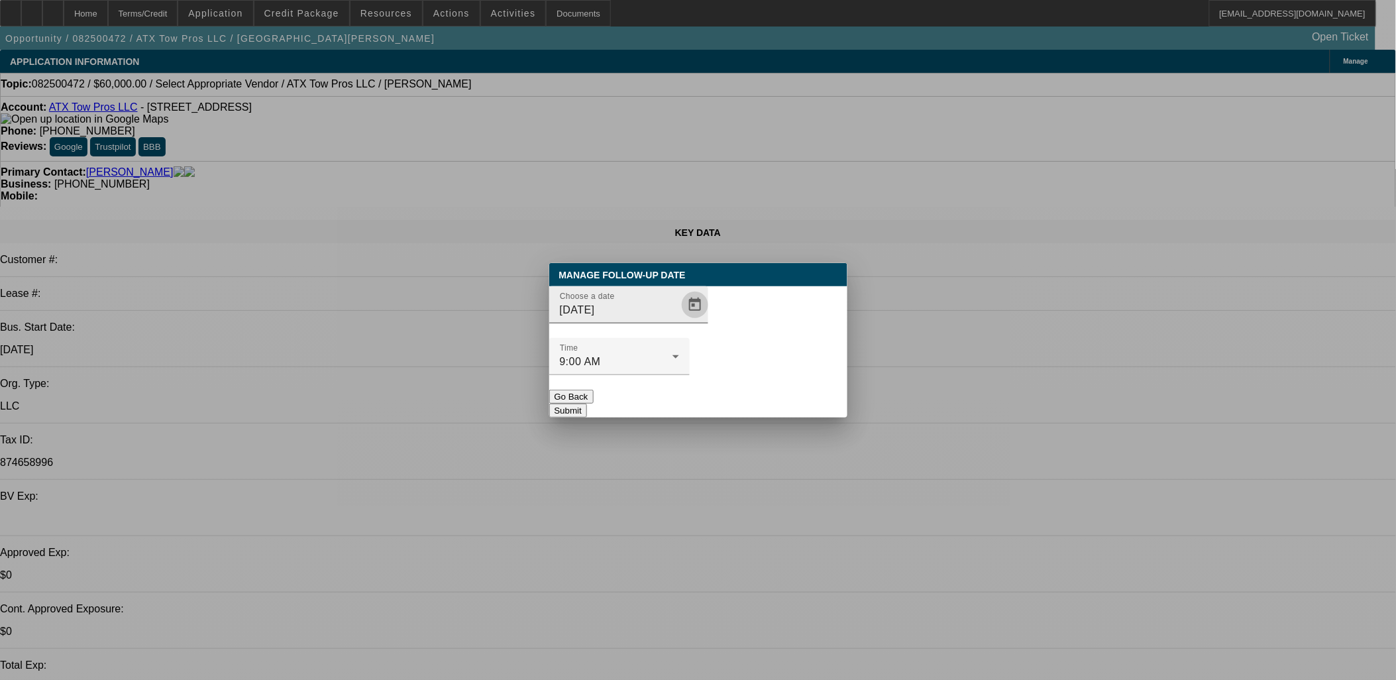
click at [679, 321] on span "Open calendar" at bounding box center [695, 305] width 32 height 32
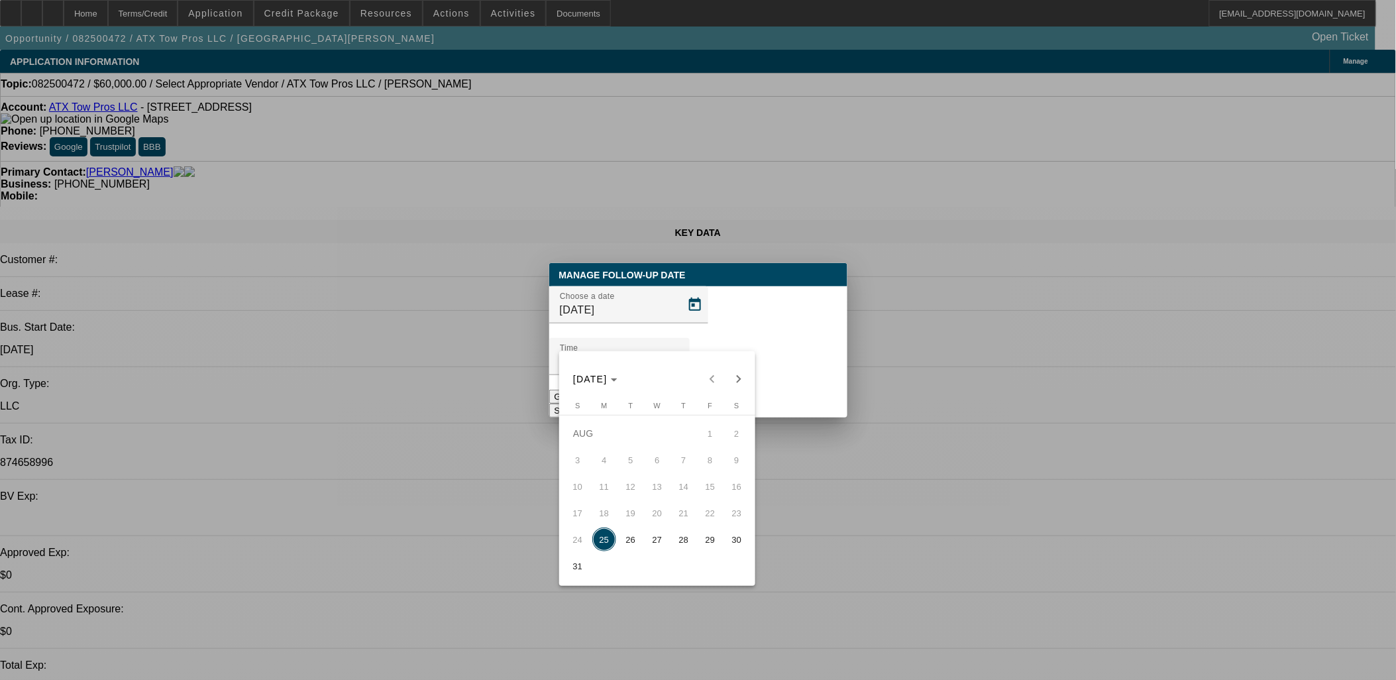
click at [645, 550] on tr "24 25 26 27 28 29 30" at bounding box center [656, 539] width 185 height 26
drag, startPoint x: 655, startPoint y: 537, endPoint x: 660, endPoint y: 526, distance: 12.4
click at [656, 537] on span "27" at bounding box center [657, 539] width 24 height 24
type input "8/27/2025"
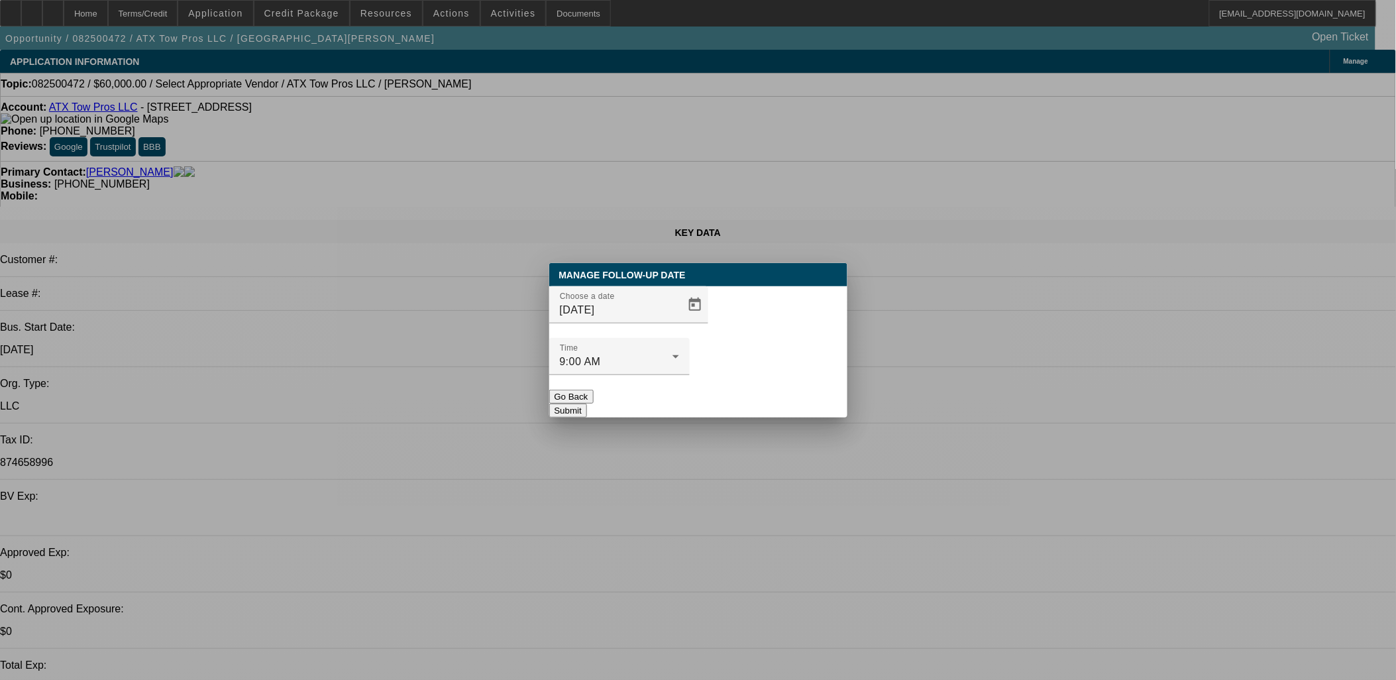
click at [587, 403] on button "Submit" at bounding box center [568, 410] width 38 height 14
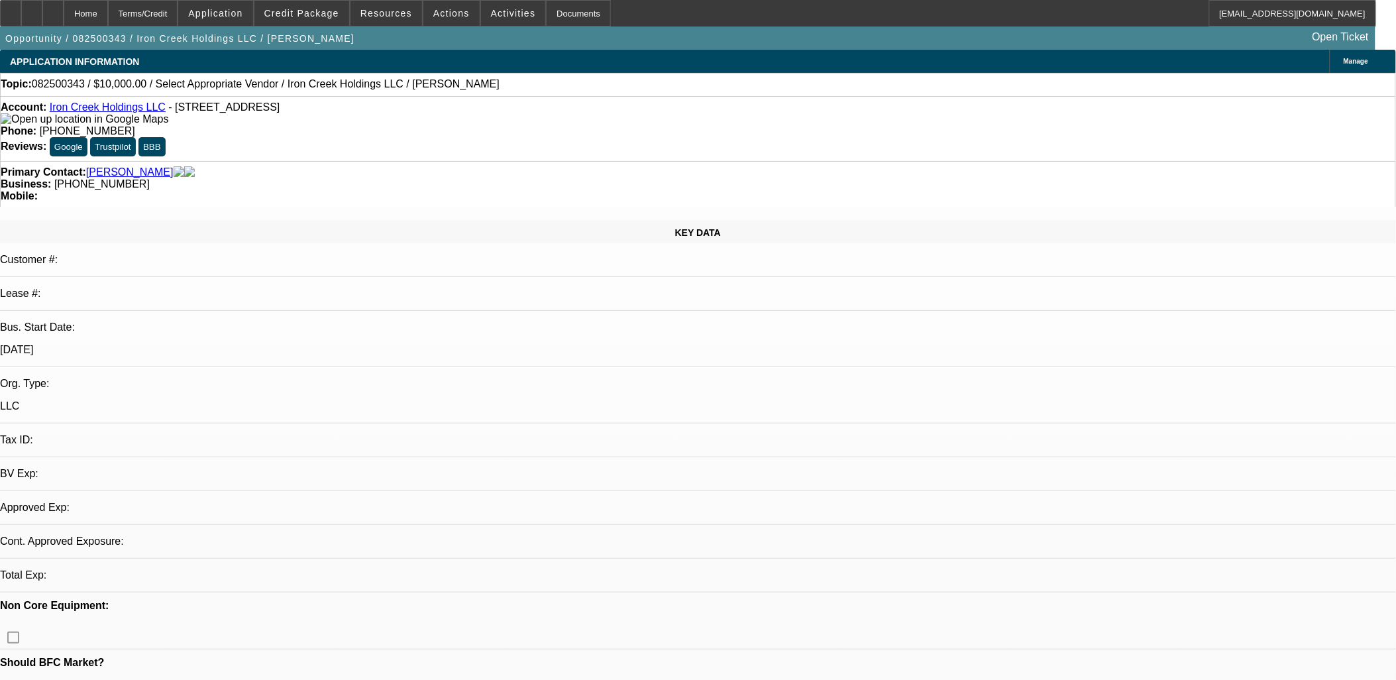
select select "0"
select select "2"
select select "0.1"
select select "1"
select select "2"
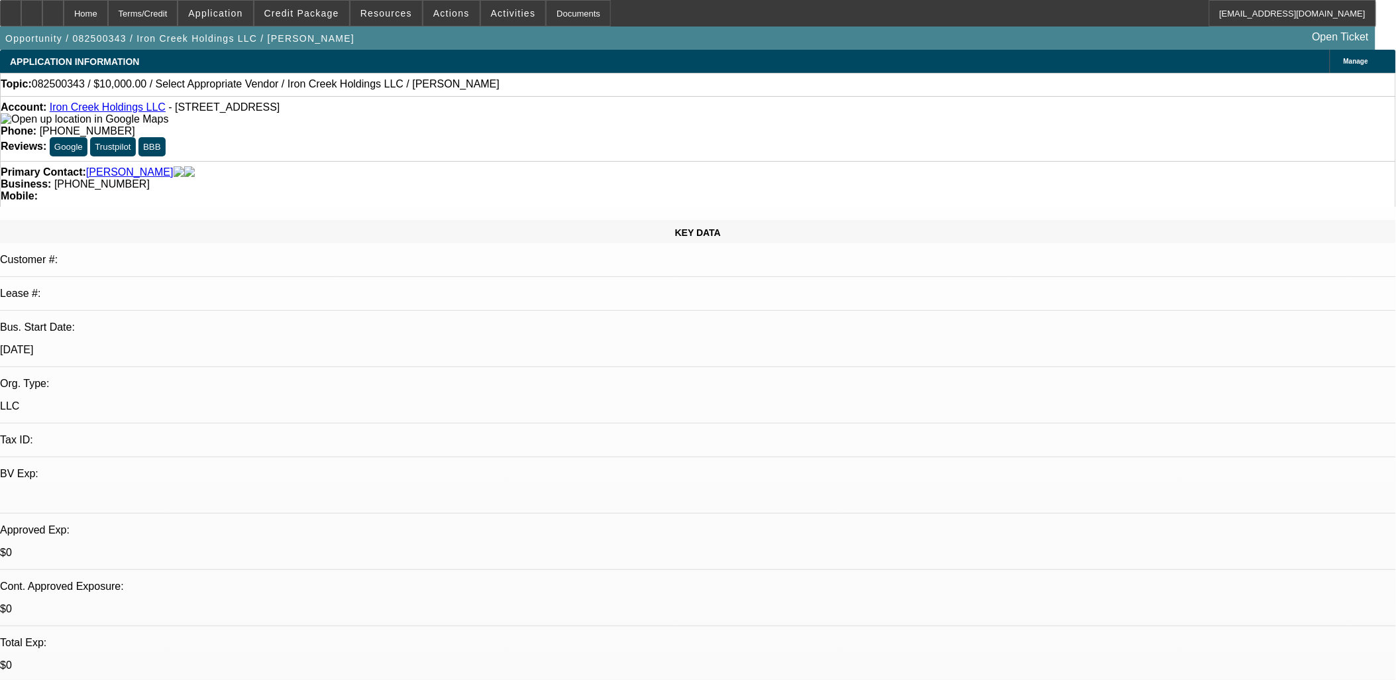
select select "4"
click at [203, 344] on div "[DATE]" at bounding box center [698, 350] width 1396 height 12
click at [135, 96] on div "Topic: 082500343 / $10,000.00 / Select Appropriate Vendor / Iron Creek Holdings…" at bounding box center [698, 84] width 1396 height 23
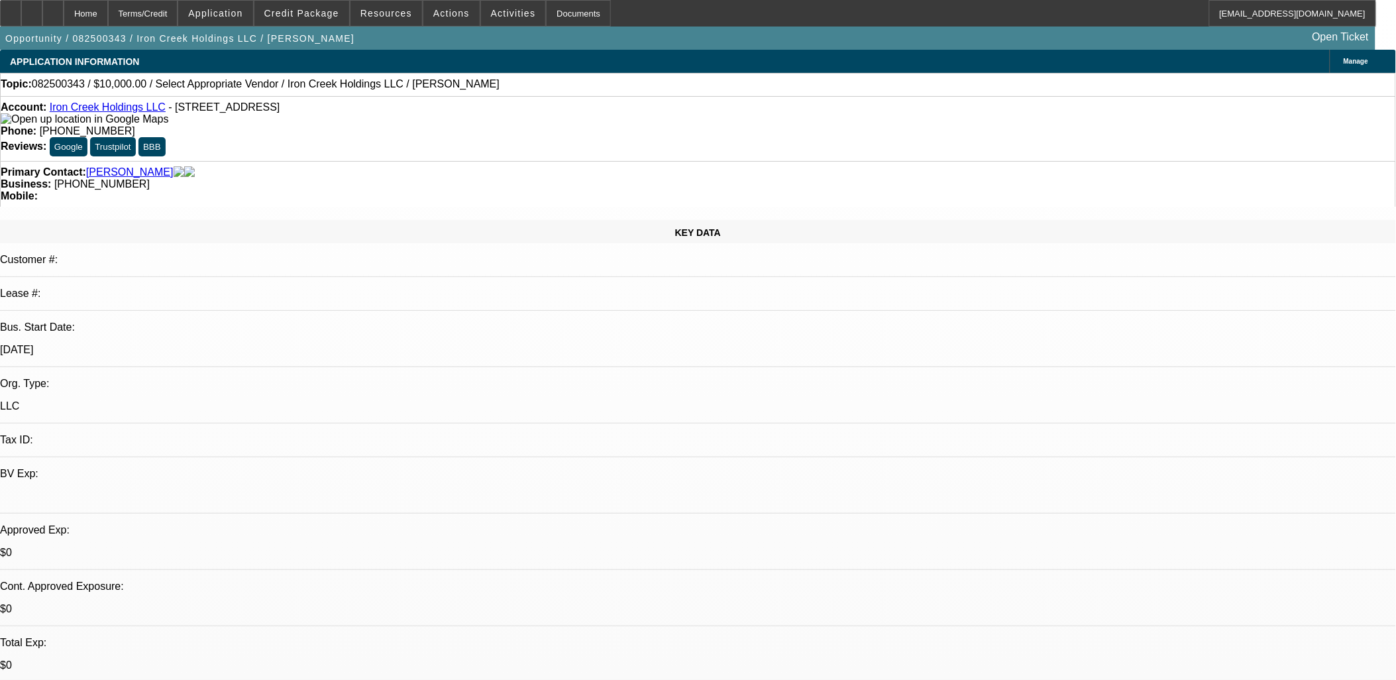
click at [136, 103] on div "Account: Iron Creek Holdings LLC - [STREET_ADDRESS] Phone: [PHONE_NUMBER] Revie…" at bounding box center [698, 128] width 1396 height 65
click at [136, 108] on link "Iron Creek Holdings LLC" at bounding box center [108, 106] width 116 height 11
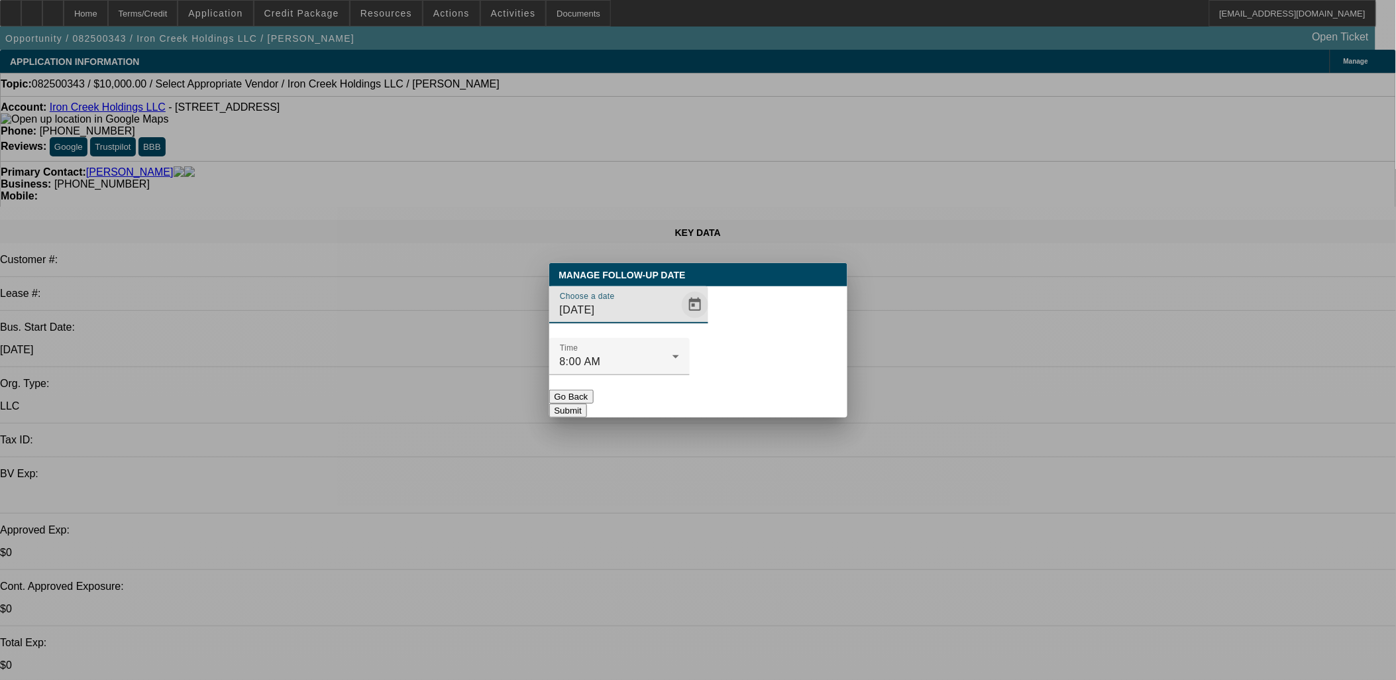
click at [679, 321] on span "Open calendar" at bounding box center [695, 305] width 32 height 32
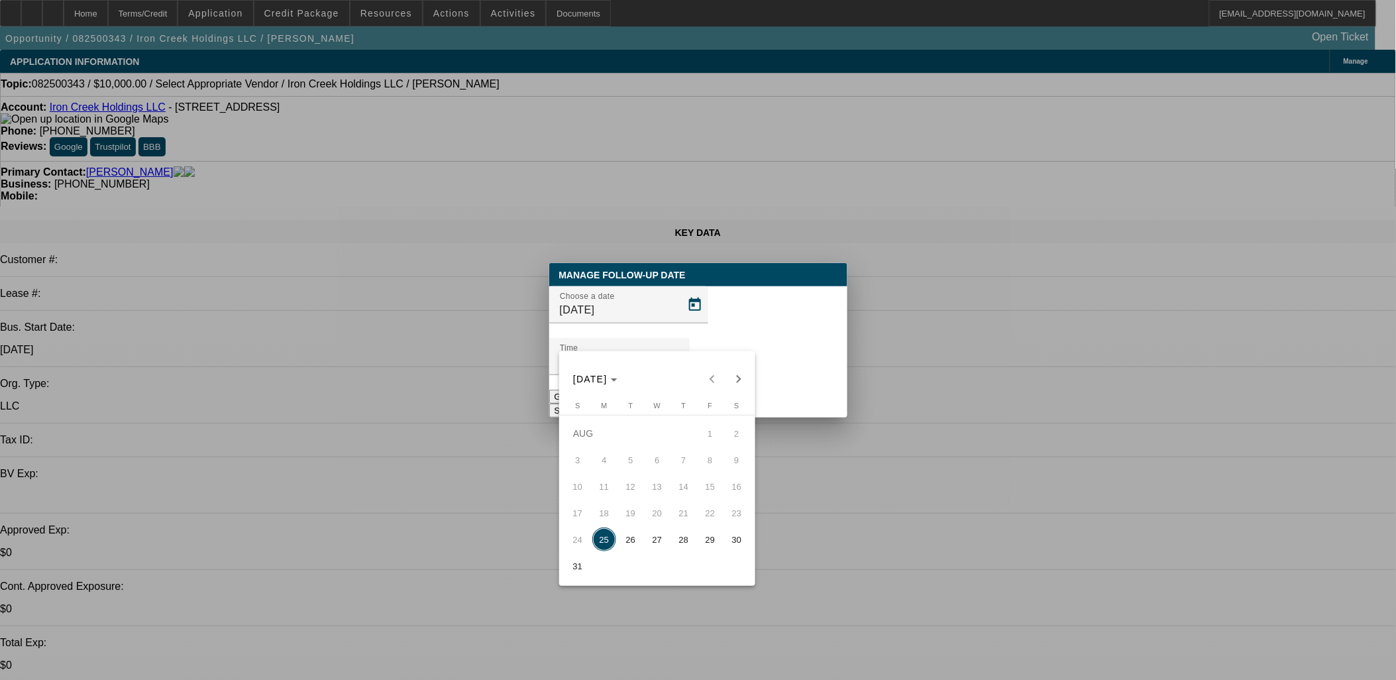
click at [723, 325] on div at bounding box center [698, 340] width 1396 height 680
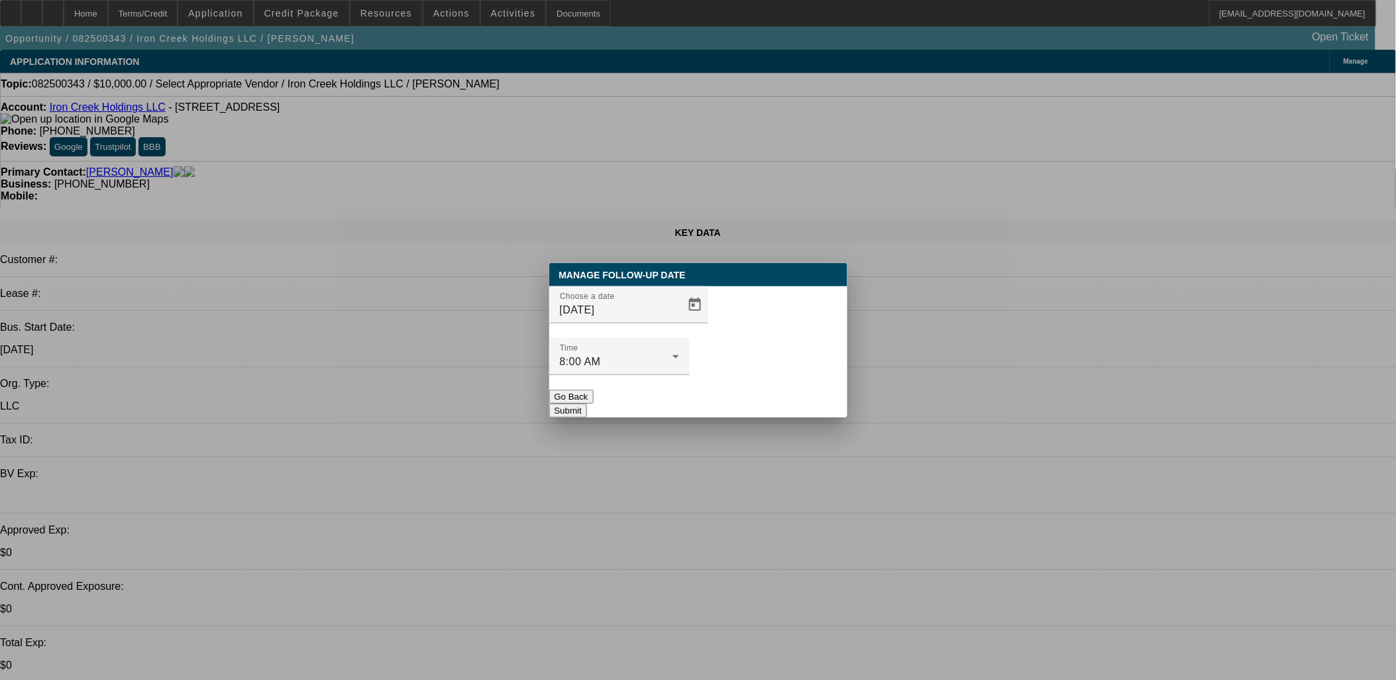
click at [594, 390] on button "Go Back" at bounding box center [571, 397] width 44 height 14
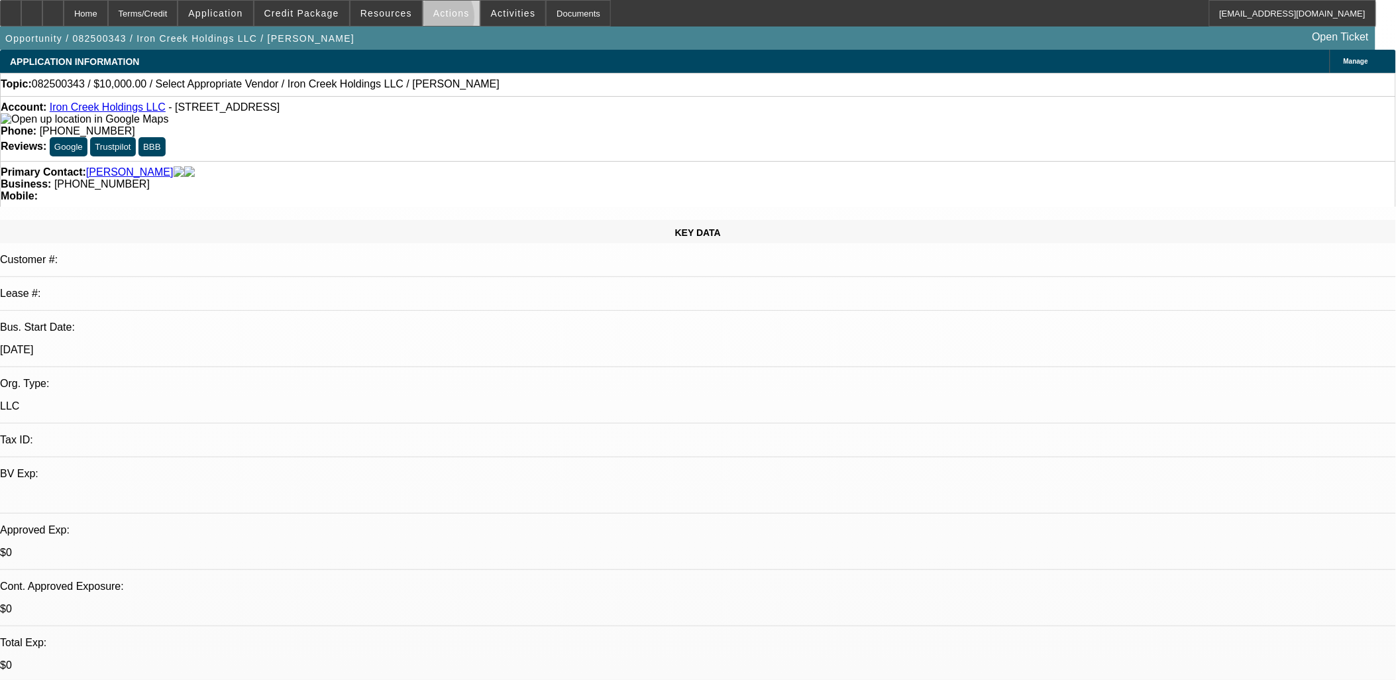
click at [429, 20] on span at bounding box center [451, 13] width 56 height 32
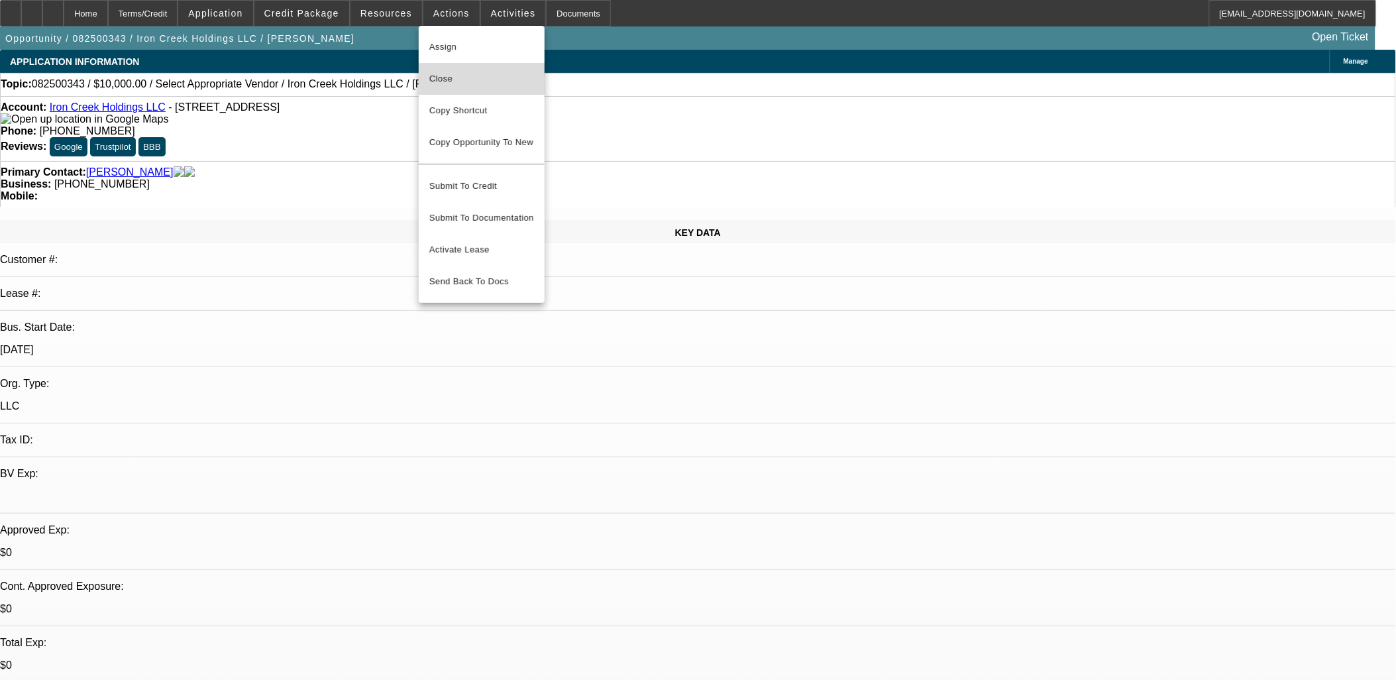
click at [489, 81] on span "Close" at bounding box center [481, 79] width 105 height 16
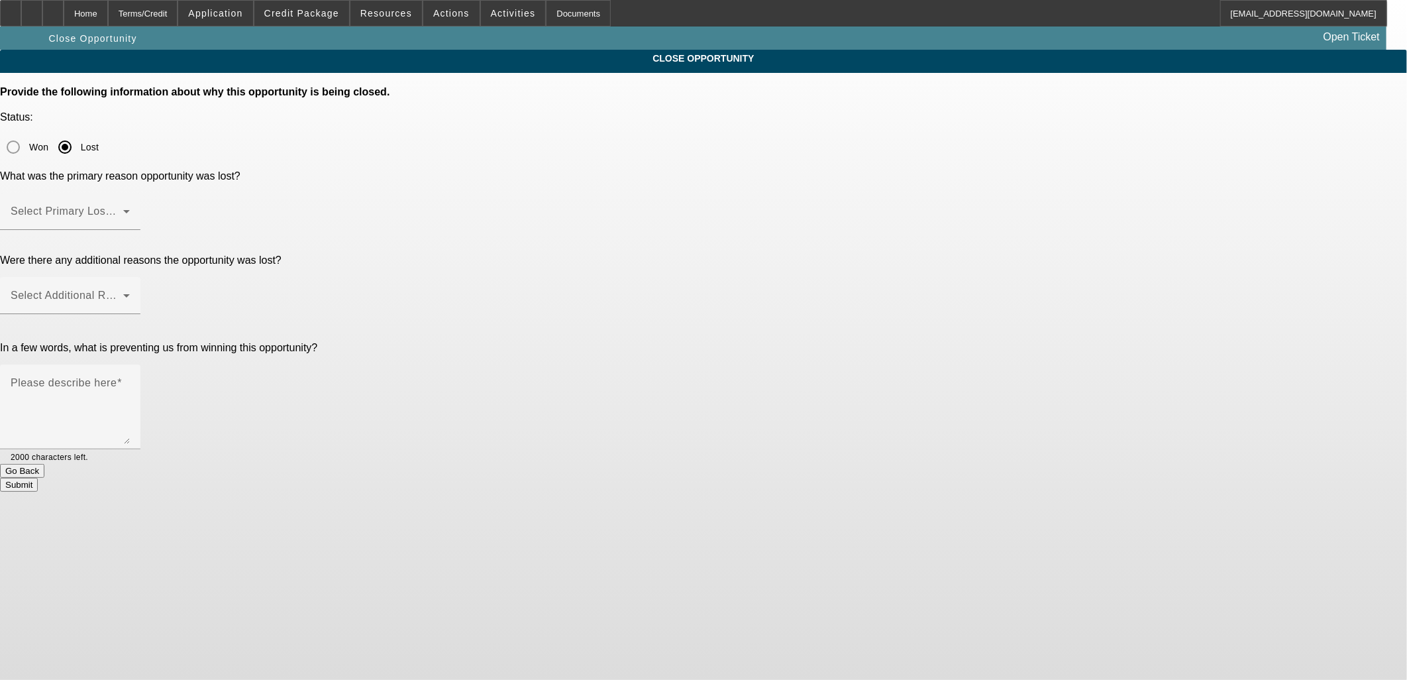
click at [150, 205] on mat-label "Select Primary Lost Reason" at bounding box center [81, 210] width 140 height 11
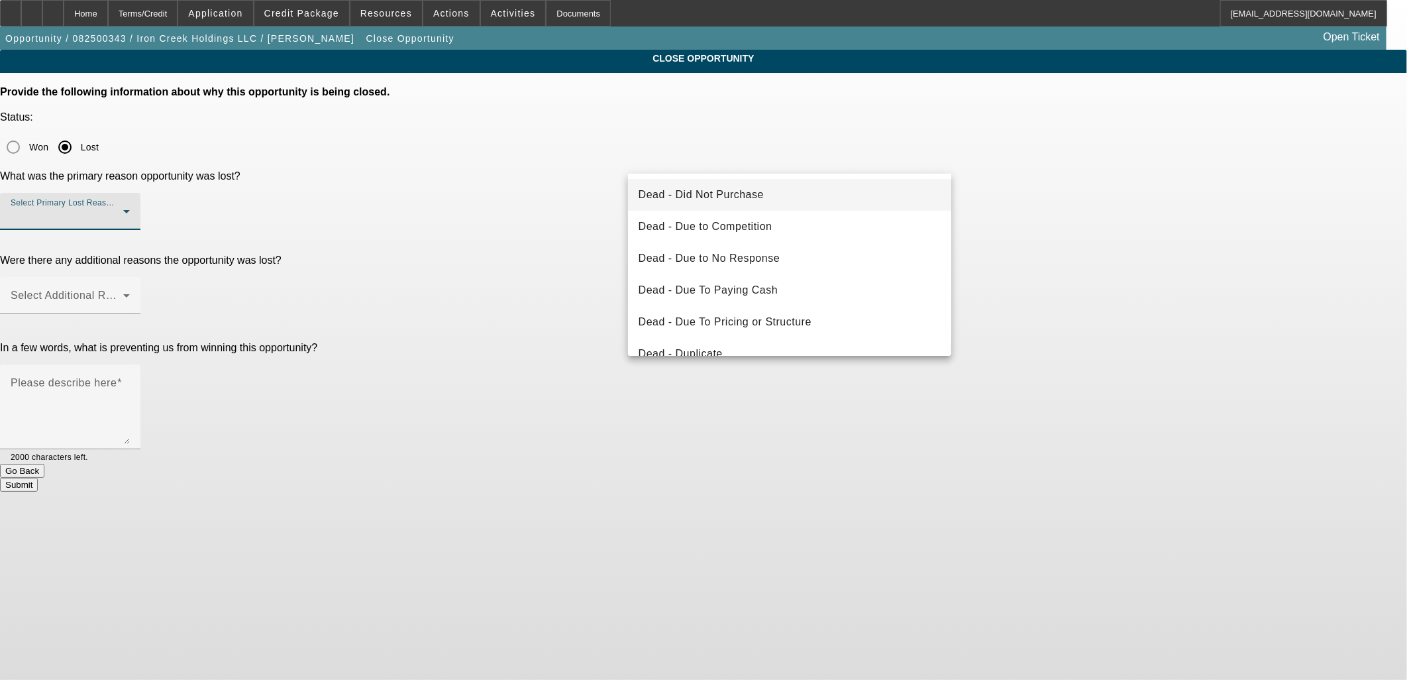
click at [724, 193] on span "Dead - Did Not Purchase" at bounding box center [701, 195] width 125 height 16
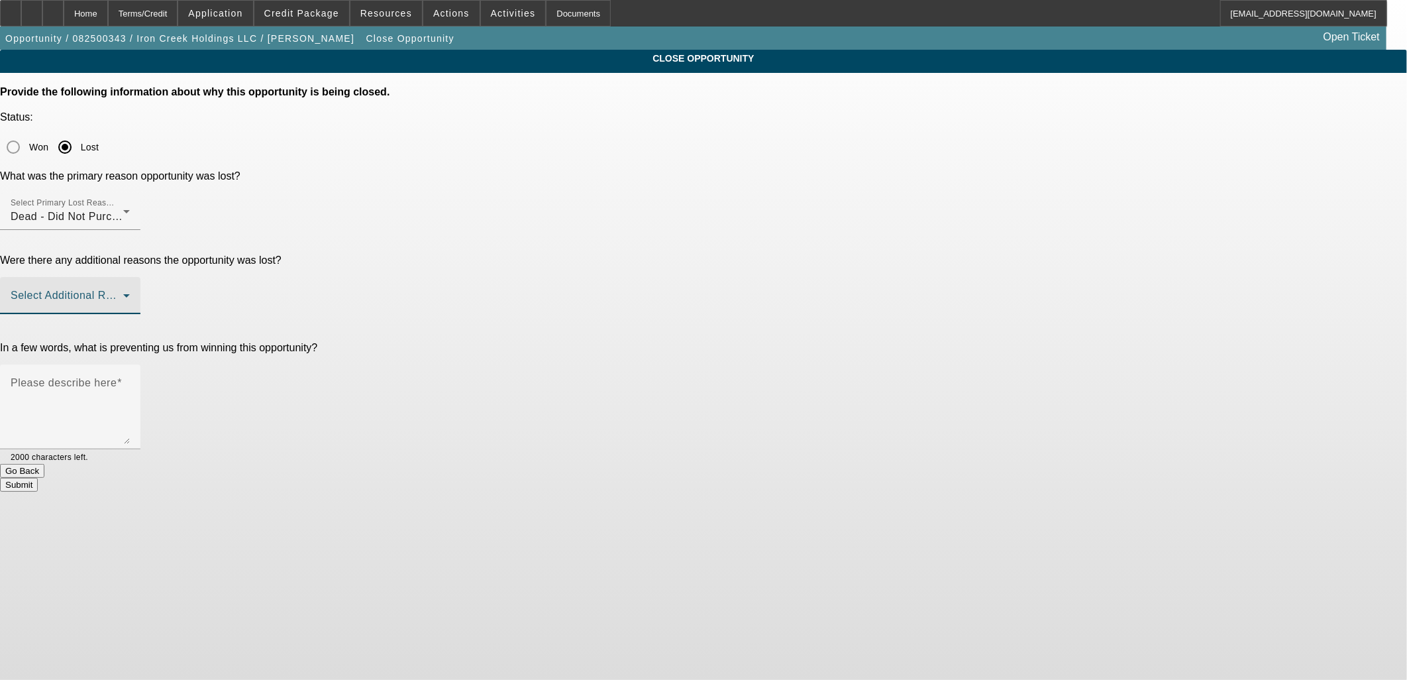
click at [123, 293] on span at bounding box center [67, 301] width 113 height 16
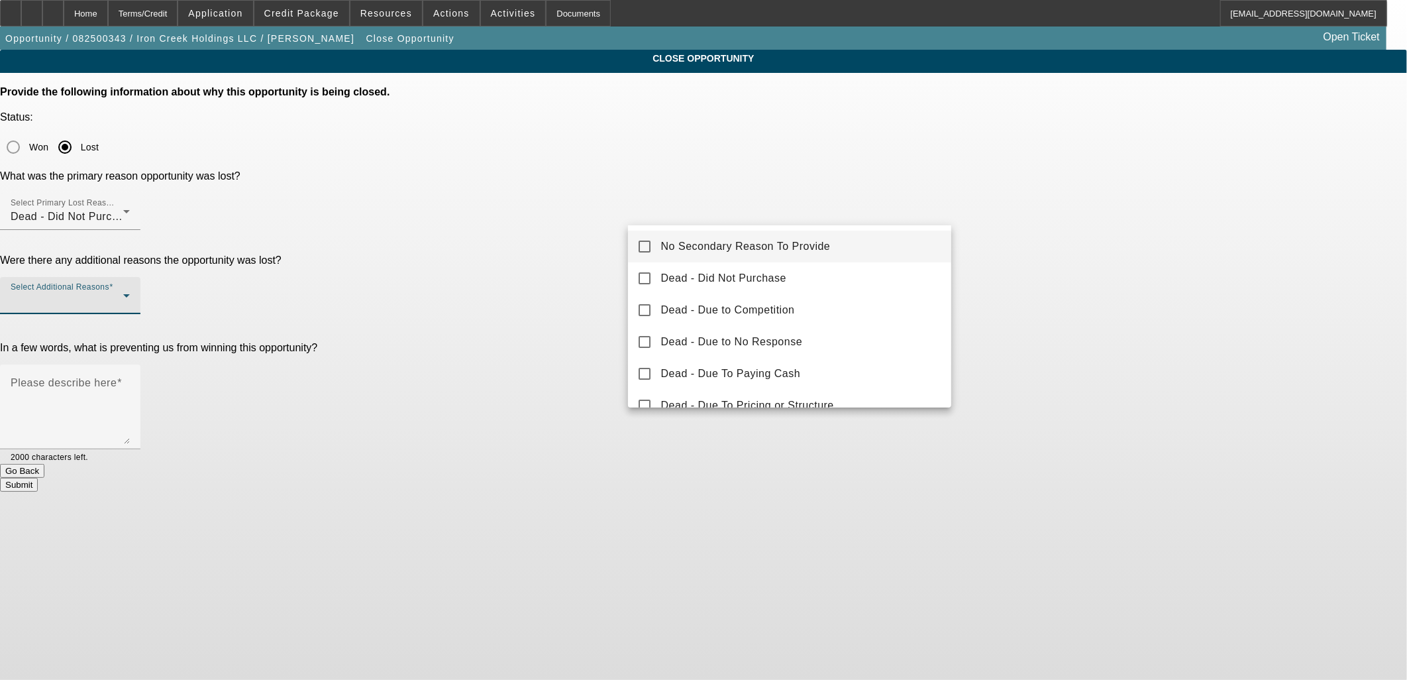
click at [743, 231] on mat-option "No Secondary Reason To Provide" at bounding box center [790, 247] width 324 height 32
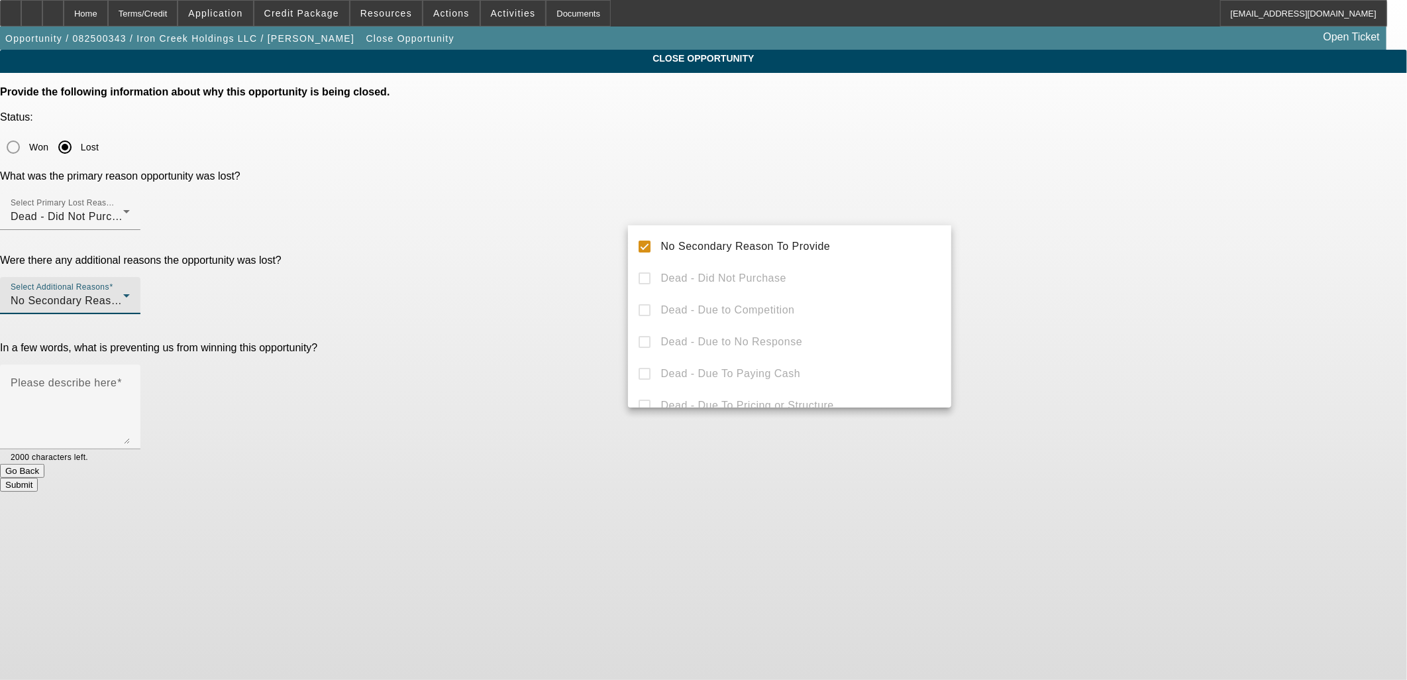
click at [1164, 231] on div at bounding box center [703, 340] width 1407 height 680
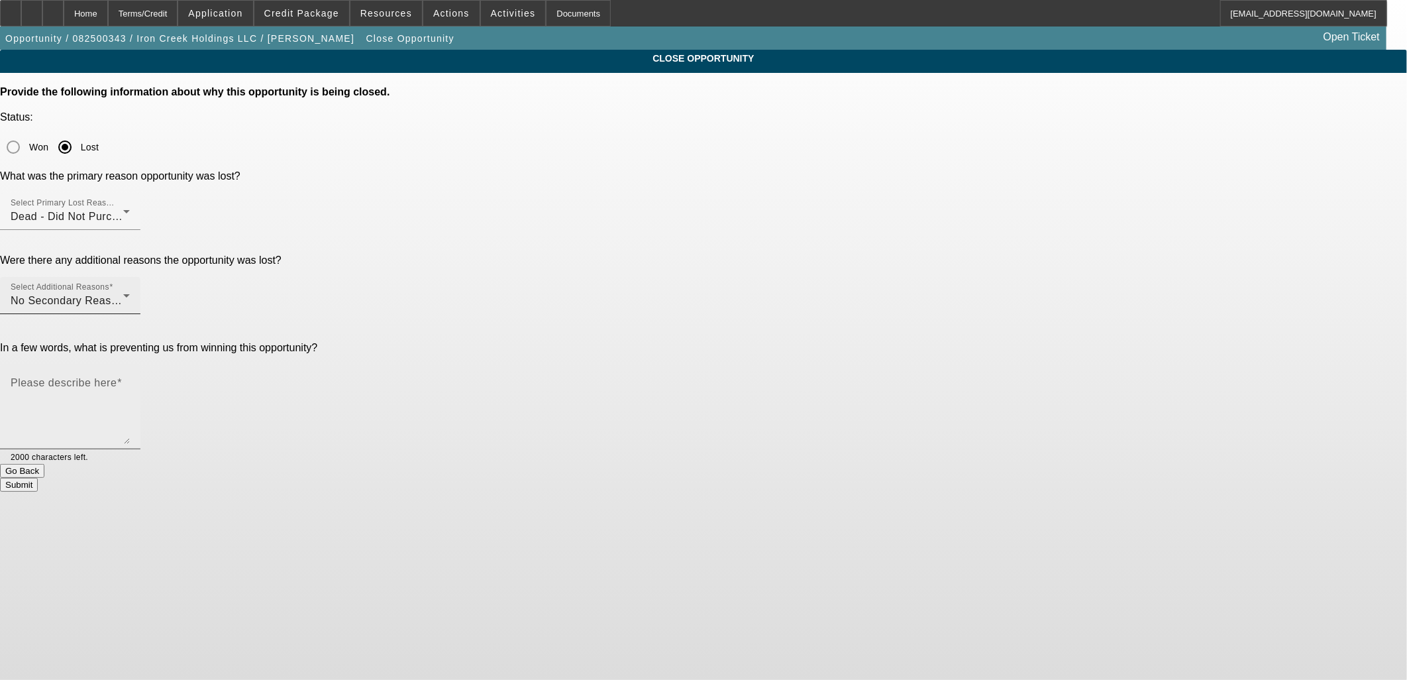
click at [130, 380] on textarea "Please describe here" at bounding box center [70, 412] width 119 height 64
type textarea "Holding off"
drag, startPoint x: 912, startPoint y: 362, endPoint x: 912, endPoint y: 371, distance: 8.6
click at [38, 478] on button "Submit" at bounding box center [19, 485] width 38 height 14
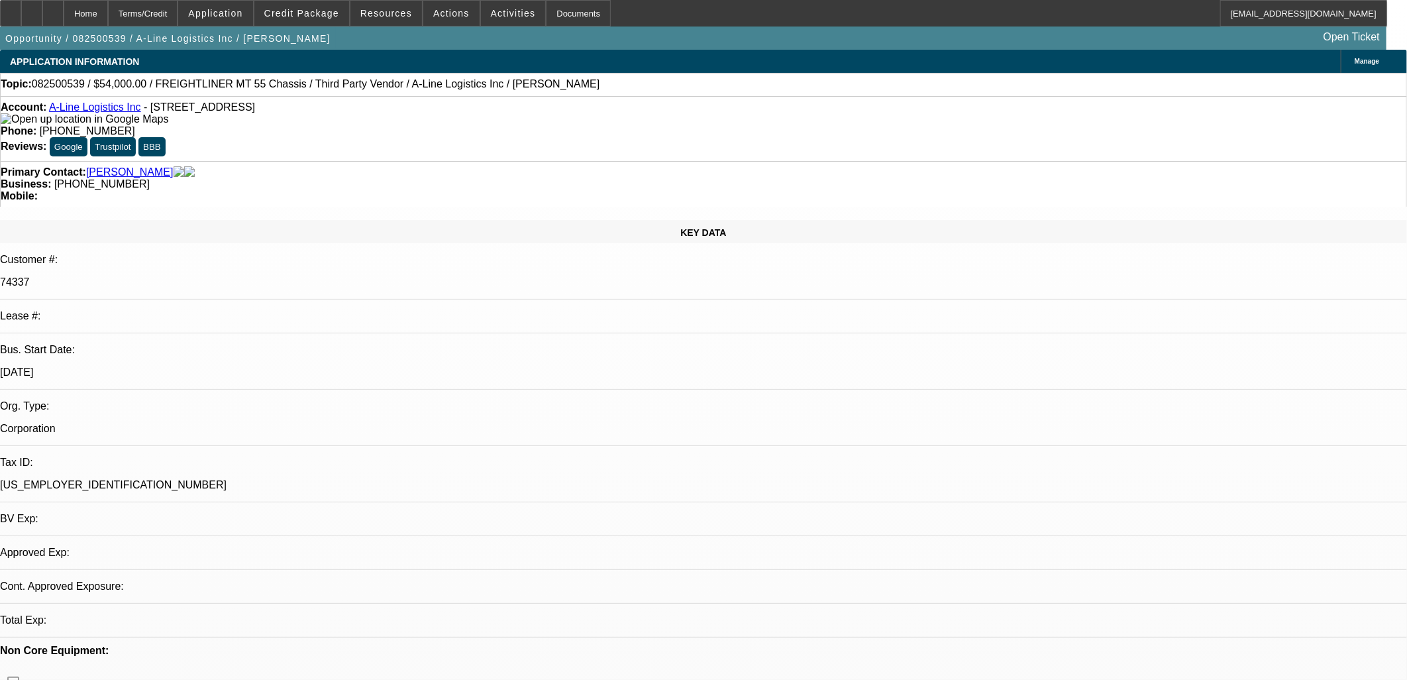
select select "0"
select select "0.1"
select select "1"
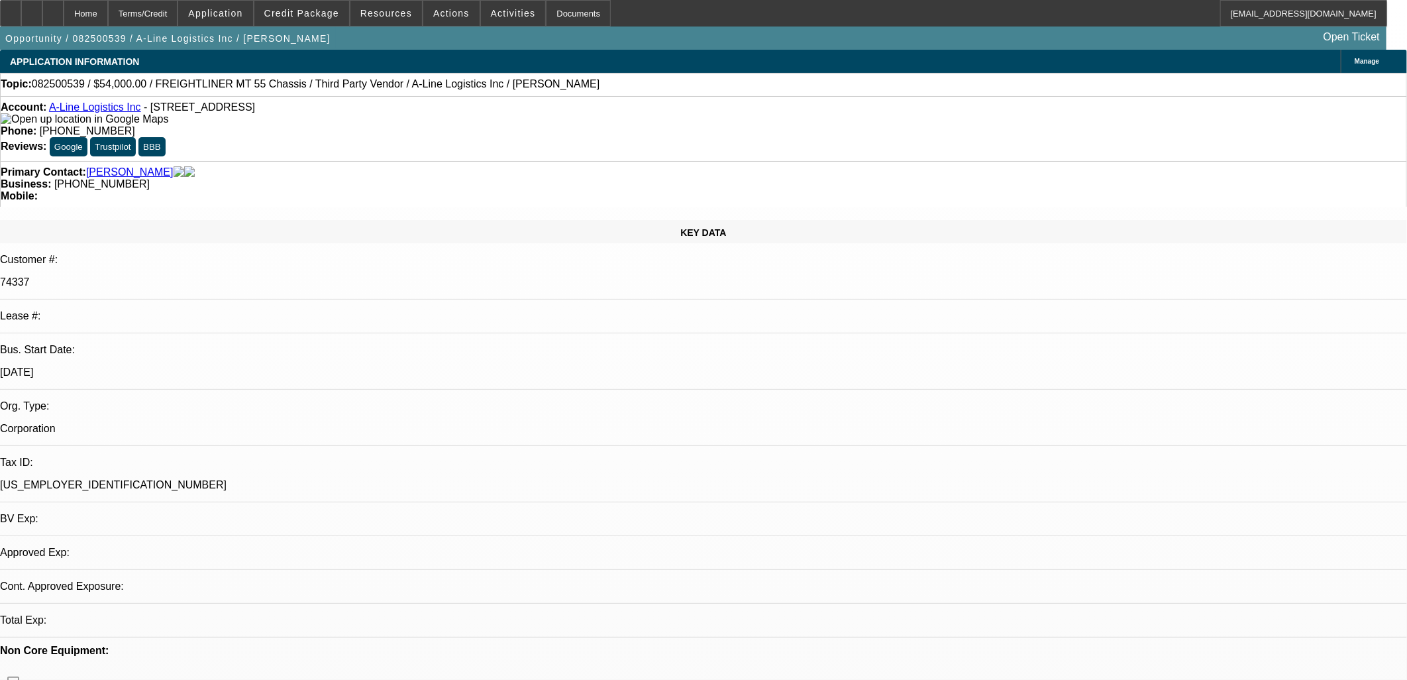
select select "4"
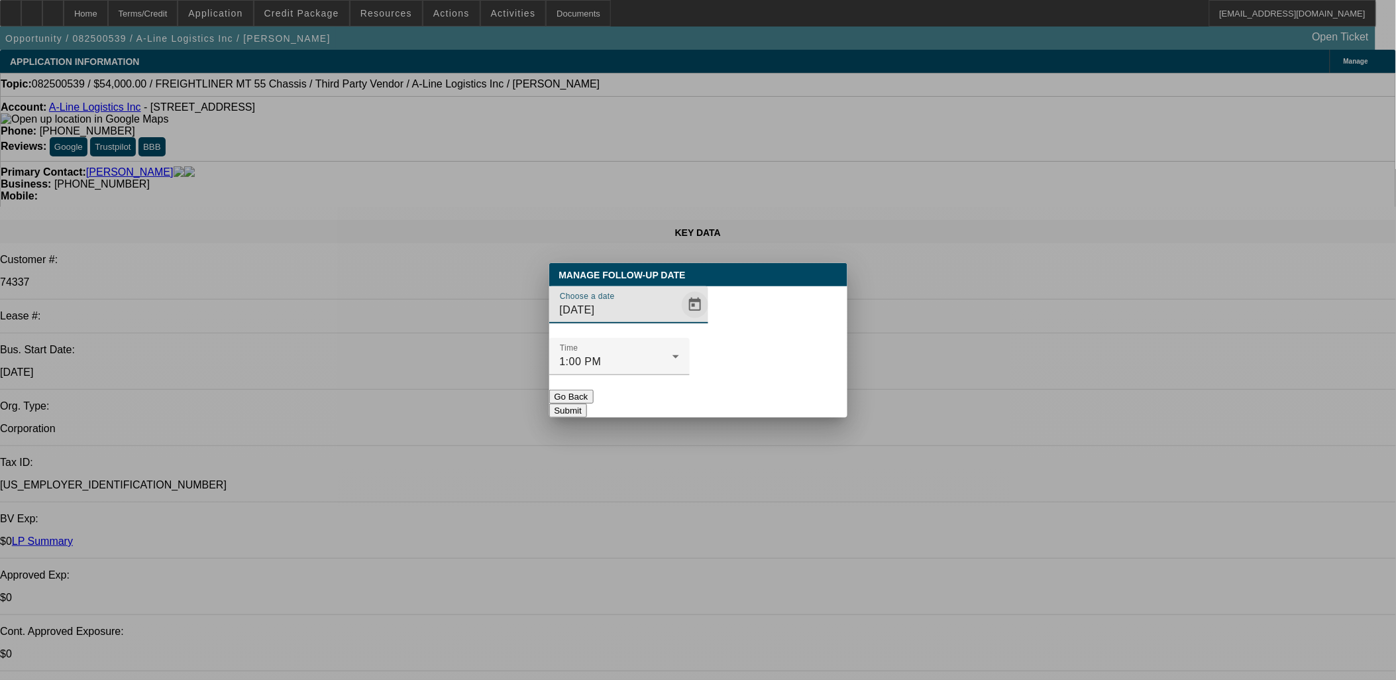
click at [679, 321] on span "Open calendar" at bounding box center [695, 305] width 32 height 32
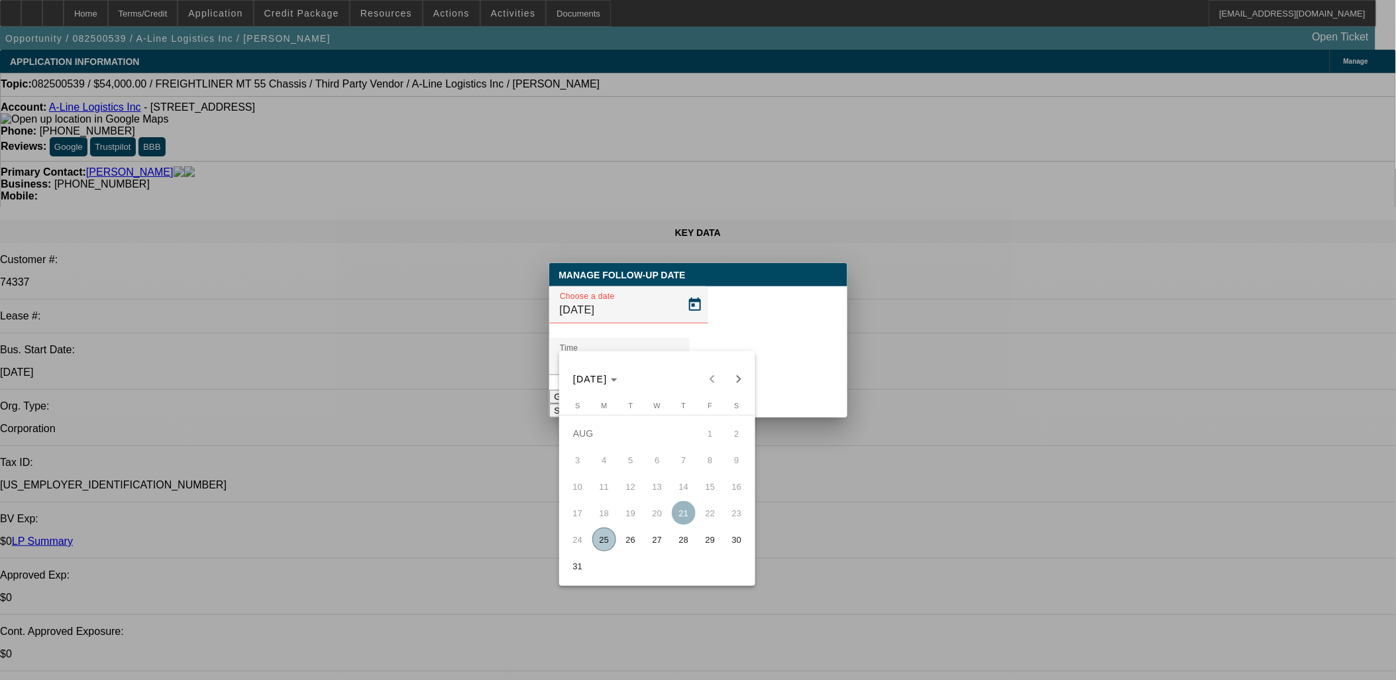
click at [643, 551] on button "26" at bounding box center [630, 539] width 26 height 26
type input "[DATE]"
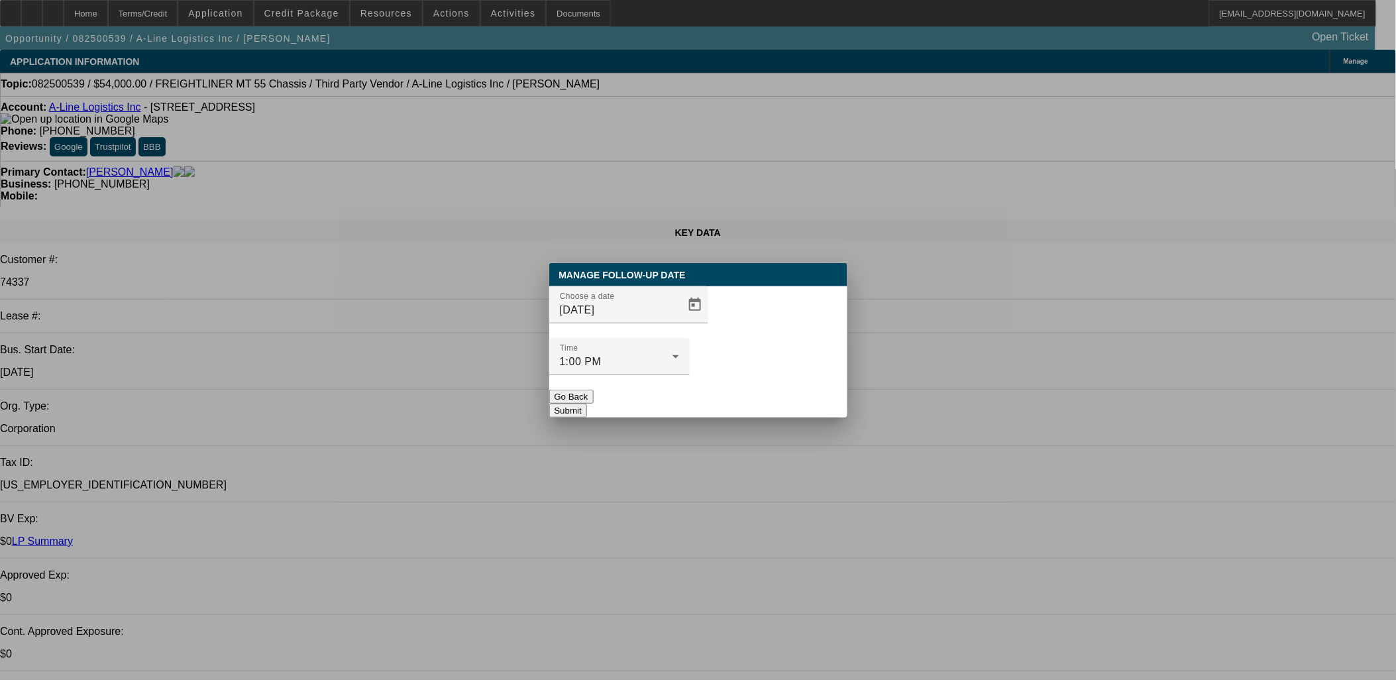
click at [587, 403] on button "Submit" at bounding box center [568, 410] width 38 height 14
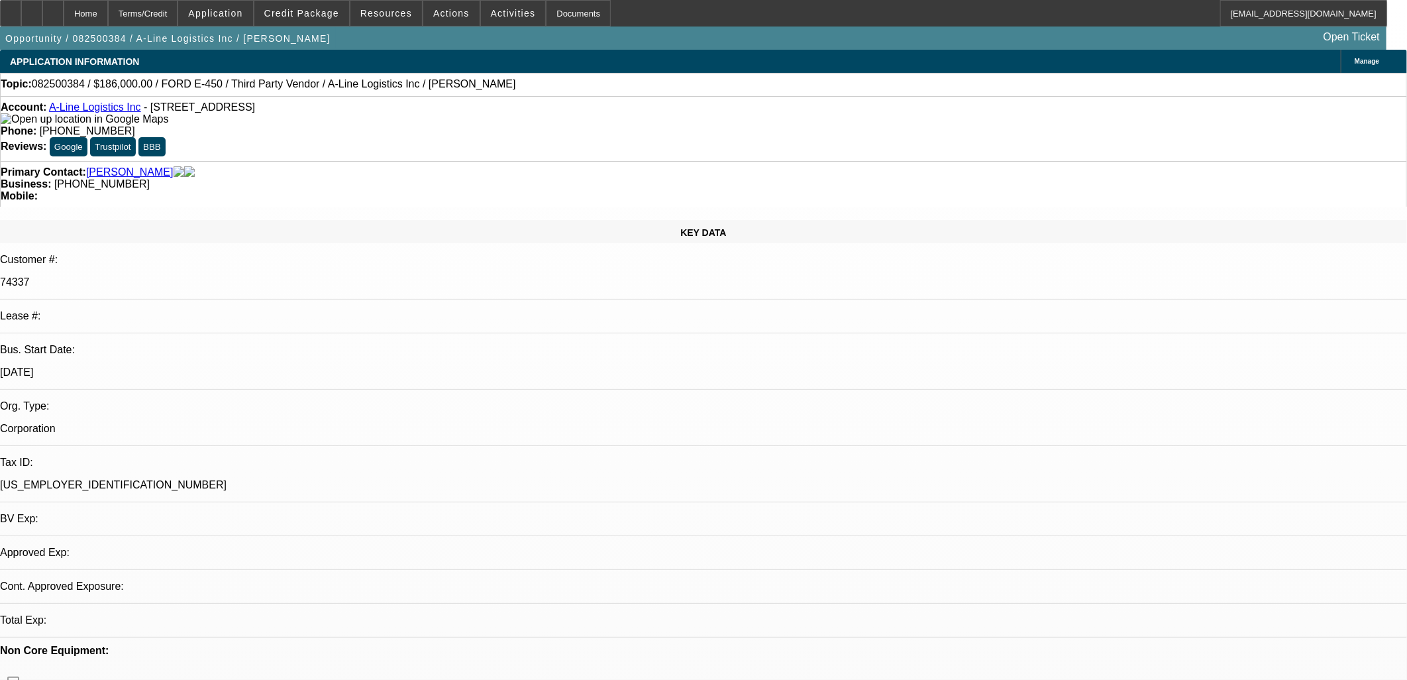
select select "0"
select select "0.1"
select select "4"
select select "0"
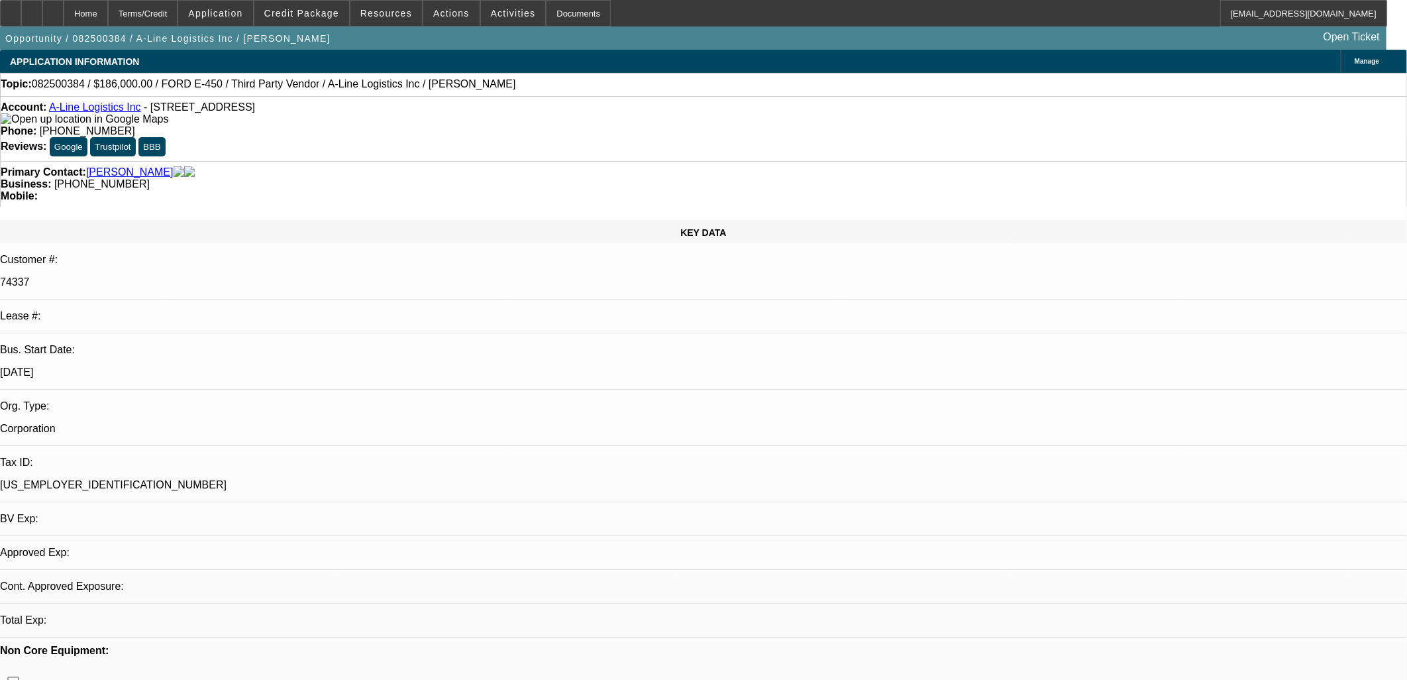
select select "0"
select select "0.1"
select select "4"
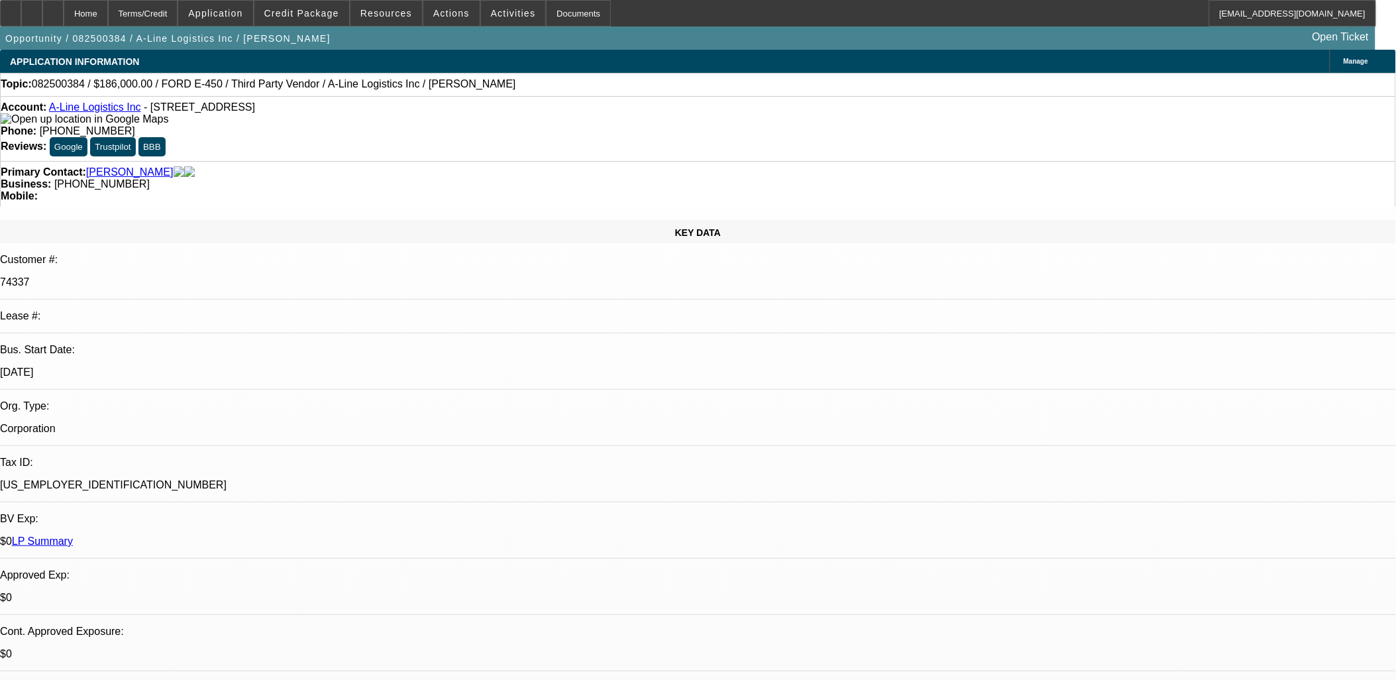
scroll to position [283, 0]
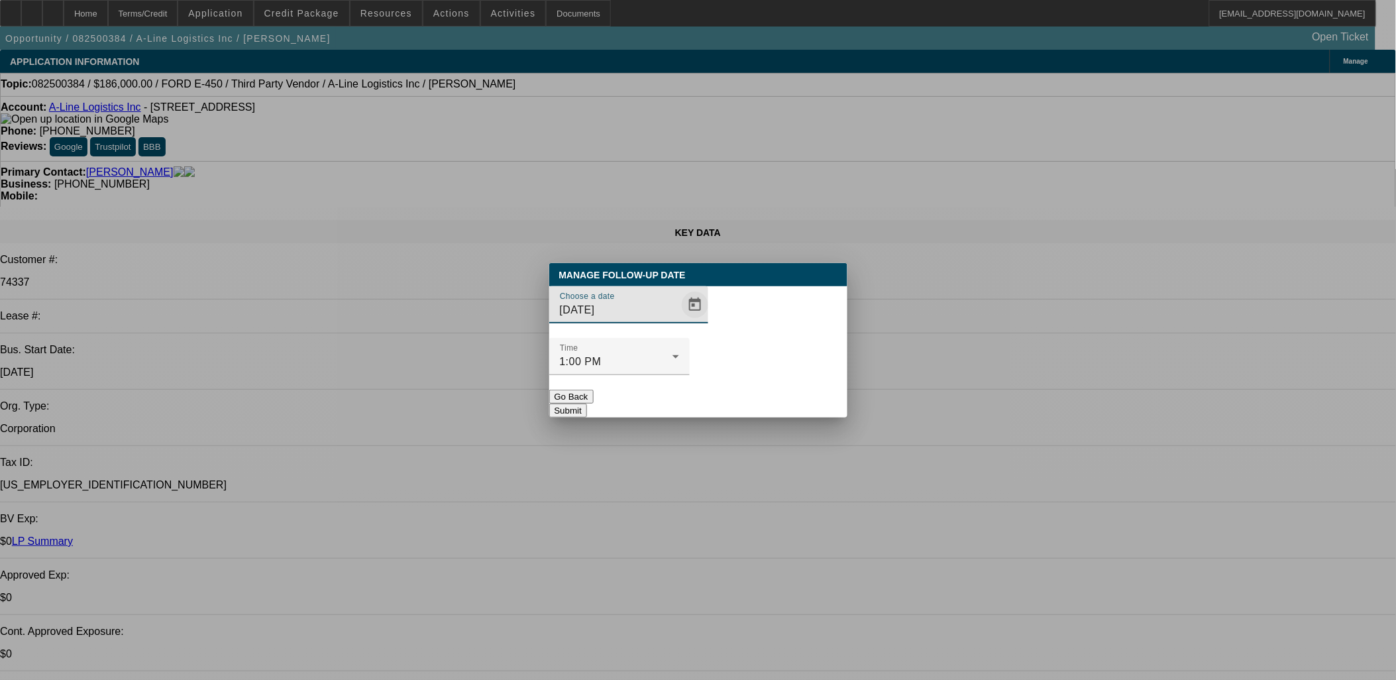
click at [679, 321] on span "Open calendar" at bounding box center [695, 305] width 32 height 32
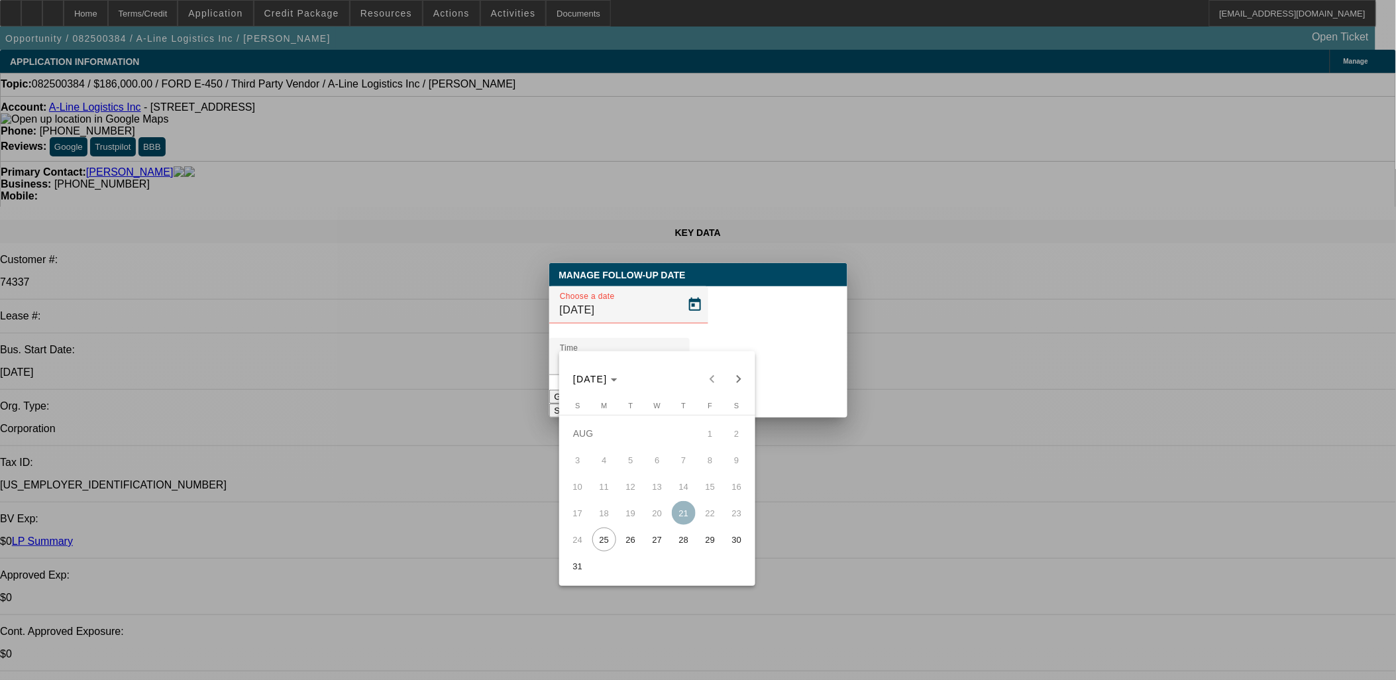
drag, startPoint x: 634, startPoint y: 559, endPoint x: 633, endPoint y: 547, distance: 12.7
click at [633, 551] on table "[DATE] S [DATE] M [DATE] T [DATE] W [DATE] T [DATE] F [DATE] S [DATE] 2 3 4 5 6…" at bounding box center [656, 490] width 185 height 178
click at [633, 547] on span "26" at bounding box center [631, 539] width 24 height 24
type input "[DATE]"
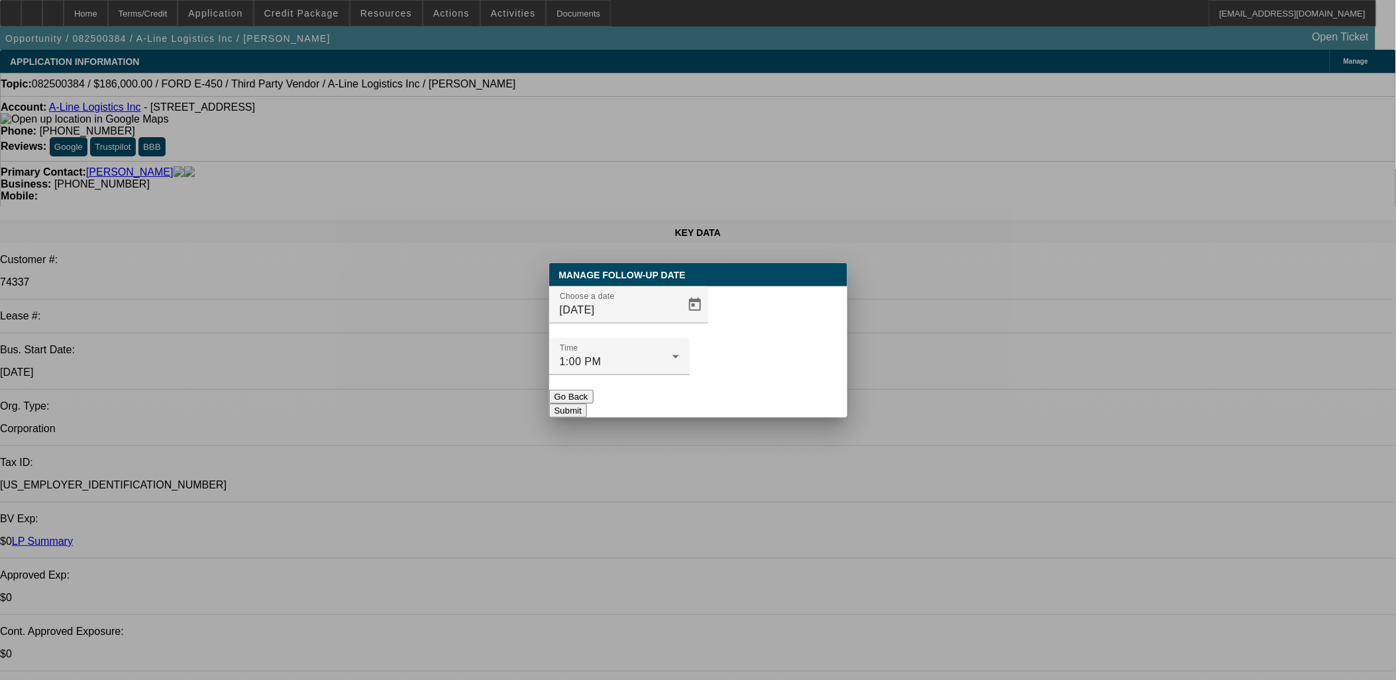
drag, startPoint x: 765, startPoint y: 346, endPoint x: 768, endPoint y: 362, distance: 16.4
click at [690, 359] on mat-form-field "Time 1:00 PM" at bounding box center [619, 364] width 140 height 52
click at [690, 375] on div at bounding box center [619, 382] width 140 height 15
drag, startPoint x: 765, startPoint y: 375, endPoint x: 657, endPoint y: 197, distance: 208.7
click at [587, 403] on button "Submit" at bounding box center [568, 410] width 38 height 14
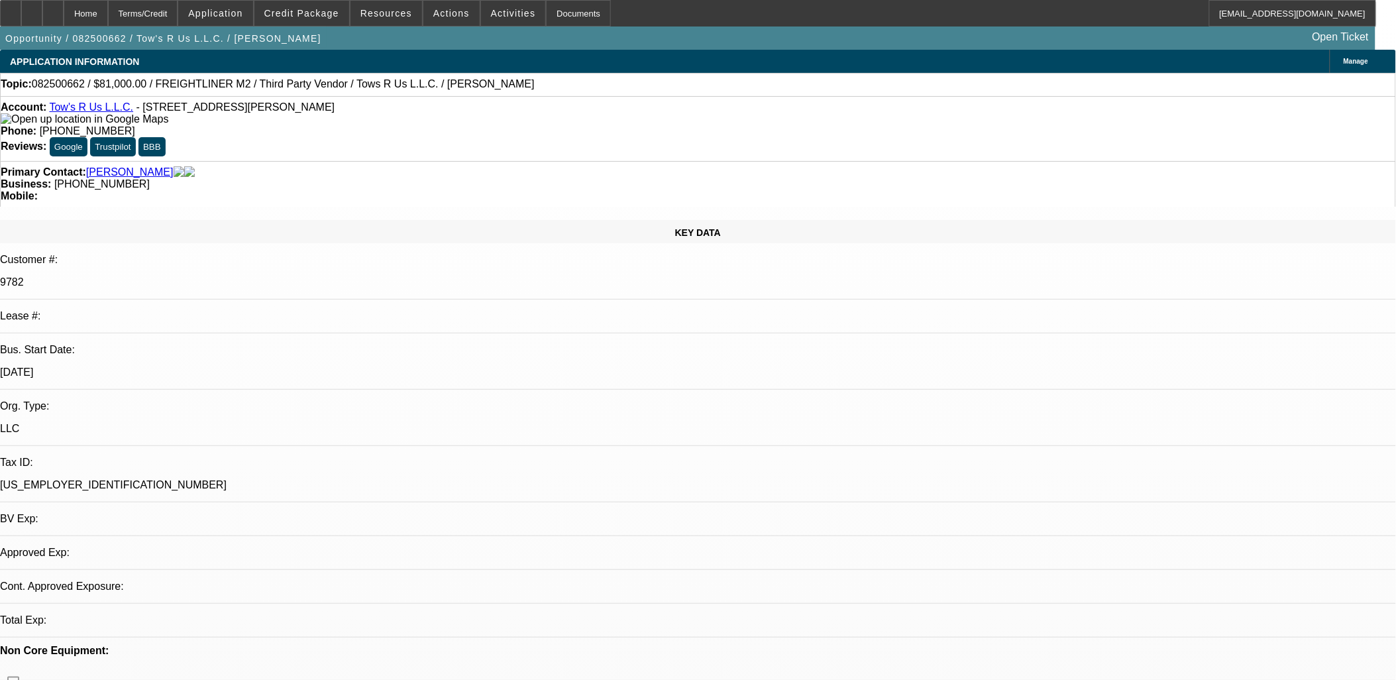
select select "0.1"
select select "2"
select select "0.1"
select select "0"
select select "2"
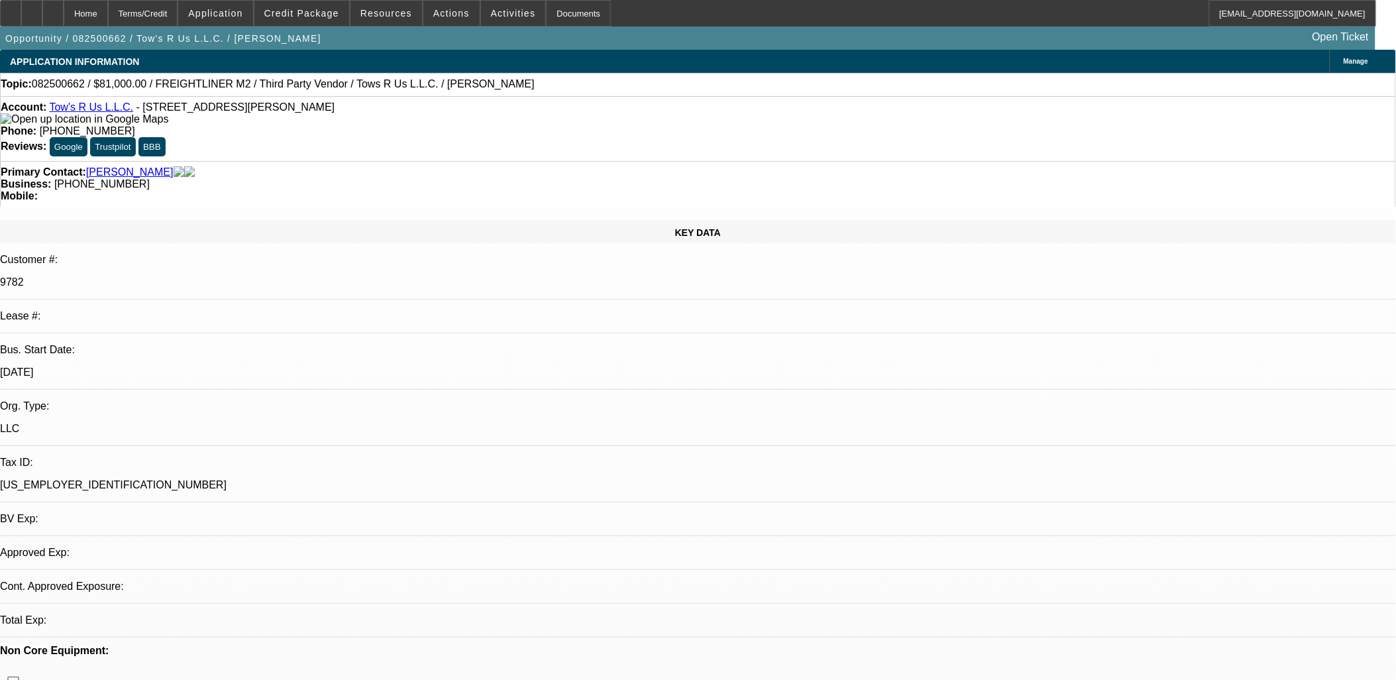
select select "0.1"
select select "1"
select select "2"
select select "4"
select select "1"
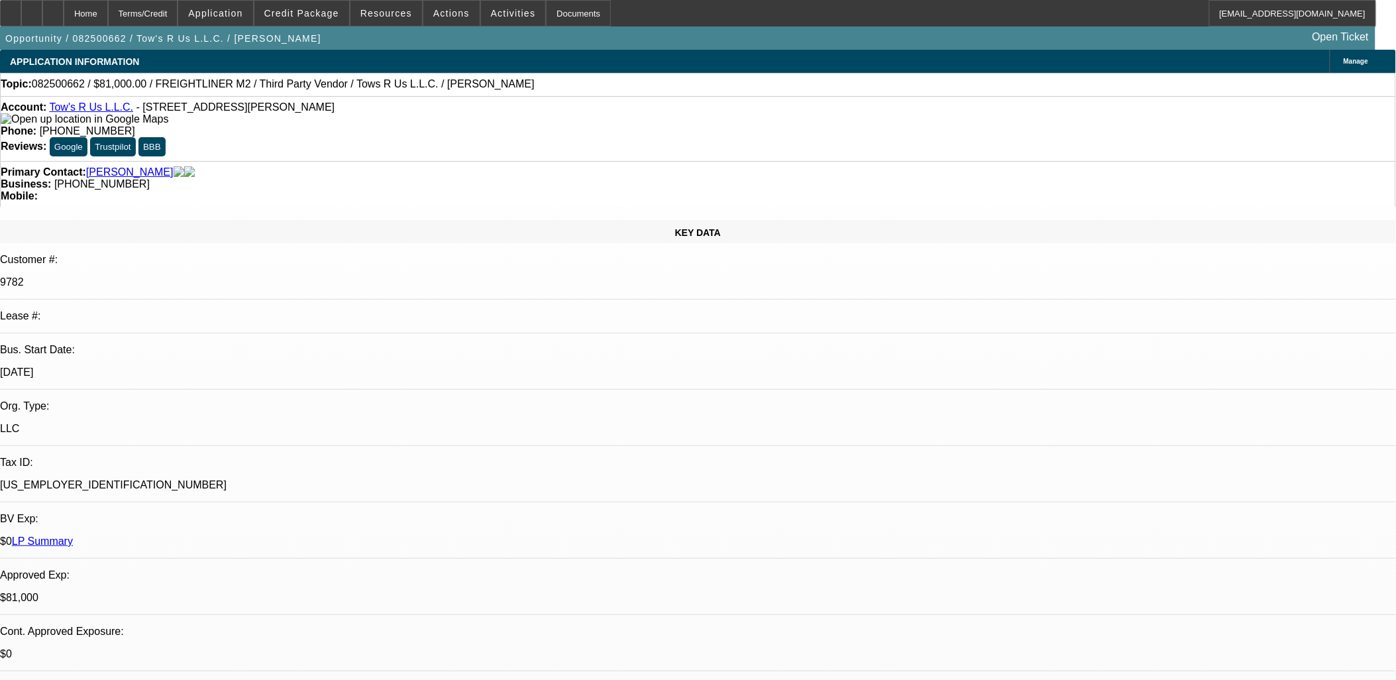
select select "2"
select select "4"
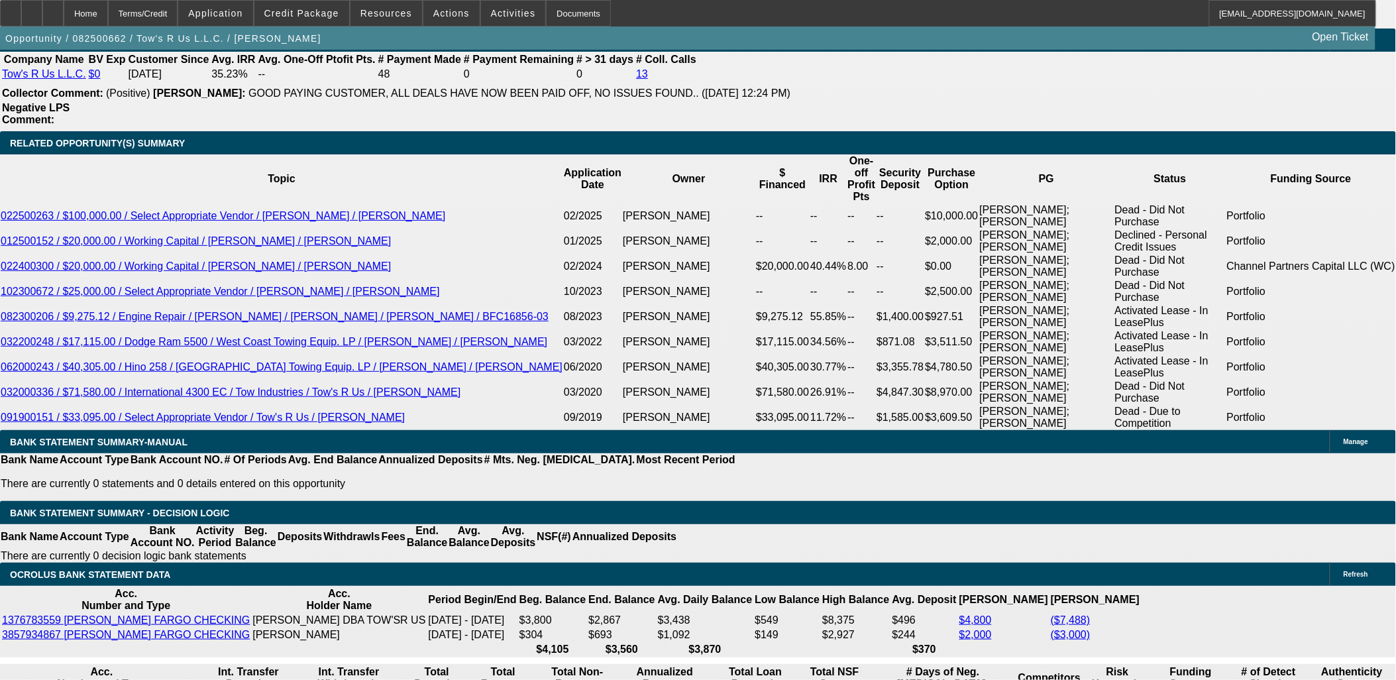
scroll to position [2208, 0]
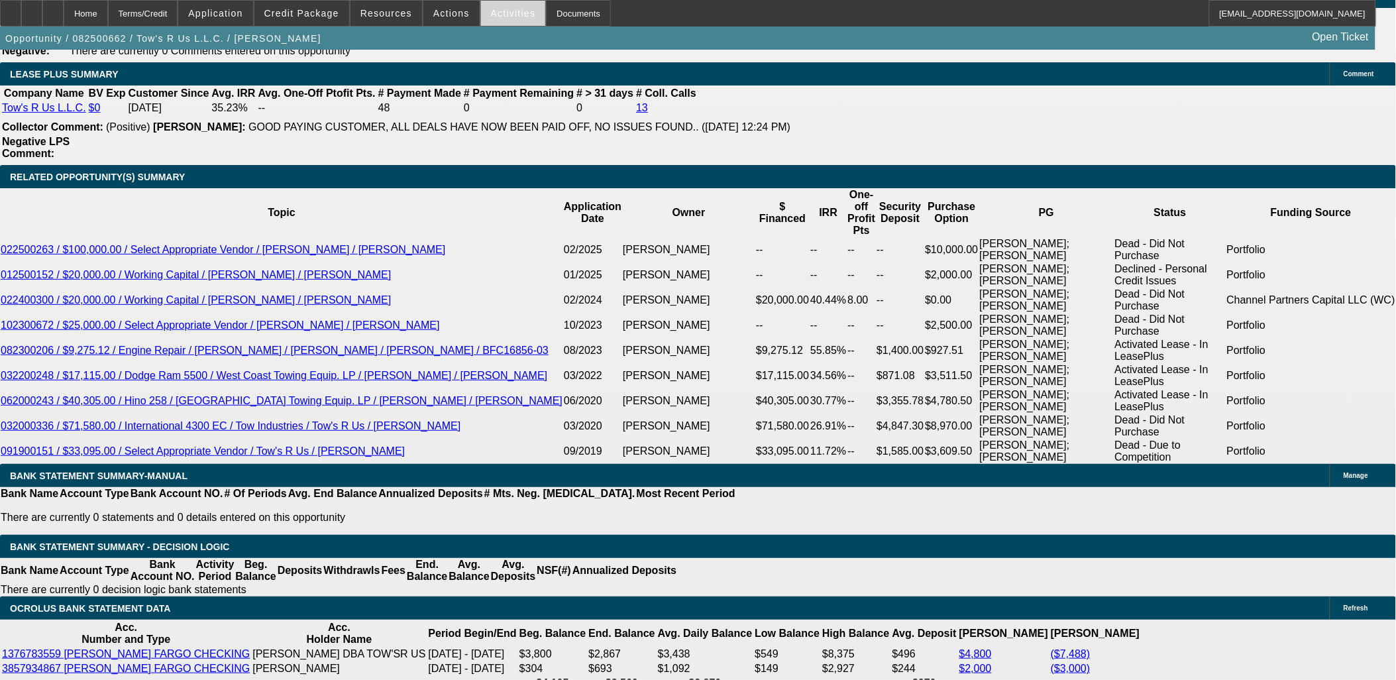
drag, startPoint x: 613, startPoint y: 244, endPoint x: 505, endPoint y: 24, distance: 245.3
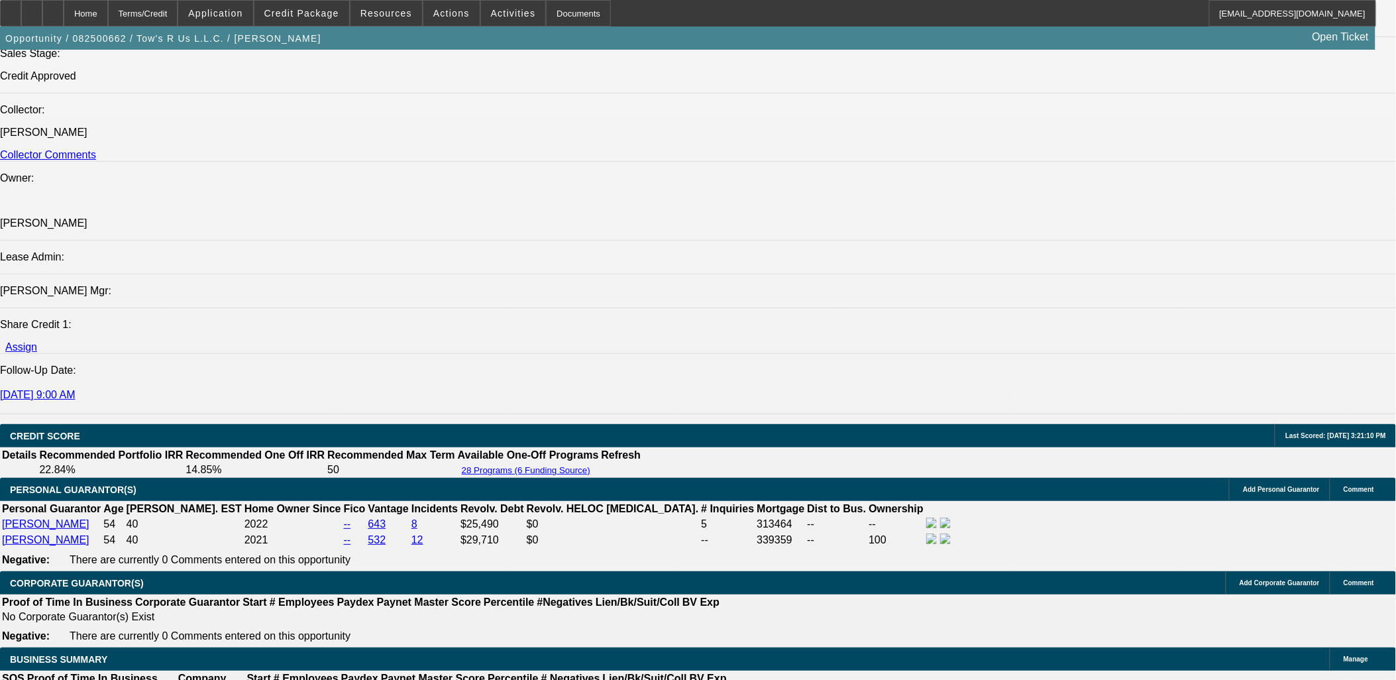
drag, startPoint x: 1132, startPoint y: 187, endPoint x: 1085, endPoint y: 199, distance: 48.1
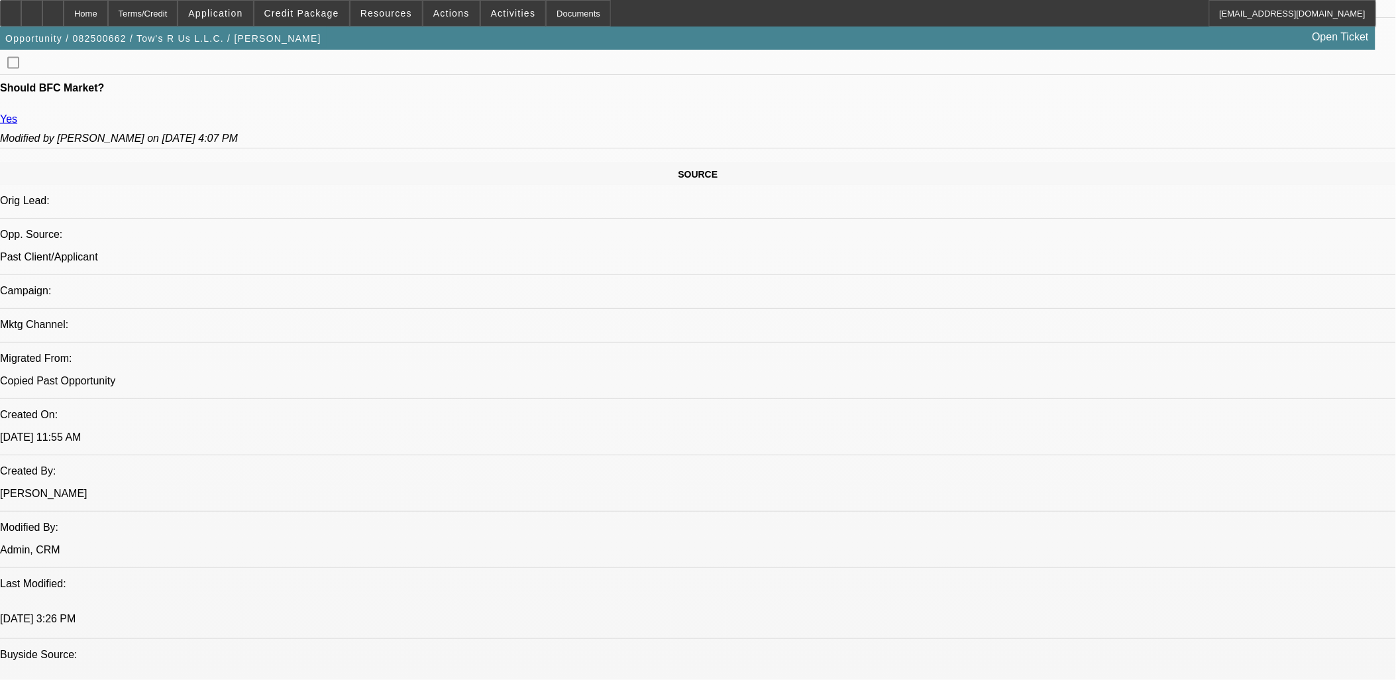
scroll to position [623, 0]
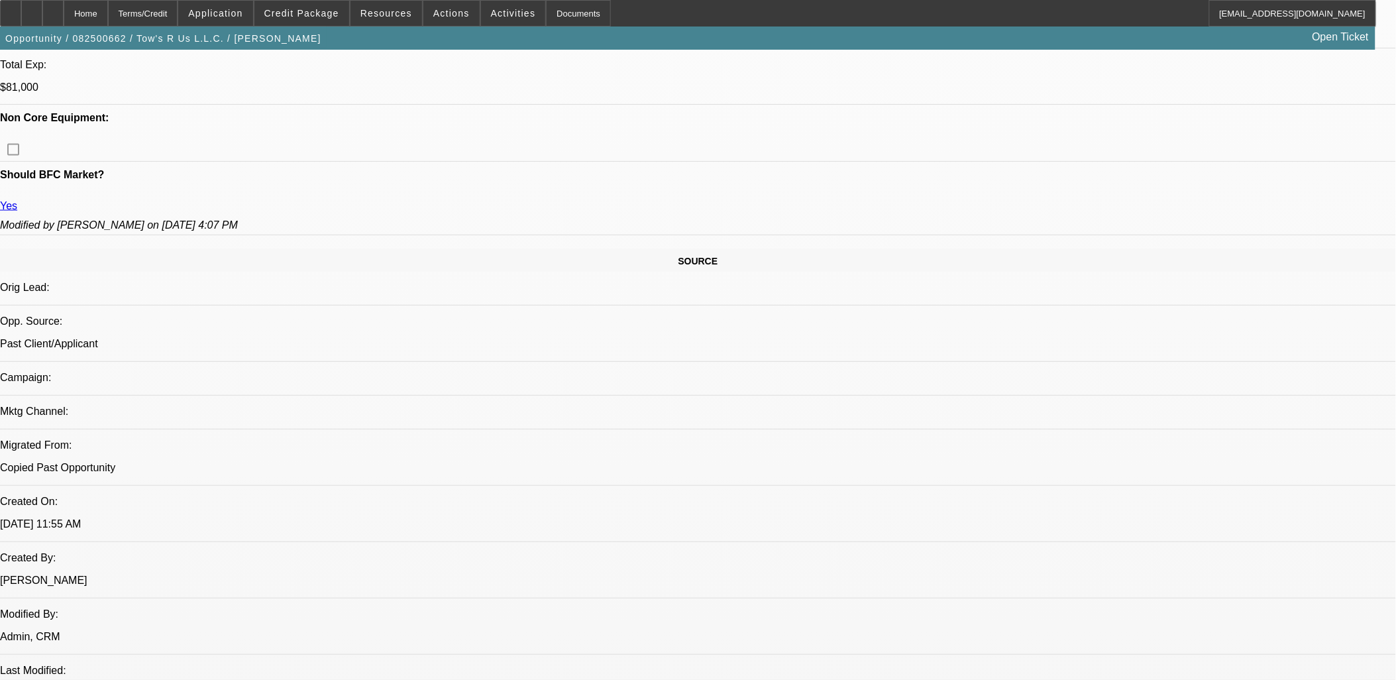
drag, startPoint x: 513, startPoint y: 476, endPoint x: 559, endPoint y: 519, distance: 63.7
drag, startPoint x: 557, startPoint y: 519, endPoint x: 9, endPoint y: 479, distance: 549.4
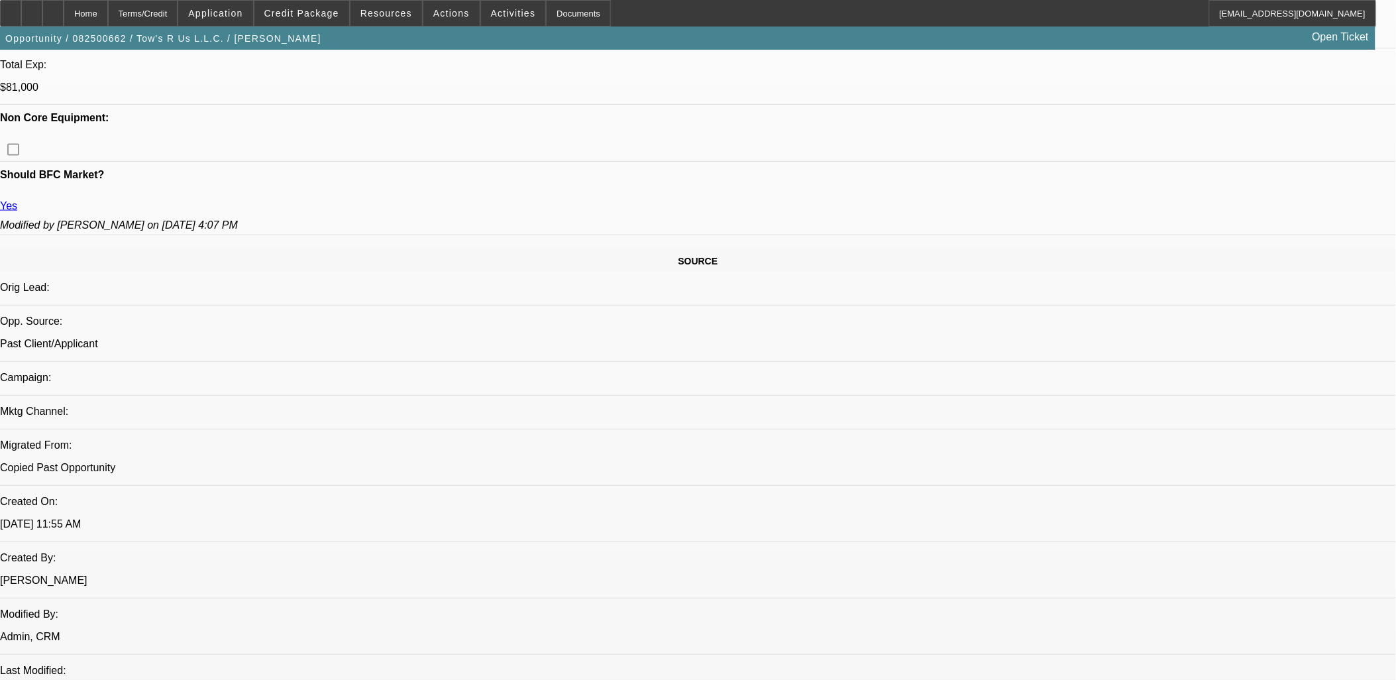
drag, startPoint x: 442, startPoint y: 473, endPoint x: 910, endPoint y: 522, distance: 470.9
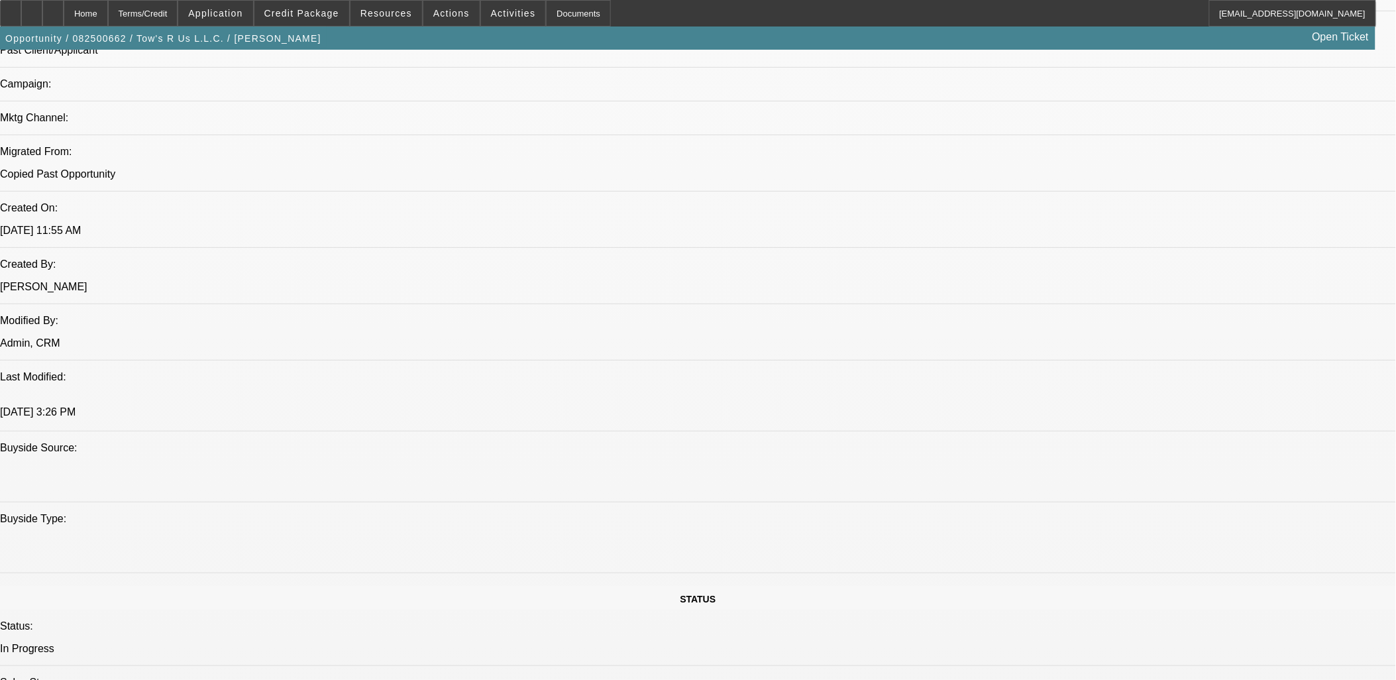
scroll to position [696, 0]
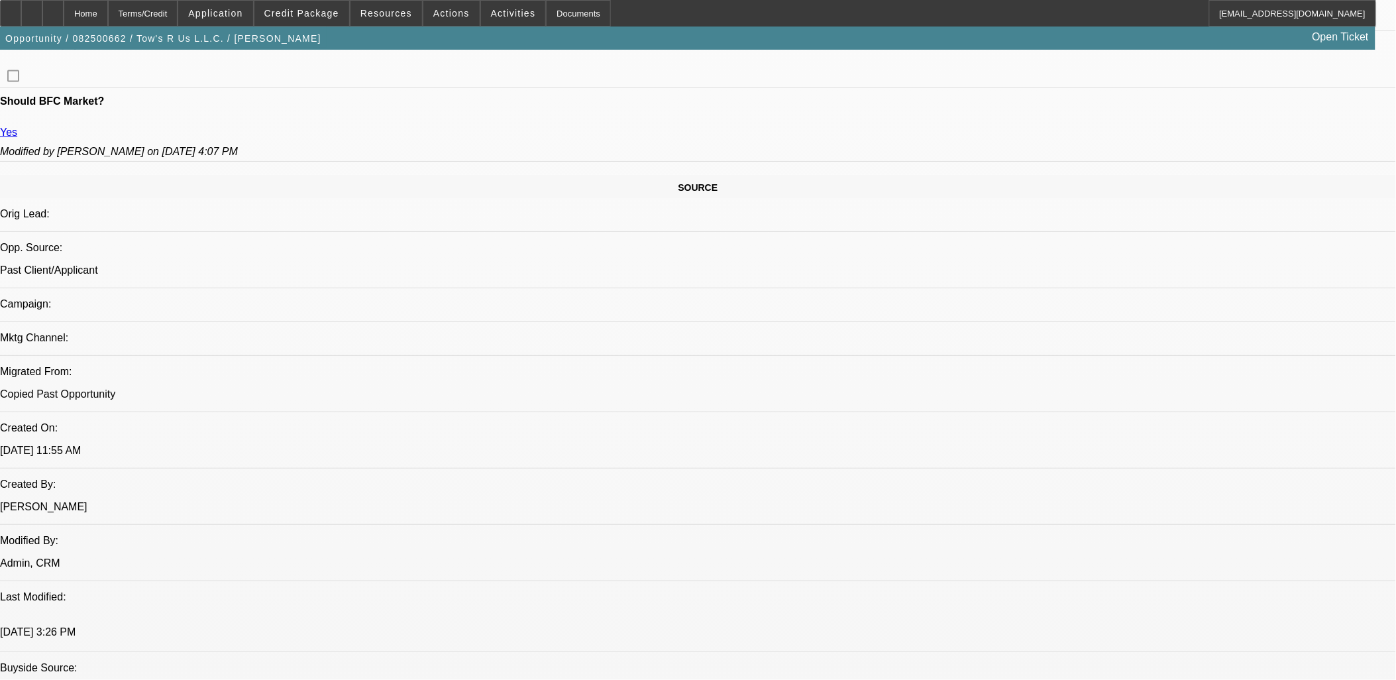
drag, startPoint x: 912, startPoint y: 447, endPoint x: 11, endPoint y: 406, distance: 901.3
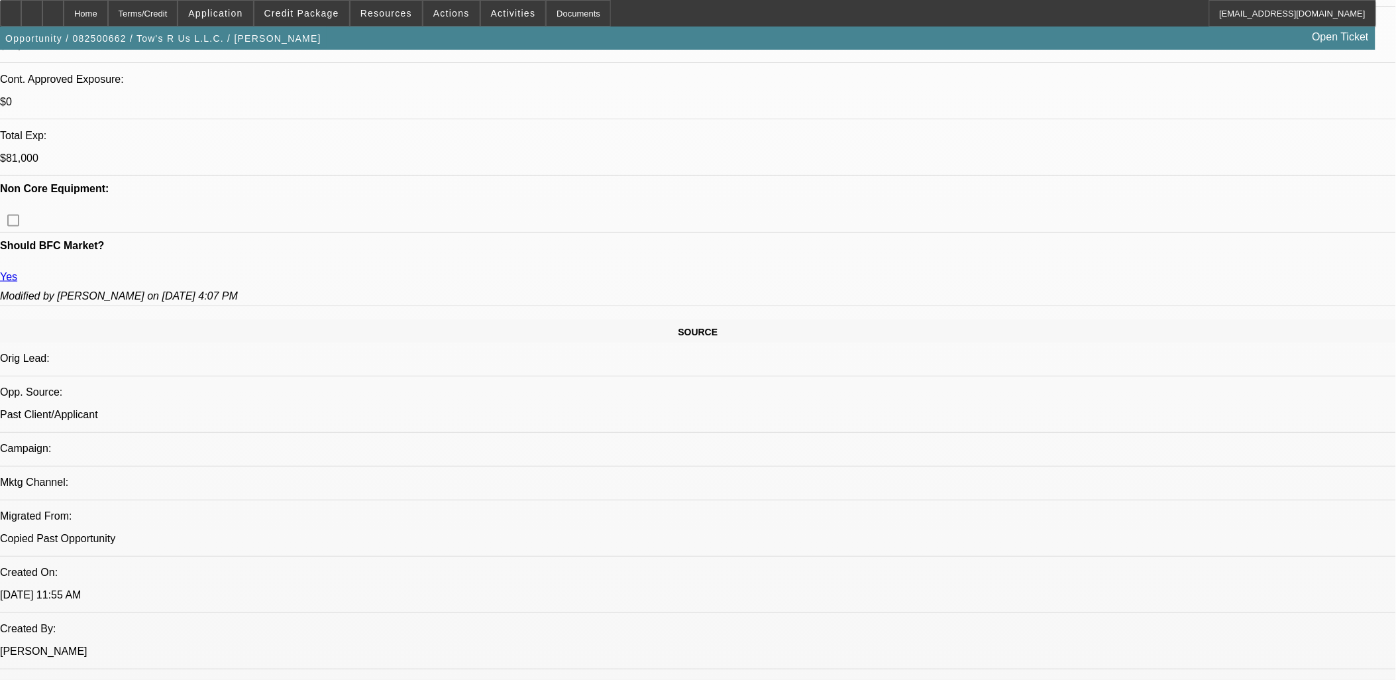
scroll to position [549, 0]
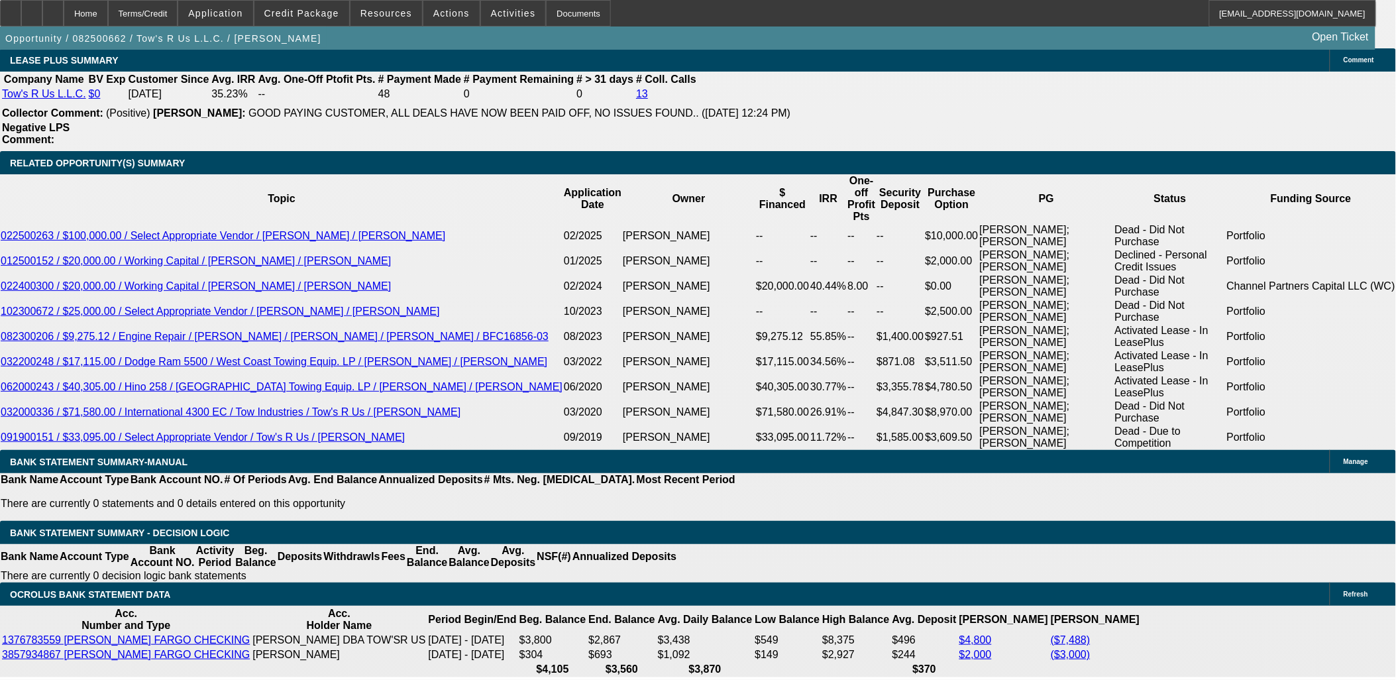
scroll to position [2242, 0]
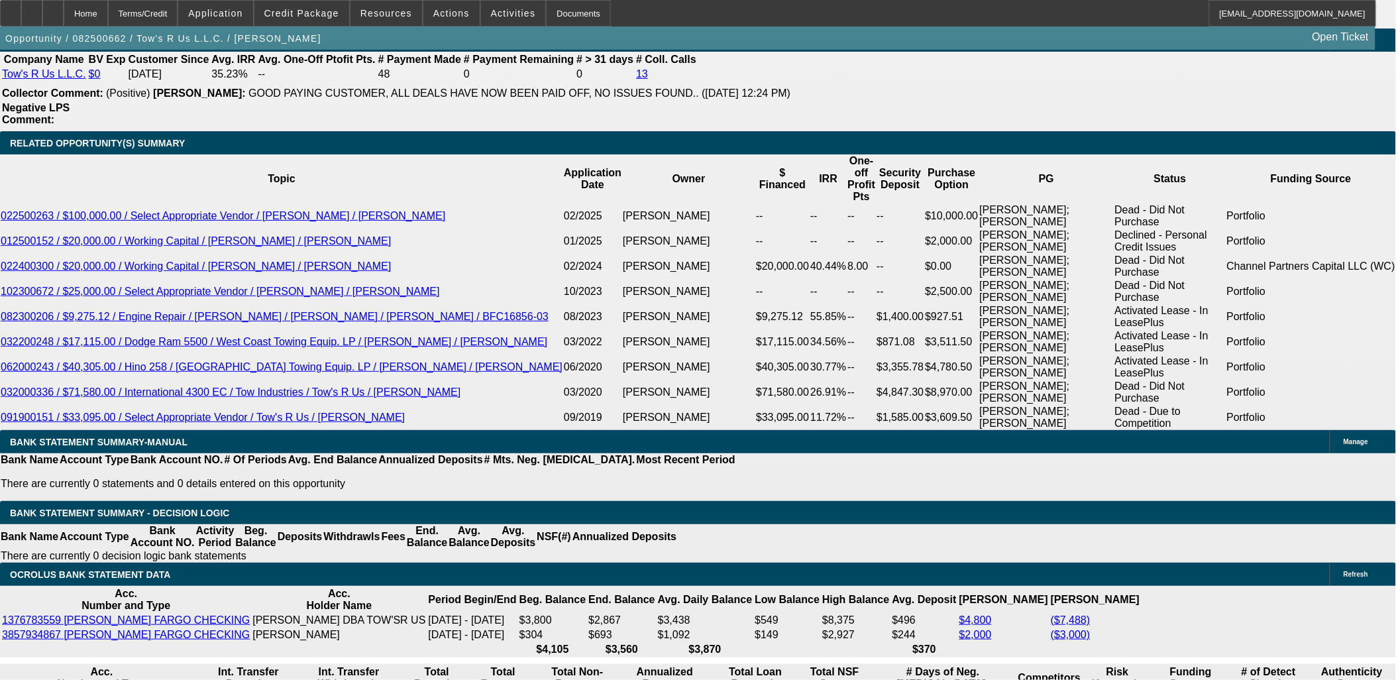
drag, startPoint x: 78, startPoint y: 376, endPoint x: 16, endPoint y: 160, distance: 225.2
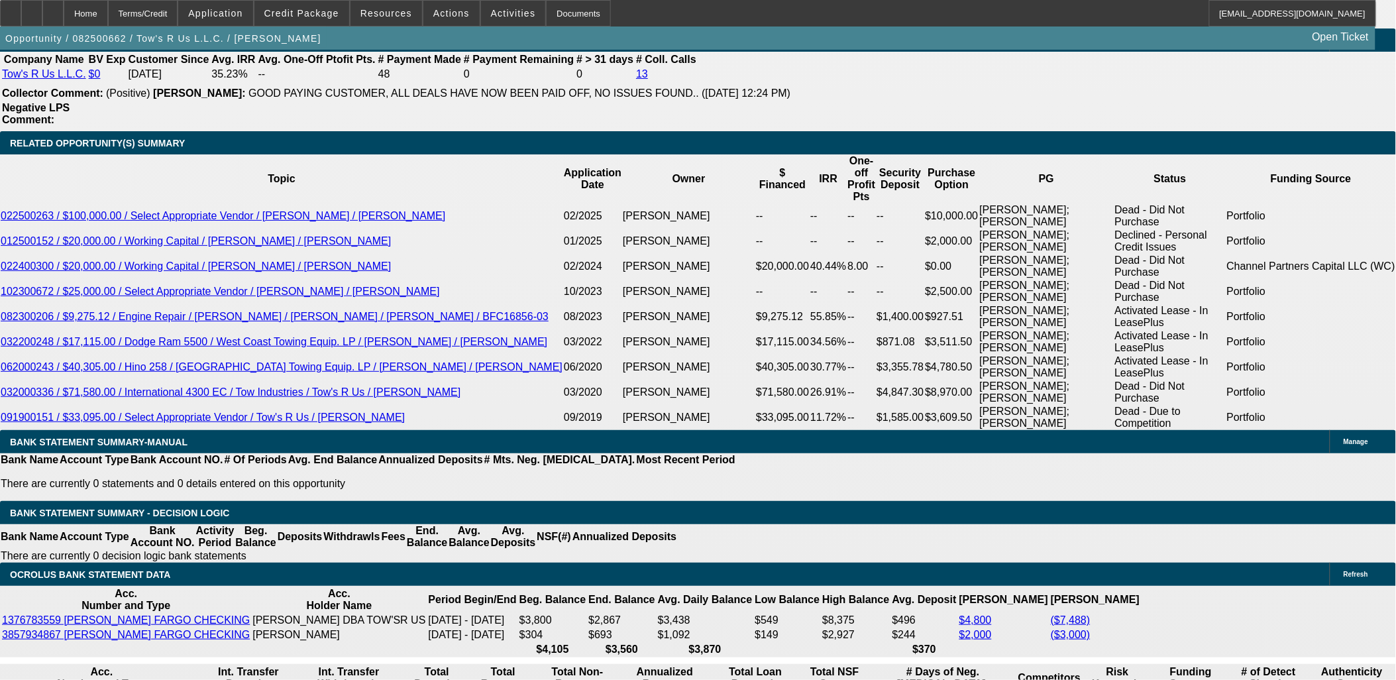
drag, startPoint x: 15, startPoint y: 163, endPoint x: 101, endPoint y: 372, distance: 226.6
drag, startPoint x: 101, startPoint y: 372, endPoint x: 236, endPoint y: 242, distance: 187.4
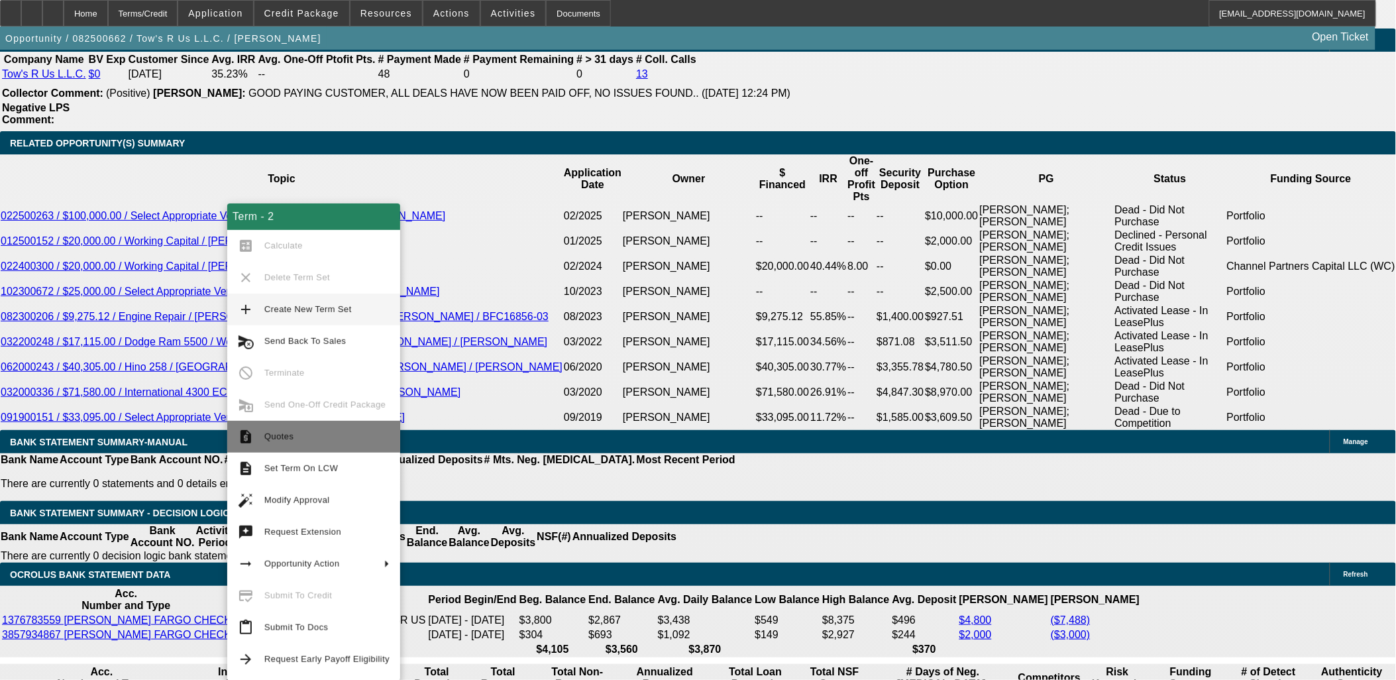
click at [283, 439] on span "Quotes" at bounding box center [278, 436] width 29 height 10
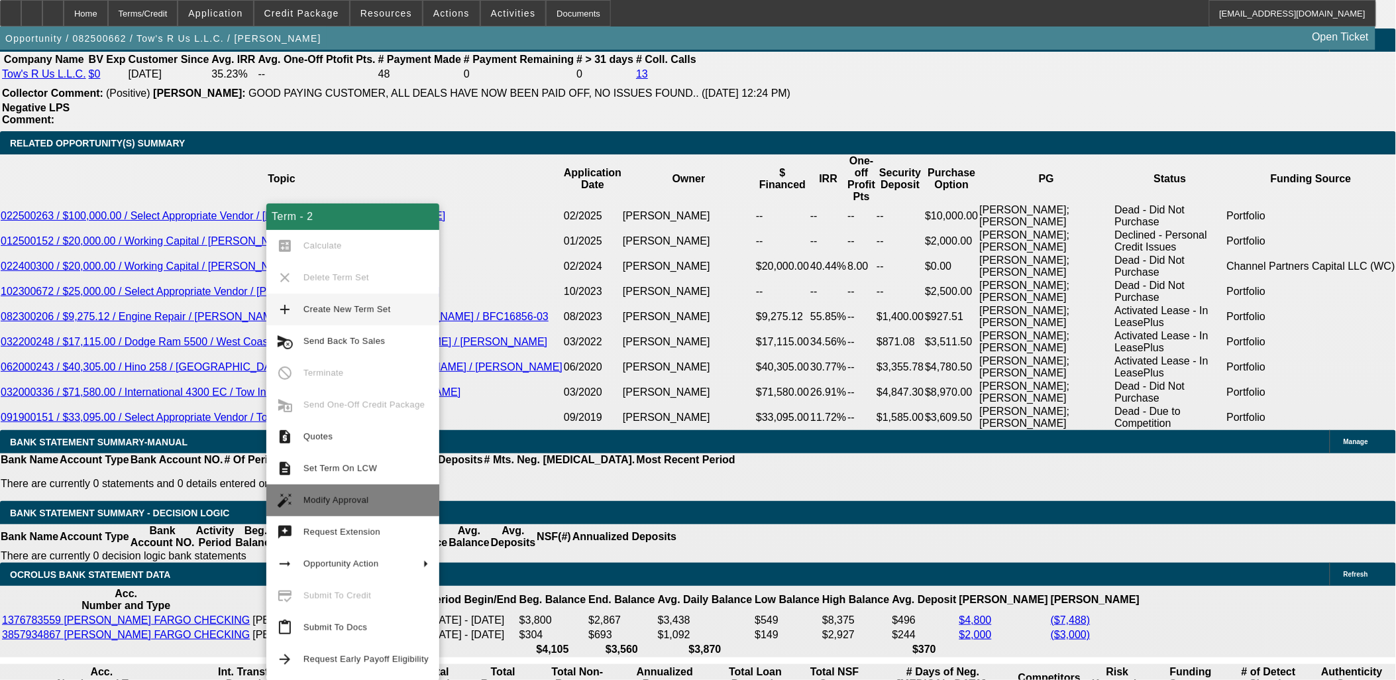
click at [319, 496] on span "Modify Approval" at bounding box center [336, 500] width 66 height 10
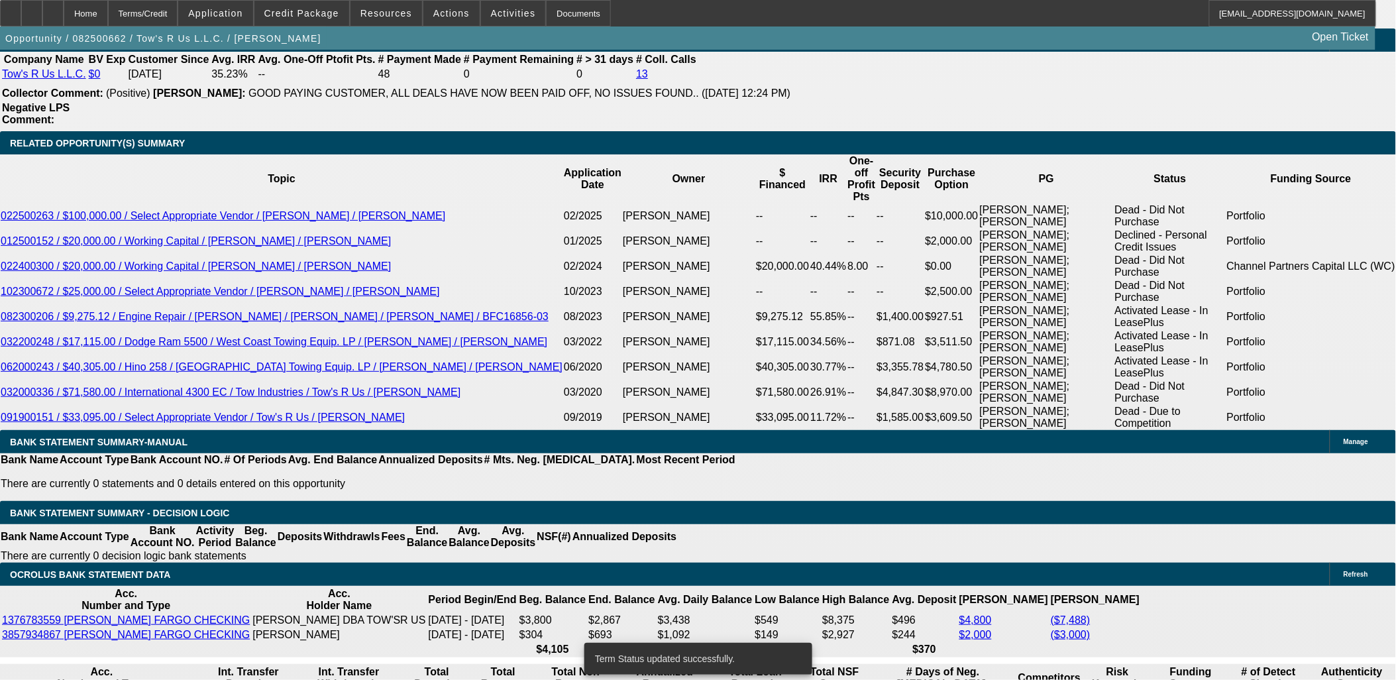
select select "0.1"
select select "2"
select select "0.1"
select select "4"
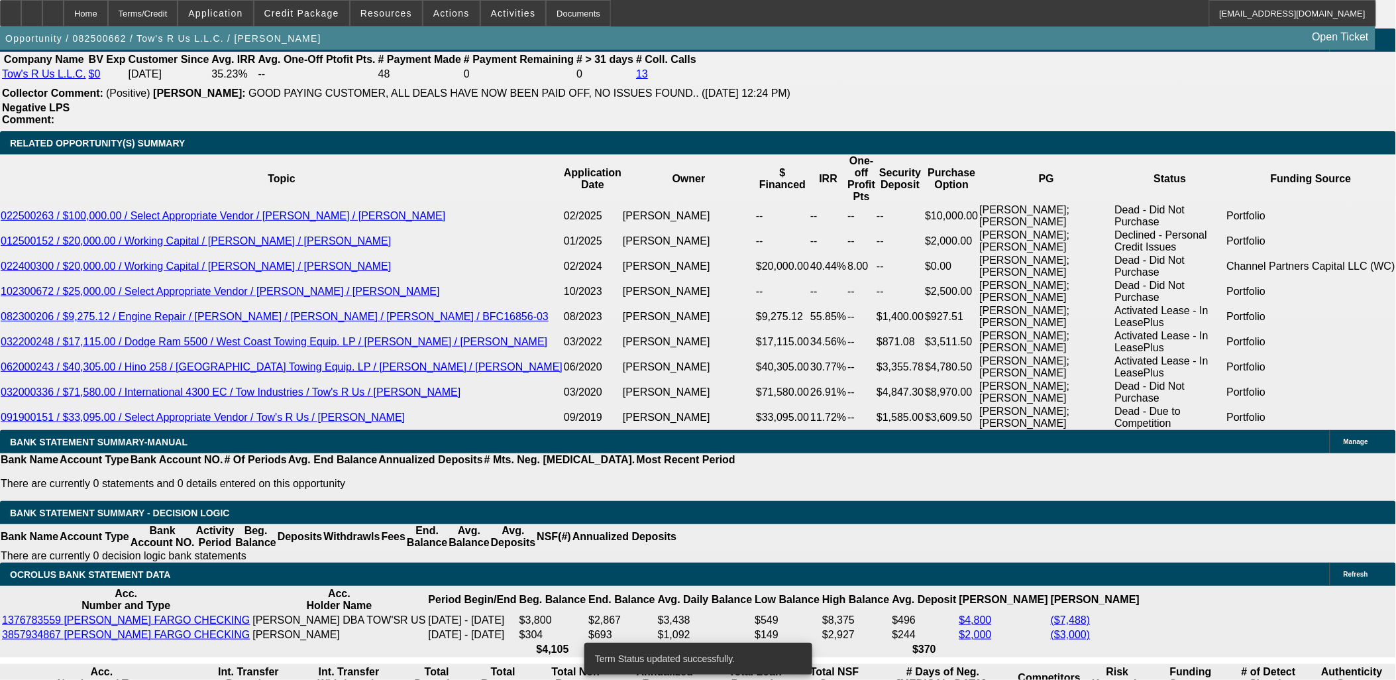
select select "0.1"
select select "2"
select select "0.1"
select select "4"
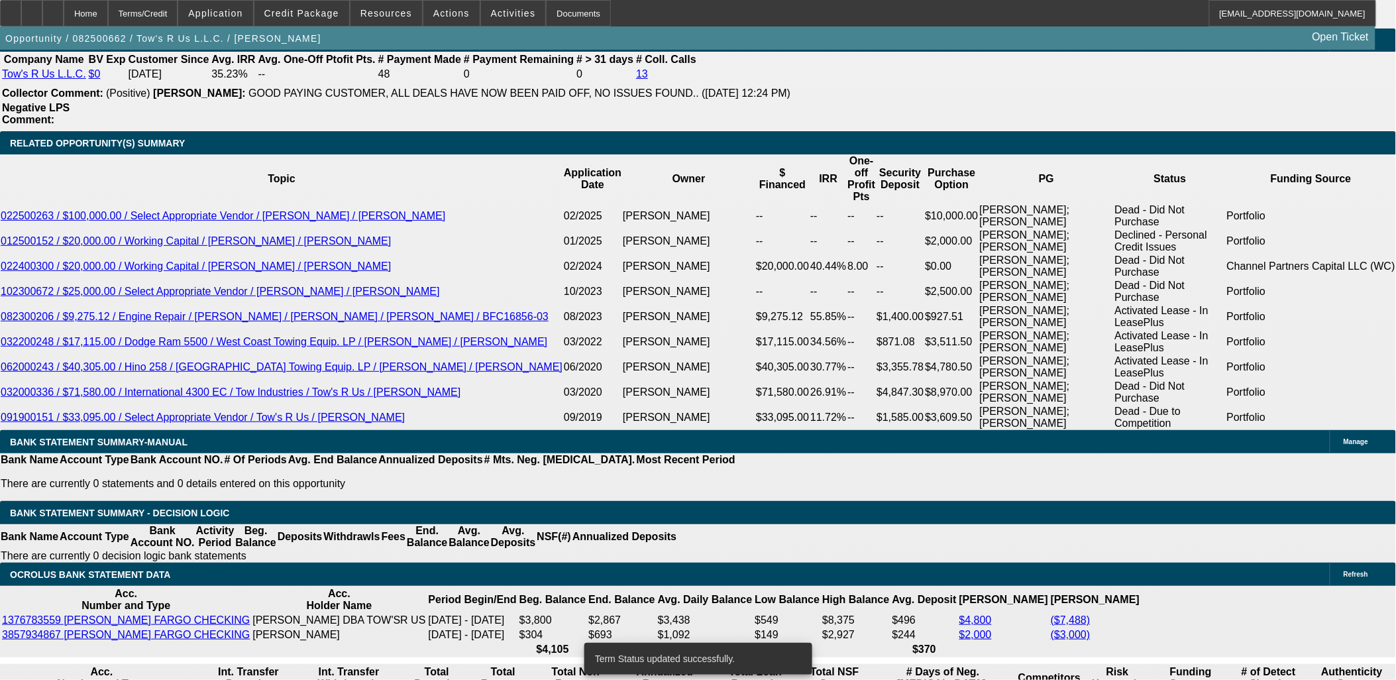
select select "0"
select select "2"
select select "0.1"
select select "4"
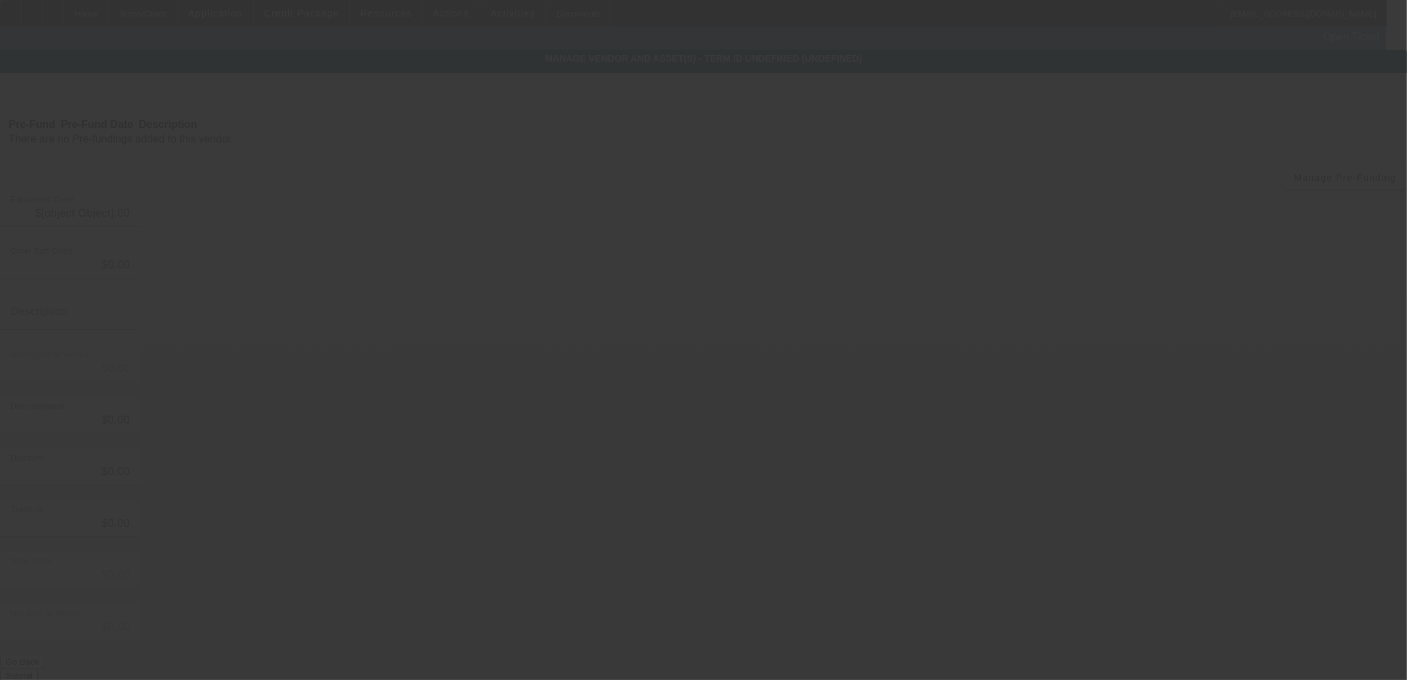
type input "$90,000.00"
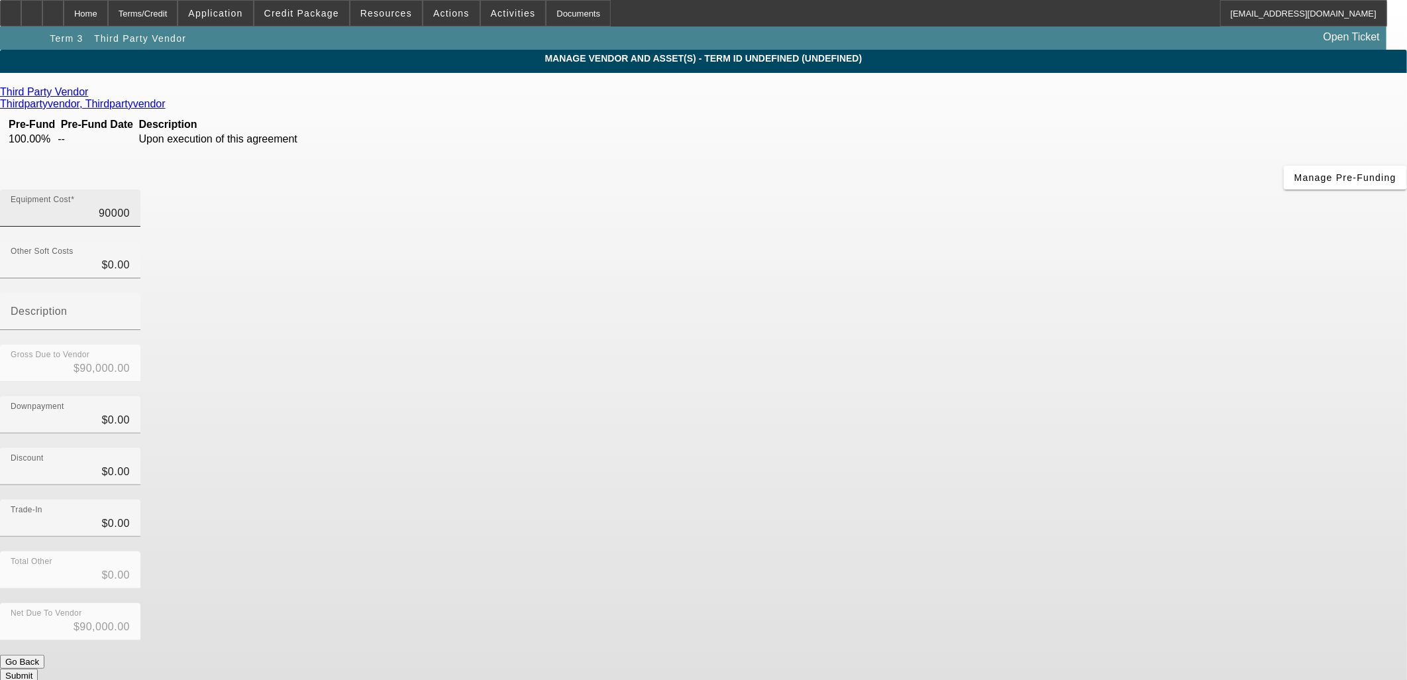
click at [130, 205] on input "90000" at bounding box center [70, 213] width 119 height 16
drag, startPoint x: 857, startPoint y: 111, endPoint x: 722, endPoint y: 121, distance: 135.5
click at [140, 189] on div "Equipment Cost 90000" at bounding box center [70, 207] width 140 height 37
type input "80000"
type input "$80,000.00"
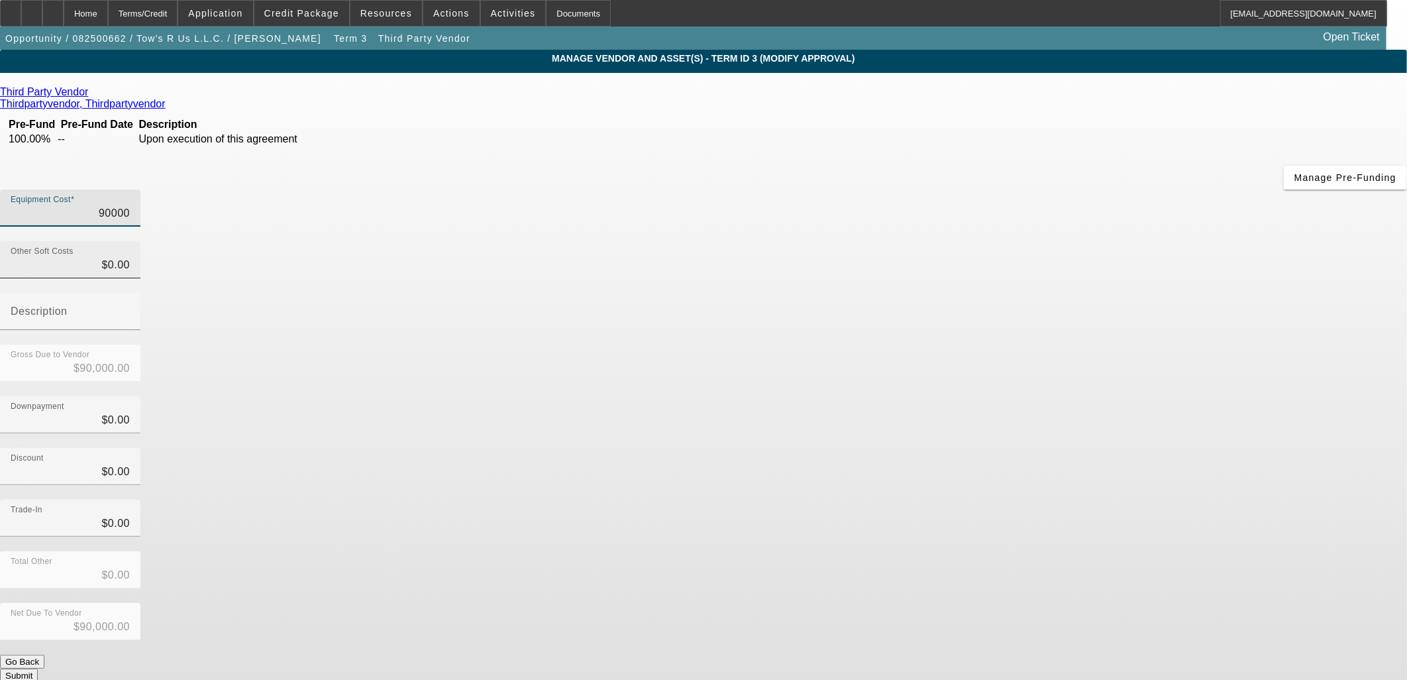
type input "$80,000.00"
click at [1049, 448] on div "Discount $0.00" at bounding box center [703, 474] width 1407 height 52
click at [38, 668] on button "Submit" at bounding box center [19, 675] width 38 height 14
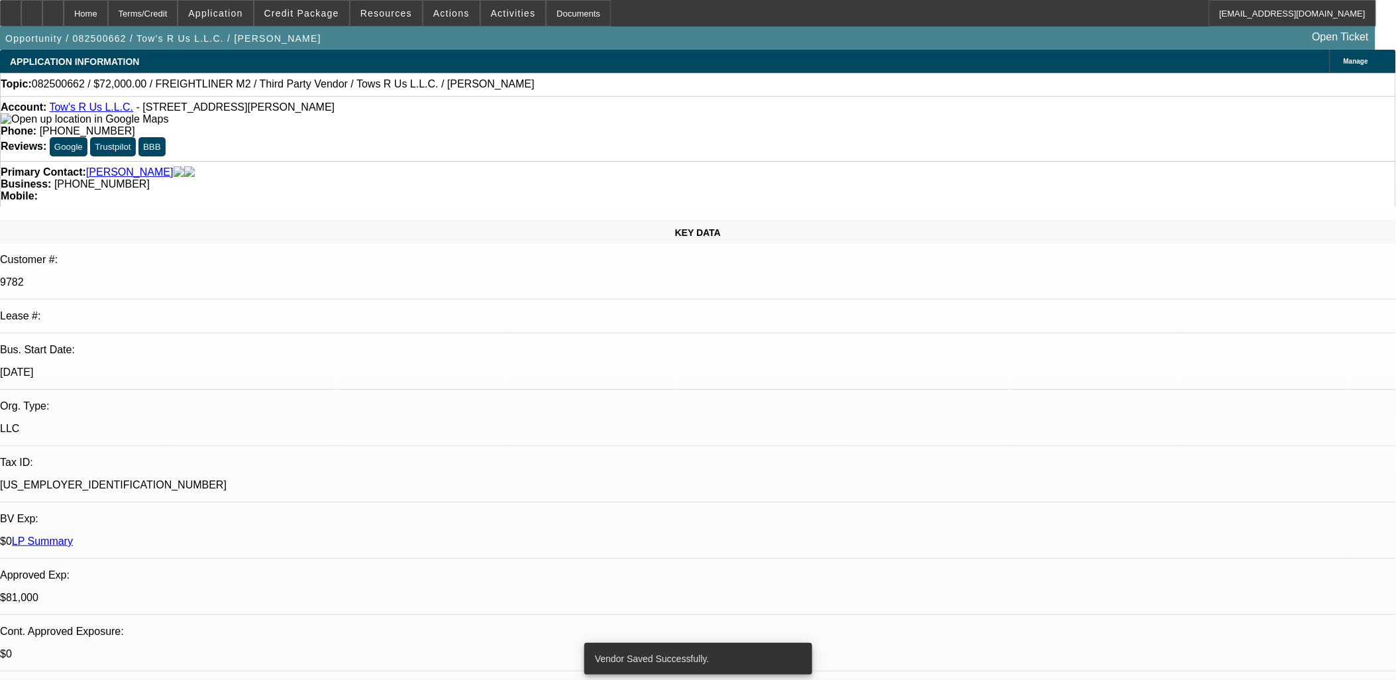
select select "0.1"
select select "2"
select select "0.1"
select select "4"
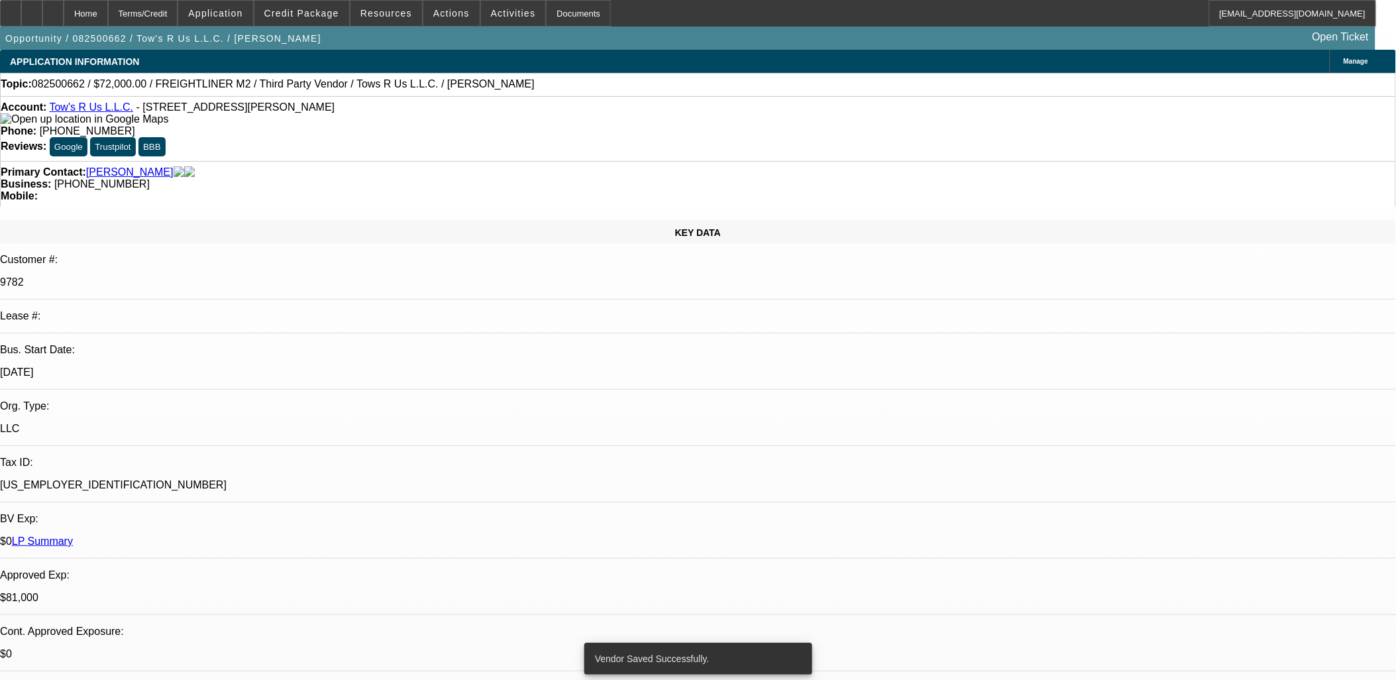
select select "0.1"
select select "2"
select select "0.1"
select select "4"
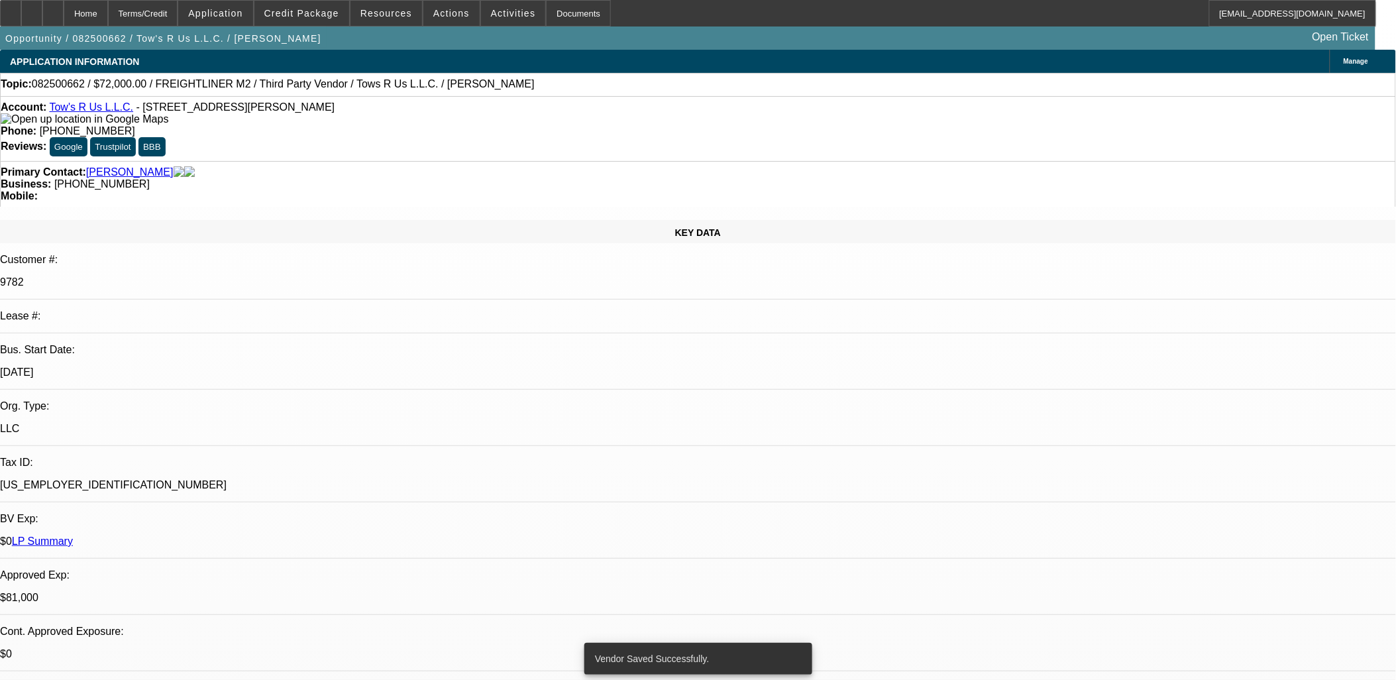
select select "0"
select select "2"
select select "0.1"
select select "4"
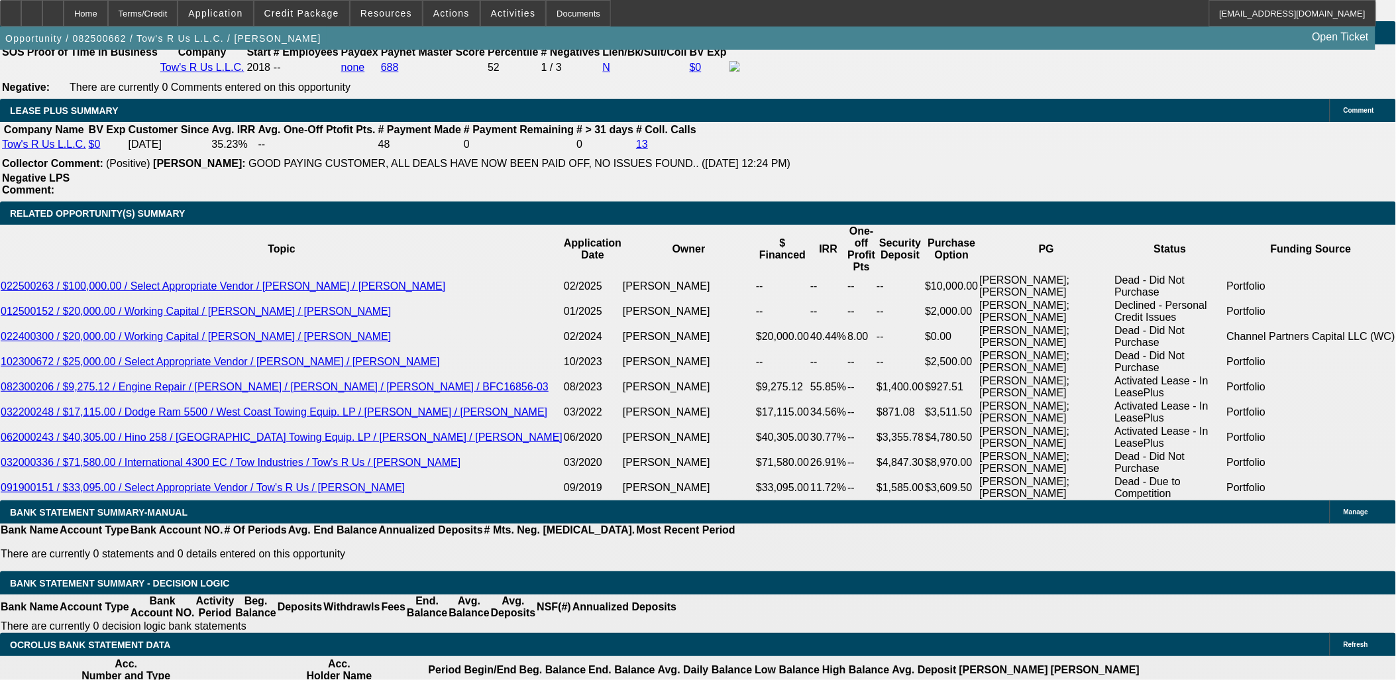
scroll to position [2208, 0]
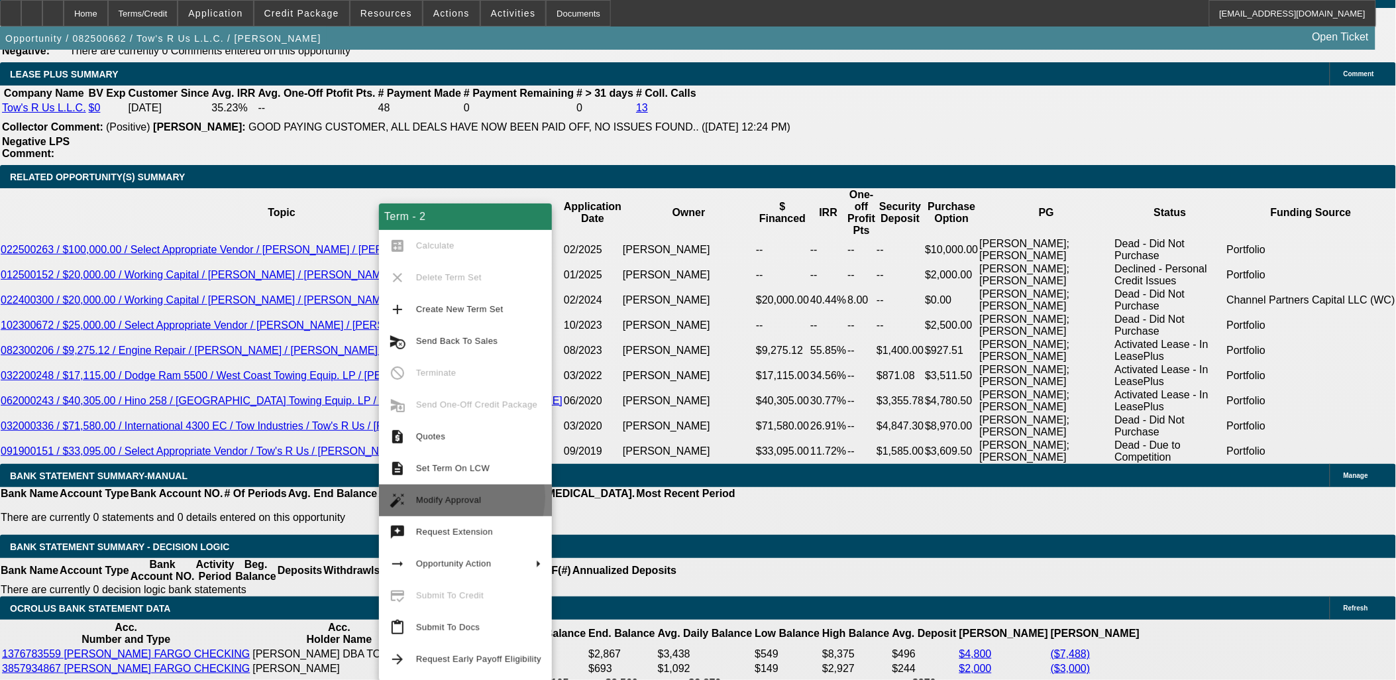
click at [454, 497] on span "Modify Approval" at bounding box center [449, 500] width 66 height 10
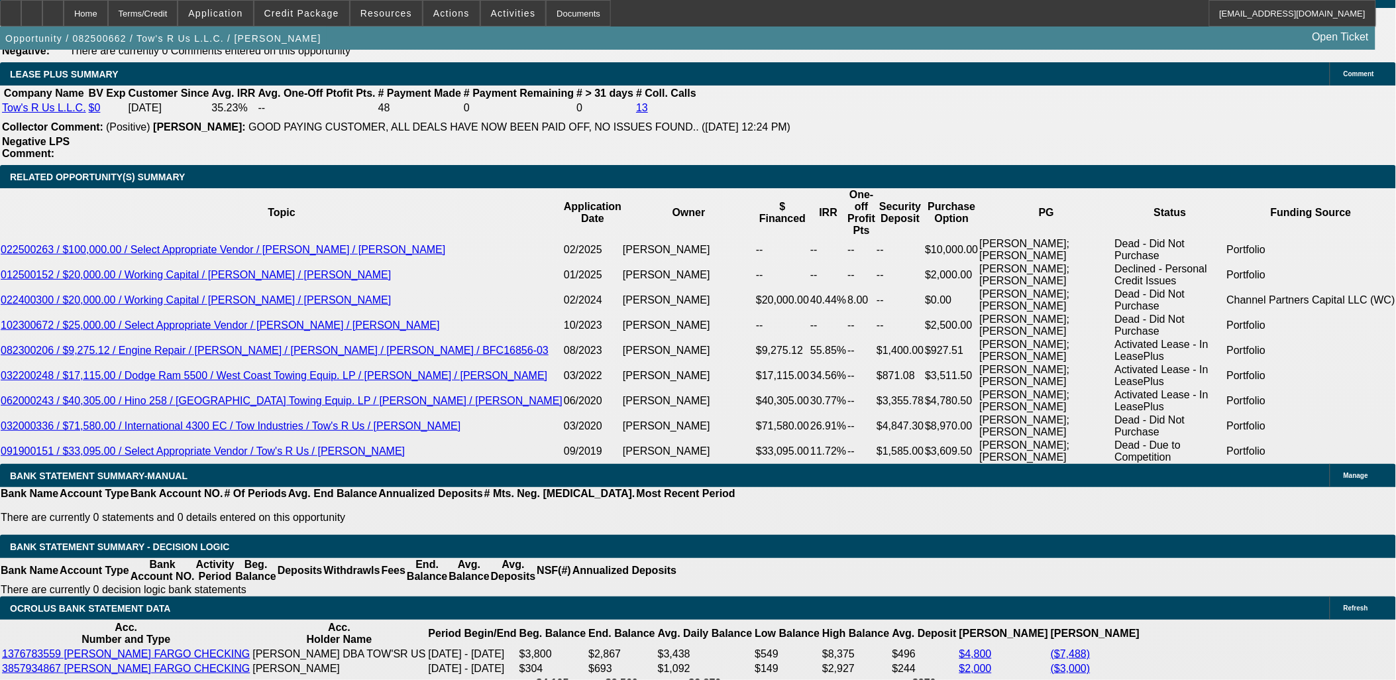
select select "0.1"
select select "2"
select select "0.1"
select select "4"
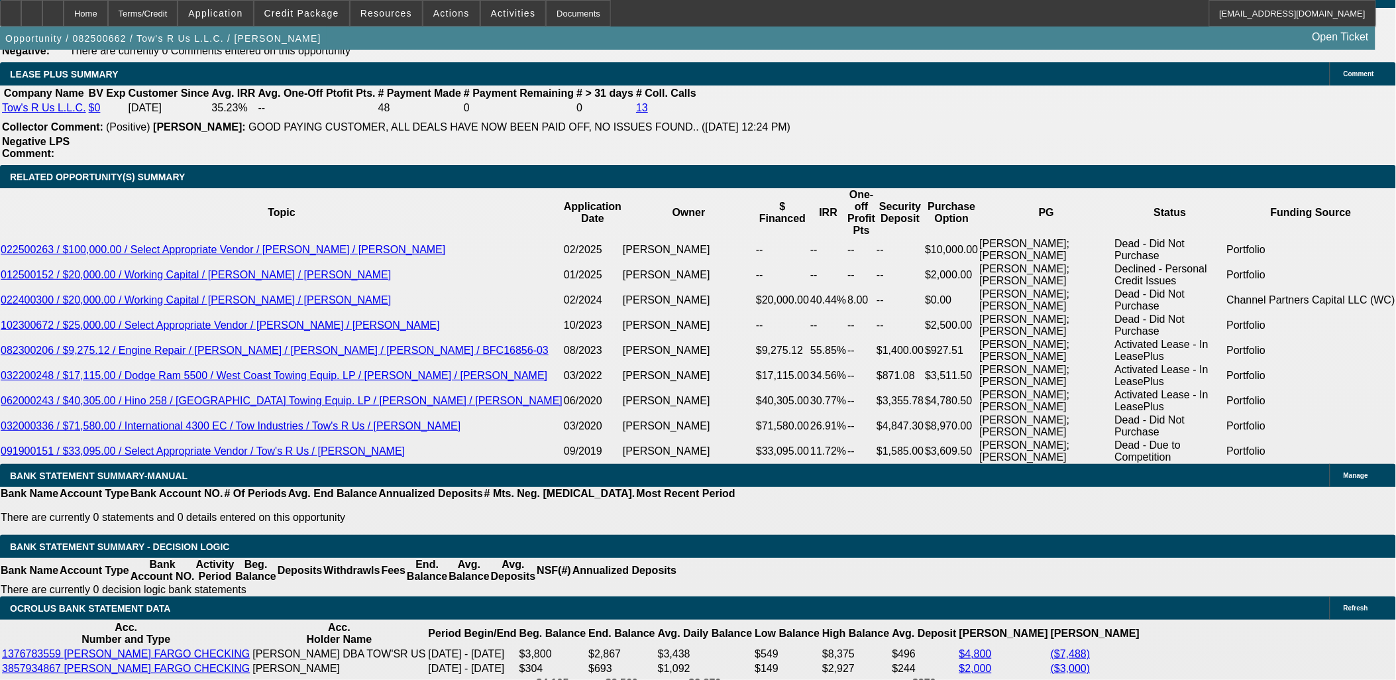
select select "0.1"
select select "2"
select select "0.1"
select select "4"
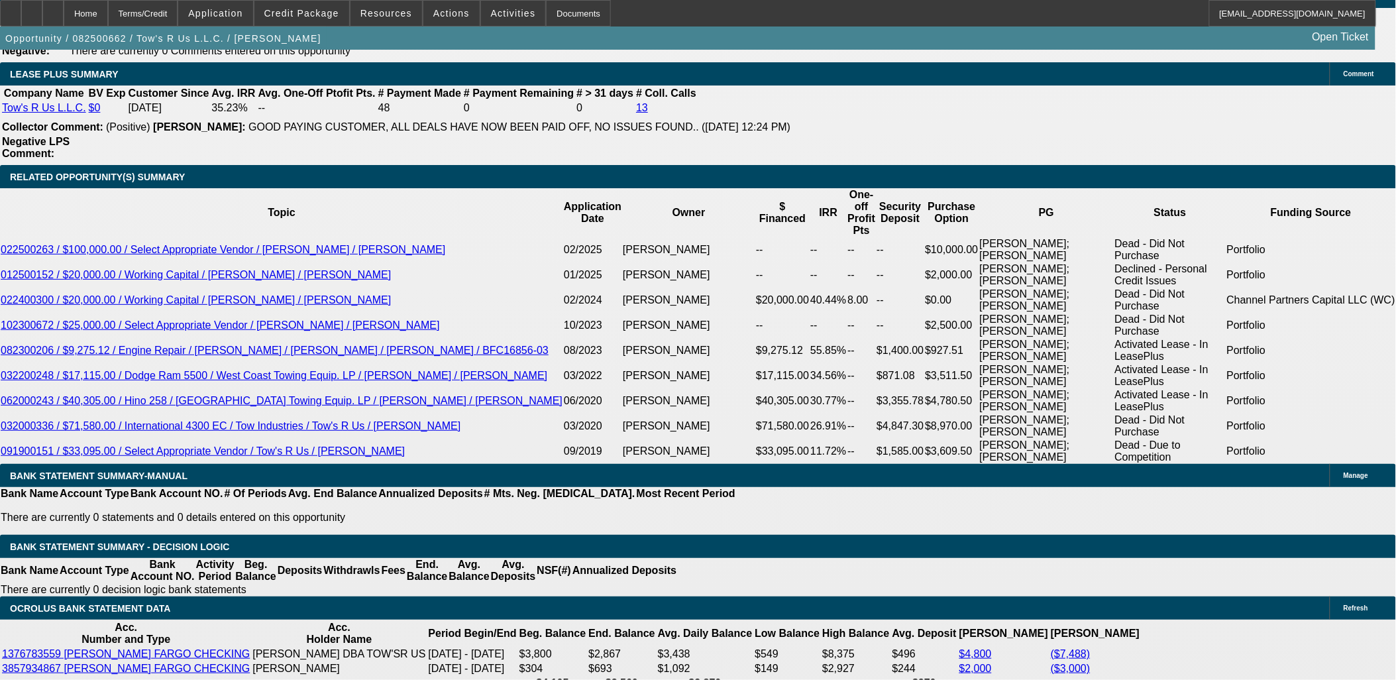
select select "0.1"
select select "2"
select select "0.1"
select select "4"
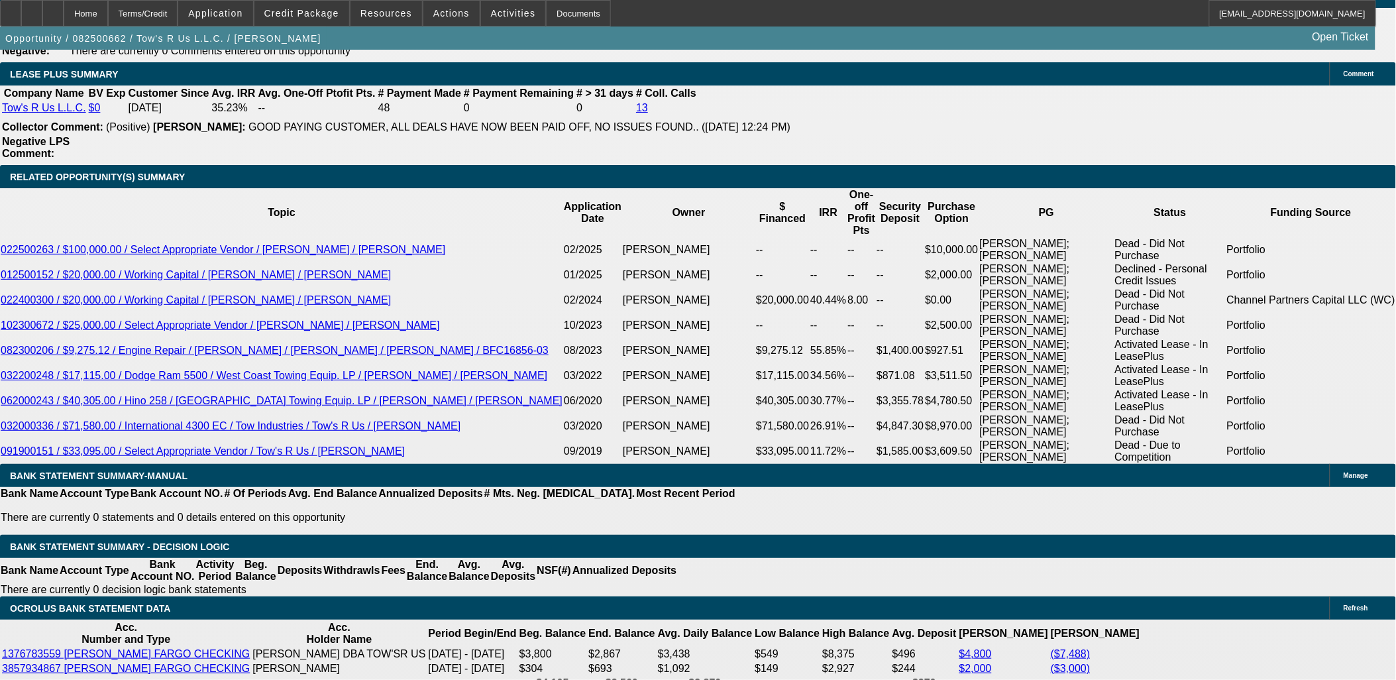
select select "0"
select select "2"
select select "0.1"
select select "4"
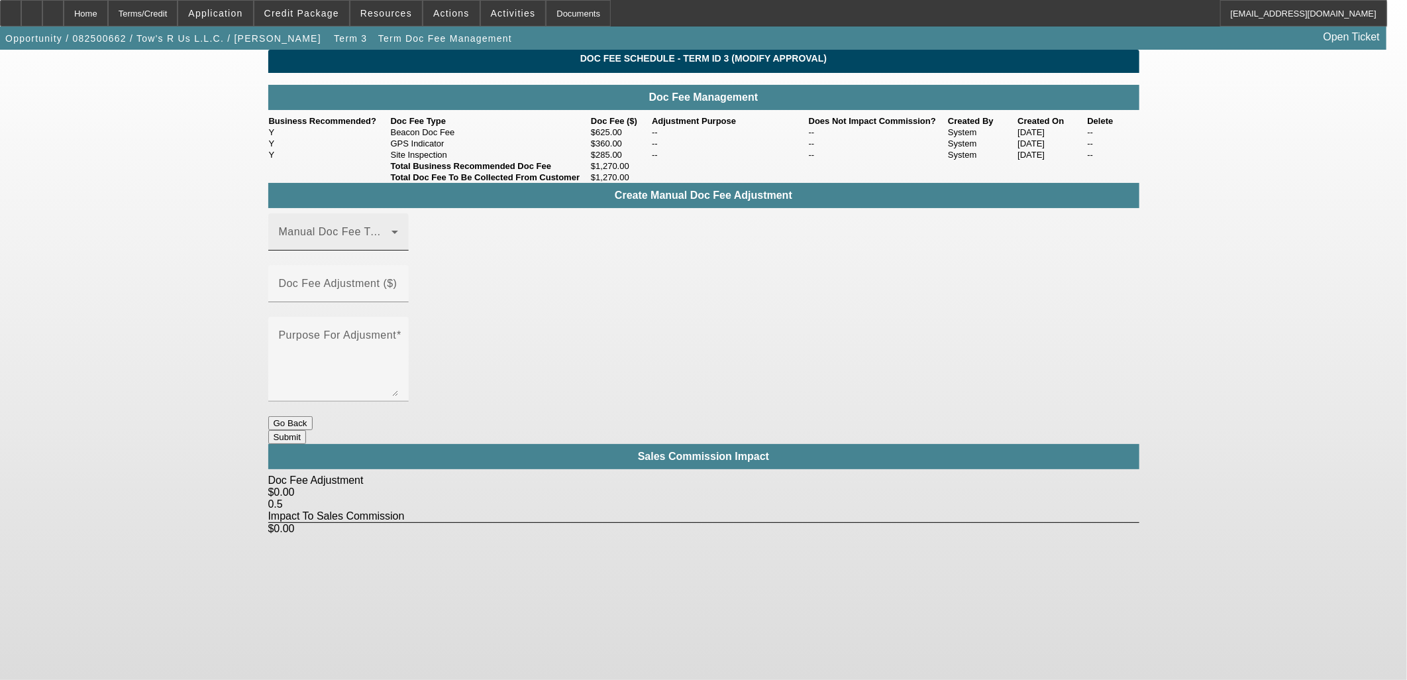
click at [366, 237] on mat-label "Manual Doc Fee Type" at bounding box center [334, 231] width 110 height 11
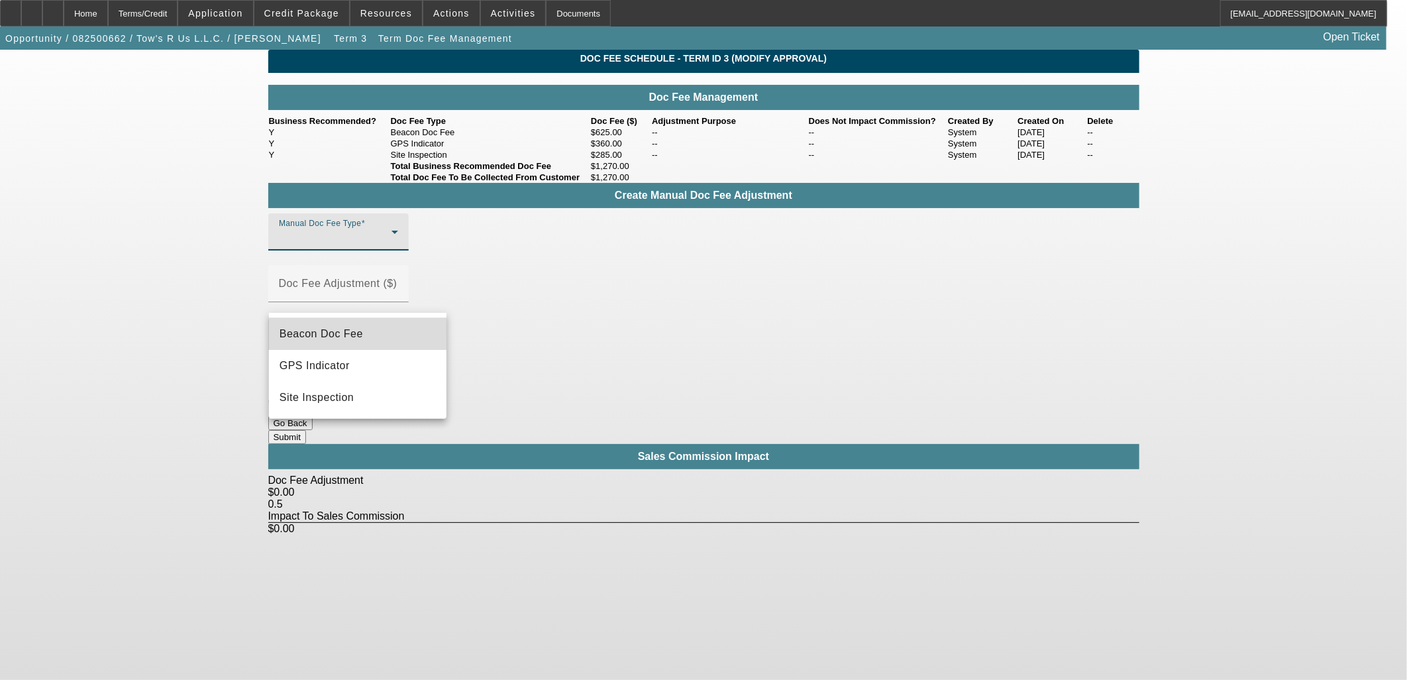
click at [399, 339] on mat-option "Beacon Doc Fee" at bounding box center [358, 334] width 178 height 32
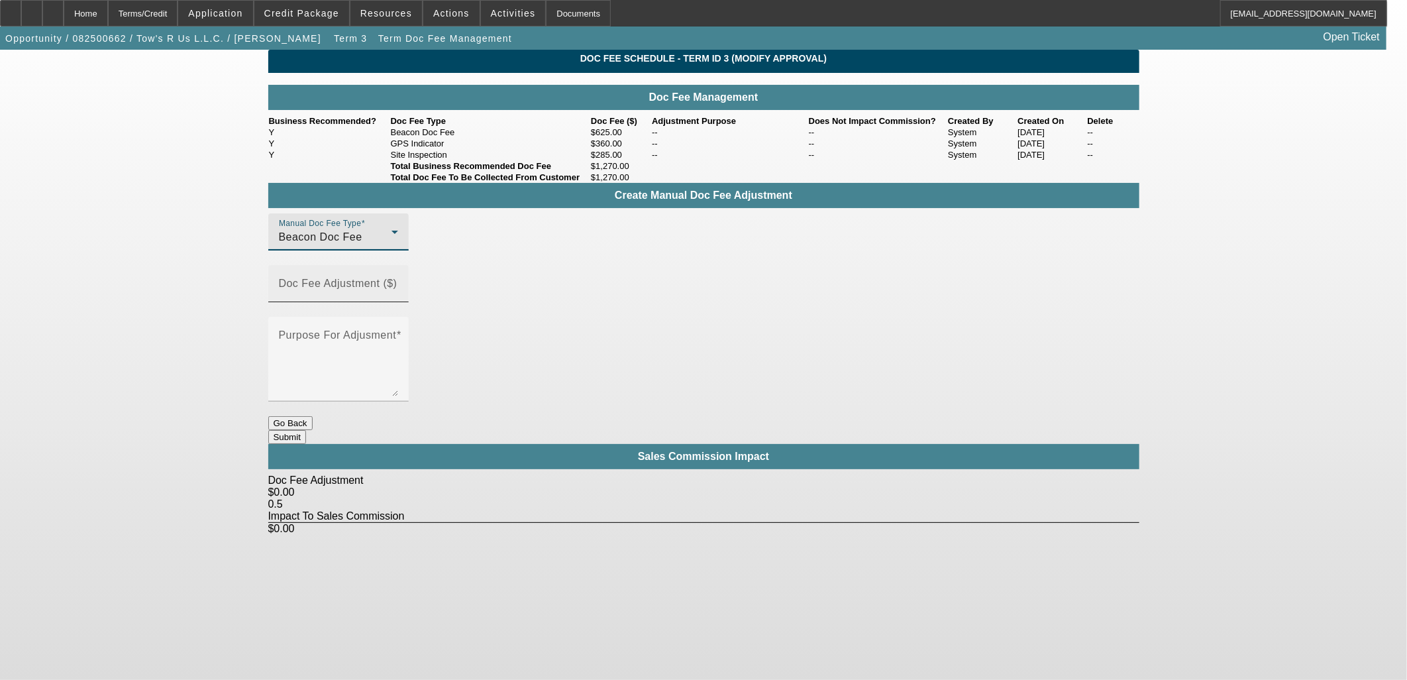
click at [397, 289] on mat-label "Doc Fee Adjustment ($)" at bounding box center [338, 283] width 119 height 11
click at [398, 292] on input "Doc Fee Adjustment ($)" at bounding box center [338, 289] width 119 height 16
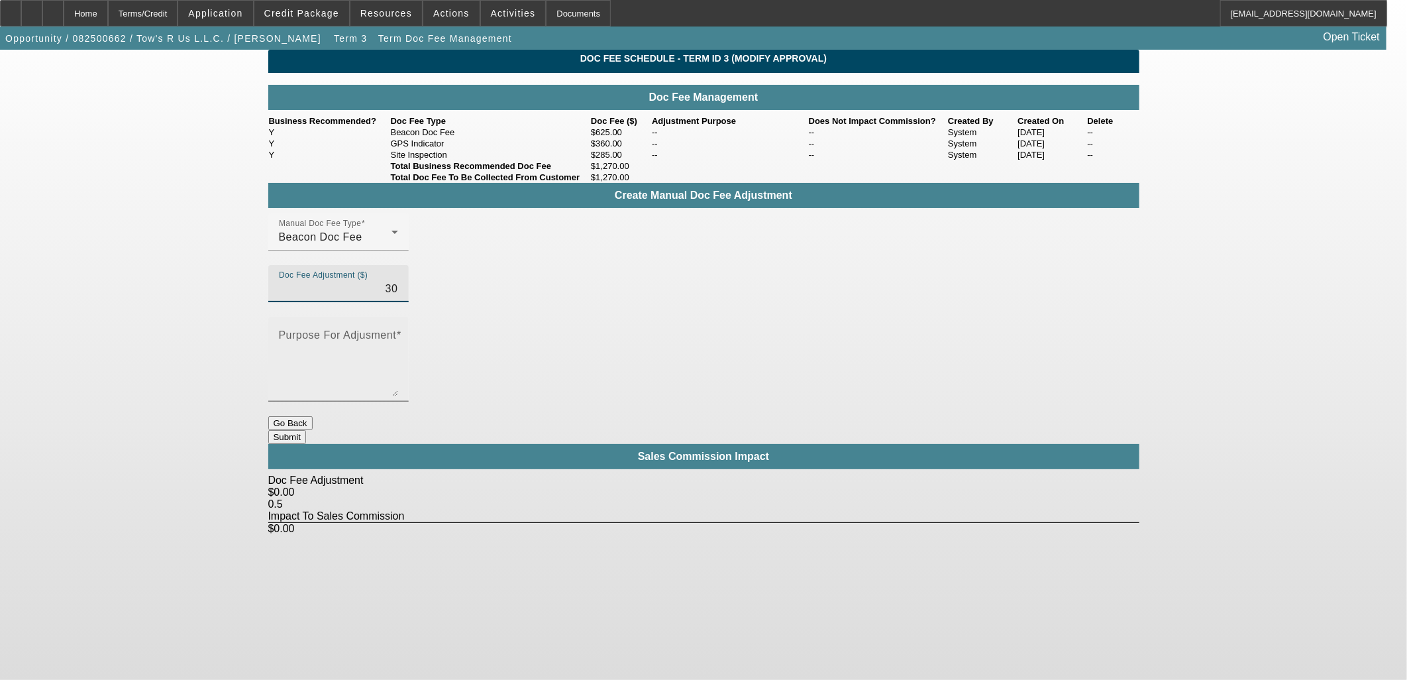
type input "$30.00"
click at [398, 333] on textarea "Purpose For Adjusment" at bounding box center [338, 365] width 119 height 64
type textarea "Manual Adjustment"
click at [306, 430] on button "Submit" at bounding box center [287, 437] width 38 height 14
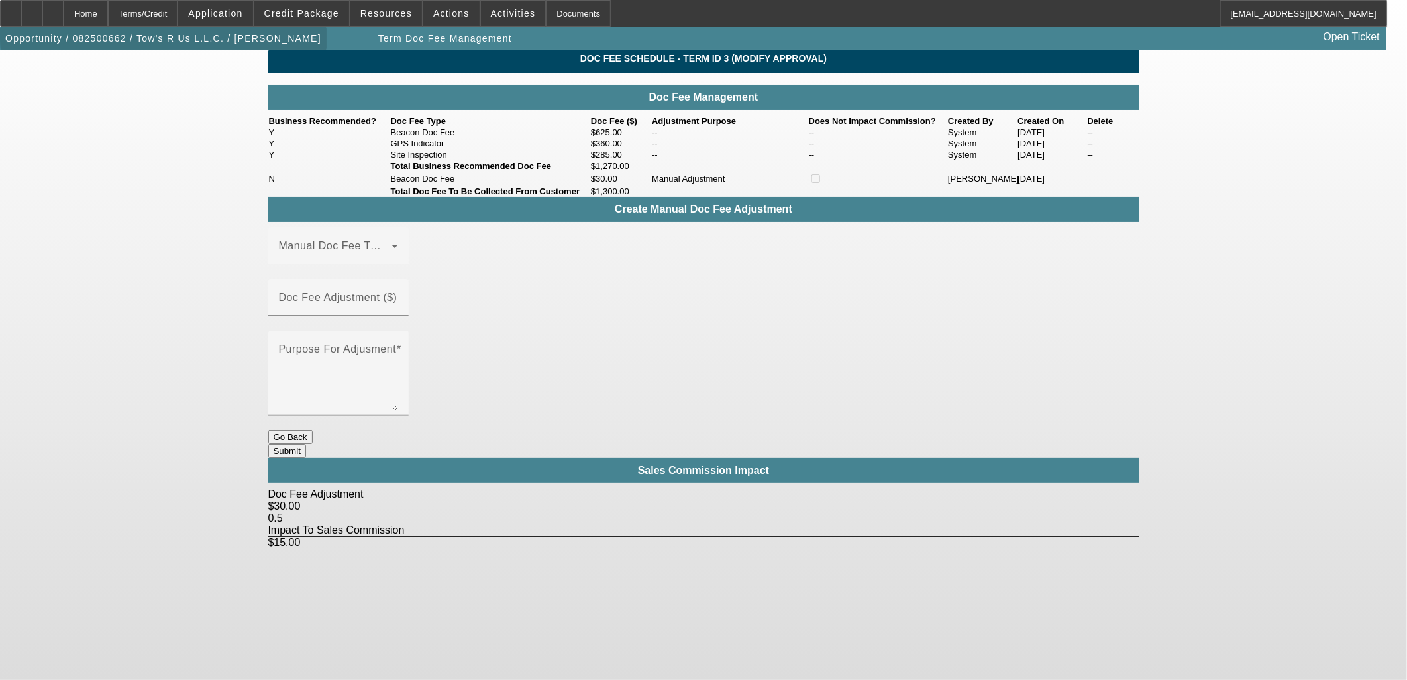
drag, startPoint x: 228, startPoint y: 29, endPoint x: 217, endPoint y: 51, distance: 24.3
click at [226, 31] on span "button" at bounding box center [163, 39] width 327 height 32
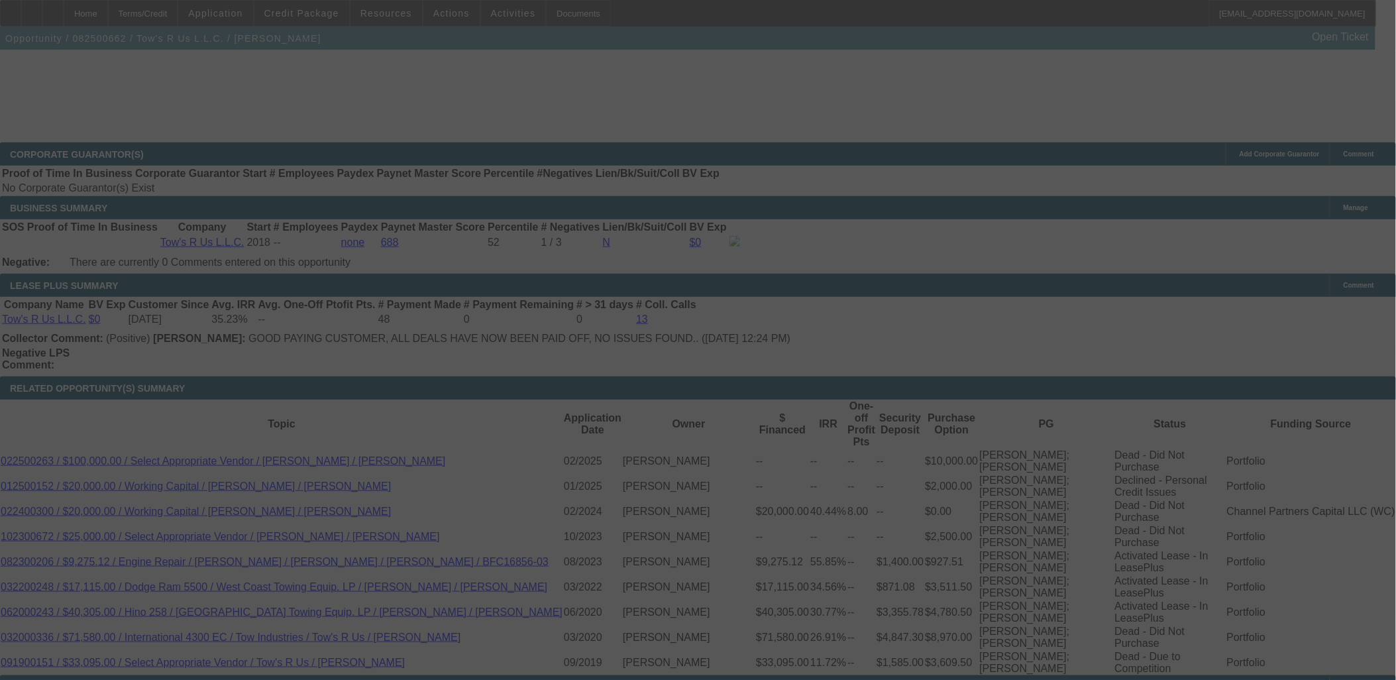
scroll to position [2009, 0]
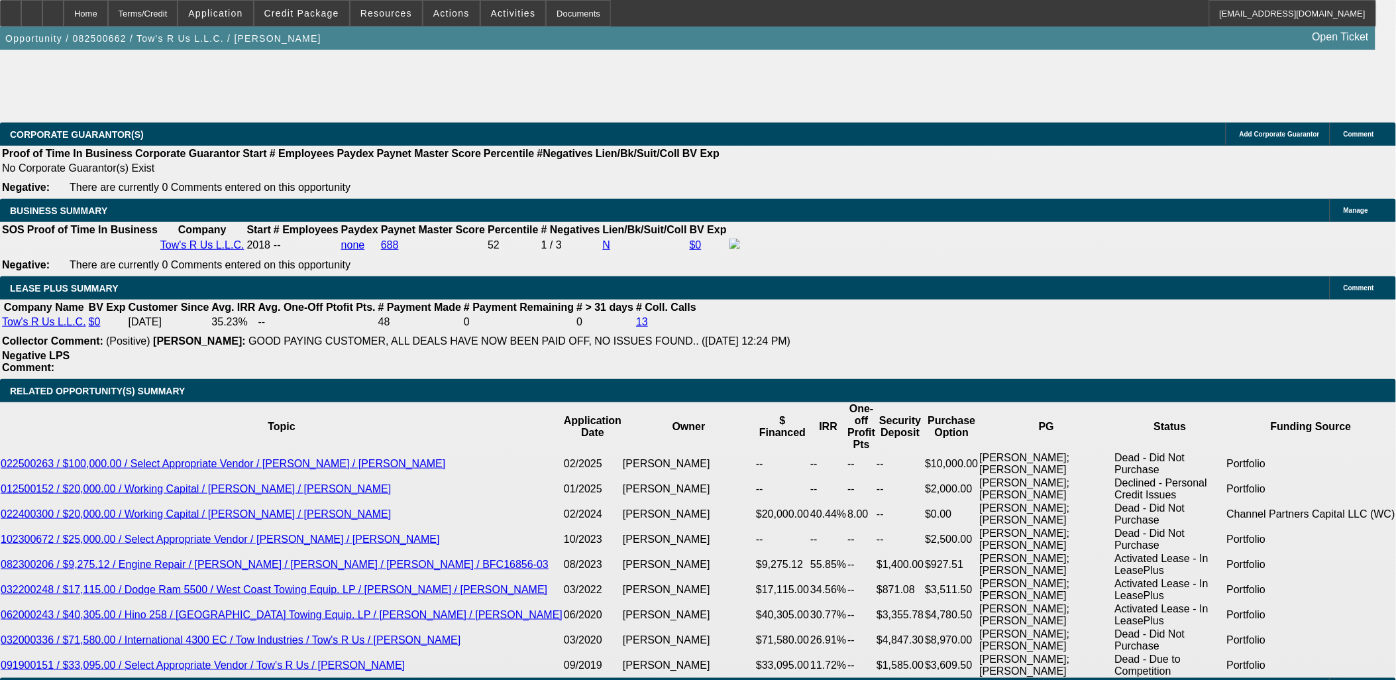
select select "0.1"
select select "2"
select select "0.1"
select select "4"
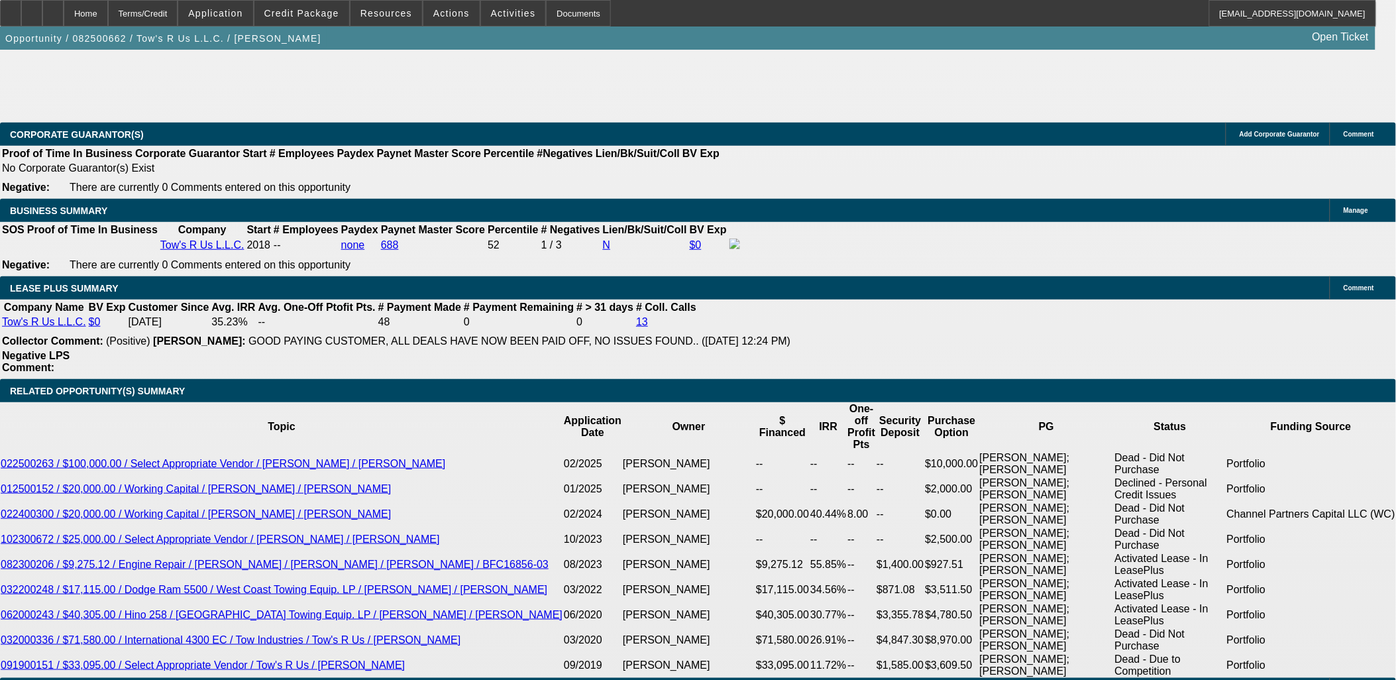
select select "0.1"
select select "2"
select select "0.1"
select select "4"
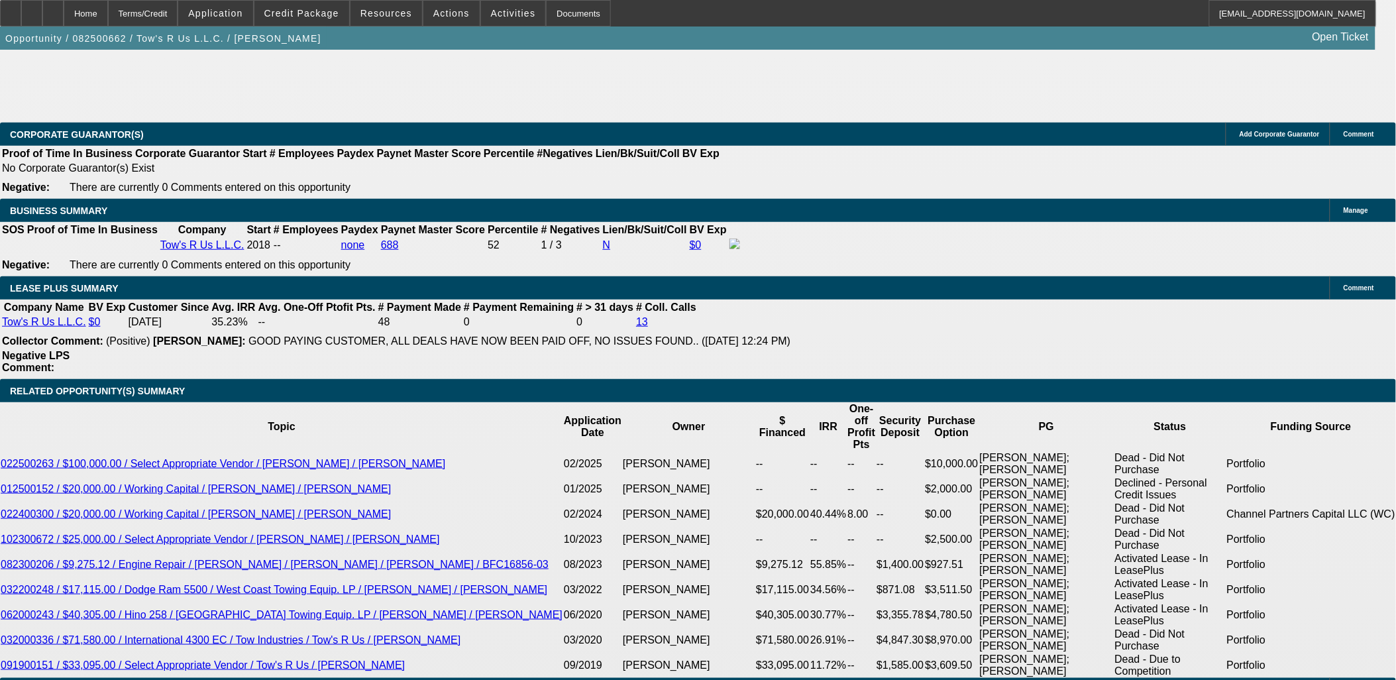
select select "0.1"
select select "2"
select select "0.1"
select select "4"
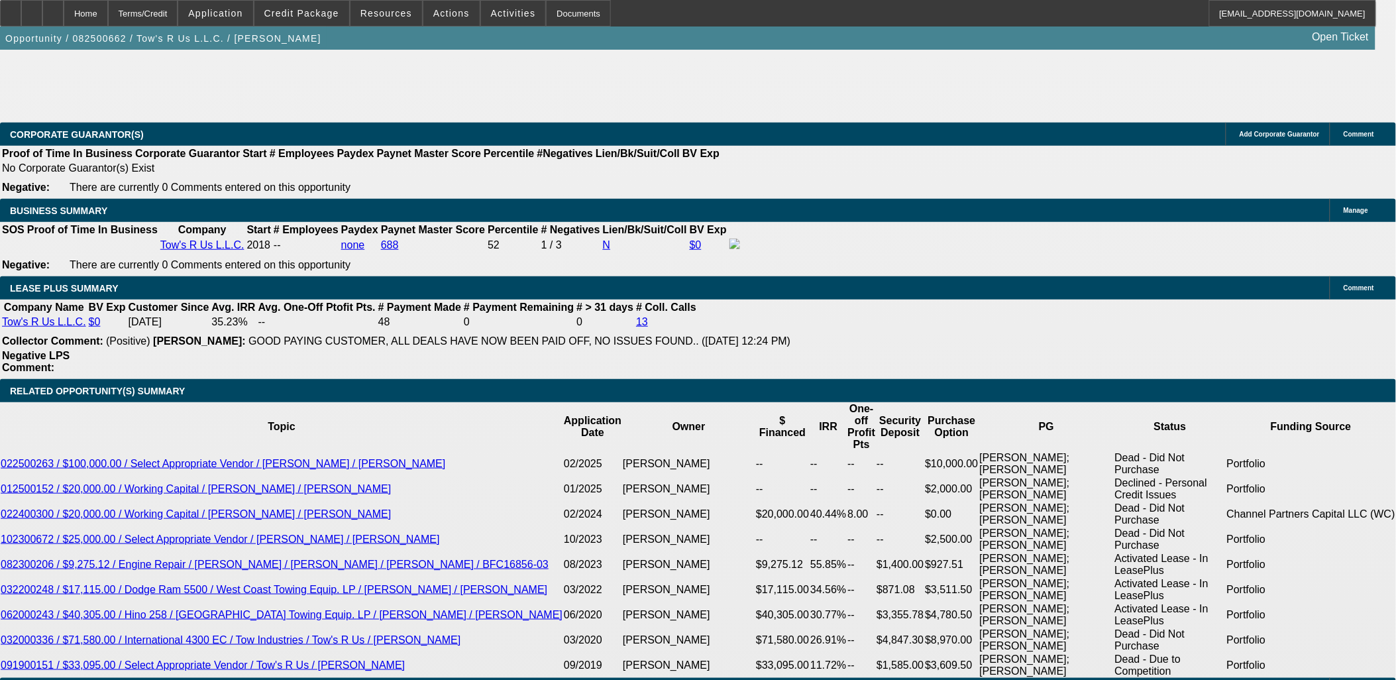
select select "0"
select select "2"
select select "0.1"
select select "4"
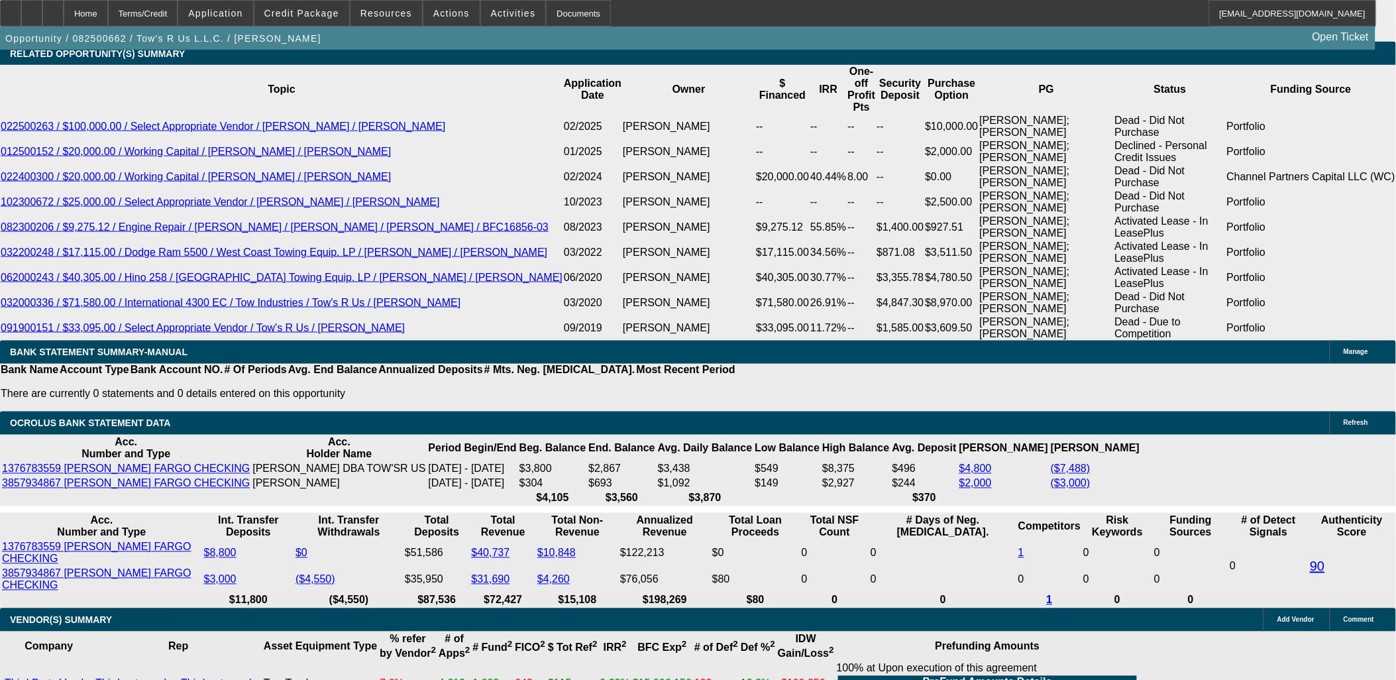
scroll to position [2348, 0]
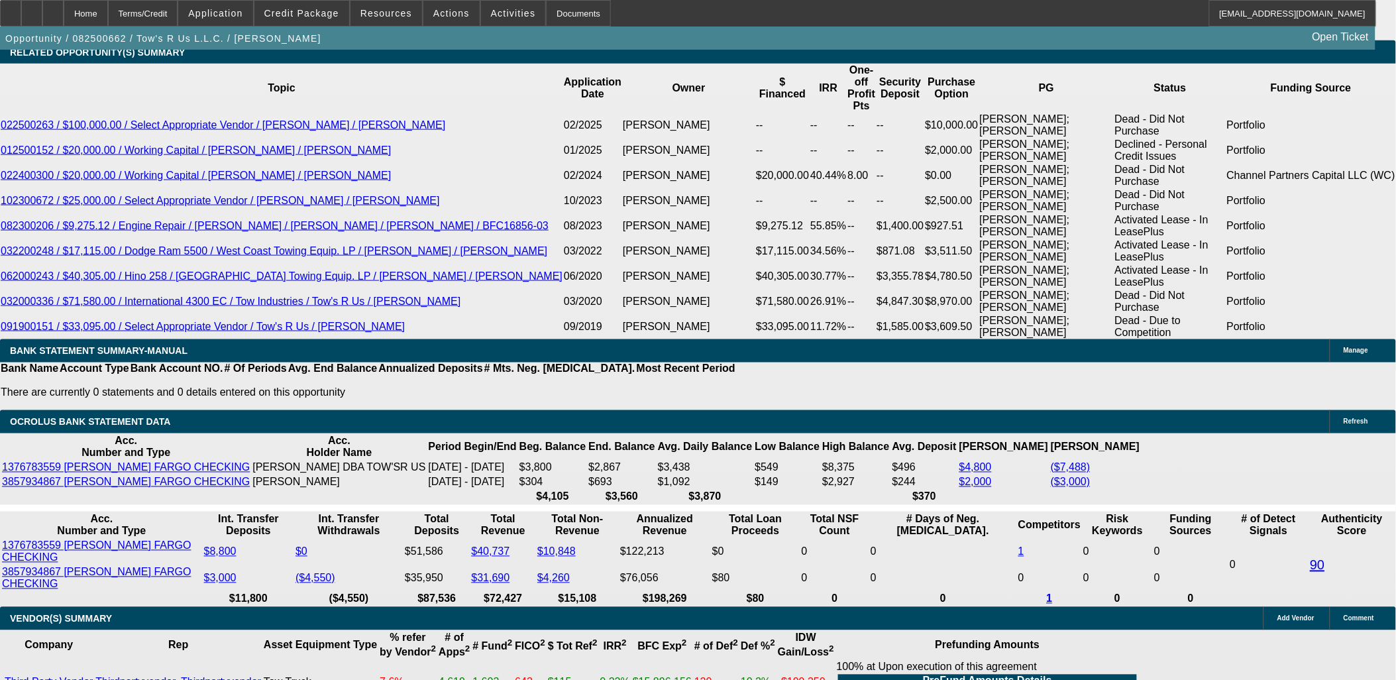
drag, startPoint x: 403, startPoint y: 280, endPoint x: 411, endPoint y: 278, distance: 8.1
type input "2040.99"
type input "$4,081.98"
type input "UNKNOWN"
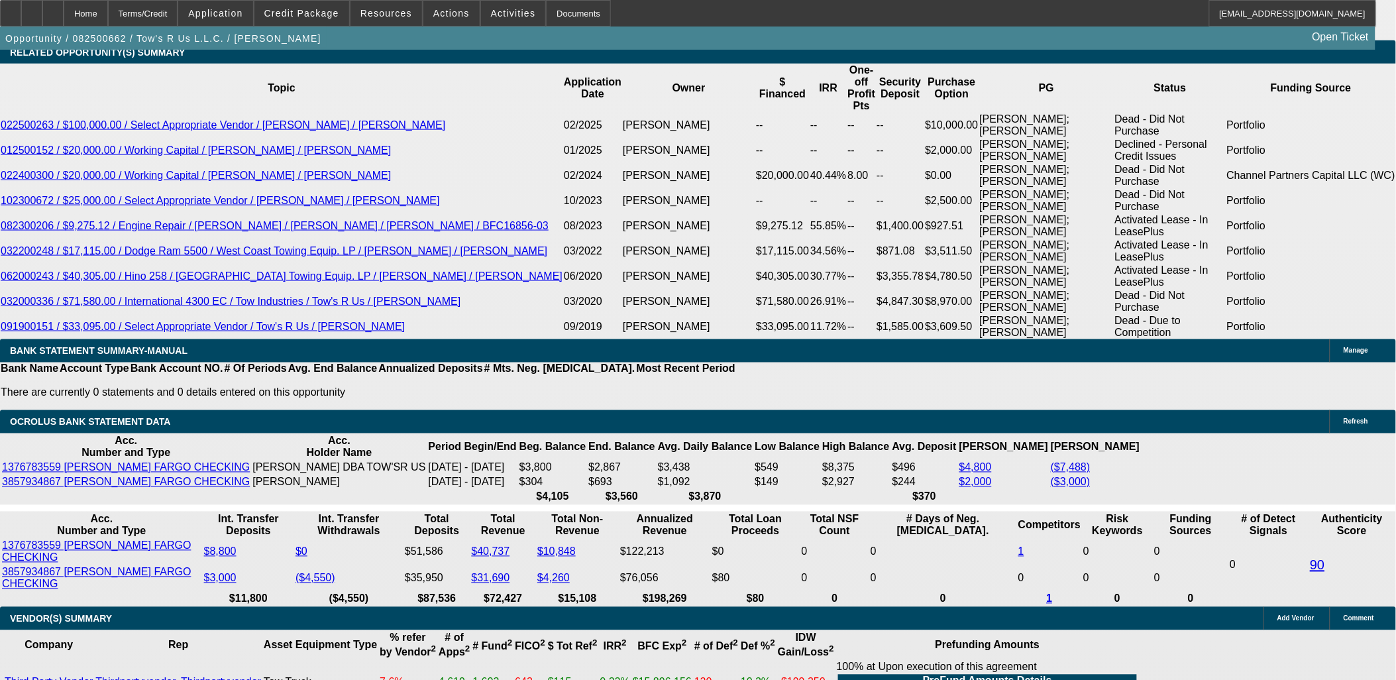
type input "18.3"
type input "$2,040.99"
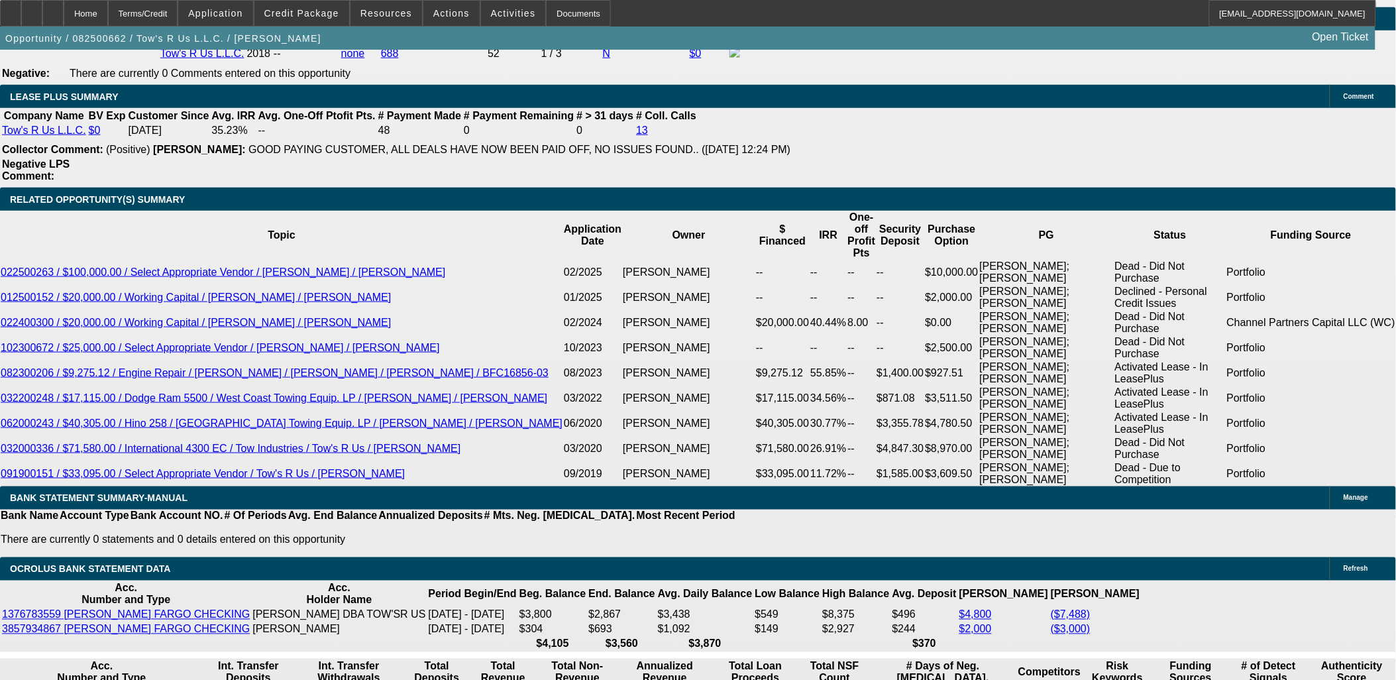
scroll to position [2291, 0]
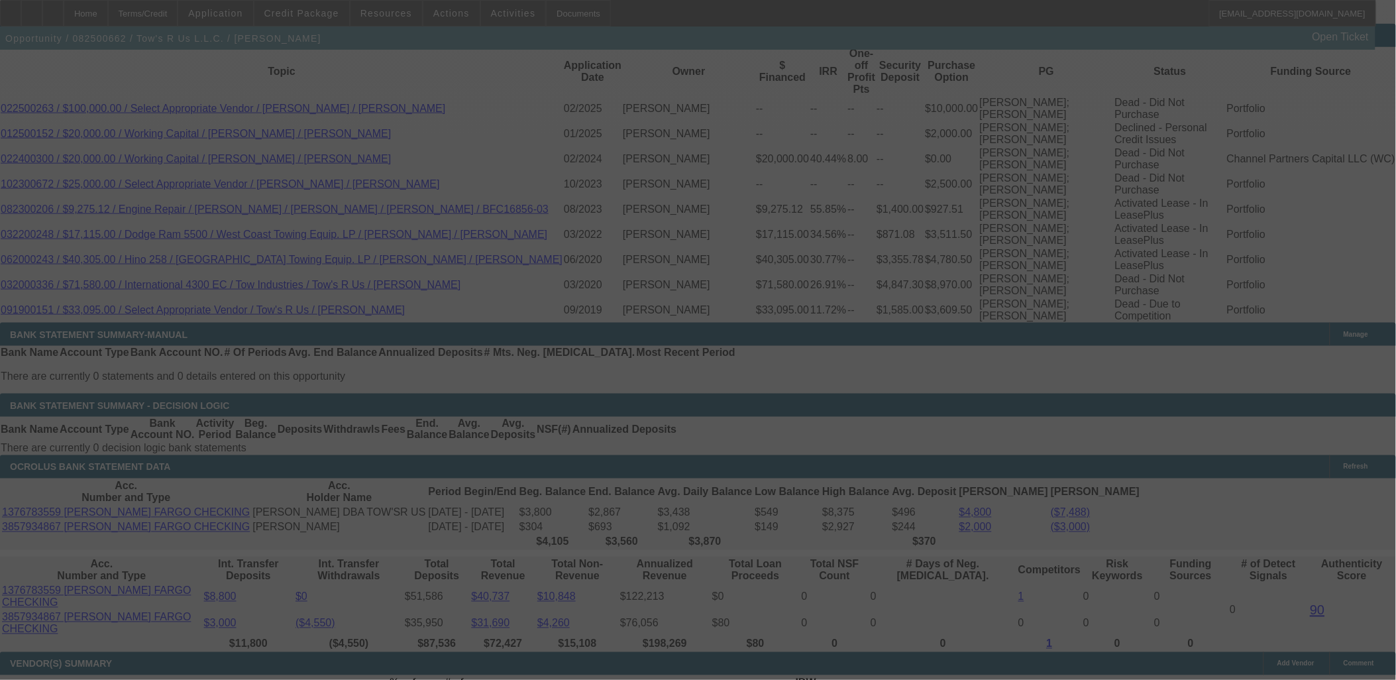
scroll to position [2284, 0]
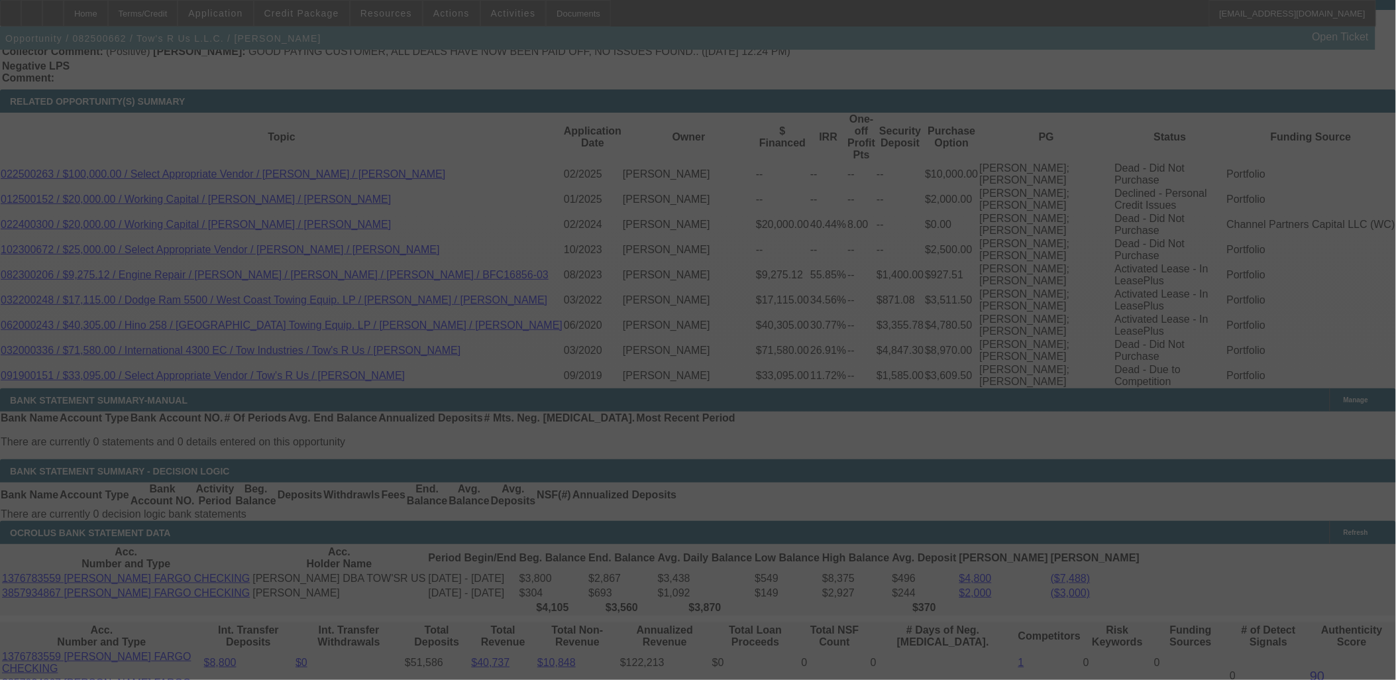
select select "0.1"
select select "2"
select select "0.1"
select select "4"
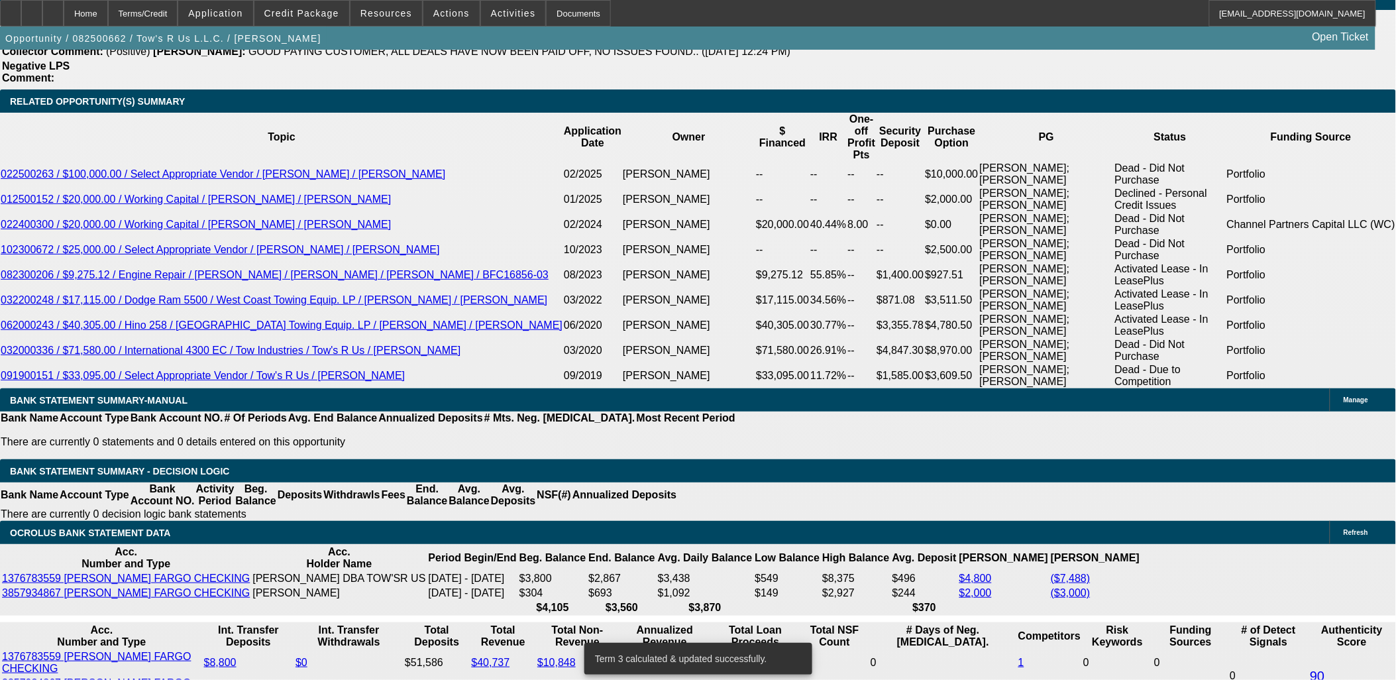
scroll to position [2269, 0]
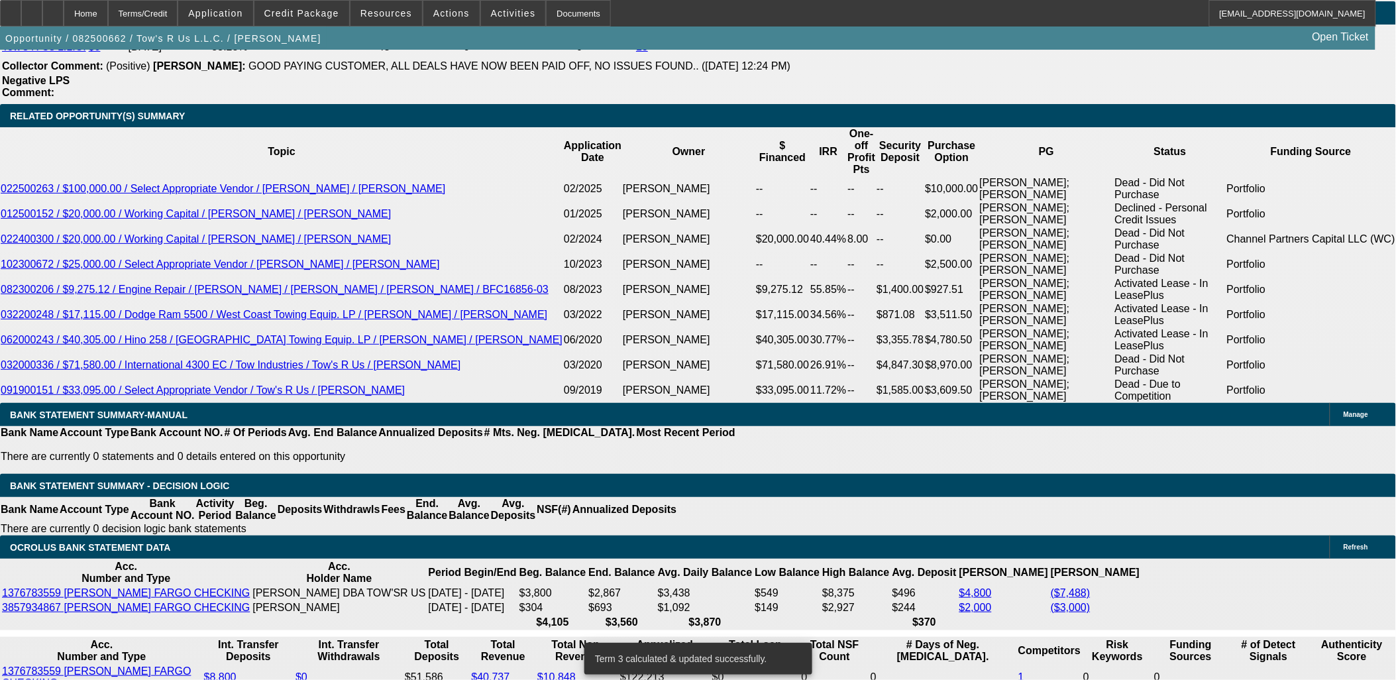
type input "2295.9"
type input "$4,591.80"
type input "UNKNOWN"
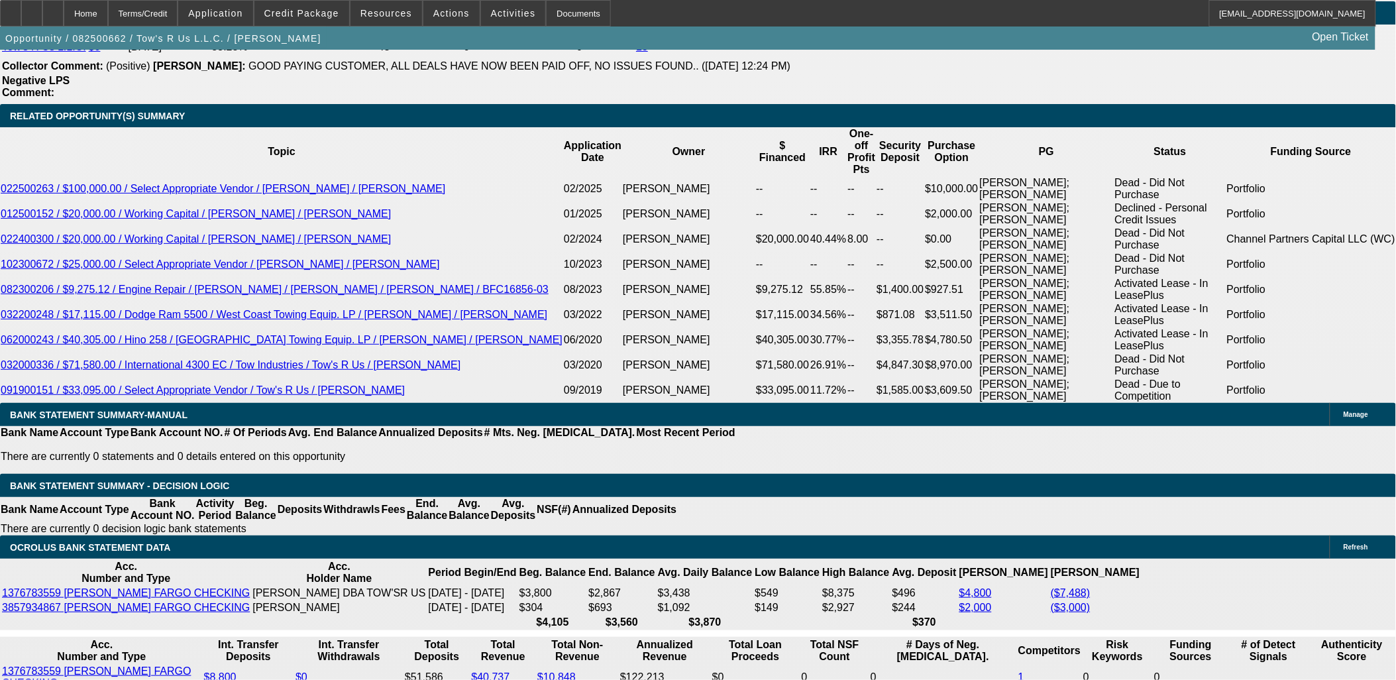
type input "2295.99"
type input "$4,591.98"
type input "$2,295.99"
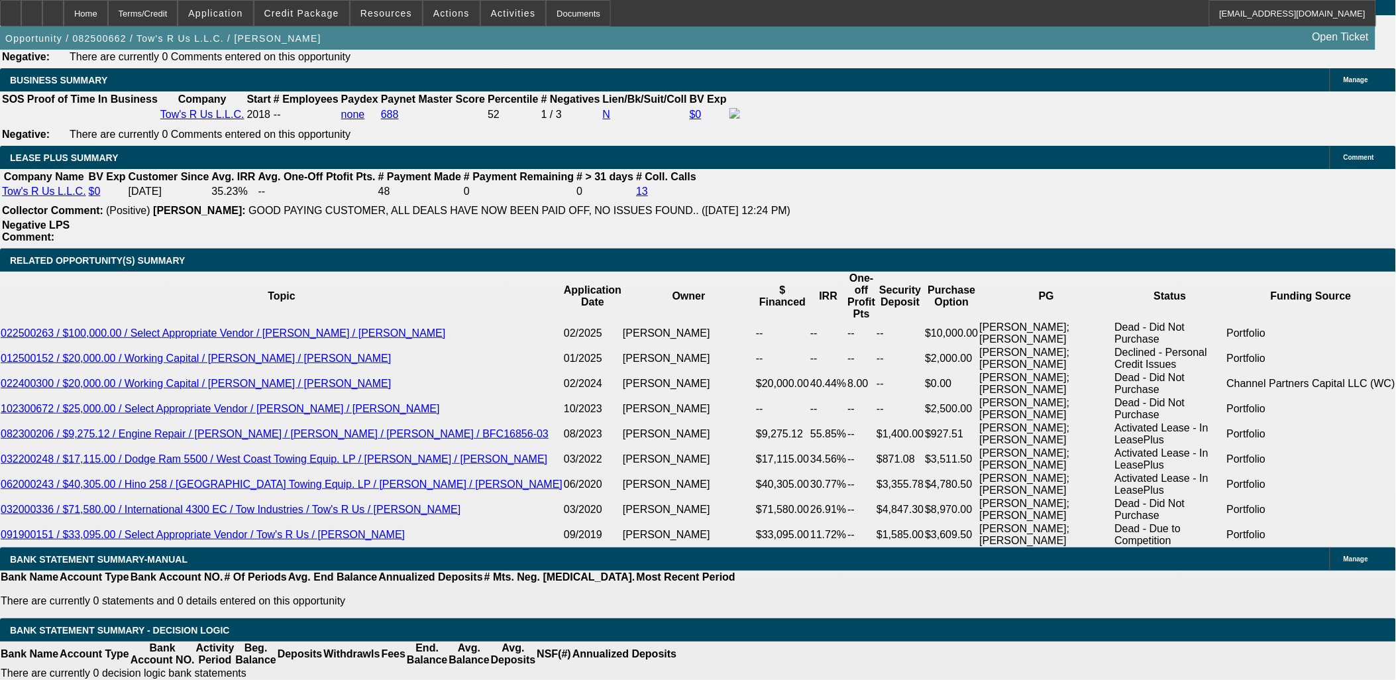
scroll to position [2048, 0]
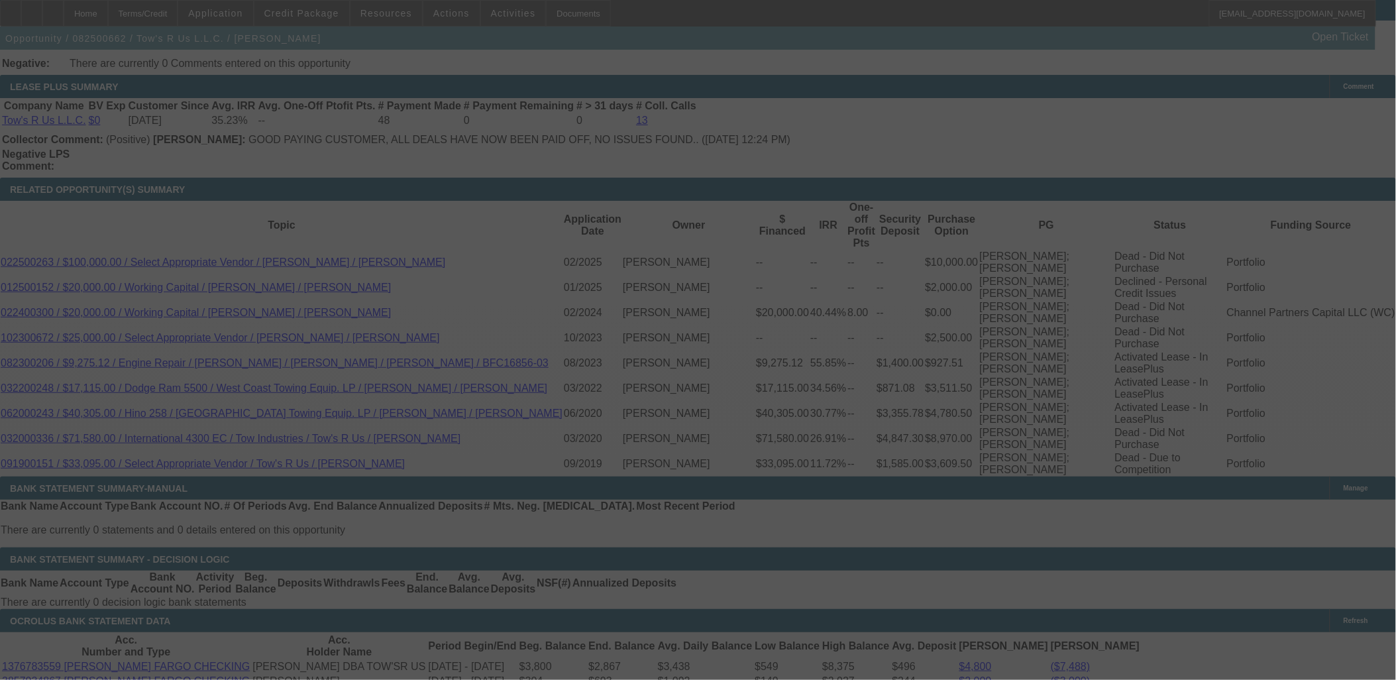
scroll to position [2269, 0]
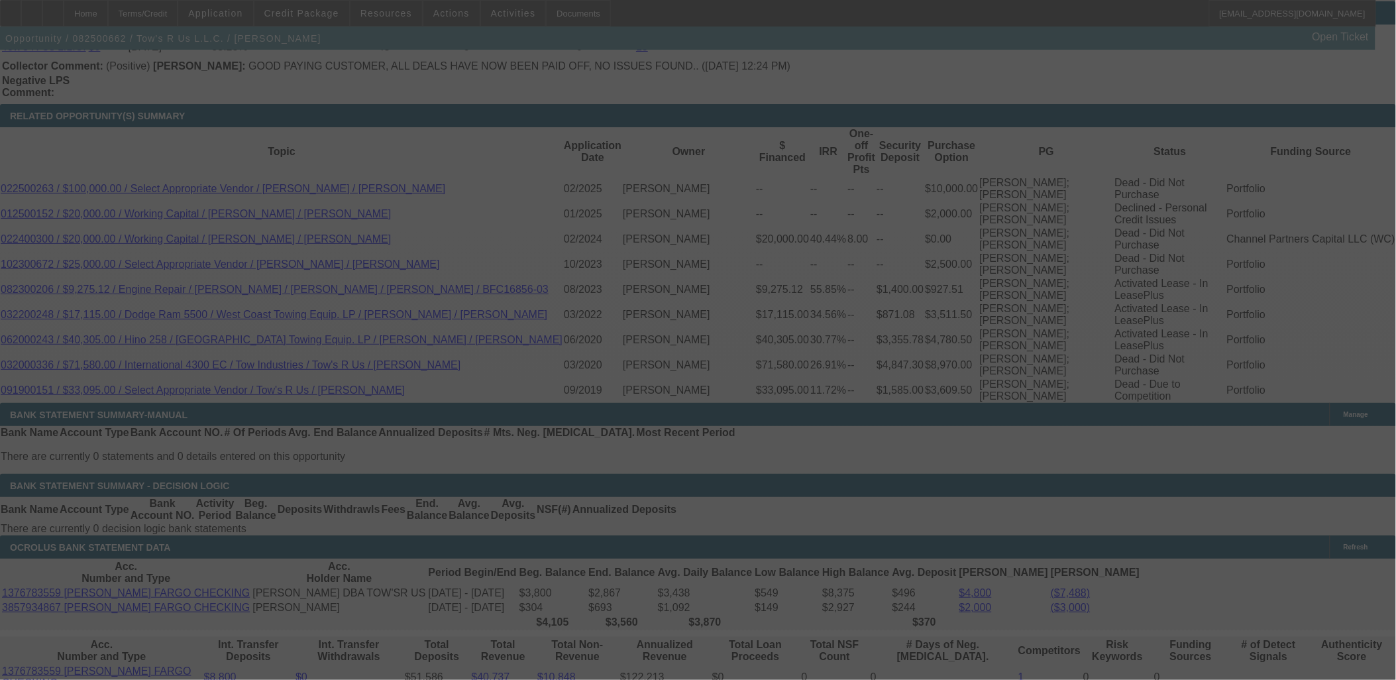
select select "0.1"
select select "2"
select select "0.1"
select select "4"
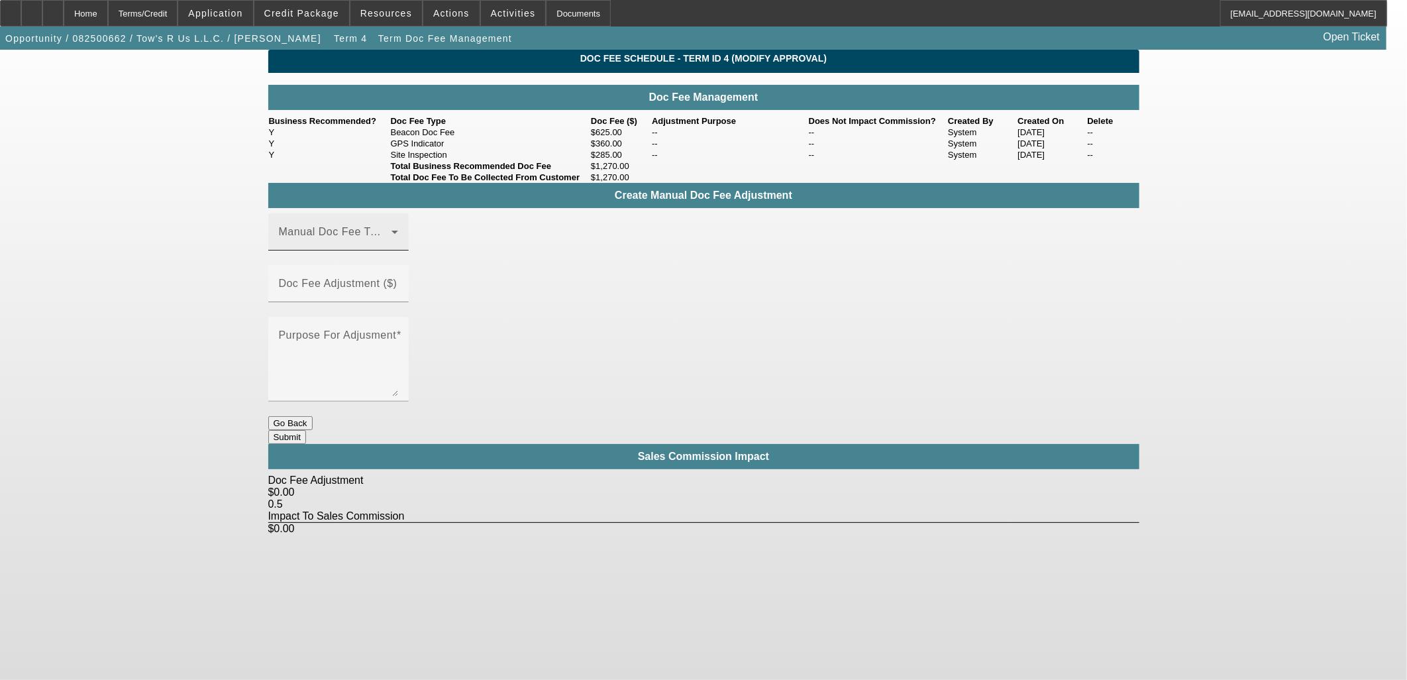
click at [392, 245] on span at bounding box center [335, 237] width 113 height 16
click at [369, 335] on mat-option "Beacon Doc Fee" at bounding box center [358, 334] width 178 height 32
click at [398, 288] on div "Doc Fee Adjustment ($)" at bounding box center [338, 283] width 119 height 37
type input "$30.00"
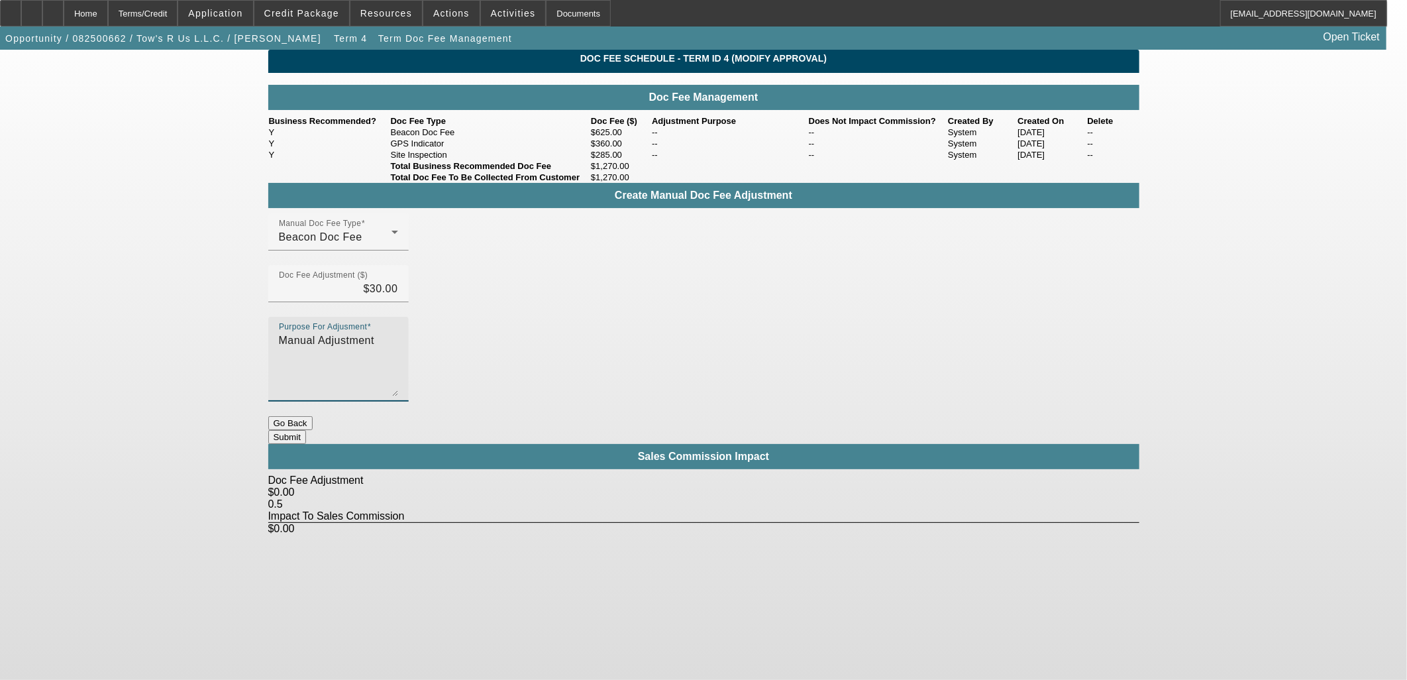
type textarea "Manual Adjustment"
click at [306, 430] on button "Submit" at bounding box center [287, 437] width 38 height 14
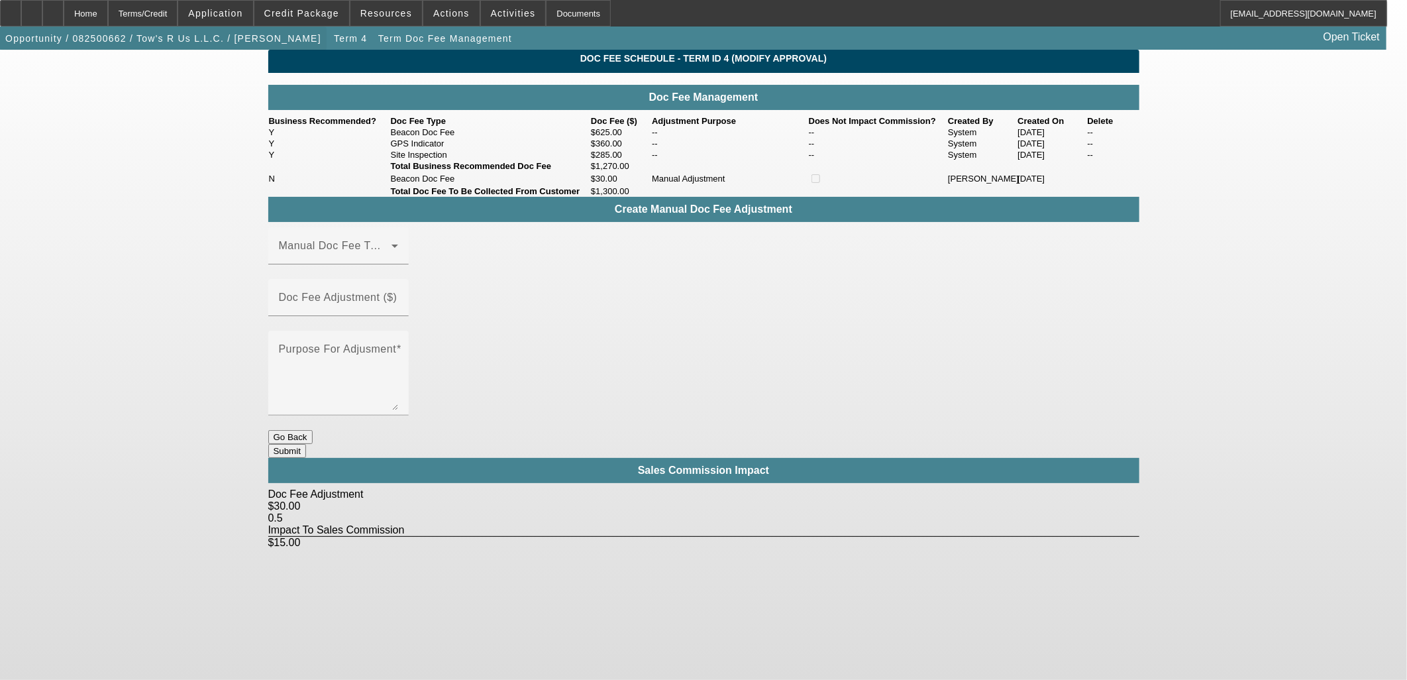
click at [230, 40] on span "Opportunity / 082500662 / Tow's R Us L.L.C. / Ramos, Julio" at bounding box center [163, 38] width 316 height 11
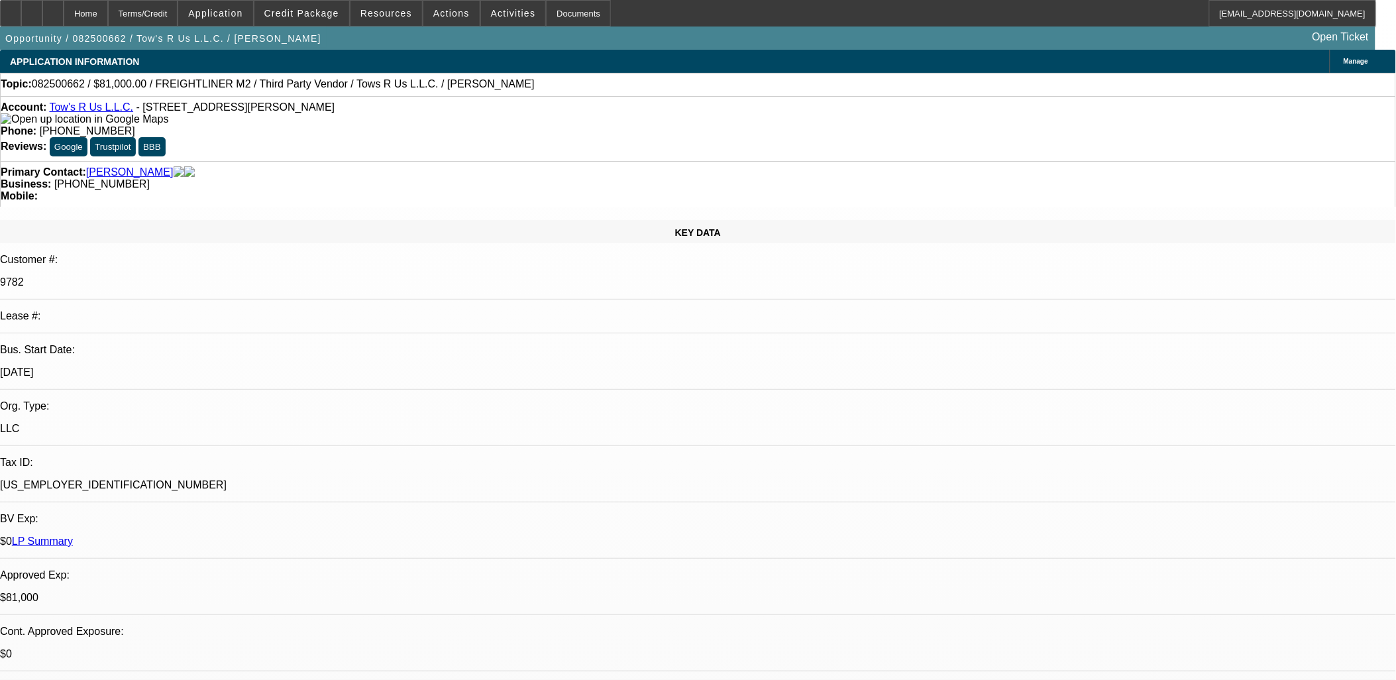
select select "0.1"
select select "2"
select select "0.1"
select select "4"
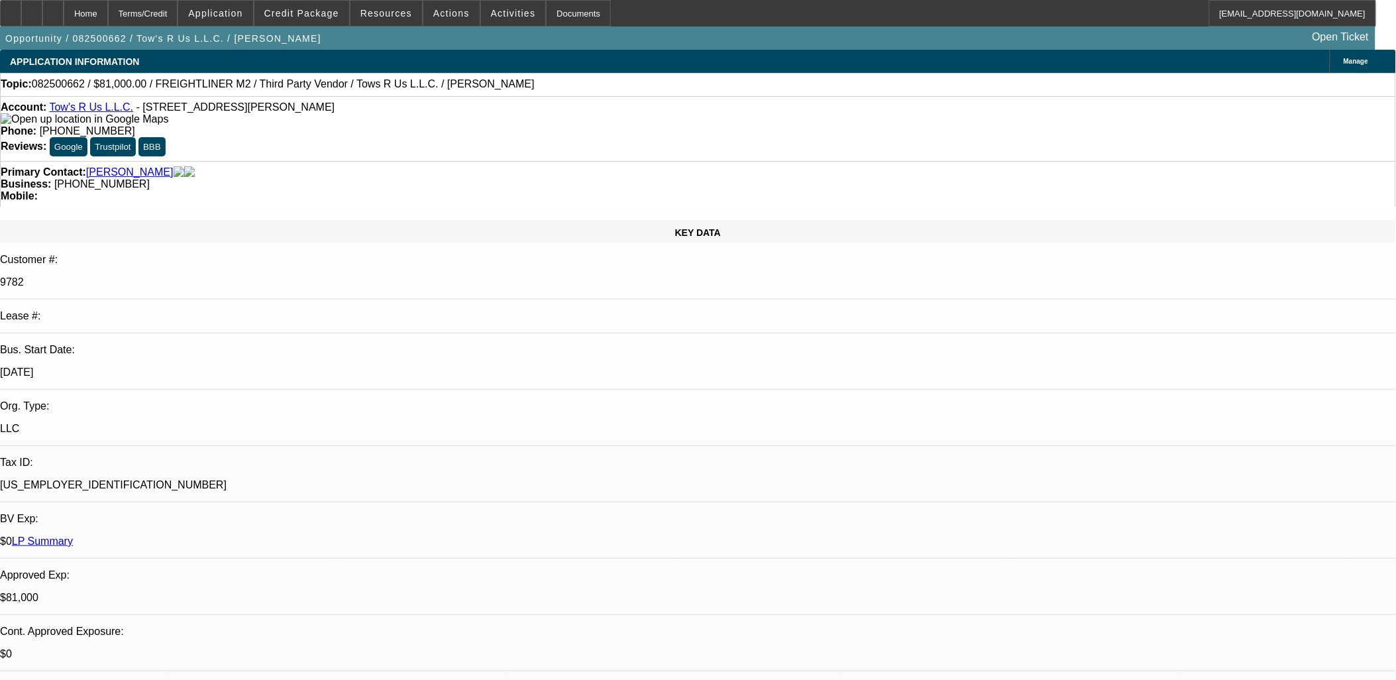
select select "0.1"
select select "2"
select select "0.1"
select select "4"
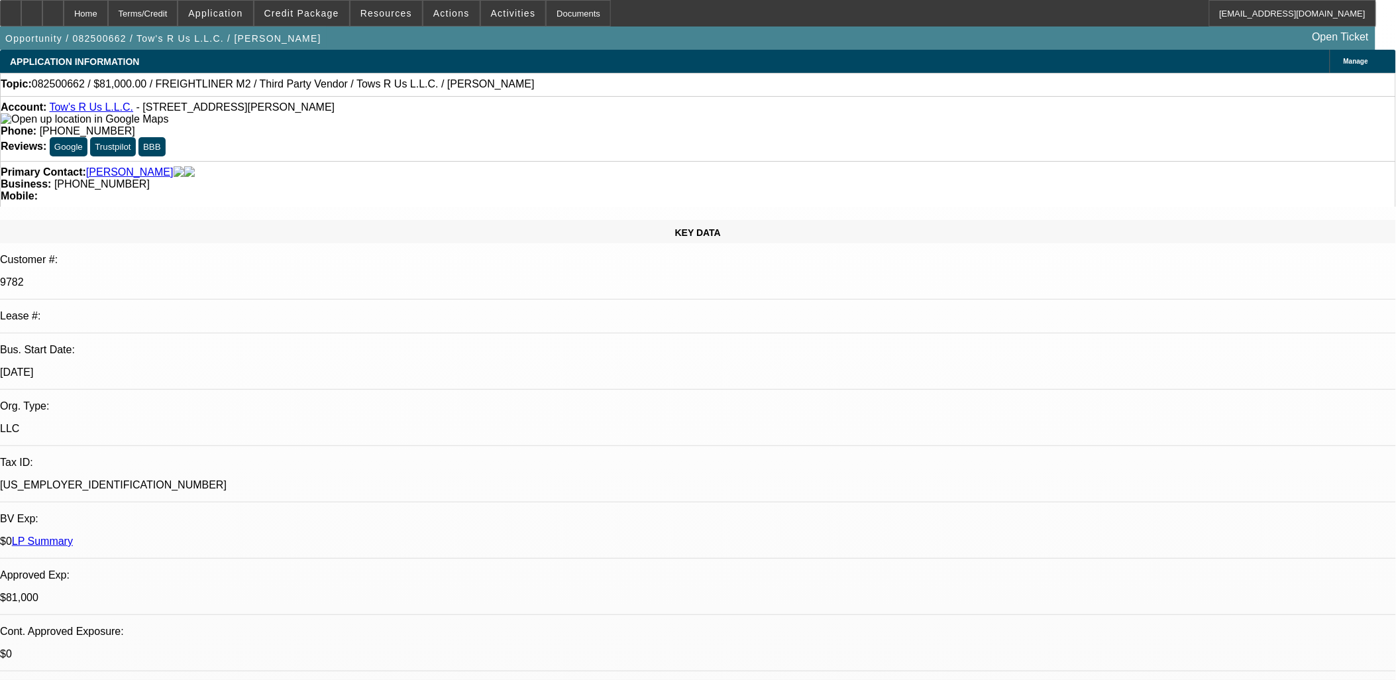
select select "0.1"
select select "2"
select select "0.1"
select select "4"
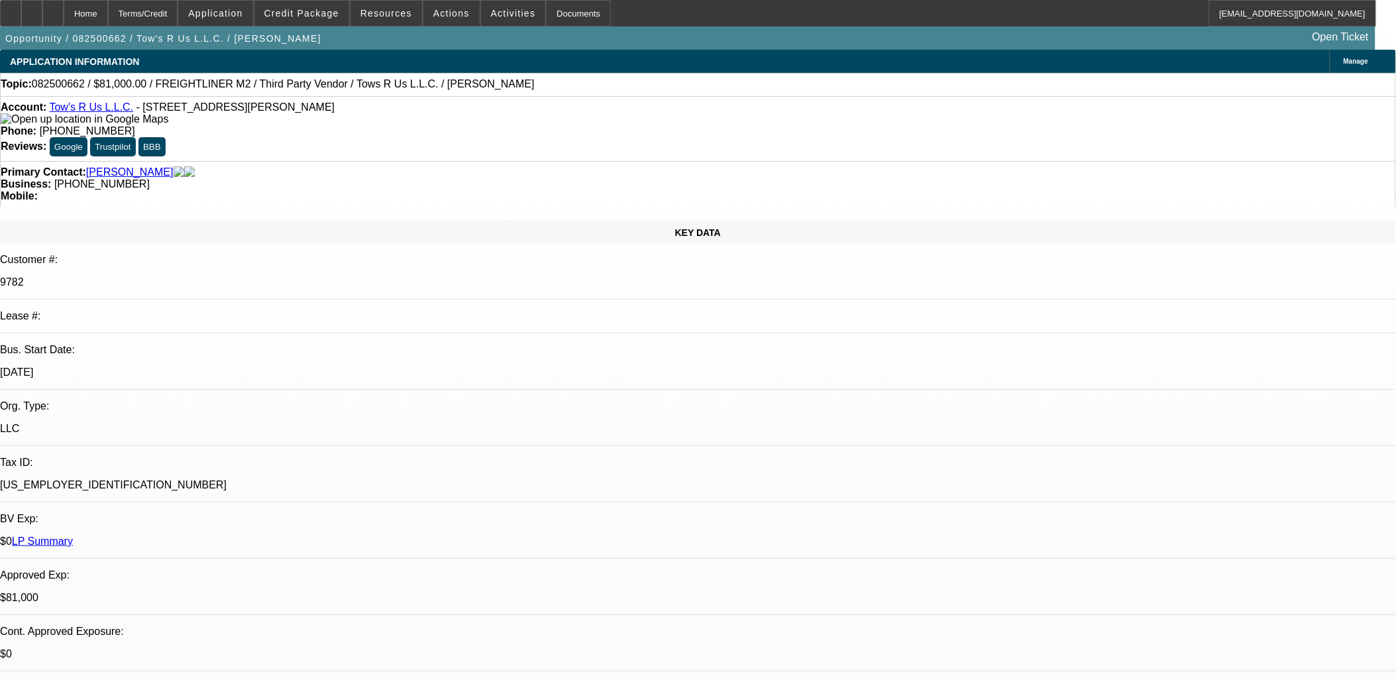
select select "0"
select select "2"
select select "0.1"
select select "4"
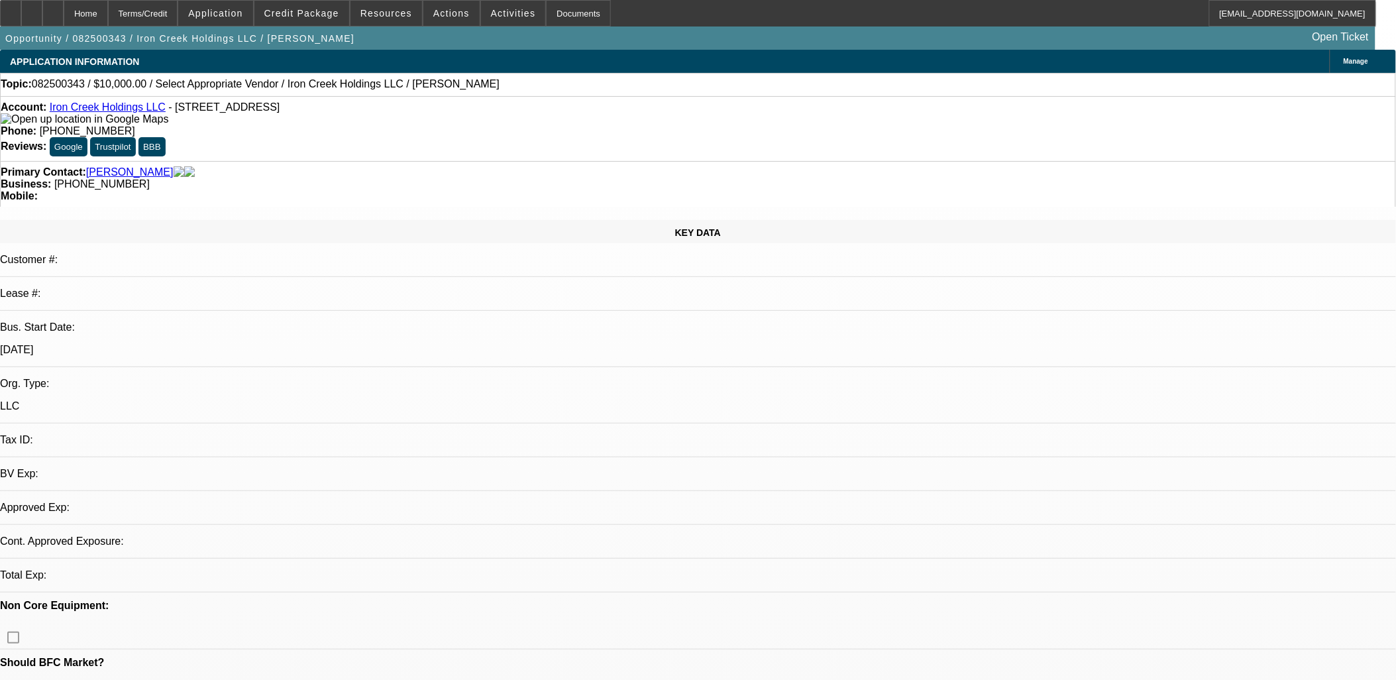
select select "0"
select select "2"
select select "0.1"
select select "1"
select select "2"
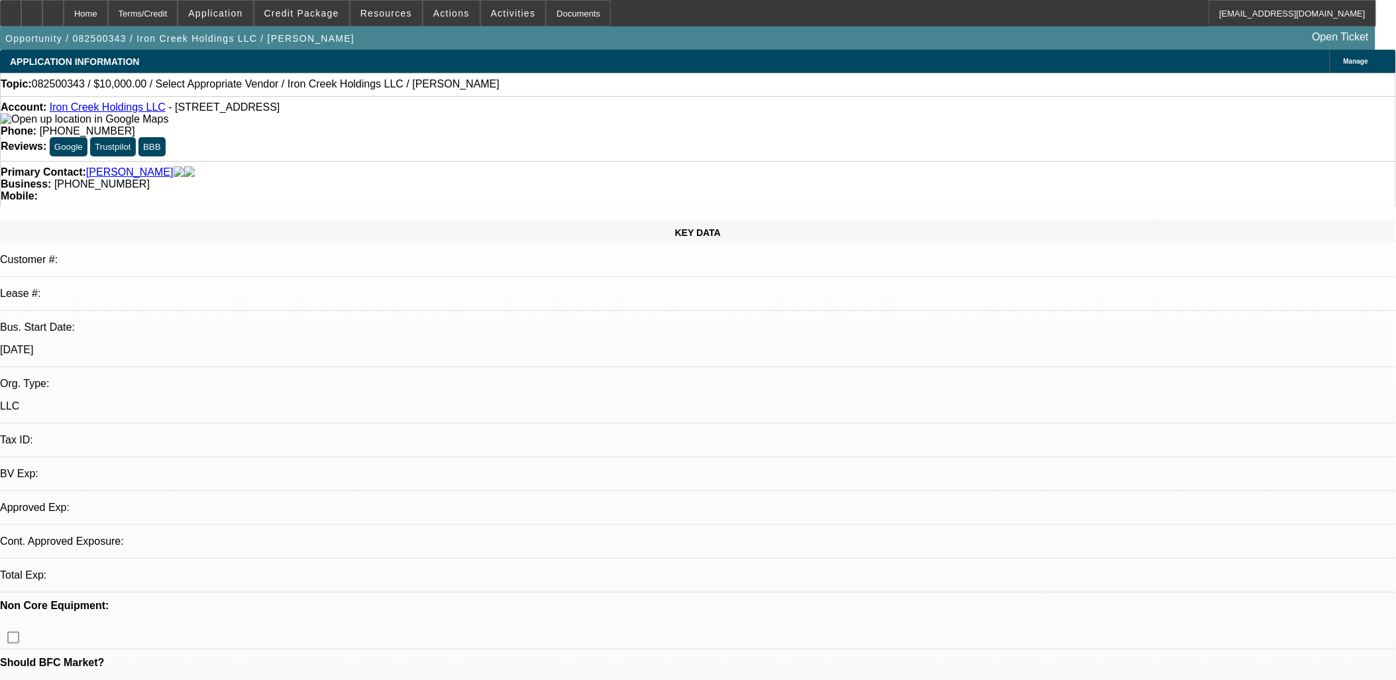
select select "4"
